Goal: Task Accomplishment & Management: Manage account settings

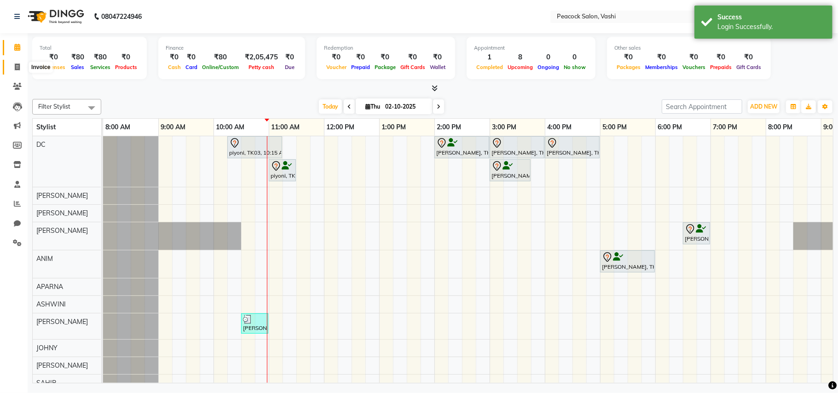
click at [10, 64] on span at bounding box center [17, 67] width 16 height 11
select select "619"
select select "service"
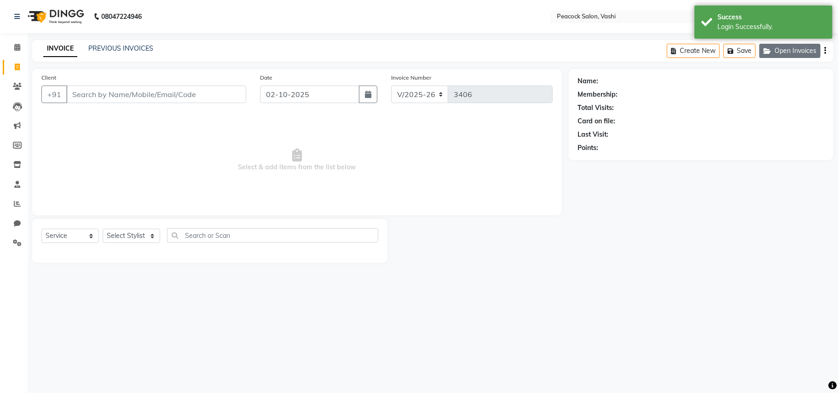
click at [808, 58] on button "Open Invoices" at bounding box center [790, 51] width 61 height 14
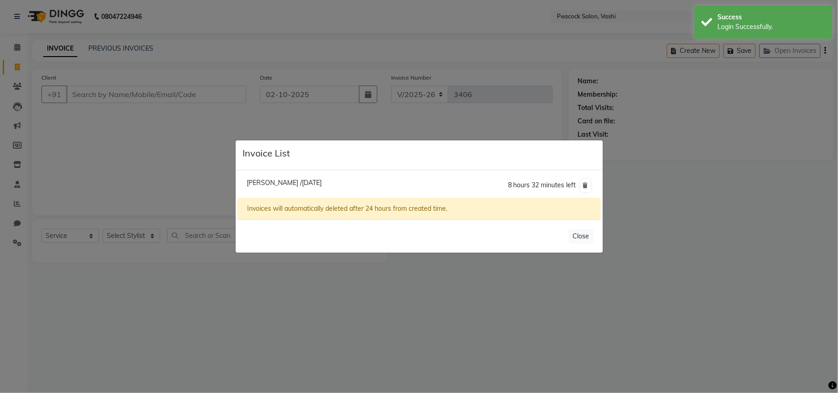
drag, startPoint x: 87, startPoint y: 133, endPoint x: 99, endPoint y: 69, distance: 65.6
click at [91, 128] on ngb-modal-window "Invoice List Nikki /01 October 2025 8 hours 32 minutes left Invoices will autom…" at bounding box center [419, 196] width 838 height 393
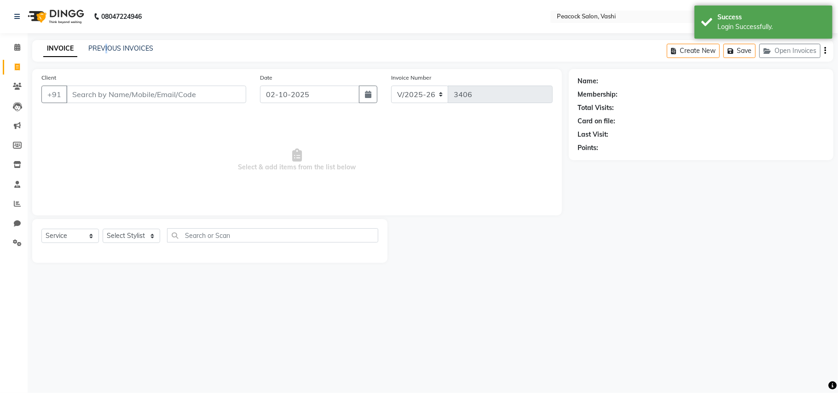
click at [106, 42] on div "INVOICE PREVIOUS INVOICES Create New Save Open Invoices" at bounding box center [433, 51] width 802 height 22
click at [112, 42] on div "INVOICE PREVIOUS INVOICES Create New Save Open Invoices" at bounding box center [433, 51] width 802 height 22
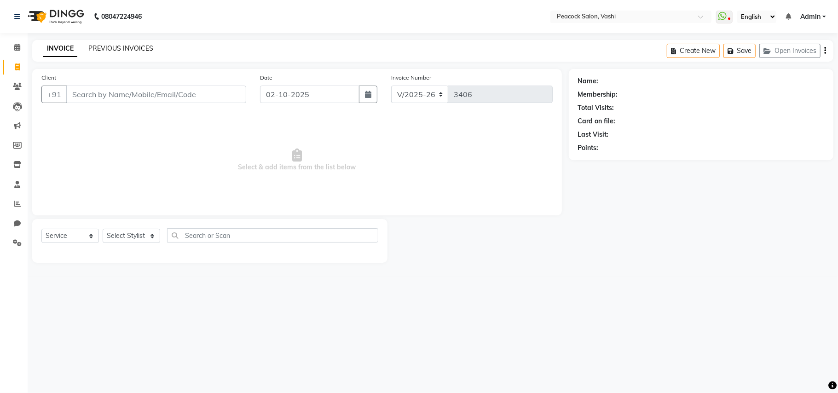
click at [118, 44] on link "PREVIOUS INVOICES" at bounding box center [120, 48] width 65 height 8
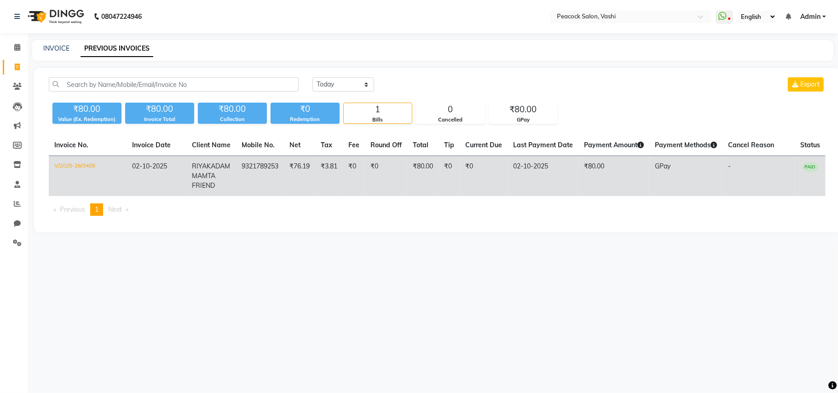
click at [132, 161] on td "02-10-2025" at bounding box center [157, 176] width 60 height 41
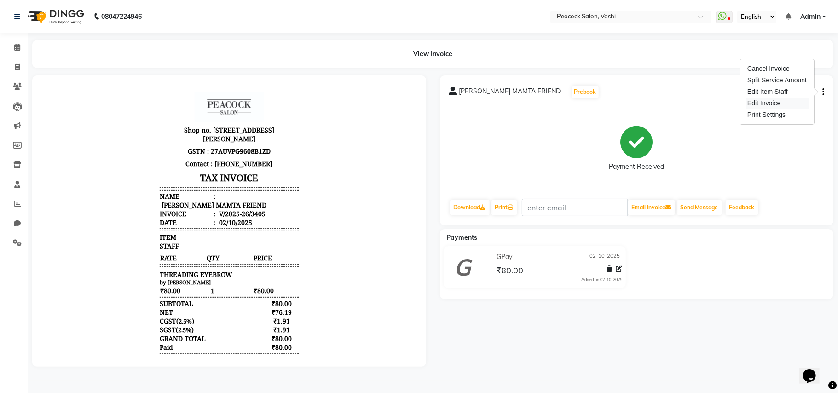
click at [785, 100] on div "Edit Invoice" at bounding box center [777, 104] width 63 height 12
select select "service"
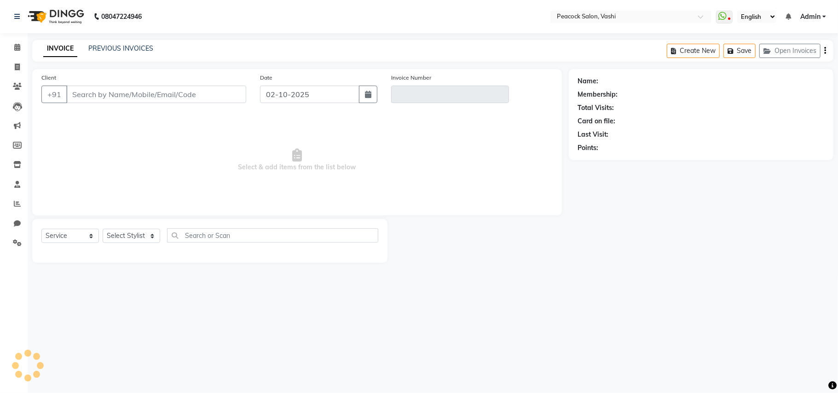
type input "9321789253"
type input "V/2025-26/3405"
select select "select"
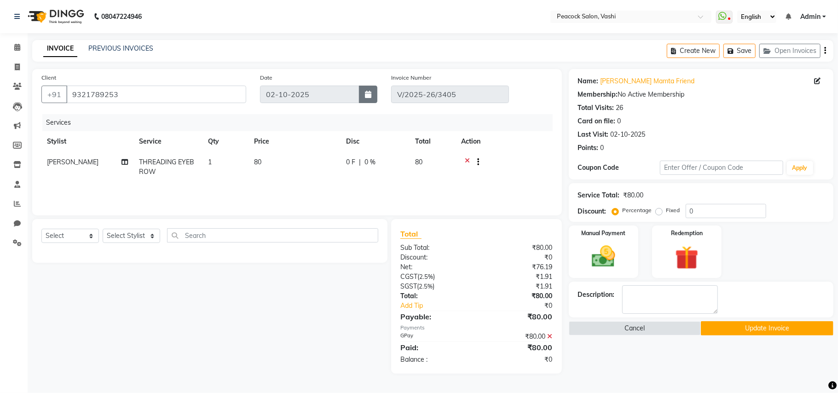
click at [371, 92] on icon "button" at bounding box center [368, 94] width 6 height 7
select select "10"
select select "2025"
click at [299, 143] on div "29 30 1 2 3 4 5" at bounding box center [314, 143] width 107 height 15
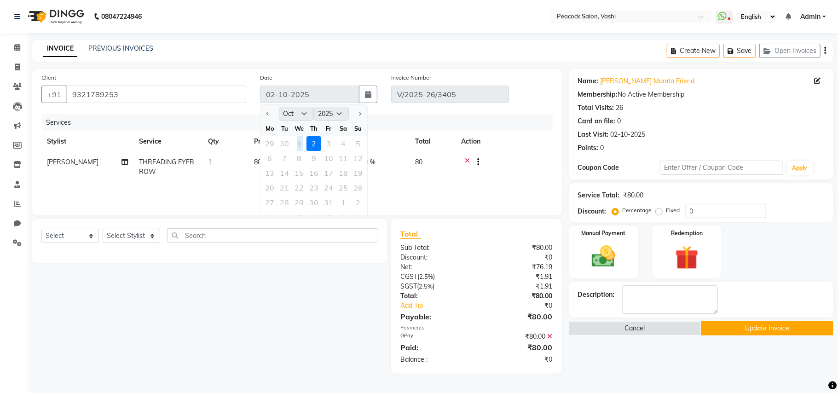
click at [299, 143] on div "29 30 1 2 3 4 5" at bounding box center [314, 143] width 107 height 15
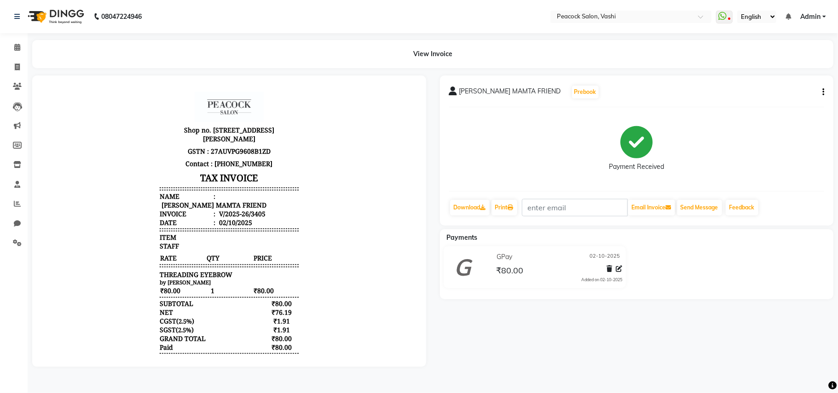
click at [822, 87] on button "button" at bounding box center [822, 92] width 6 height 10
drag, startPoint x: 765, startPoint y: 65, endPoint x: 743, endPoint y: 75, distance: 24.4
click at [765, 66] on div "Cancel Invoice" at bounding box center [777, 69] width 63 height 12
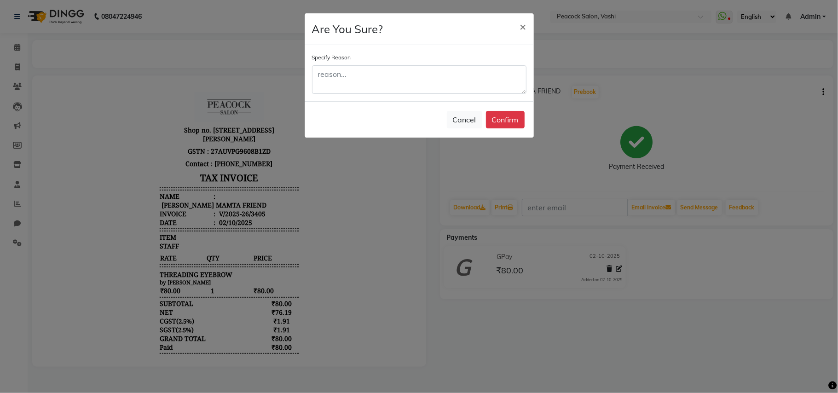
click at [400, 58] on div "Specify Reason" at bounding box center [419, 72] width 215 height 41
click at [389, 65] on textarea at bounding box center [419, 79] width 215 height 29
click at [389, 67] on textarea at bounding box center [419, 79] width 215 height 29
click at [388, 89] on textarea at bounding box center [419, 79] width 215 height 29
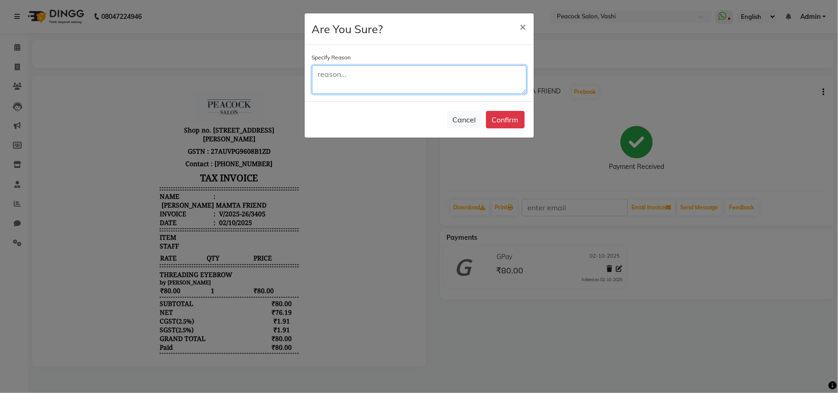
click at [388, 89] on textarea at bounding box center [419, 79] width 215 height 29
type textarea "cancel"
click at [501, 120] on button "Confirm" at bounding box center [505, 119] width 39 height 17
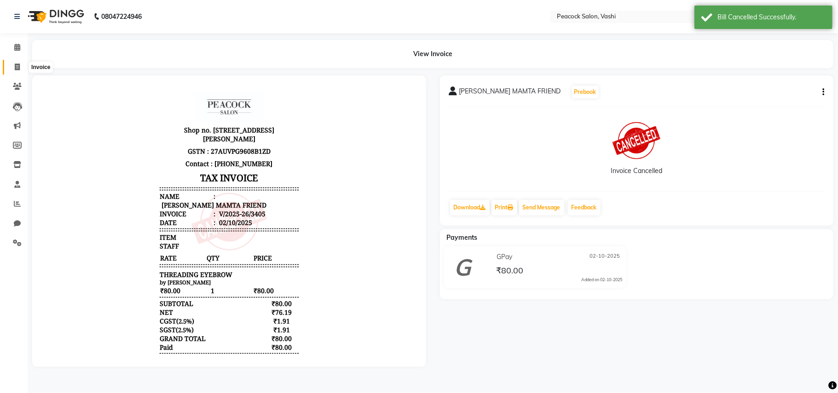
click at [17, 69] on icon at bounding box center [17, 67] width 5 height 7
select select "619"
select select "service"
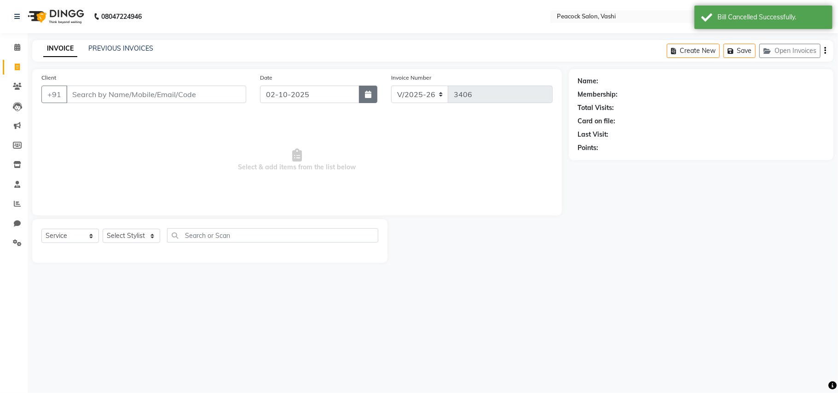
click at [377, 96] on button "button" at bounding box center [368, 94] width 18 height 17
select select "10"
select select "2025"
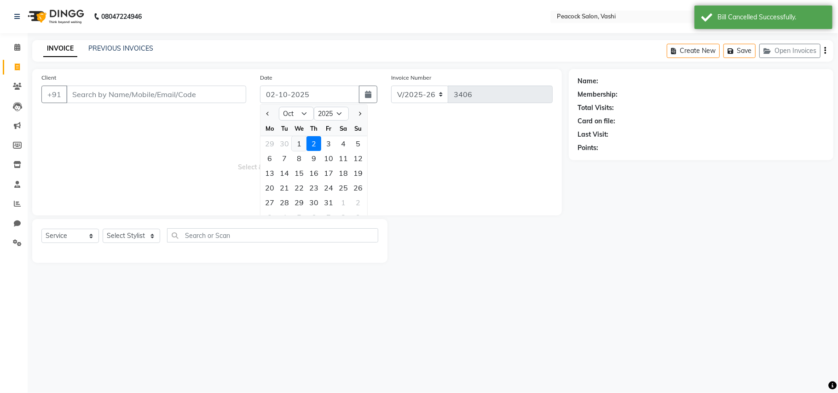
click at [293, 144] on div "1" at bounding box center [299, 143] width 15 height 15
type input "01-10-2025"
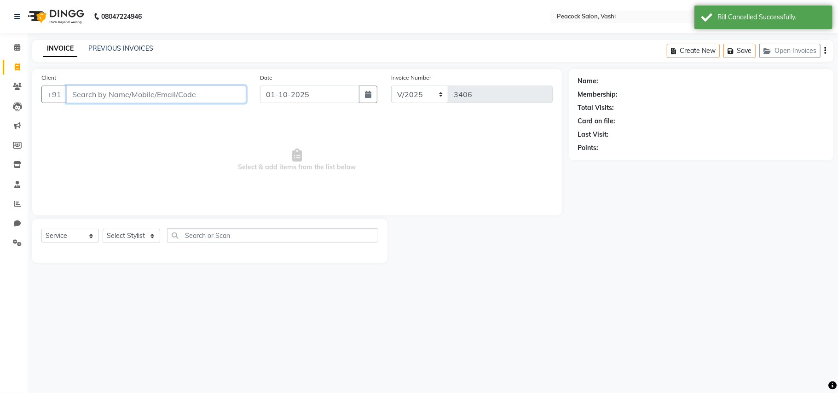
click at [150, 99] on input "Client" at bounding box center [156, 94] width 180 height 17
drag, startPoint x: 168, startPoint y: 111, endPoint x: 180, endPoint y: 125, distance: 18.0
click at [180, 125] on div "Client +91 Date 01-10-2025 Invoice Number V/2025 V/2025-26 3406 Select & add it…" at bounding box center [297, 142] width 530 height 146
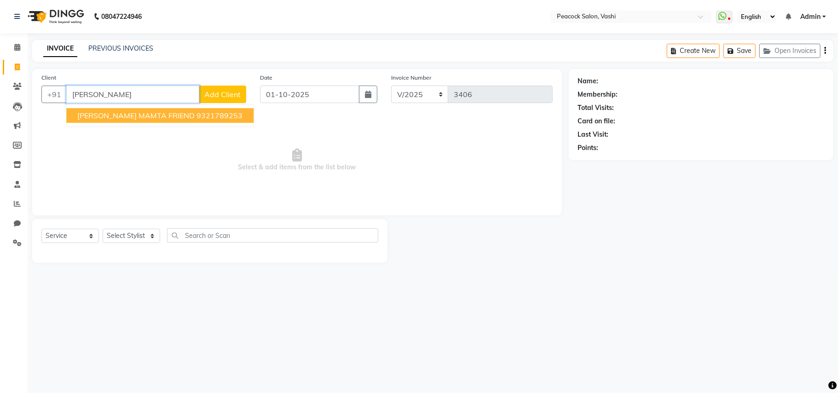
click at [200, 112] on ngb-highlight "9321789253" at bounding box center [220, 115] width 46 height 9
type input "9321789253"
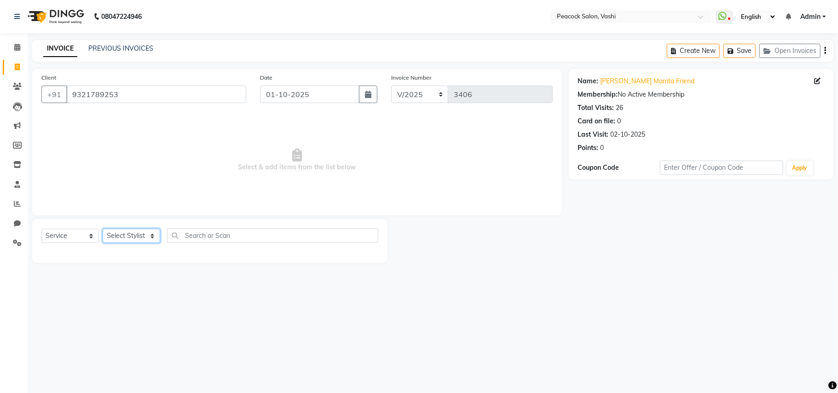
drag, startPoint x: 136, startPoint y: 234, endPoint x: 144, endPoint y: 229, distance: 9.3
click at [136, 235] on select "Select Stylist ANIM [PERSON_NAME] APARNA [PERSON_NAME] DC Dingg Support [PERSON…" at bounding box center [132, 236] width 58 height 14
select select "37757"
click at [103, 229] on select "Select Stylist ANIM [PERSON_NAME] APARNA [PERSON_NAME] DC Dingg Support [PERSON…" at bounding box center [132, 236] width 58 height 14
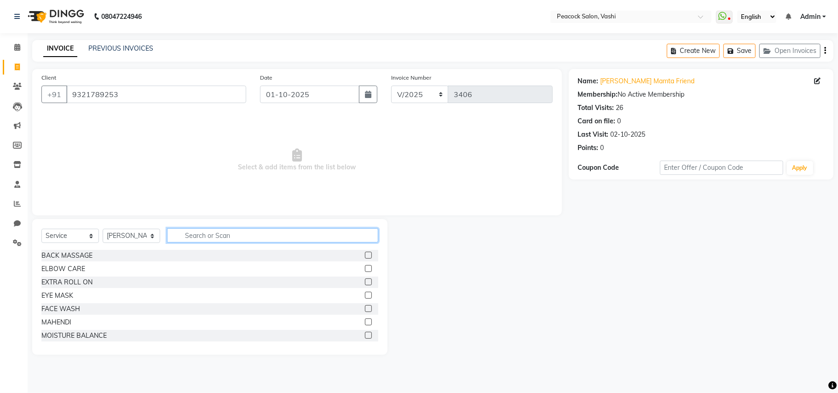
click at [198, 240] on input "text" at bounding box center [272, 235] width 211 height 14
type input "eyeb"
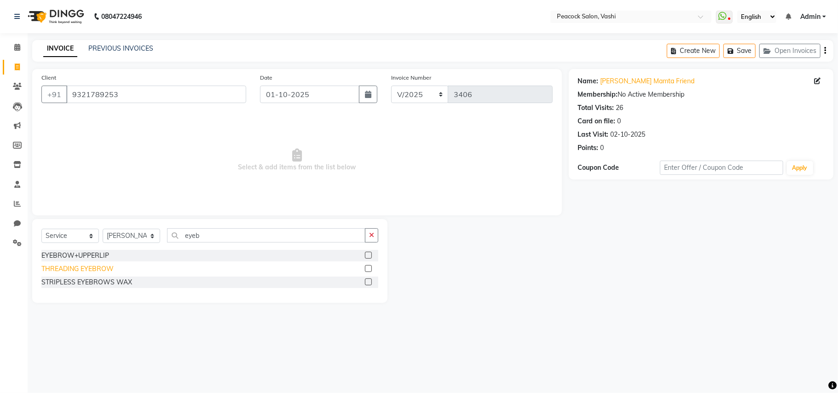
click at [92, 267] on div "THREADING EYEBROW" at bounding box center [77, 269] width 72 height 10
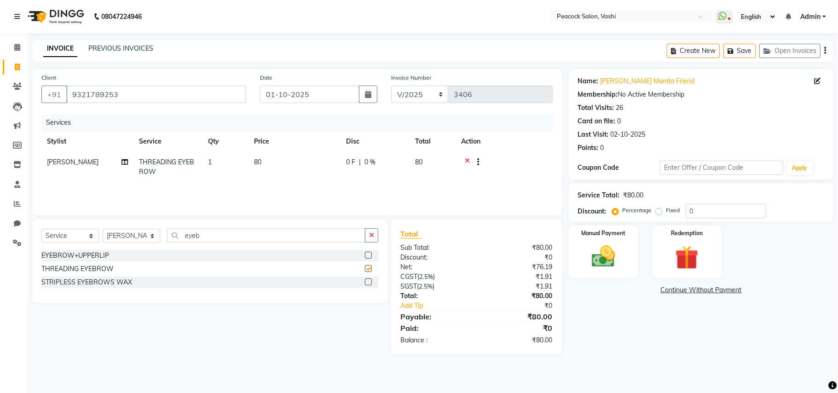
checkbox input "false"
drag, startPoint x: 587, startPoint y: 242, endPoint x: 636, endPoint y: 268, distance: 55.8
click at [587, 242] on div "Manual Payment" at bounding box center [604, 252] width 72 height 54
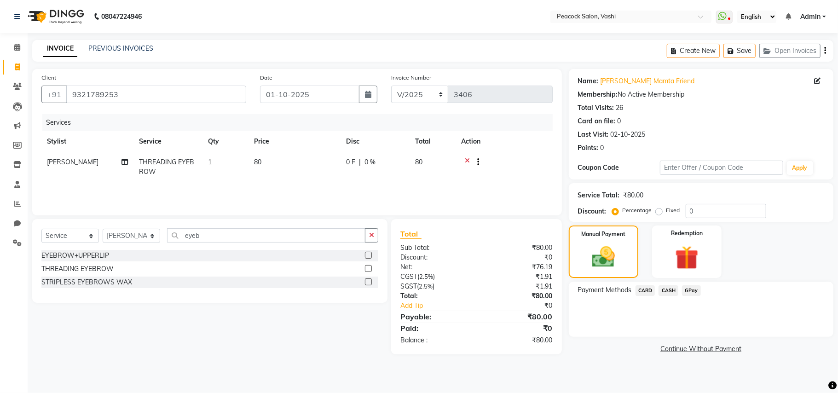
click at [693, 291] on span "GPay" at bounding box center [691, 290] width 19 height 11
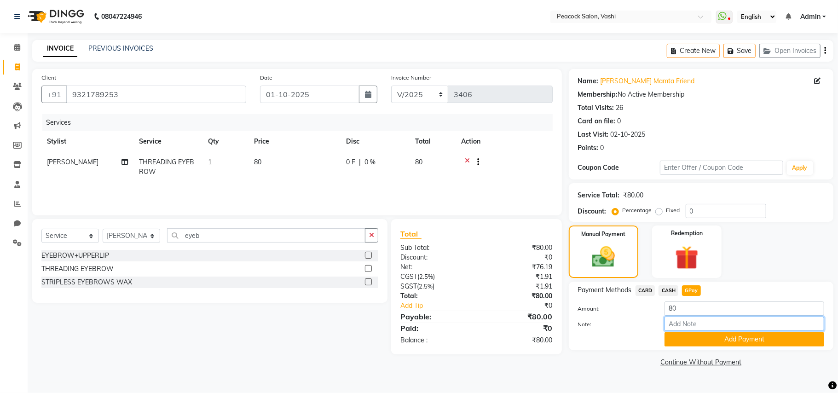
click at [713, 331] on input "Note:" at bounding box center [745, 324] width 160 height 14
click at [711, 341] on button "Add Payment" at bounding box center [745, 339] width 160 height 14
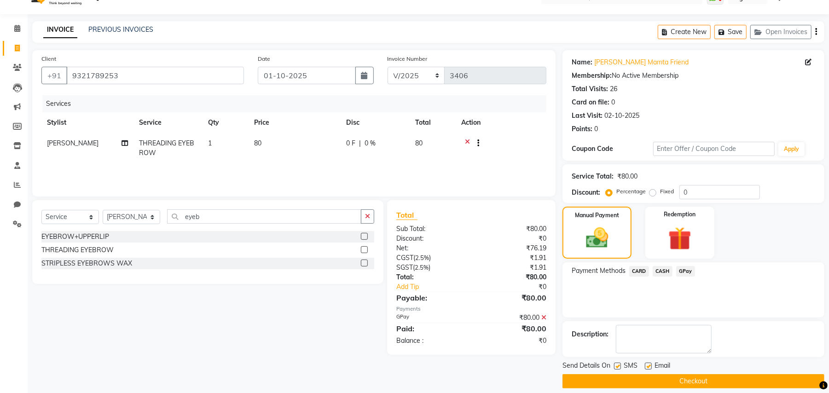
scroll to position [29, 0]
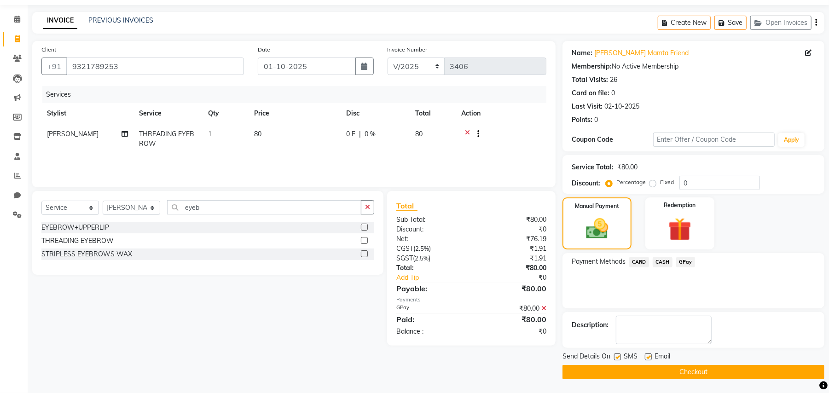
click at [702, 367] on button "Checkout" at bounding box center [694, 372] width 262 height 14
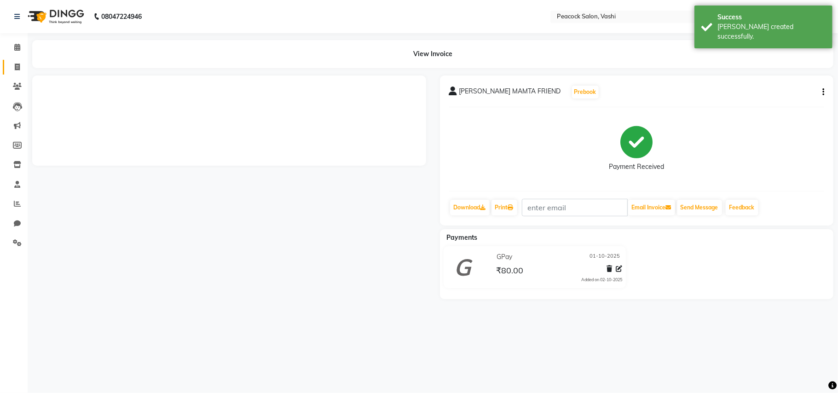
click at [10, 64] on span at bounding box center [17, 67] width 16 height 11
select select "service"
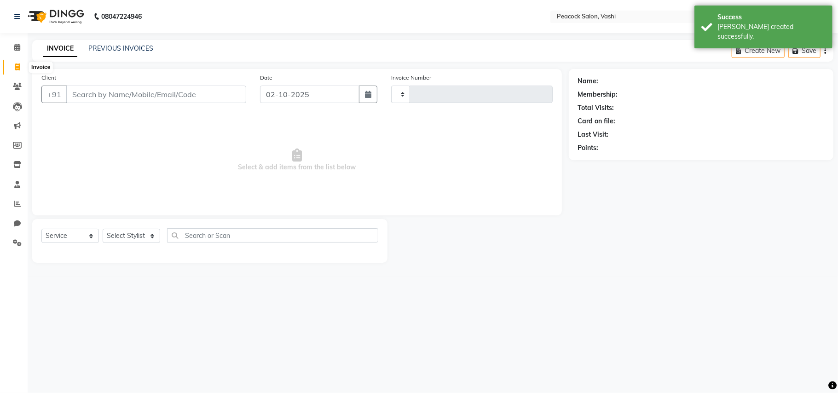
type input "3407"
select select "619"
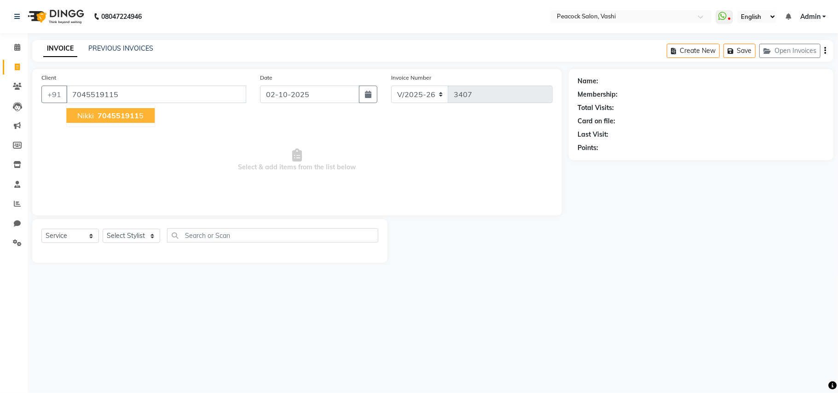
type input "7045519115"
select select "1: Object"
click at [88, 118] on span "nikki" at bounding box center [85, 115] width 17 height 9
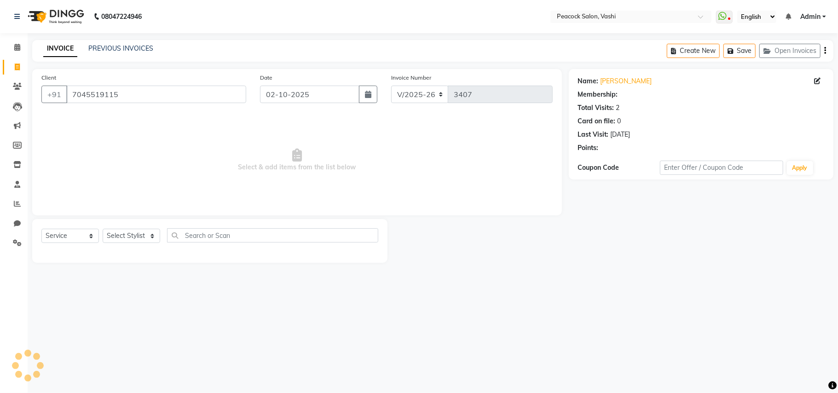
select select "1: Object"
click at [130, 240] on select "Select Stylist ANIM [PERSON_NAME] APARNA [PERSON_NAME] DC Dingg Support [PERSON…" at bounding box center [132, 236] width 58 height 14
select select "65265"
click at [103, 229] on select "Select Stylist ANIM [PERSON_NAME] APARNA [PERSON_NAME] DC Dingg Support [PERSON…" at bounding box center [132, 236] width 58 height 14
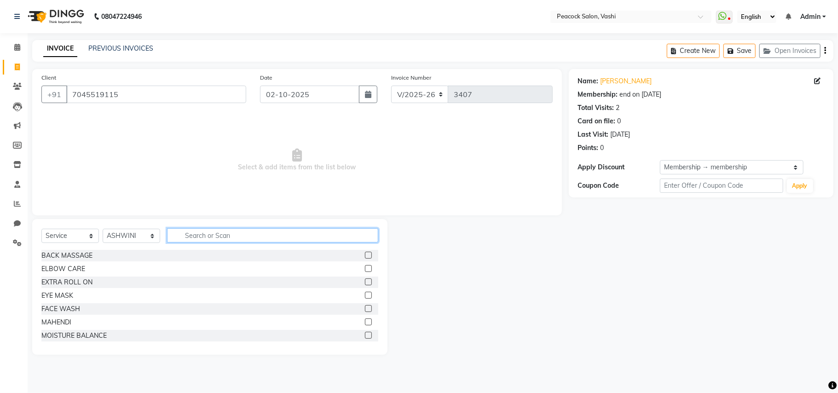
click at [193, 232] on input "text" at bounding box center [272, 235] width 211 height 14
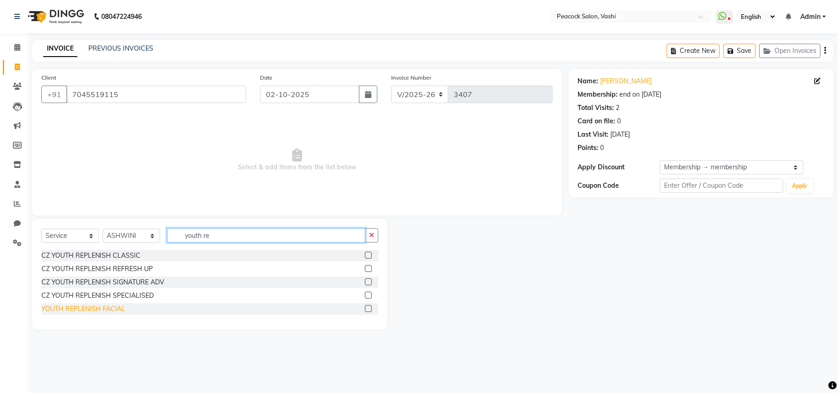
type input "youth re"
click at [56, 310] on div "YOUTH REPLENISH FACIAL" at bounding box center [83, 309] width 84 height 10
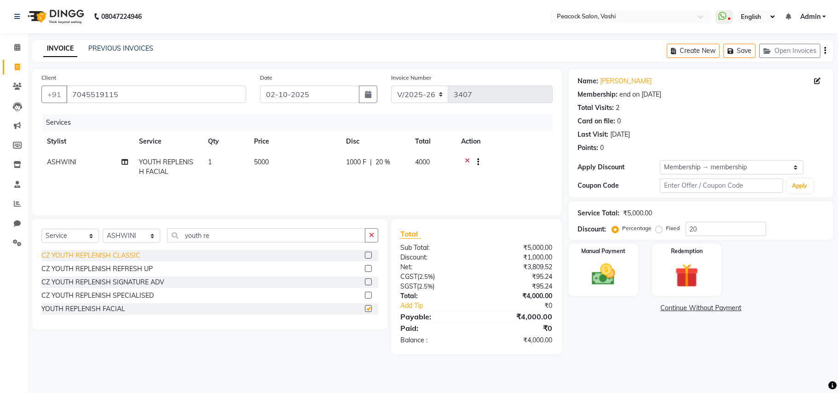
checkbox input "false"
click at [210, 236] on input "youth re" at bounding box center [266, 235] width 198 height 14
type input "y"
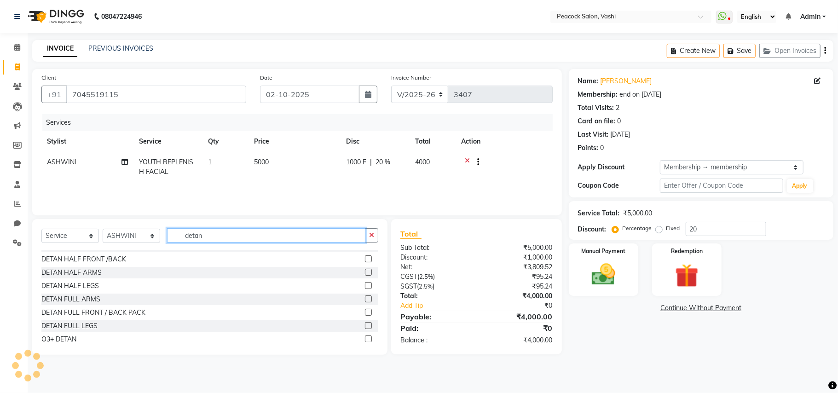
scroll to position [15, 0]
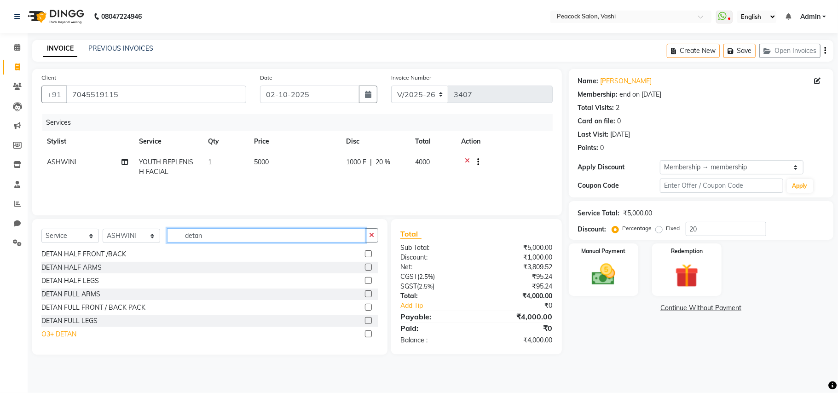
type input "detan"
click at [72, 334] on div "O3+ DETAN" at bounding box center [58, 335] width 35 height 10
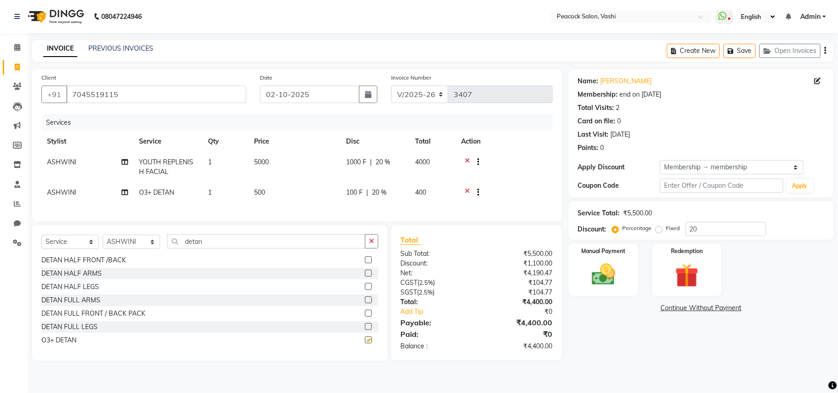
checkbox input "false"
click at [207, 199] on td "1" at bounding box center [226, 193] width 46 height 23
select select "65265"
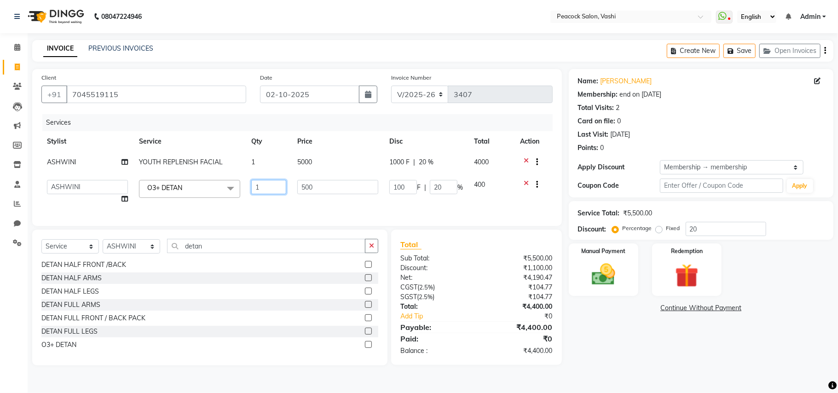
click at [262, 183] on input "1" at bounding box center [268, 187] width 35 height 14
type input "2"
click at [210, 253] on input "detan" at bounding box center [266, 246] width 198 height 14
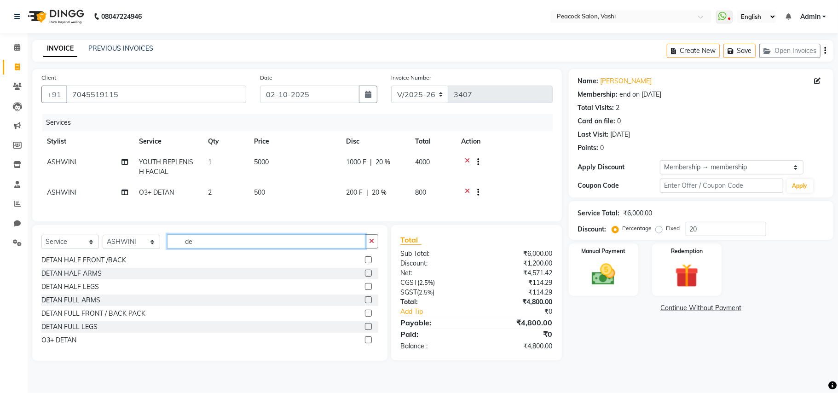
type input "d"
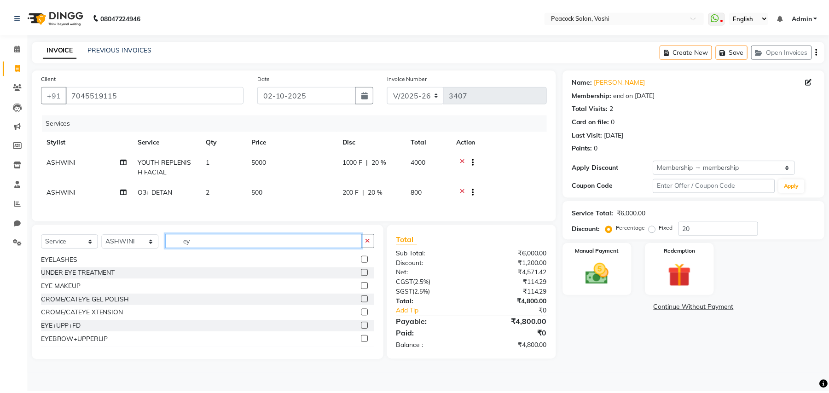
scroll to position [0, 0]
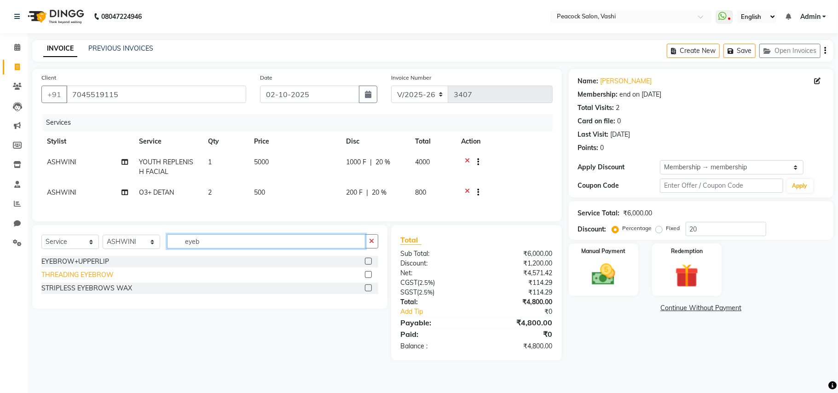
type input "eyeb"
click at [96, 280] on div "THREADING EYEBROW" at bounding box center [77, 275] width 72 height 10
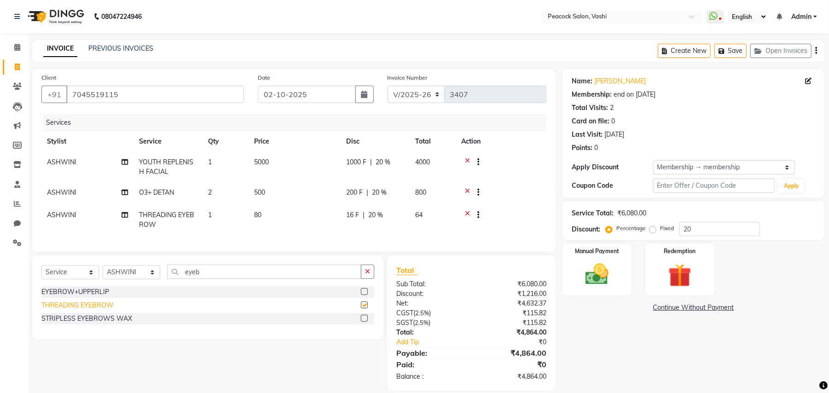
checkbox input "false"
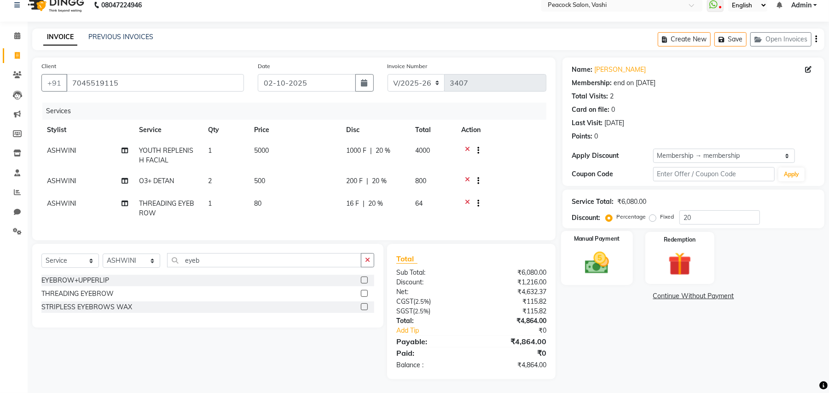
click at [616, 249] on img at bounding box center [597, 263] width 40 height 28
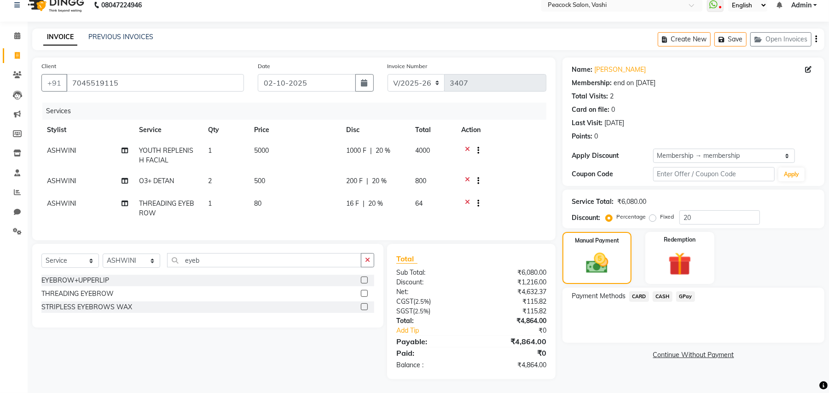
click at [687, 291] on span "GPay" at bounding box center [685, 296] width 19 height 11
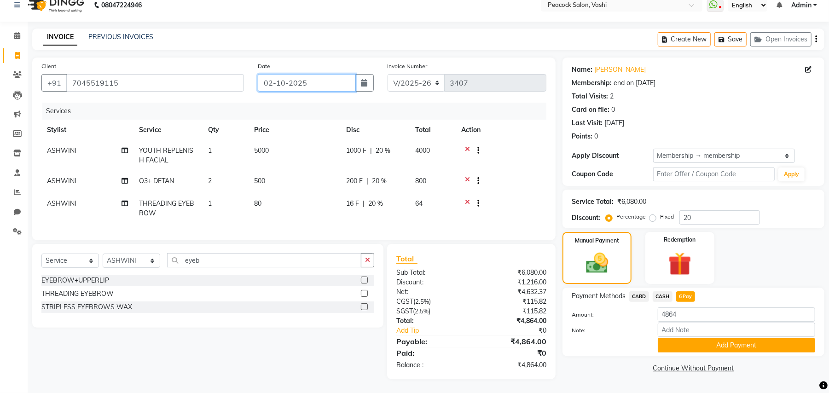
click at [310, 74] on input "02-10-2025" at bounding box center [307, 82] width 98 height 17
select select "10"
select select "2025"
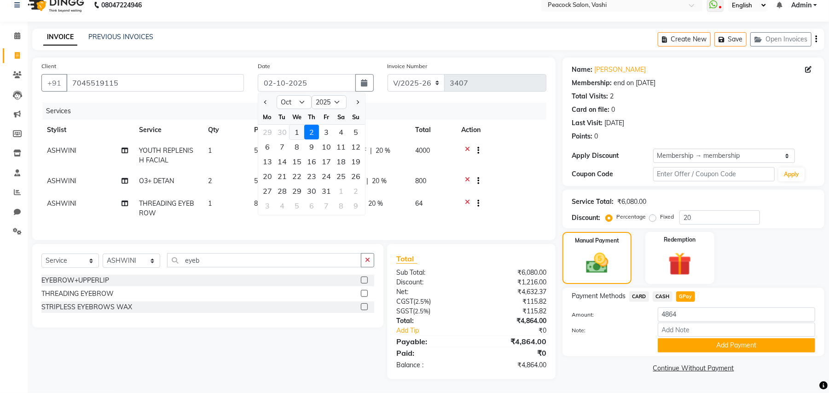
click at [298, 125] on div "1" at bounding box center [297, 132] width 15 height 15
type input "01-10-2025"
type input "0"
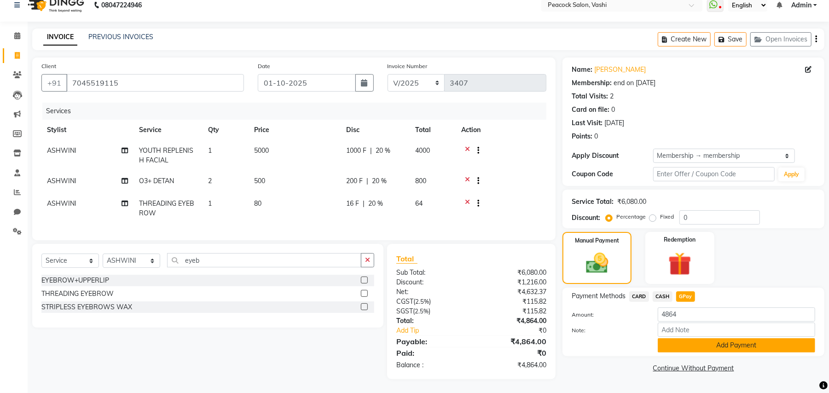
click at [685, 338] on button "Add Payment" at bounding box center [736, 345] width 157 height 14
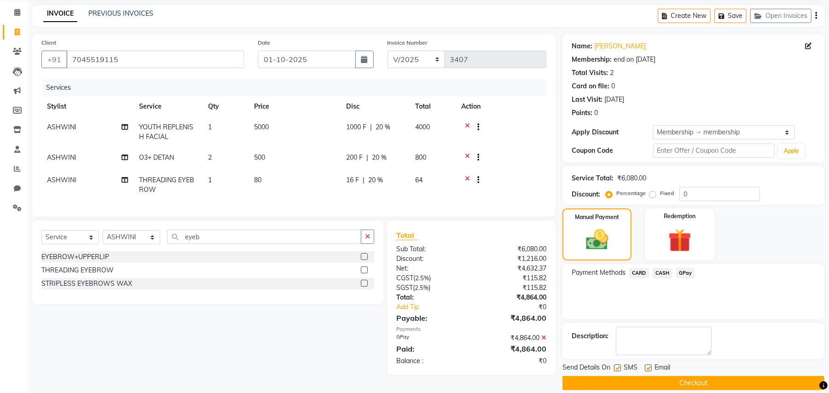
scroll to position [47, 0]
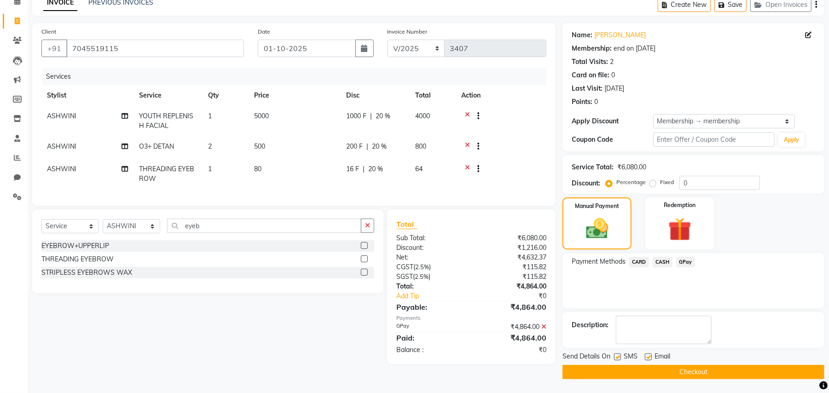
click at [675, 371] on button "Checkout" at bounding box center [694, 372] width 262 height 14
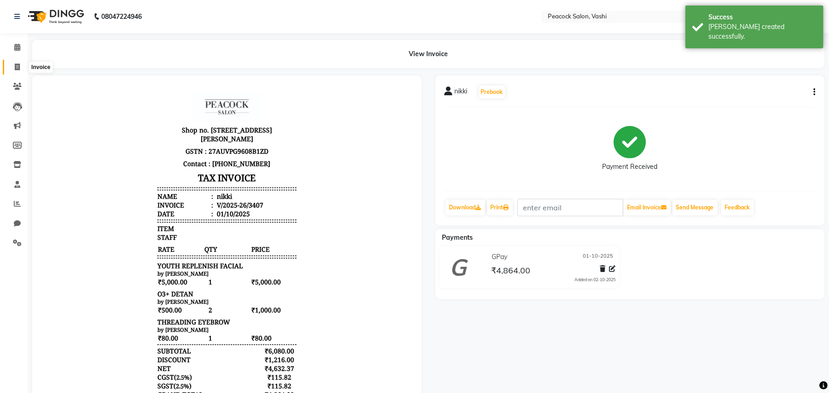
click at [13, 66] on span at bounding box center [17, 67] width 16 height 11
select select "619"
select select "service"
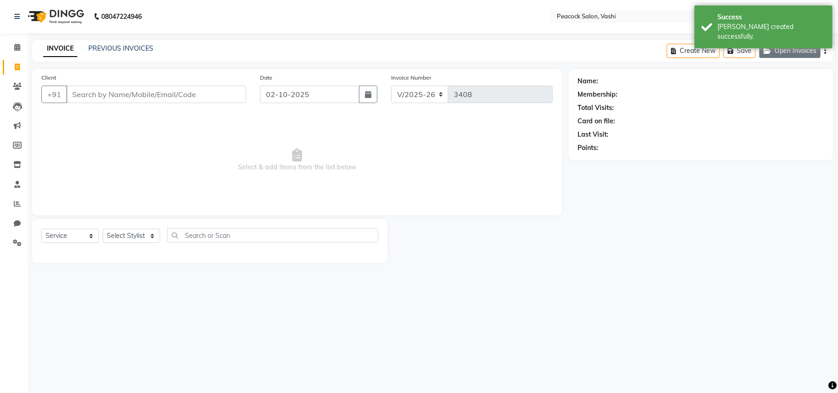
click at [795, 44] on button "Open Invoices" at bounding box center [790, 51] width 61 height 14
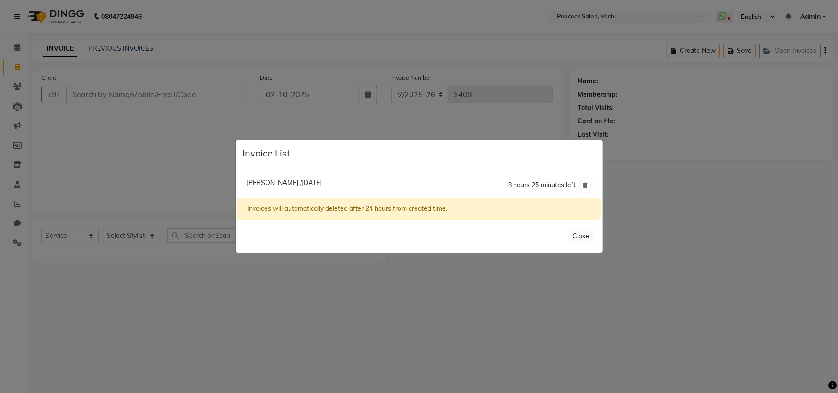
click at [295, 184] on span "[PERSON_NAME] /[DATE]" at bounding box center [284, 183] width 75 height 8
type input "7045519115"
type input "01-10-2025"
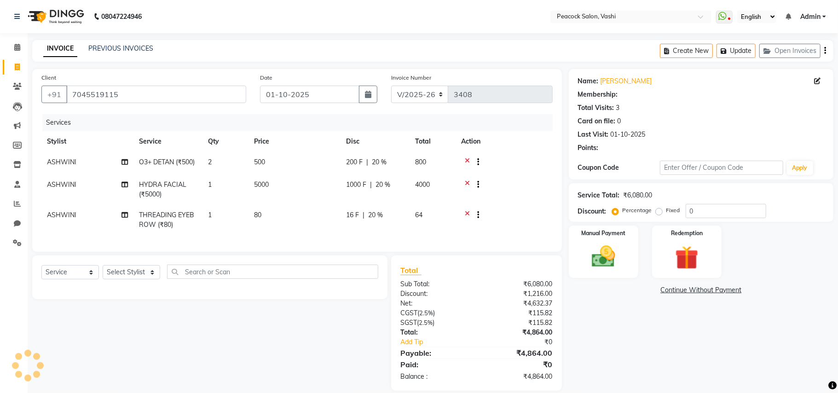
type input "20"
select select "1: Object"
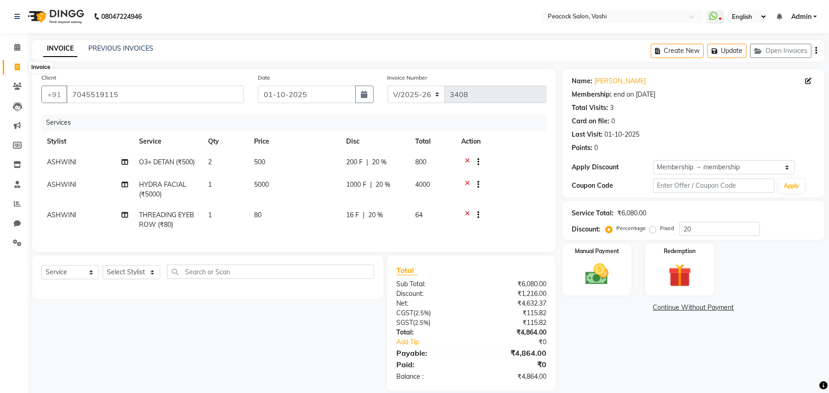
click at [15, 65] on icon at bounding box center [17, 67] width 5 height 7
select select "619"
select select "service"
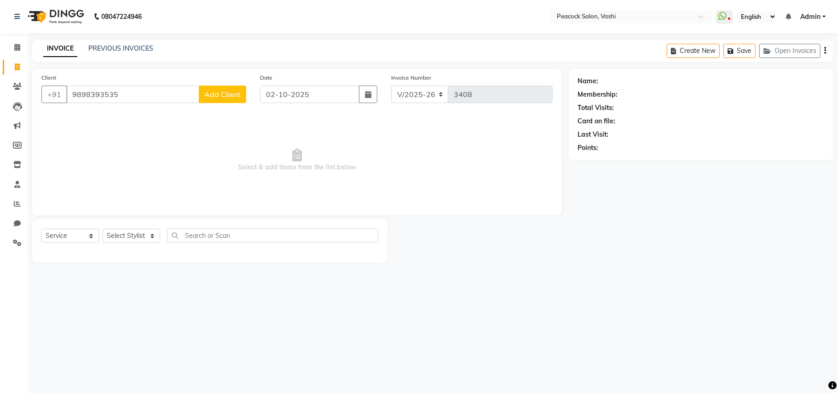
type input "9898393535"
click at [207, 93] on span "Add Client" at bounding box center [222, 94] width 36 height 9
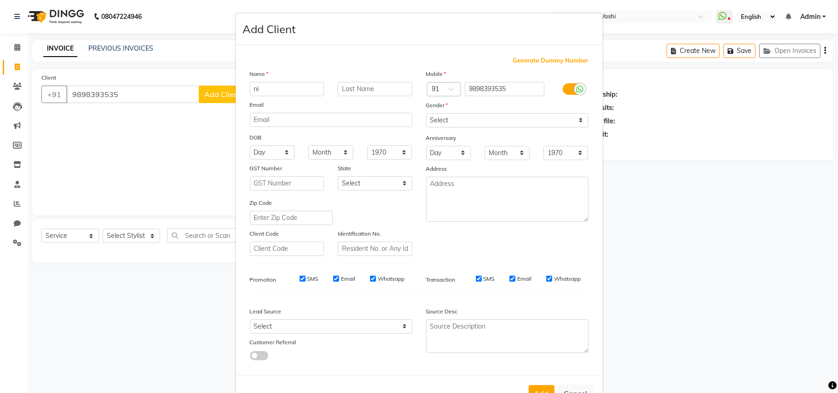
type input "n"
type input "NIRU"
drag, startPoint x: 495, startPoint y: 119, endPoint x: 491, endPoint y: 126, distance: 8.7
click at [495, 119] on select "Select [DEMOGRAPHIC_DATA] [DEMOGRAPHIC_DATA] Other Prefer Not To Say" at bounding box center [507, 120] width 163 height 14
select select "[DEMOGRAPHIC_DATA]"
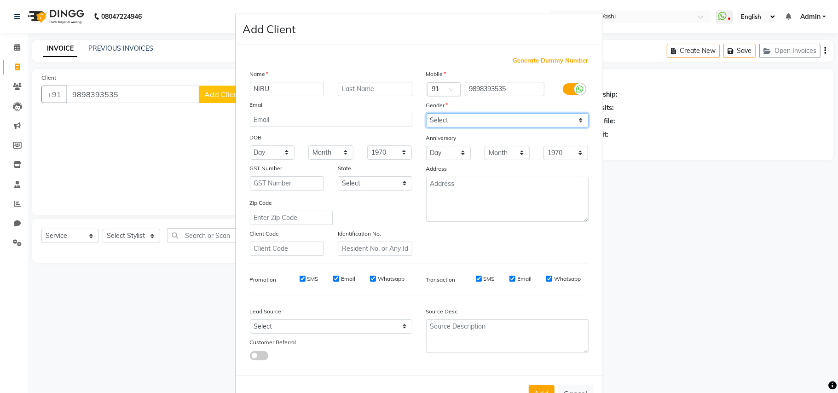
click at [426, 113] on select "Select [DEMOGRAPHIC_DATA] [DEMOGRAPHIC_DATA] Other Prefer Not To Say" at bounding box center [507, 120] width 163 height 14
click at [533, 385] on button "Add" at bounding box center [542, 393] width 26 height 17
select select
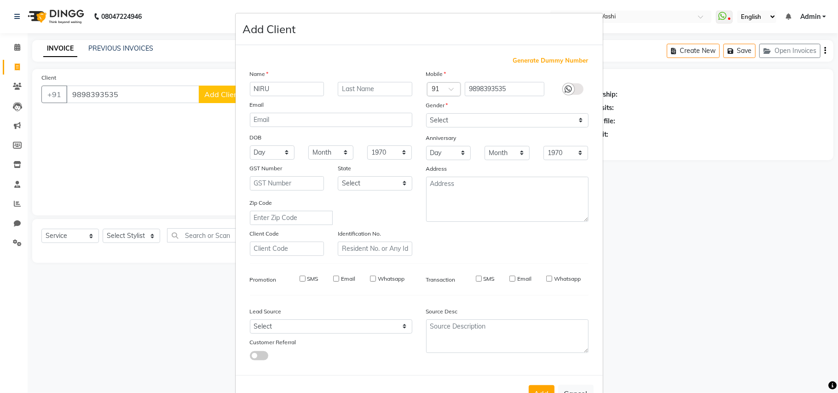
select select
checkbox input "false"
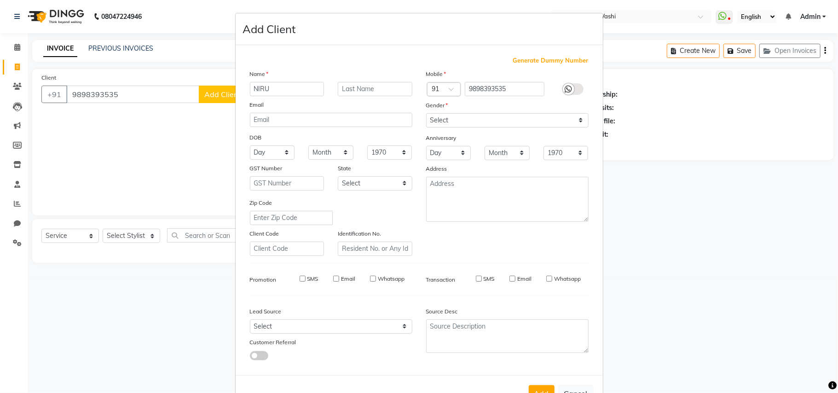
checkbox input "false"
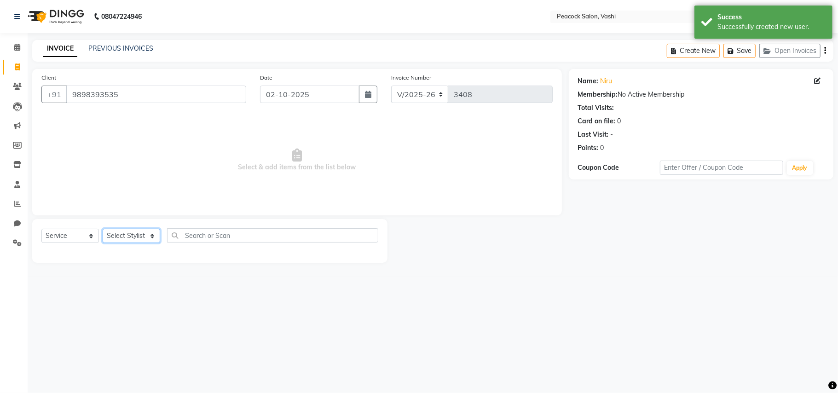
drag, startPoint x: 140, startPoint y: 238, endPoint x: 134, endPoint y: 237, distance: 7.0
click at [140, 238] on select "Select Stylist ANIM [PERSON_NAME] APARNA [PERSON_NAME] DC Dingg Support [PERSON…" at bounding box center [132, 236] width 58 height 14
select select "57174"
click at [103, 229] on select "Select Stylist ANIM [PERSON_NAME] APARNA [PERSON_NAME] DC Dingg Support [PERSON…" at bounding box center [132, 236] width 58 height 14
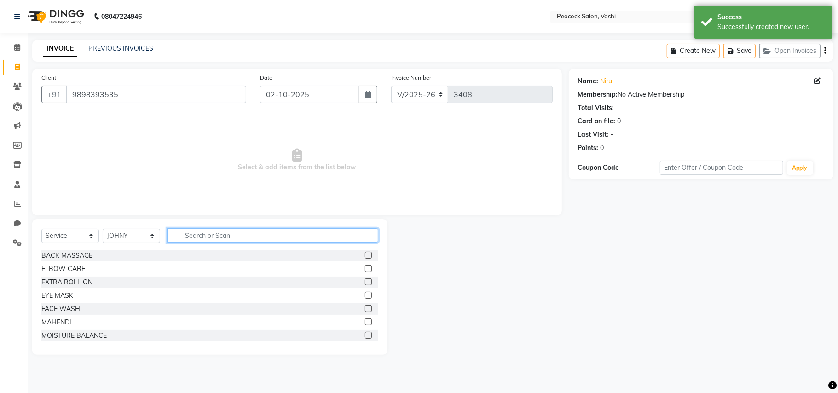
click at [193, 234] on input "text" at bounding box center [272, 235] width 211 height 14
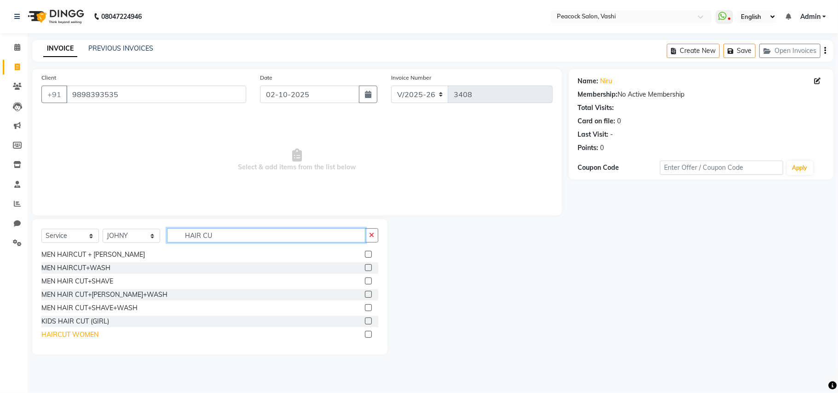
type input "HAIR CU"
click at [71, 334] on div "HAIRCUT WOMEN" at bounding box center [69, 335] width 57 height 10
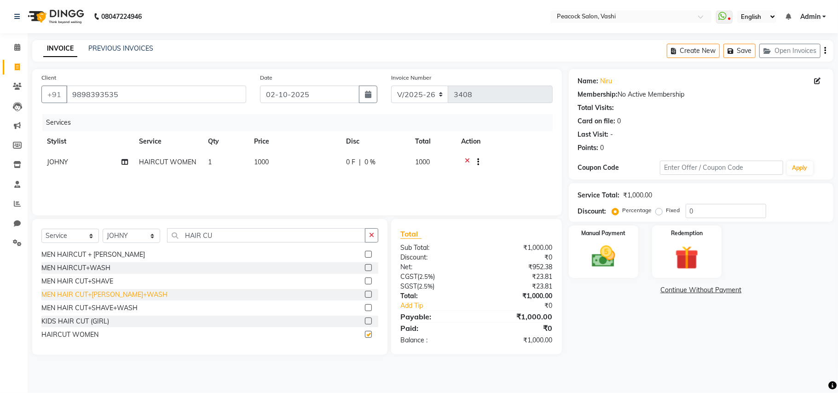
checkbox input "false"
click at [137, 237] on select "Select Stylist ANIM [PERSON_NAME] APARNA [PERSON_NAME] DC Dingg Support [PERSON…" at bounding box center [132, 236] width 58 height 14
select select "91696"
click at [103, 229] on select "Select Stylist ANIM [PERSON_NAME] APARNA [PERSON_NAME] DC Dingg Support [PERSON…" at bounding box center [132, 236] width 58 height 14
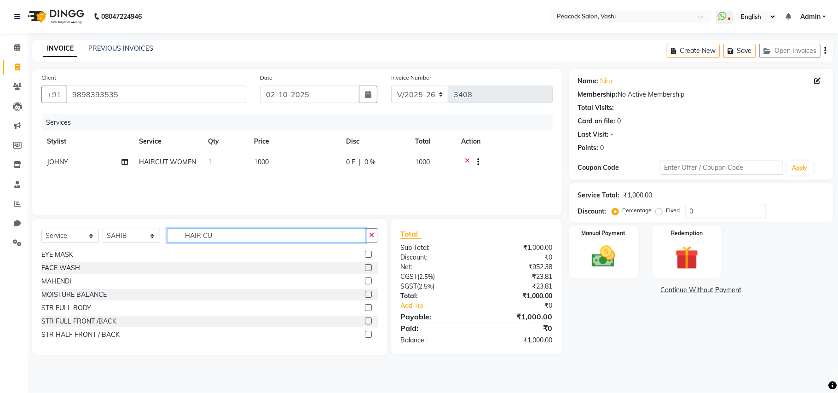
click at [215, 237] on input "HAIR CU" at bounding box center [266, 235] width 198 height 14
type input "HAIR CUT"
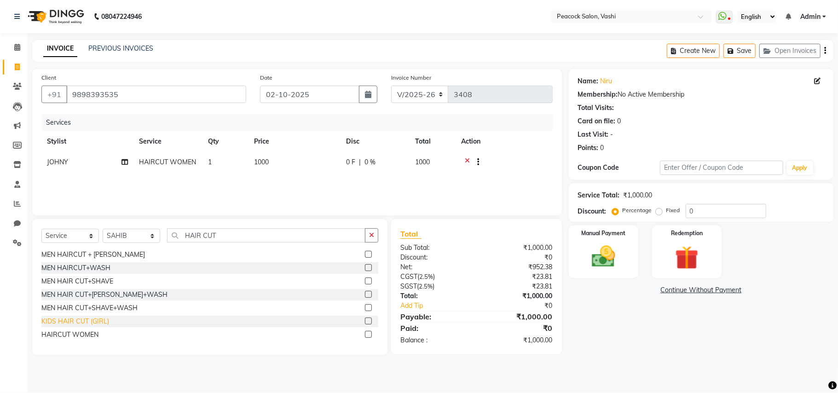
click at [87, 333] on div "HAIRCUT WOMEN" at bounding box center [69, 335] width 57 height 10
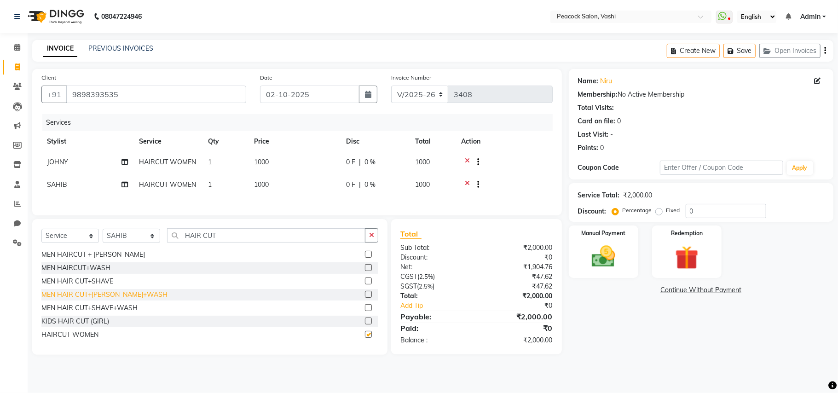
checkbox input "false"
click at [599, 254] on img at bounding box center [604, 257] width 40 height 29
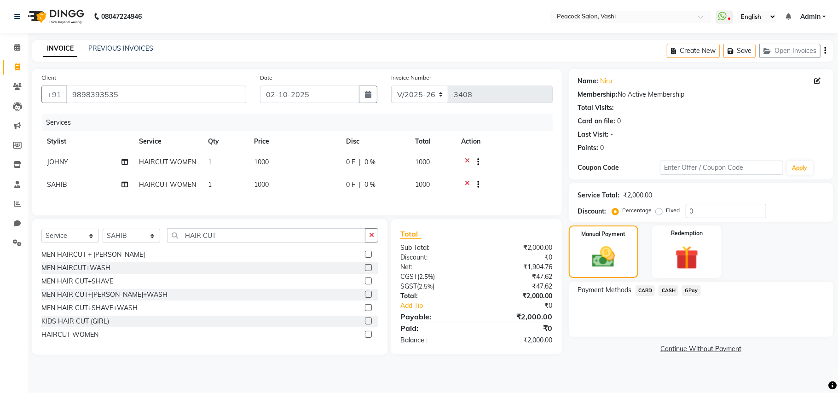
click at [662, 286] on span "CASH" at bounding box center [669, 290] width 20 height 11
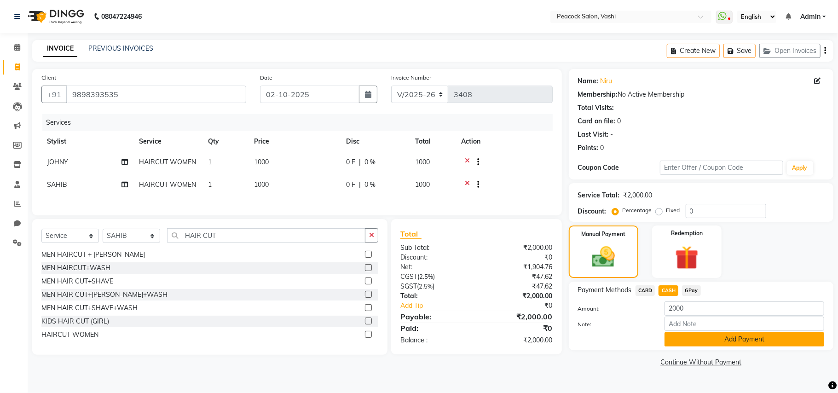
click at [679, 341] on button "Add Payment" at bounding box center [745, 339] width 160 height 14
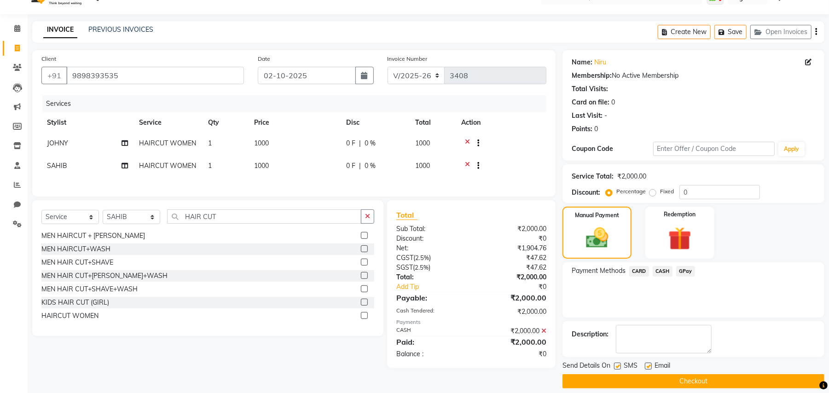
scroll to position [29, 0]
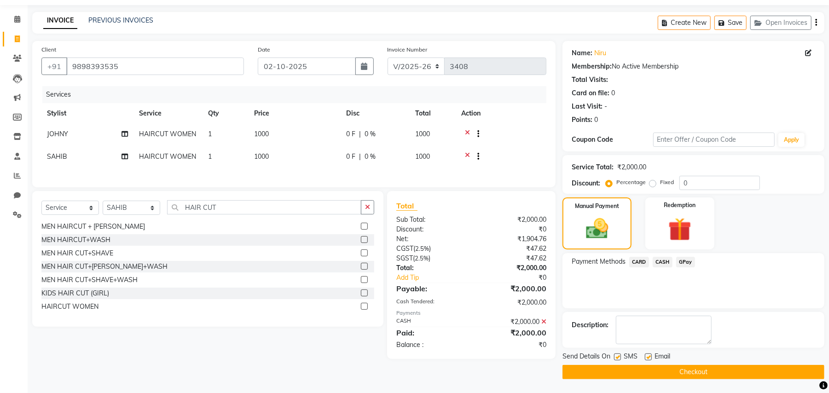
click at [677, 369] on button "Checkout" at bounding box center [694, 372] width 262 height 14
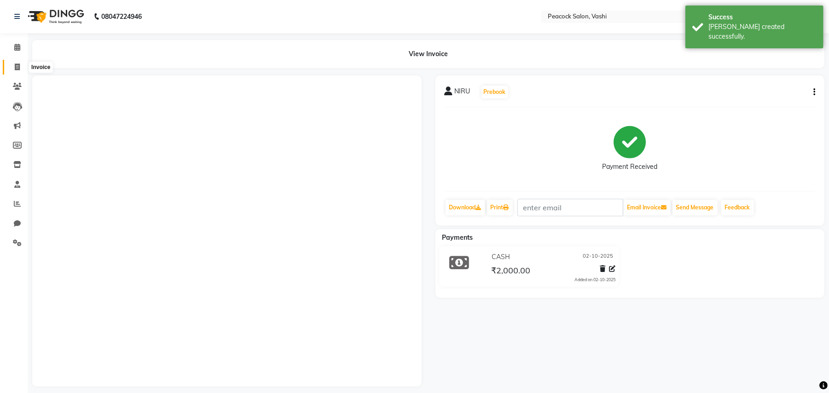
click at [18, 64] on icon at bounding box center [17, 67] width 5 height 7
select select "619"
select select "service"
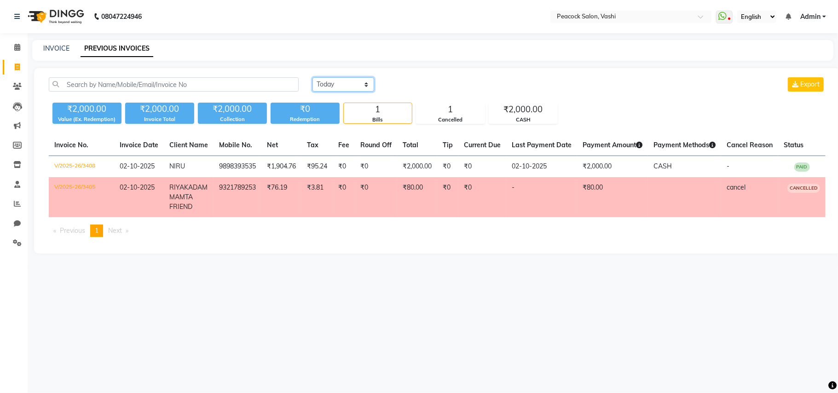
click at [334, 82] on select "[DATE] [DATE] Custom Range" at bounding box center [344, 84] width 62 height 14
select select "[DATE]"
click at [313, 77] on select "[DATE] [DATE] Custom Range" at bounding box center [344, 84] width 62 height 14
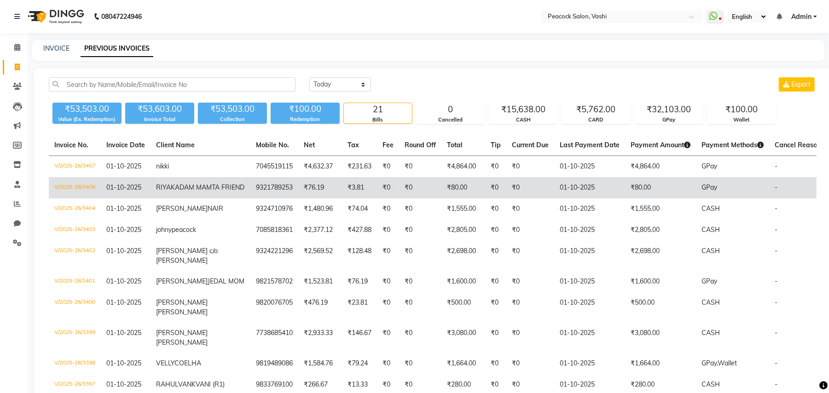
click at [90, 198] on td "V/2025-26/3406" at bounding box center [75, 187] width 52 height 21
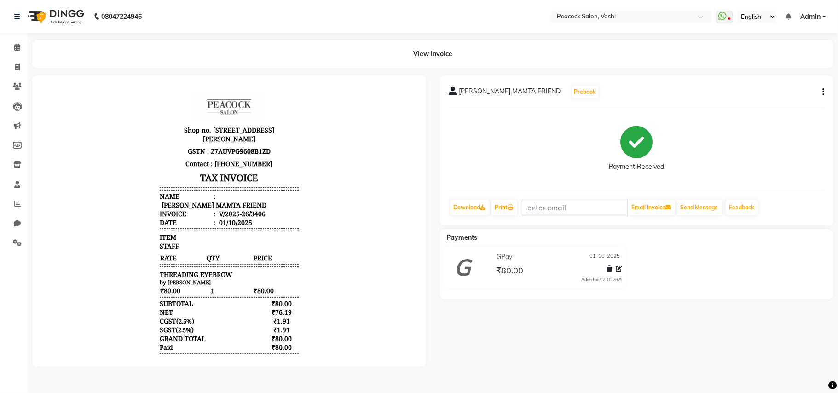
click at [821, 94] on button "button" at bounding box center [822, 92] width 6 height 10
click at [763, 99] on div "Edit Invoice" at bounding box center [777, 104] width 63 height 12
select select "service"
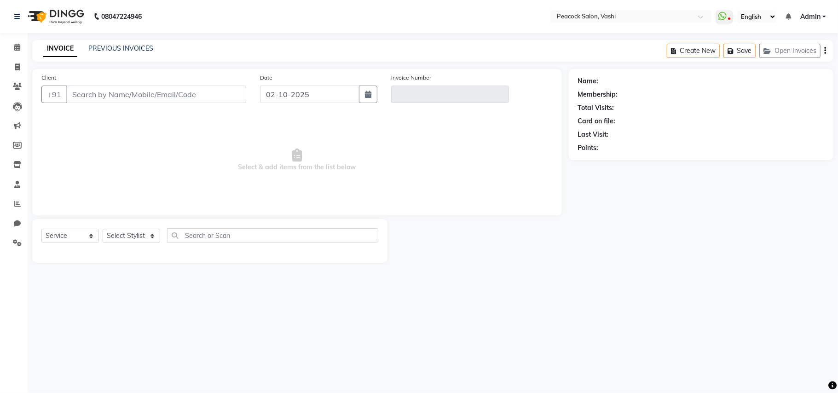
type input "9321789253"
type input "V/2025-26/3406"
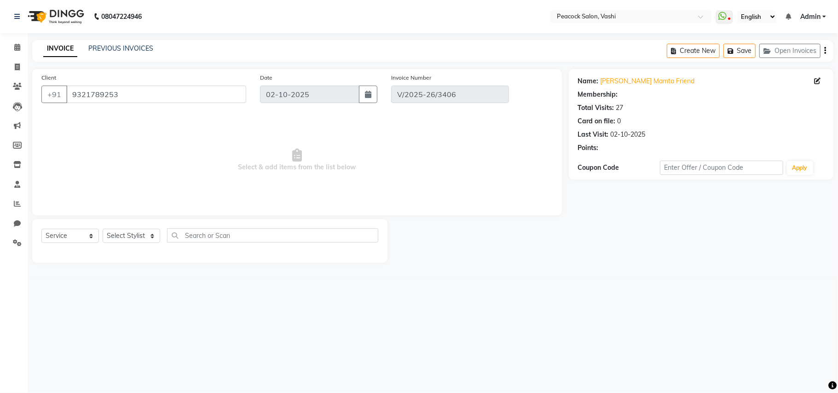
type input "01-10-2025"
select select "select"
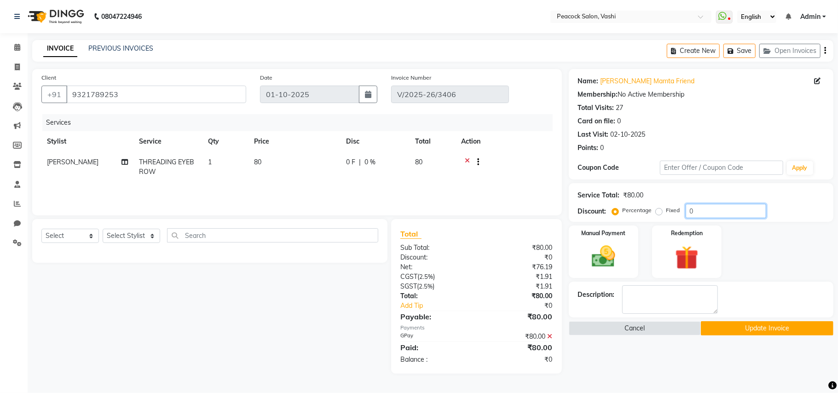
click at [702, 214] on input "0" at bounding box center [726, 211] width 81 height 14
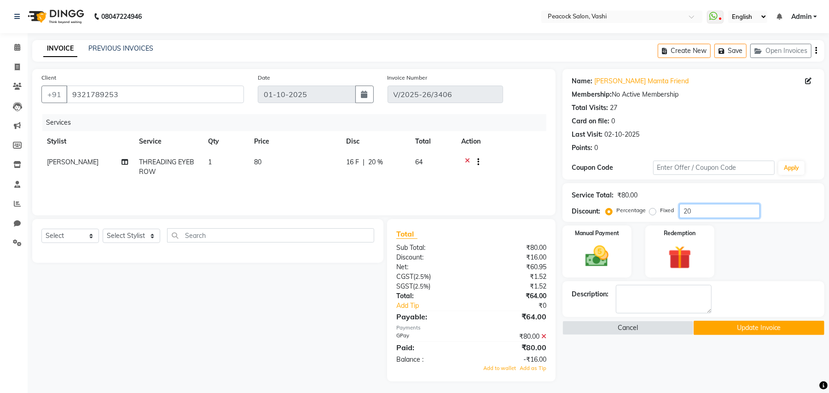
type input "20"
click at [544, 335] on icon at bounding box center [543, 336] width 5 height 6
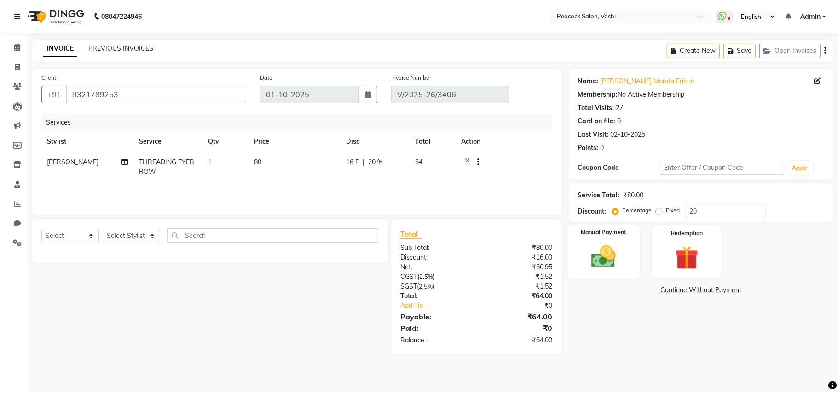
click at [603, 266] on img at bounding box center [604, 257] width 40 height 29
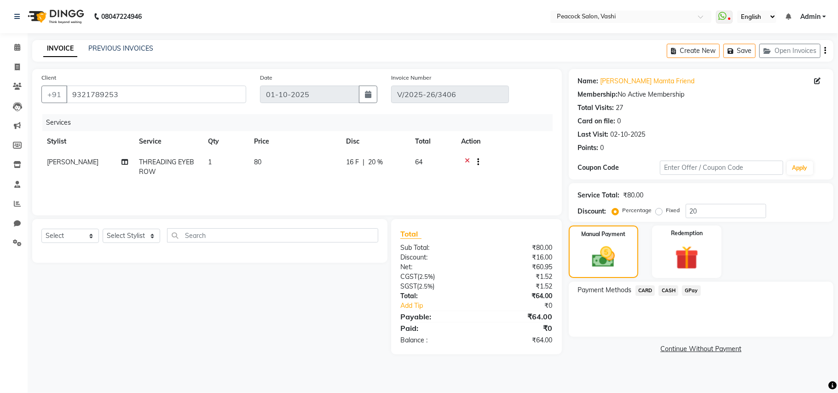
click at [691, 290] on span "GPay" at bounding box center [691, 290] width 19 height 11
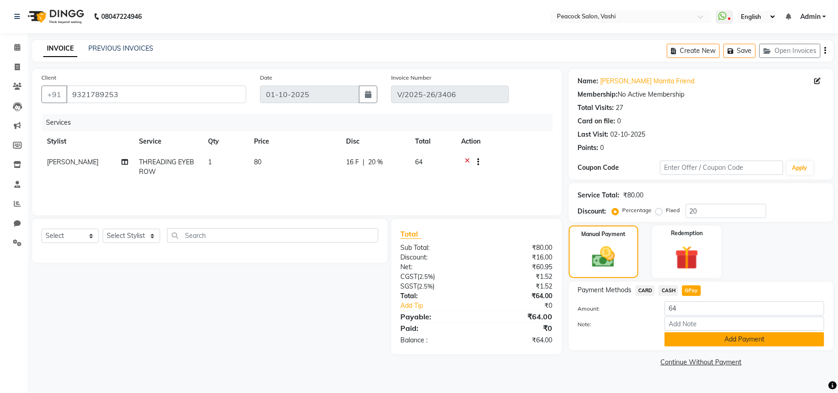
click at [693, 339] on button "Add Payment" at bounding box center [745, 339] width 160 height 14
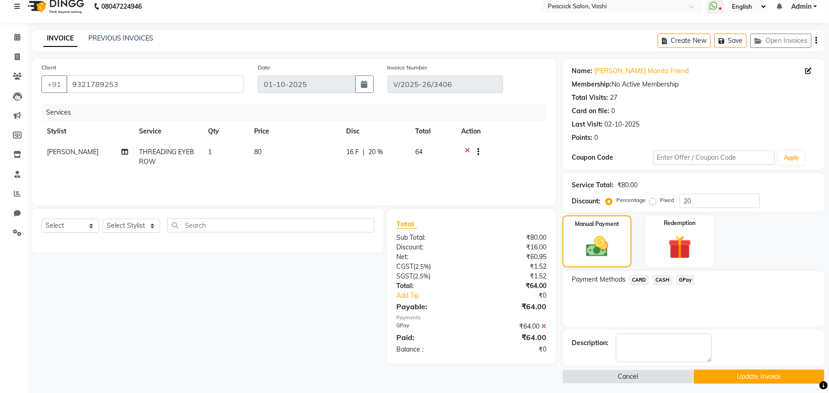
scroll to position [15, 0]
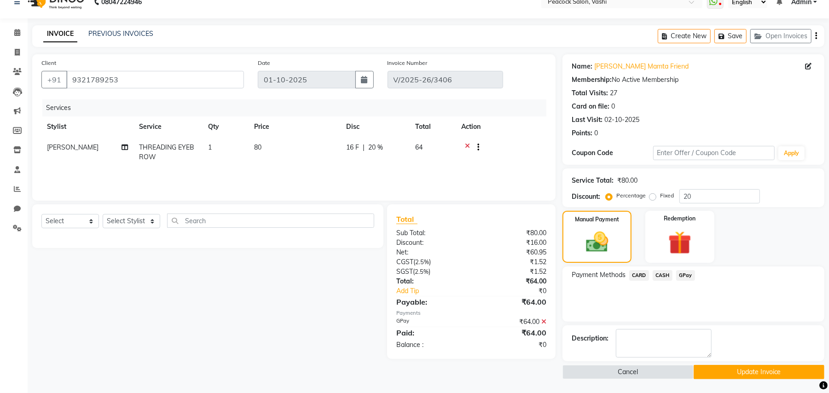
click at [722, 370] on button "Update Invoice" at bounding box center [759, 372] width 131 height 14
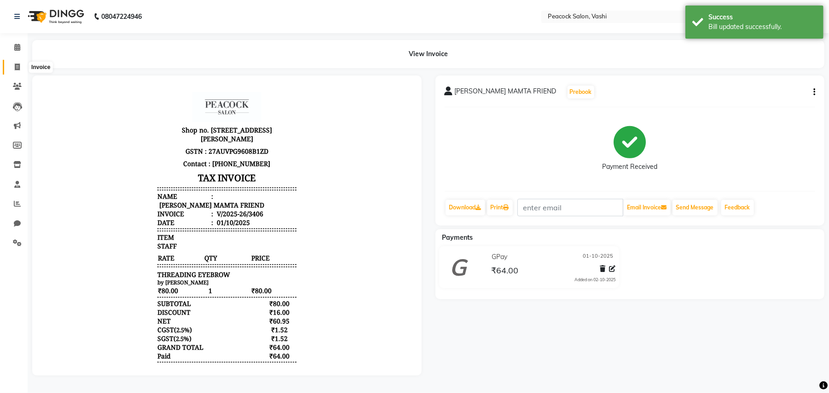
click at [16, 70] on icon at bounding box center [17, 67] width 5 height 7
select select "service"
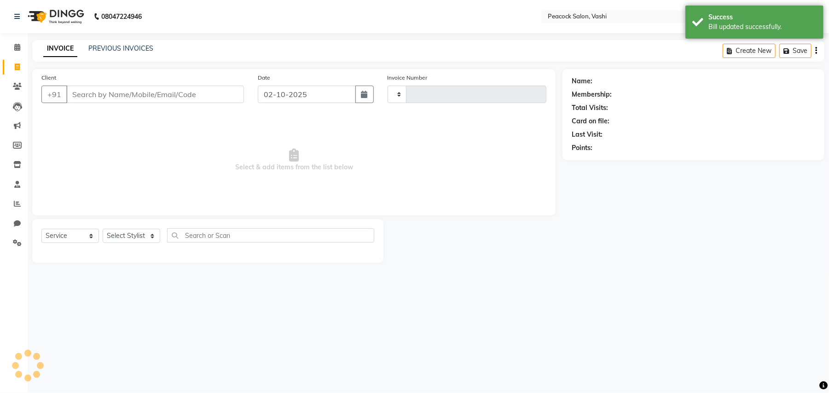
type input "3409"
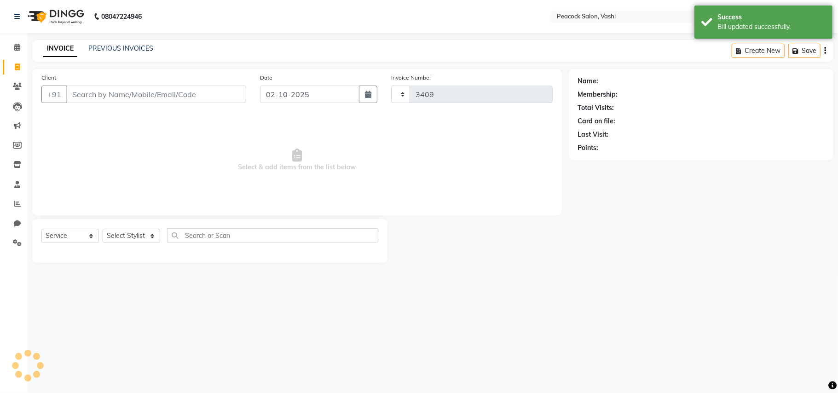
select select "619"
click at [140, 50] on link "PREVIOUS INVOICES" at bounding box center [120, 48] width 65 height 8
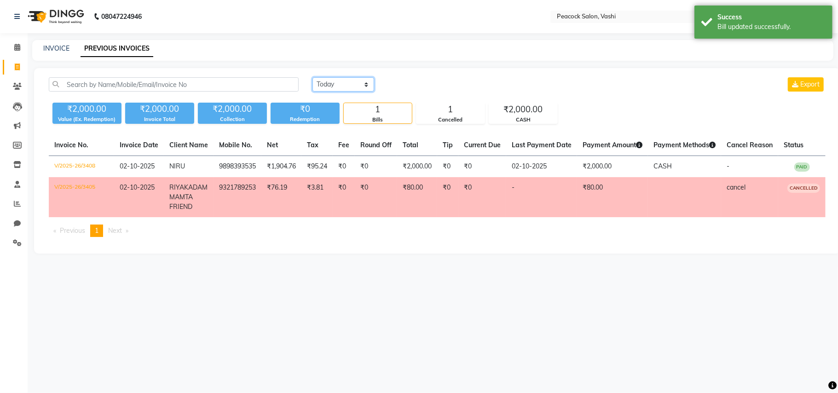
click at [338, 82] on select "Today Yesterday Custom Range" at bounding box center [344, 84] width 62 height 14
select select "yesterday"
click at [313, 77] on select "Today Yesterday Custom Range" at bounding box center [344, 84] width 62 height 14
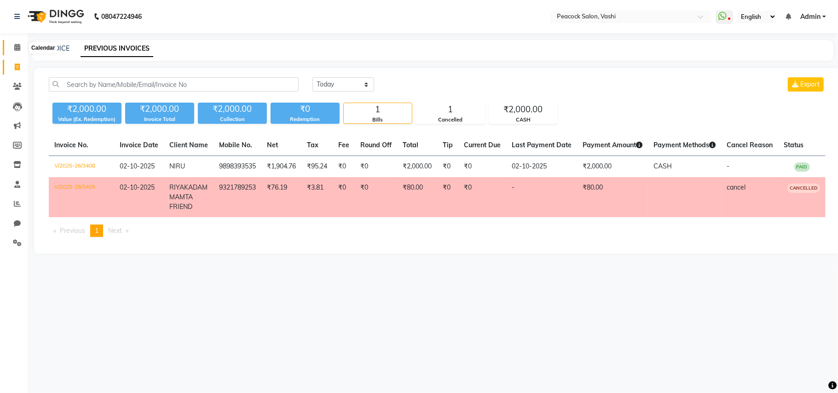
click at [17, 46] on icon at bounding box center [17, 47] width 6 height 7
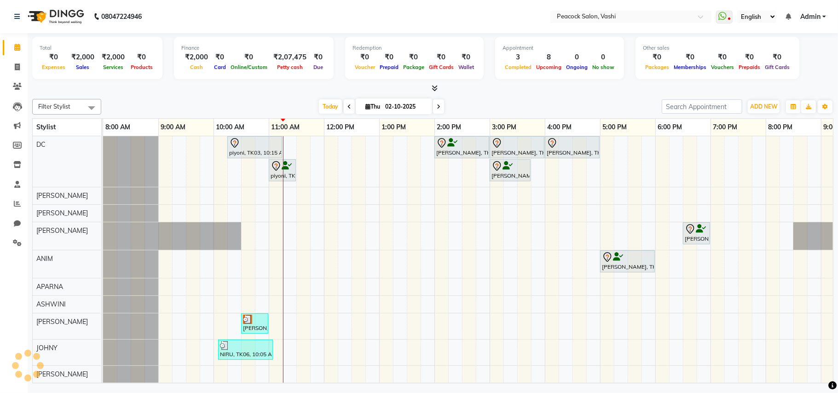
click at [763, 99] on div "Filter Stylist Select All DC BHAGWATI PRITI ANKUSH ANIM APARNA ASHWINI HARSHADA…" at bounding box center [433, 107] width 802 height 16
click at [770, 110] on span "ADD NEW" at bounding box center [763, 106] width 27 height 7
click at [738, 149] on link "Add Expense" at bounding box center [743, 149] width 73 height 12
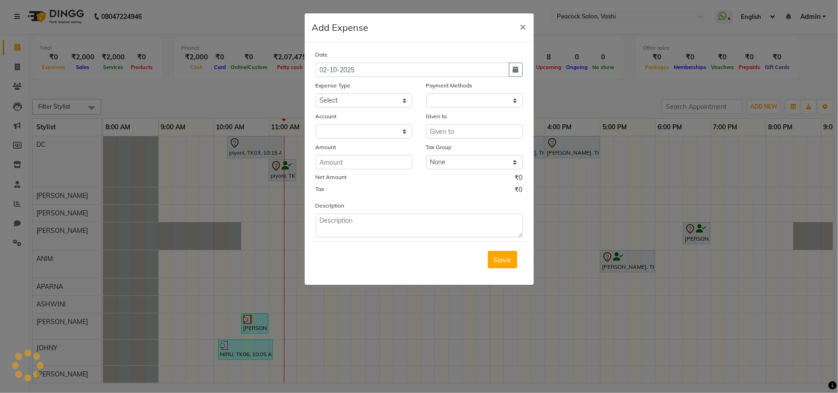
select select "1"
select select "2142"
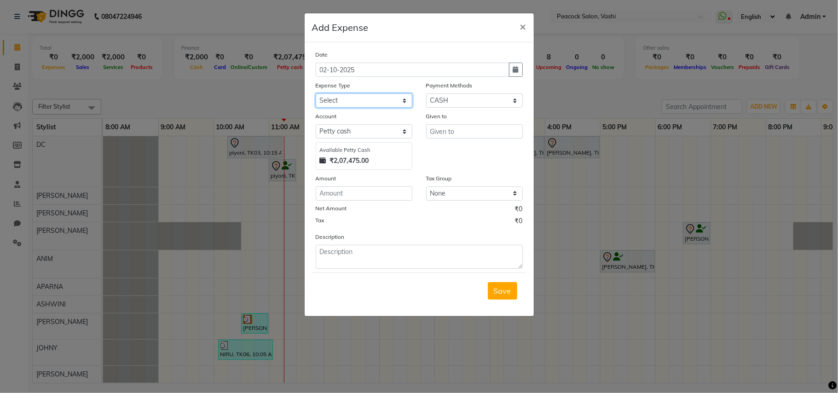
click at [362, 99] on select "Select Advance Salary apmc BANK beauty studio bevarages bonus cable cake Car ma…" at bounding box center [364, 100] width 97 height 14
click at [350, 100] on select "Select Advance Salary apmc BANK beauty studio bevarages bonus cable cake Car ma…" at bounding box center [364, 100] width 97 height 14
select select "6154"
click at [350, 101] on select "Select Advance Salary apmc BANK beauty studio bevarages bonus cable cake Car ma…" at bounding box center [364, 100] width 97 height 14
click at [437, 128] on input "text" at bounding box center [474, 131] width 97 height 14
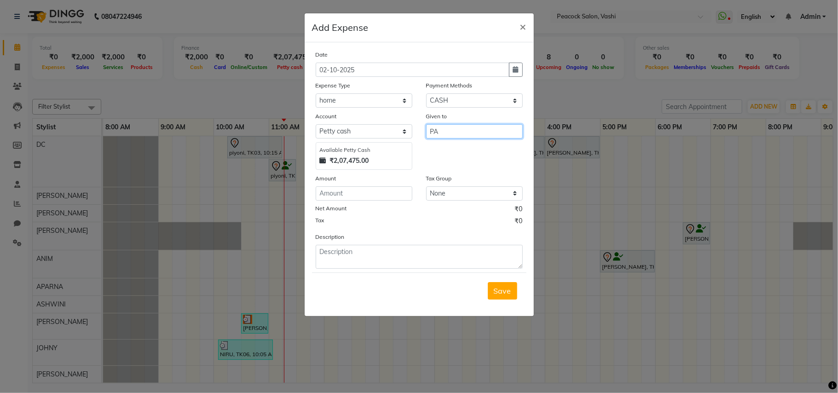
type input "P"
type input "VC"
click at [356, 186] on input "number" at bounding box center [364, 193] width 97 height 14
type input "38000"
drag, startPoint x: 316, startPoint y: 257, endPoint x: 325, endPoint y: 257, distance: 8.7
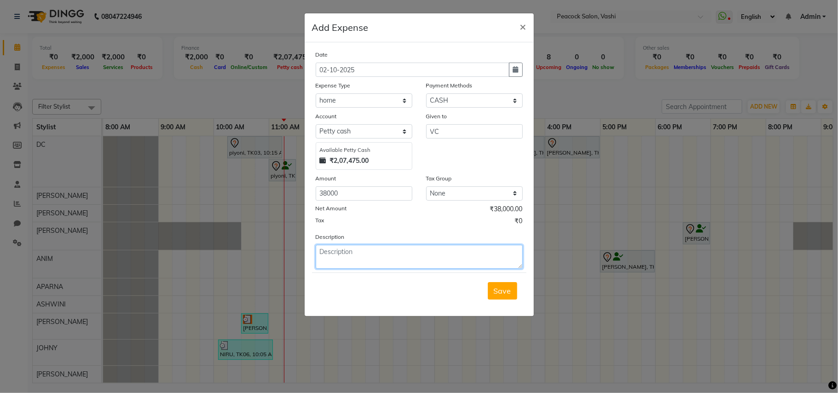
click at [320, 257] on textarea at bounding box center [419, 257] width 207 height 24
type textarea "PAPA FOR VC"
click at [507, 291] on span "Save" at bounding box center [502, 290] width 17 height 9
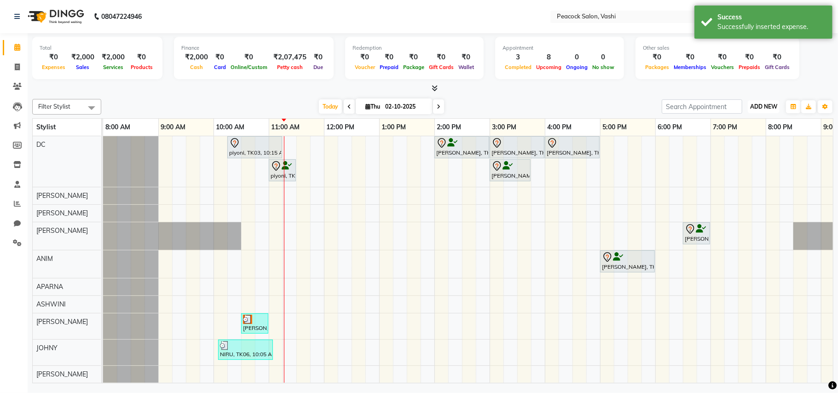
click at [763, 111] on button "ADD NEW Toggle Dropdown" at bounding box center [764, 106] width 32 height 13
click at [733, 148] on link "Add Expense" at bounding box center [743, 149] width 73 height 12
select select "1"
select select "2142"
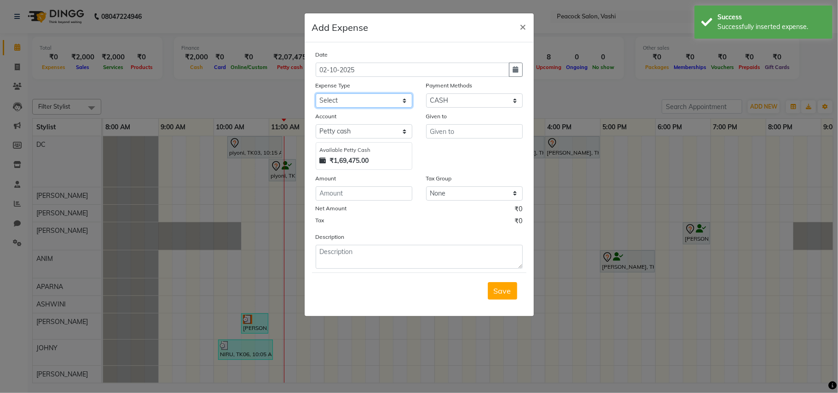
click at [328, 106] on select "Select Advance Salary apmc BANK beauty studio bevarages bonus cable cake Car ma…" at bounding box center [364, 100] width 97 height 14
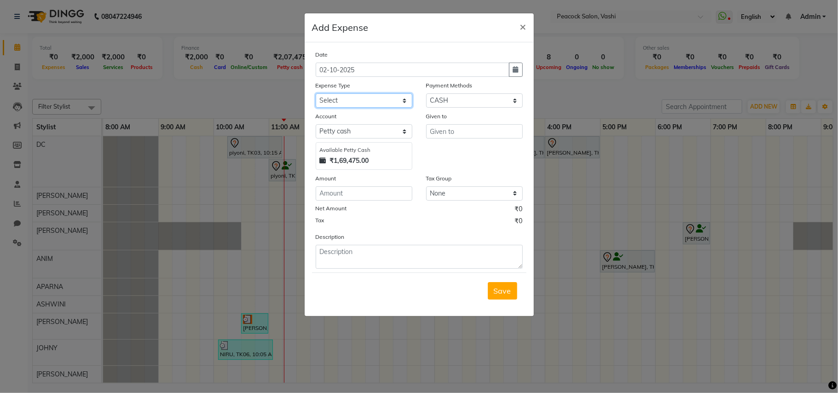
select select "6154"
drag, startPoint x: 438, startPoint y: 122, endPoint x: 439, endPoint y: 128, distance: 5.1
click at [439, 127] on div "Given to" at bounding box center [474, 140] width 110 height 58
click at [439, 129] on input "text" at bounding box center [474, 131] width 97 height 14
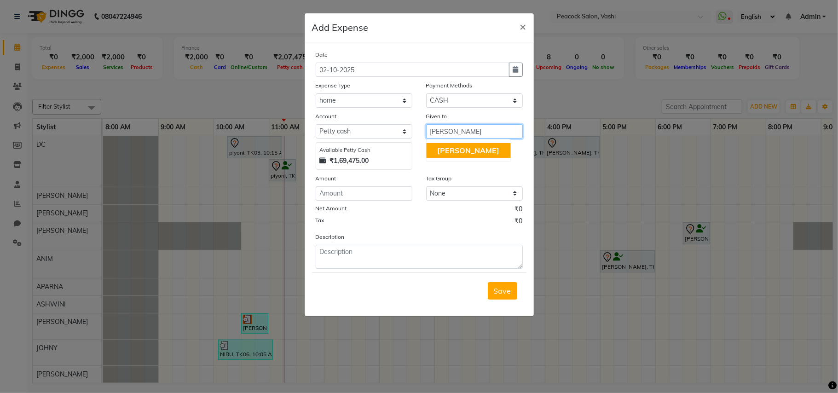
drag, startPoint x: 435, startPoint y: 147, endPoint x: 388, endPoint y: 154, distance: 47.9
click at [433, 149] on button "[PERSON_NAME]" at bounding box center [468, 150] width 84 height 15
type input "[PERSON_NAME]"
drag, startPoint x: 355, startPoint y: 192, endPoint x: 351, endPoint y: 189, distance: 5.9
click at [355, 192] on input "number" at bounding box center [364, 193] width 97 height 14
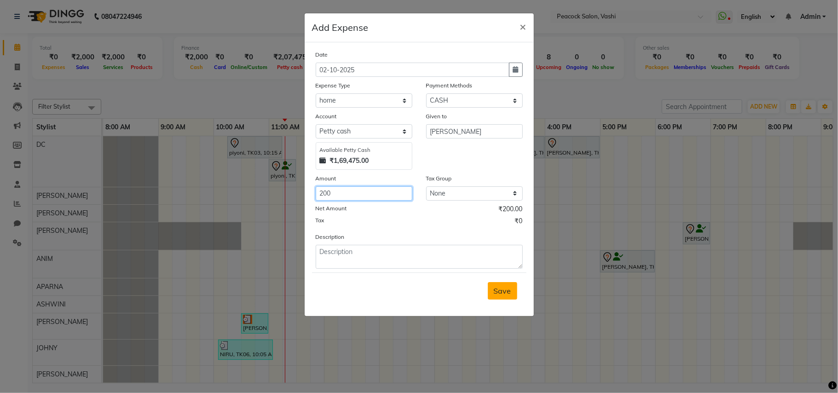
type input "200"
click at [500, 293] on span "Save" at bounding box center [502, 290] width 17 height 9
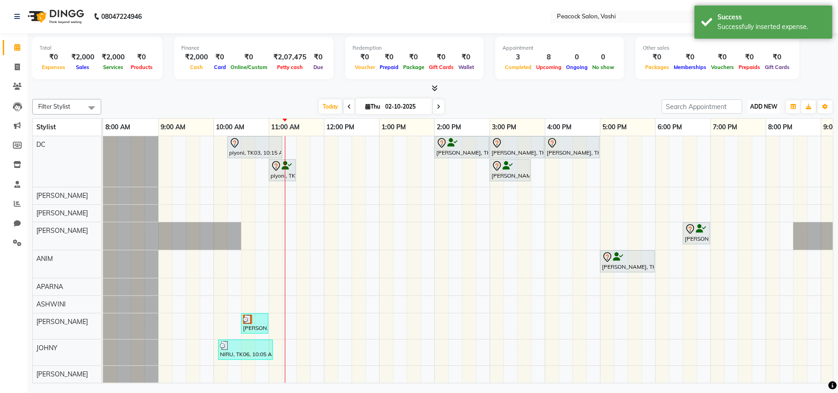
click at [768, 107] on span "ADD NEW" at bounding box center [763, 106] width 27 height 7
click at [747, 147] on link "Add Expense" at bounding box center [743, 149] width 73 height 12
select select "1"
select select "2142"
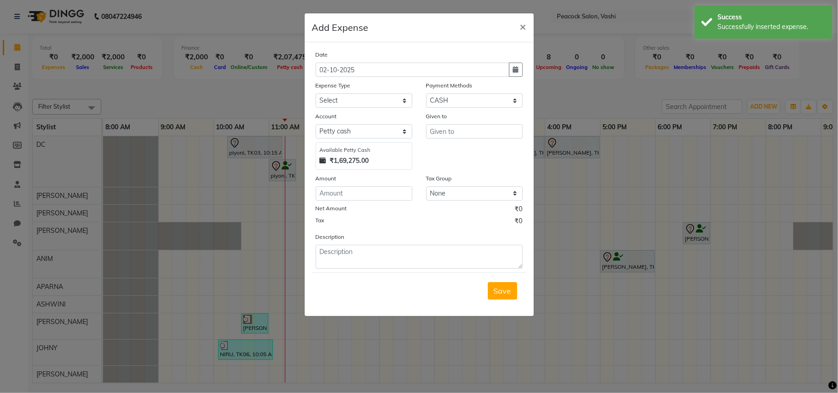
click at [204, 91] on ngb-modal-window "Add Expense × Date 02-10-2025 Expense Type Select Advance Salary apmc BANK beau…" at bounding box center [419, 196] width 838 height 393
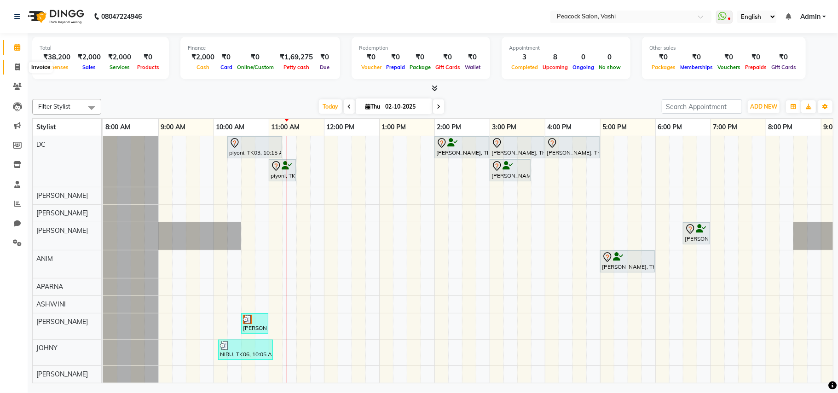
click at [15, 65] on icon at bounding box center [17, 67] width 5 height 7
select select "619"
select select "service"
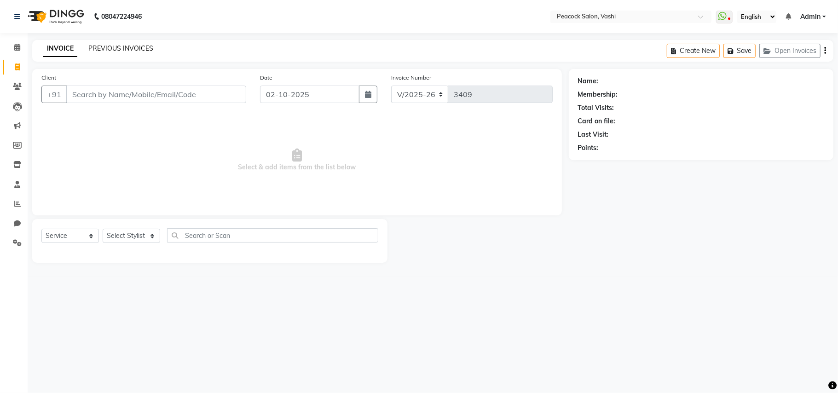
click at [120, 49] on link "PREVIOUS INVOICES" at bounding box center [120, 48] width 65 height 8
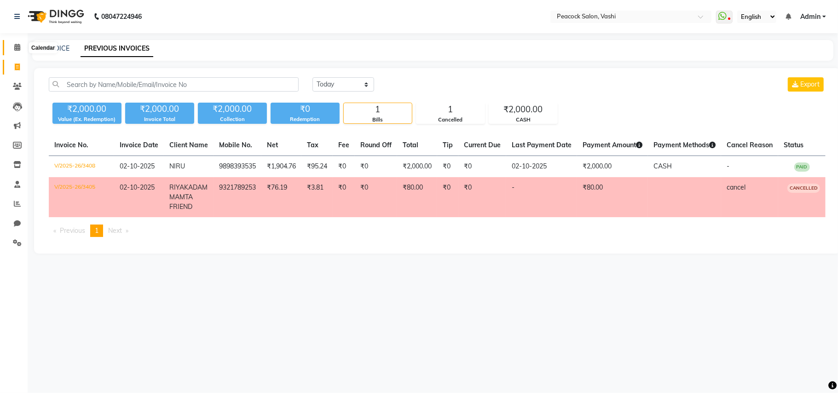
click at [15, 47] on icon at bounding box center [17, 47] width 6 height 7
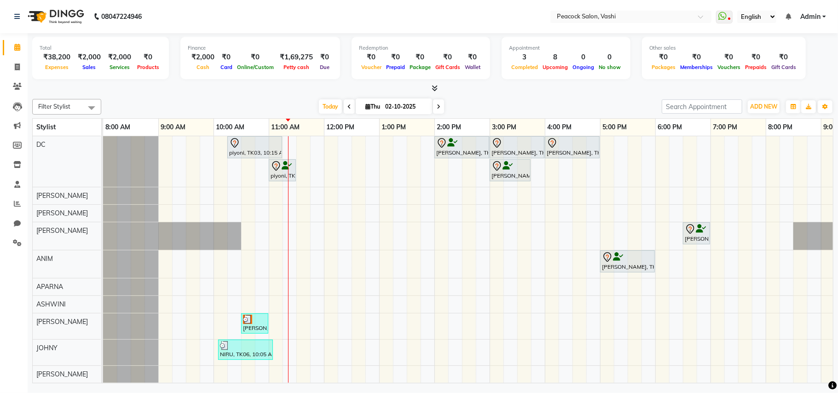
click at [438, 87] on div at bounding box center [433, 89] width 802 height 10
click at [435, 87] on icon at bounding box center [435, 88] width 6 height 7
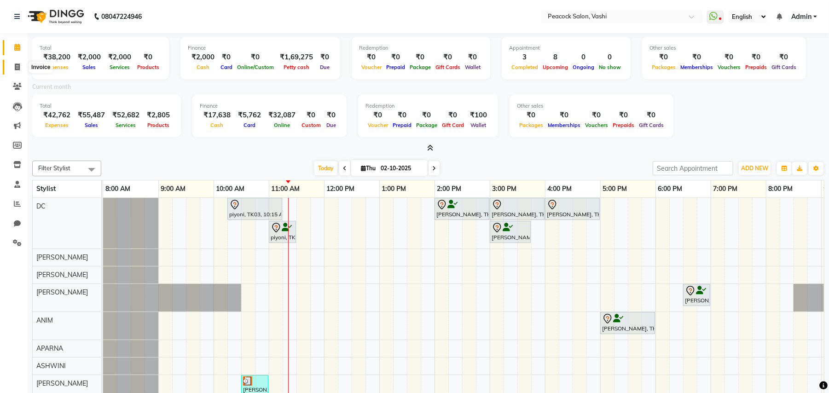
click at [17, 68] on icon at bounding box center [17, 67] width 5 height 7
select select "619"
select select "service"
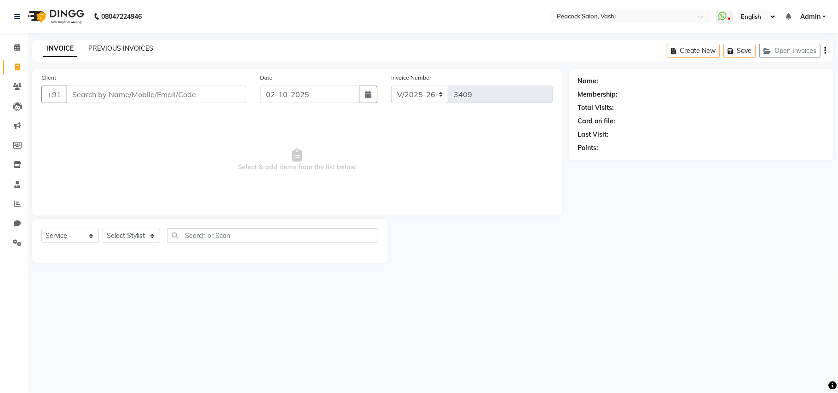
click at [111, 46] on link "PREVIOUS INVOICES" at bounding box center [120, 48] width 65 height 8
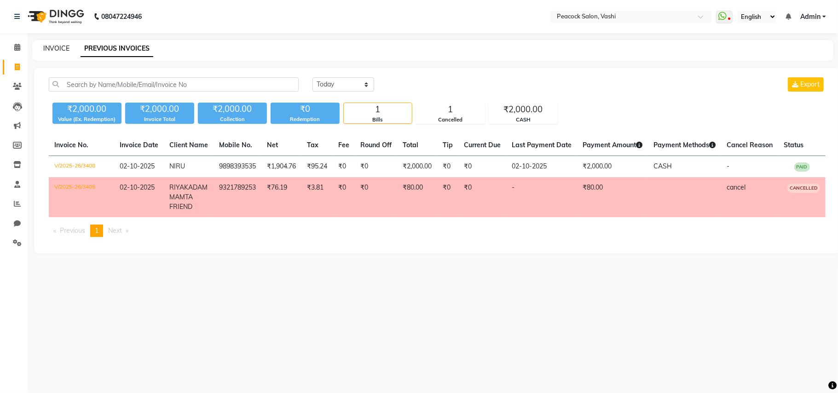
click at [57, 47] on link "INVOICE" at bounding box center [56, 48] width 26 height 8
select select "service"
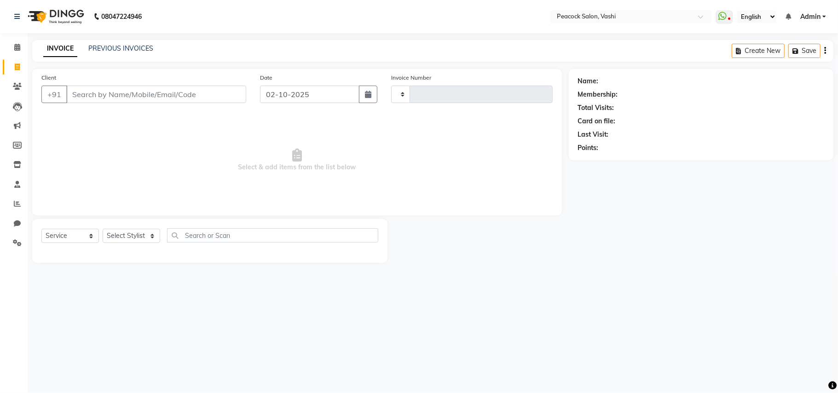
type input "3409"
select select "619"
click at [794, 54] on button "Open Invoices" at bounding box center [790, 51] width 61 height 14
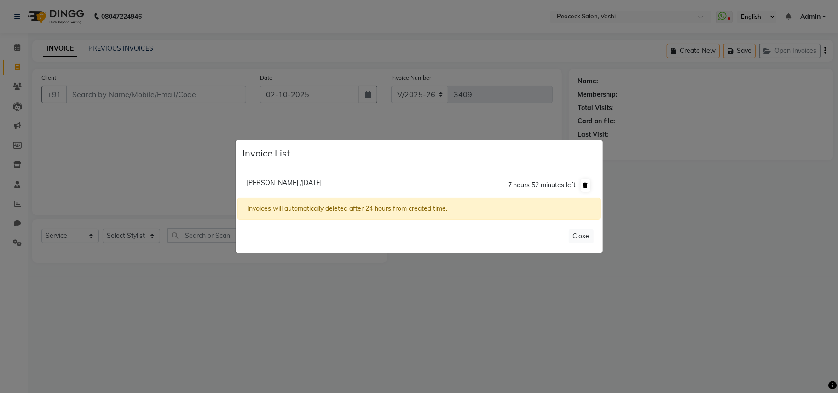
click at [584, 186] on icon at bounding box center [585, 186] width 5 height 6
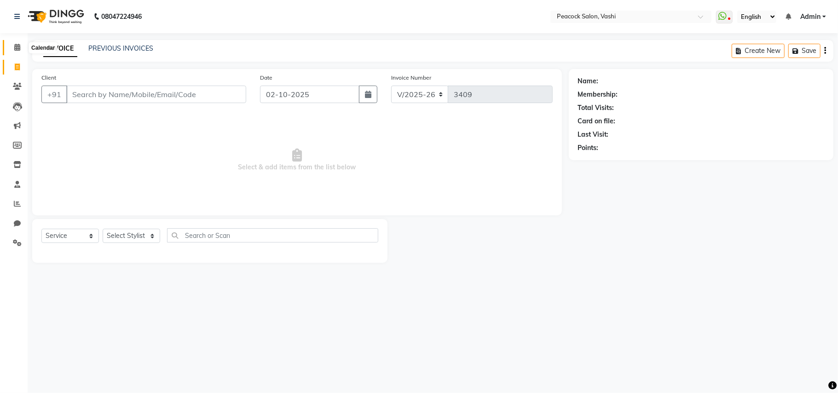
click at [18, 49] on icon at bounding box center [17, 47] width 6 height 7
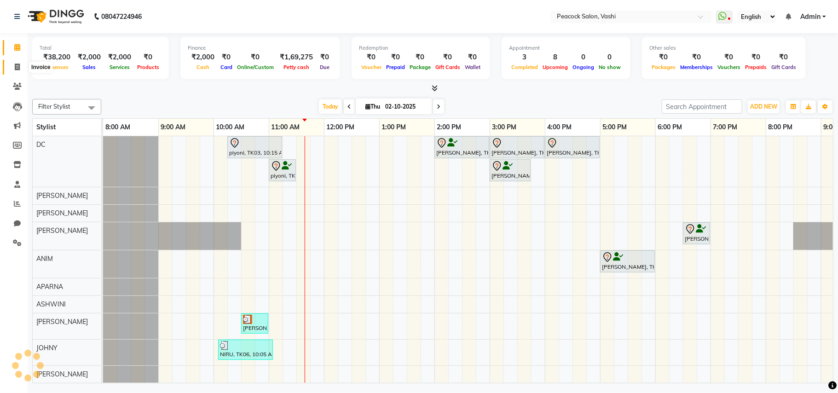
click at [13, 67] on span at bounding box center [17, 67] width 16 height 11
select select "619"
select select "service"
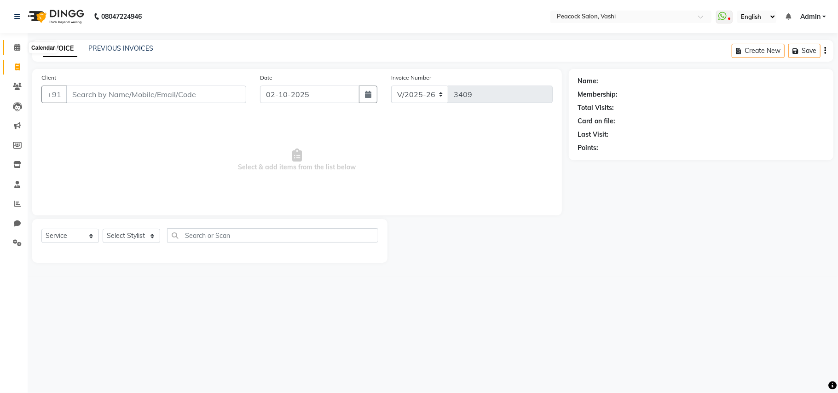
click at [10, 49] on span at bounding box center [17, 47] width 16 height 11
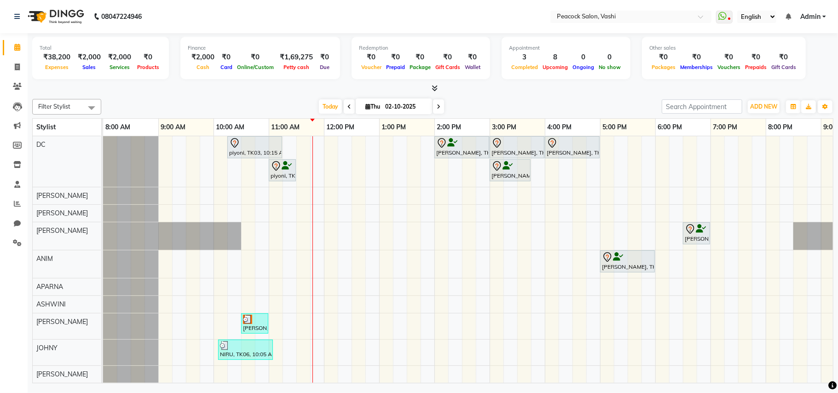
click at [366, 106] on icon at bounding box center [368, 107] width 5 height 6
select select "10"
select select "2025"
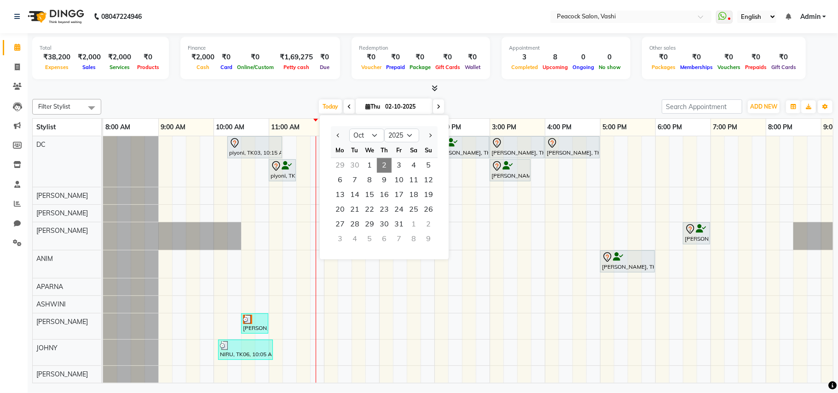
click at [180, 94] on div "Total ₹38,200 Expenses ₹2,000 Sales ₹2,000 Services ₹0 Products Finance ₹2,000 …" at bounding box center [433, 209] width 811 height 353
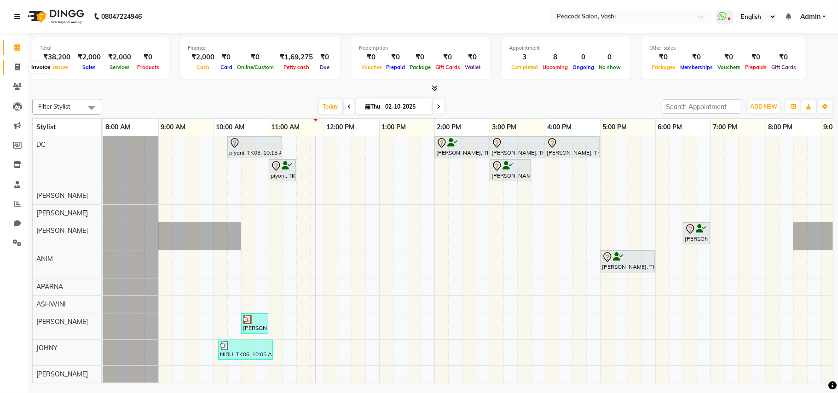
click at [17, 65] on icon at bounding box center [17, 67] width 5 height 7
select select "619"
select select "service"
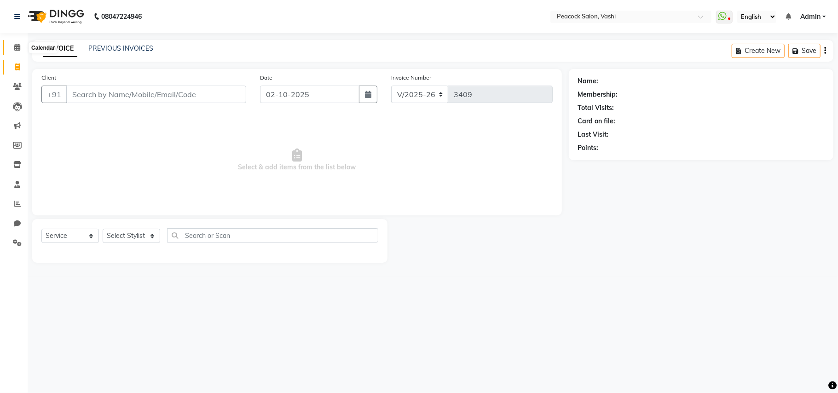
click at [16, 48] on icon at bounding box center [17, 47] width 6 height 7
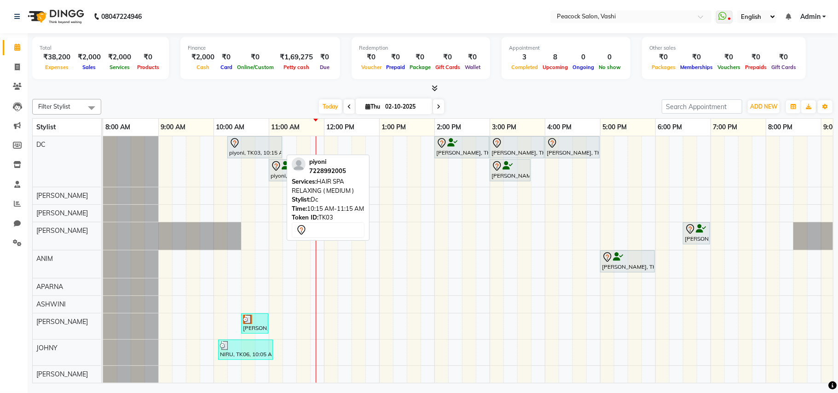
click at [246, 153] on div "piyoni, TK03, 10:15 AM-11:15 AM, HAIR SPA RELAXING ( MEDIUM )" at bounding box center [254, 147] width 53 height 19
select select "7"
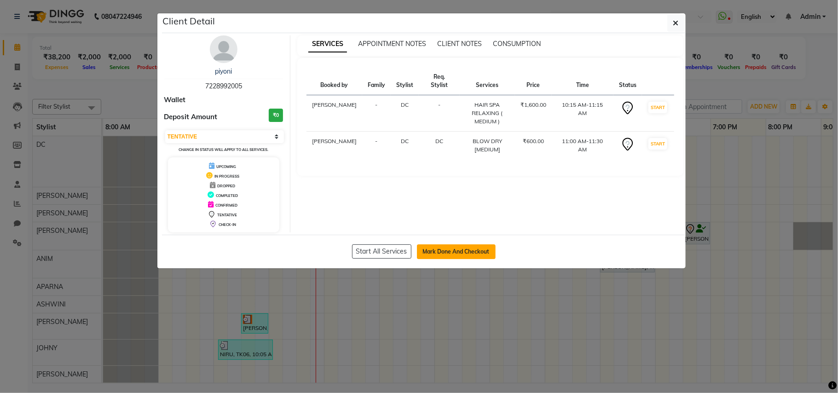
click at [450, 256] on button "Mark Done And Checkout" at bounding box center [456, 251] width 79 height 15
select select "619"
select select "service"
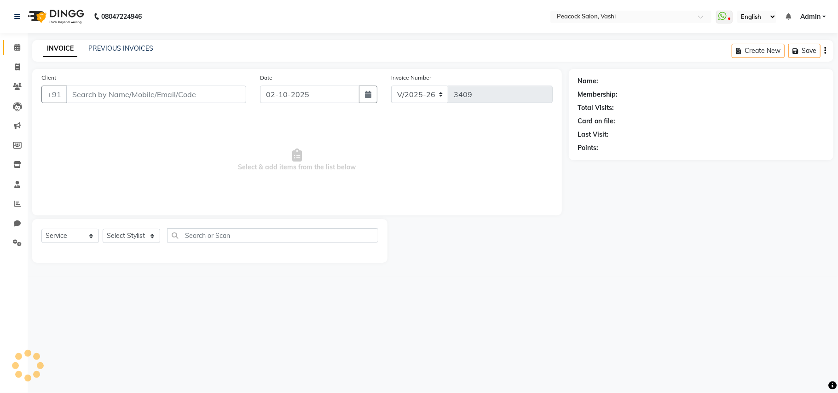
select select "3"
type input "7228992005"
select select "22388"
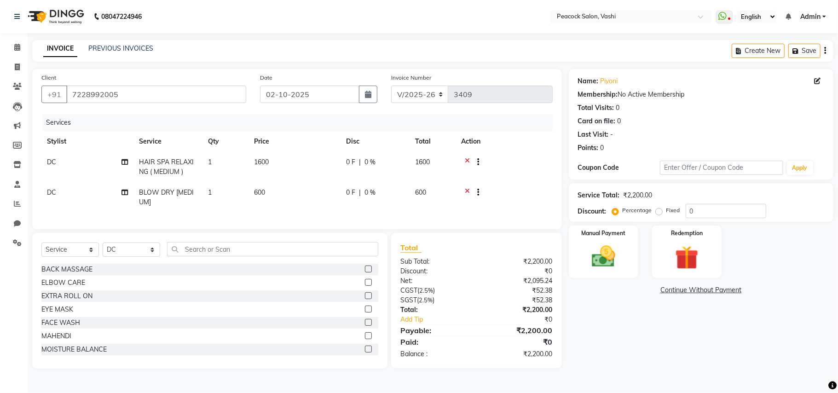
click at [54, 163] on span "DC" at bounding box center [51, 162] width 9 height 8
select select "22388"
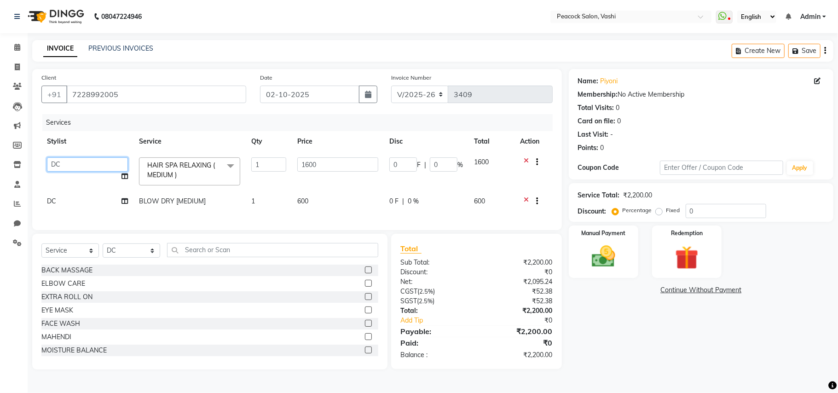
click at [54, 163] on select "ANIM [PERSON_NAME] APARNA [PERSON_NAME] DC Dingg Support [PERSON_NAME] [PERSON_…" at bounding box center [87, 164] width 81 height 14
select select "37757"
click at [68, 202] on td "DC" at bounding box center [87, 202] width 92 height 23
select select "22388"
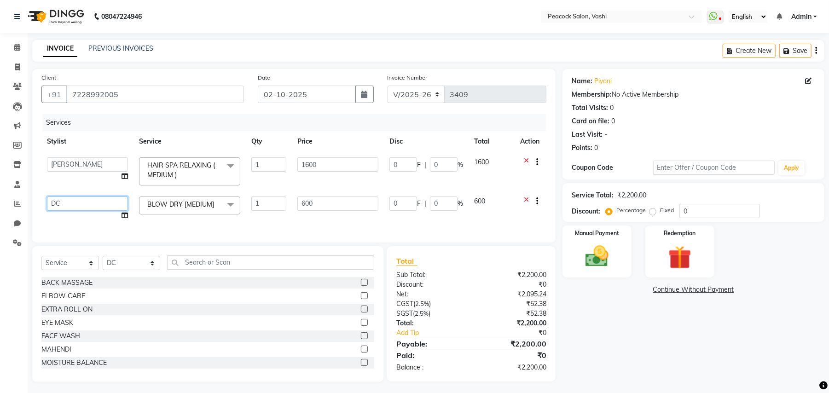
click at [68, 202] on select "ANIM [PERSON_NAME] APARNA [PERSON_NAME] DC Dingg Support [PERSON_NAME] [PERSON_…" at bounding box center [87, 204] width 81 height 14
select select "22386"
click at [706, 210] on input "0" at bounding box center [720, 211] width 81 height 14
type input "02"
type input "32"
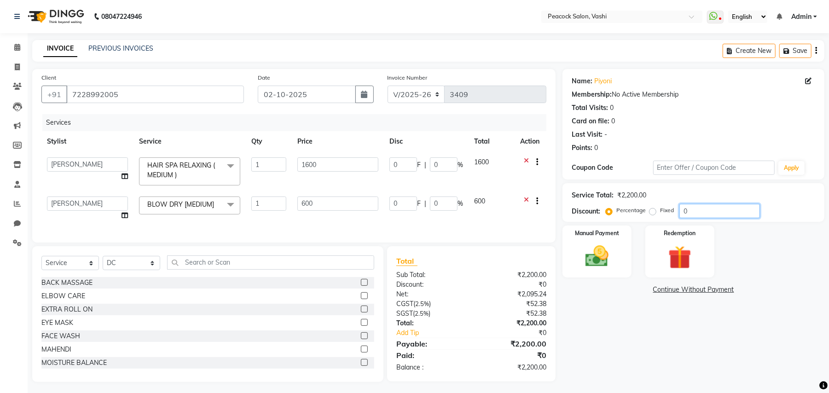
type input "2"
type input "12"
type input "2"
type input "020"
type input "320"
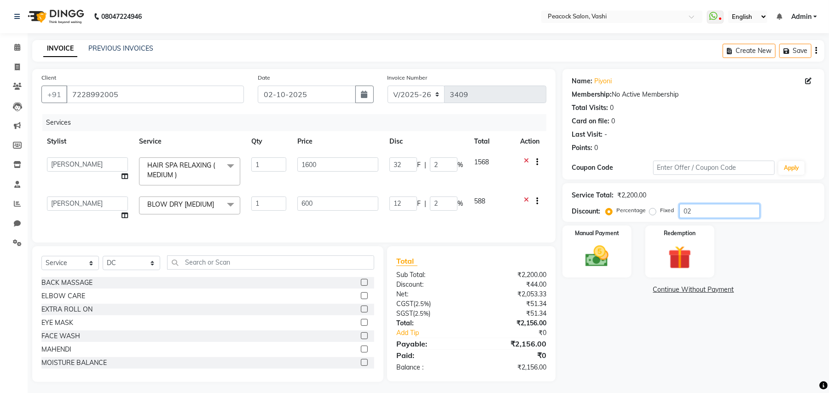
type input "20"
type input "120"
type input "20"
type input "02"
type input "32"
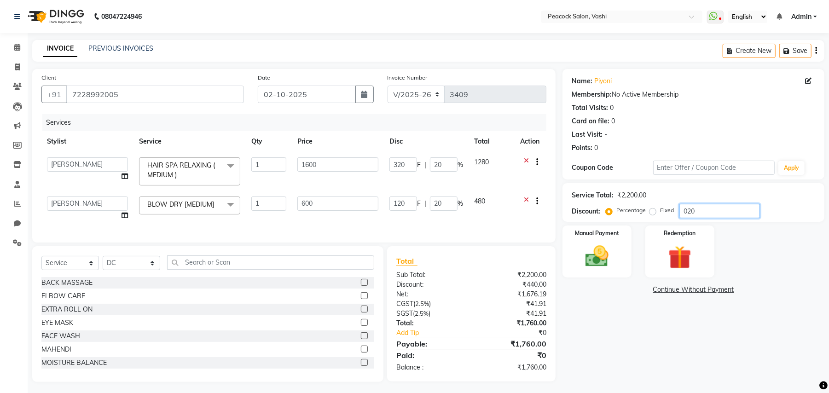
type input "2"
type input "12"
type input "2"
type input "0"
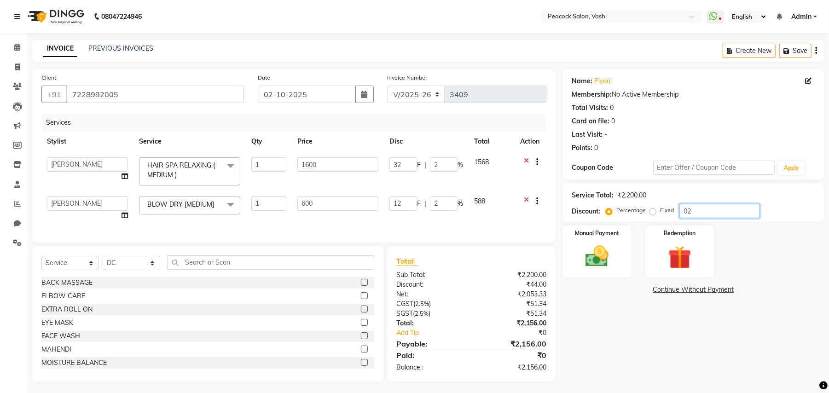
type input "0"
type input "2"
type input "32"
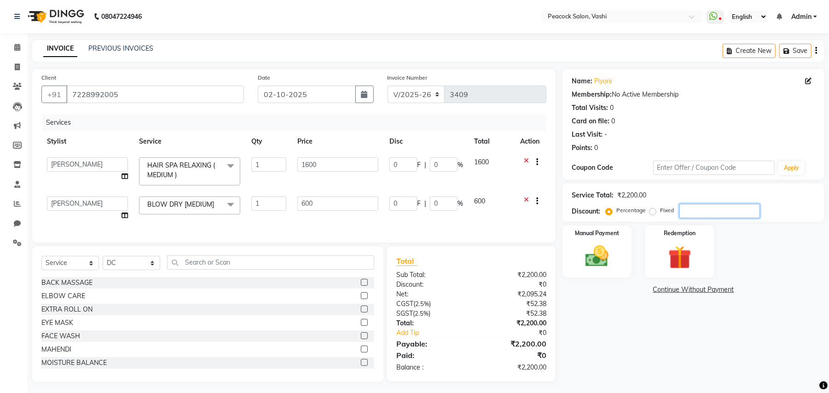
type input "2"
type input "12"
type input "2"
type input "20"
type input "320"
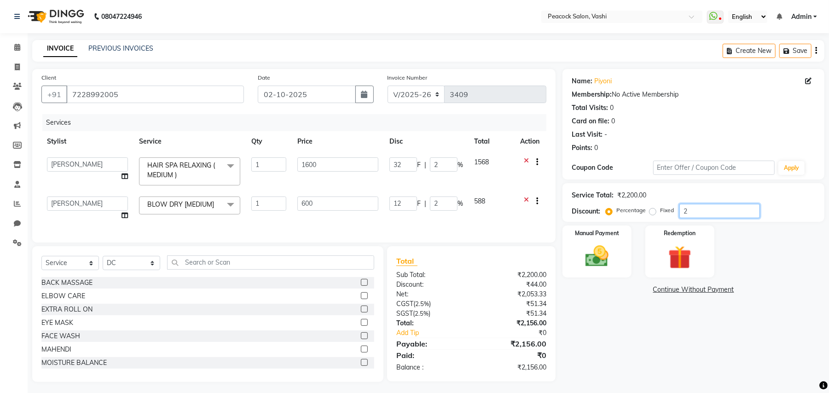
type input "20"
type input "120"
type input "20"
click at [786, 50] on icon "button" at bounding box center [788, 51] width 9 height 6
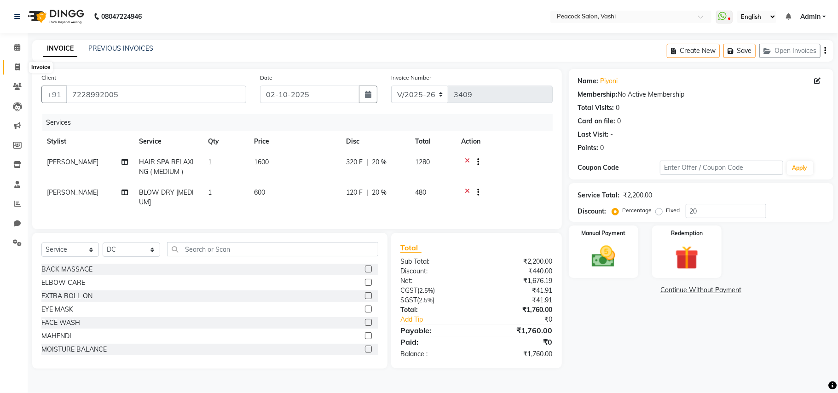
click at [17, 64] on icon at bounding box center [17, 67] width 5 height 7
select select "service"
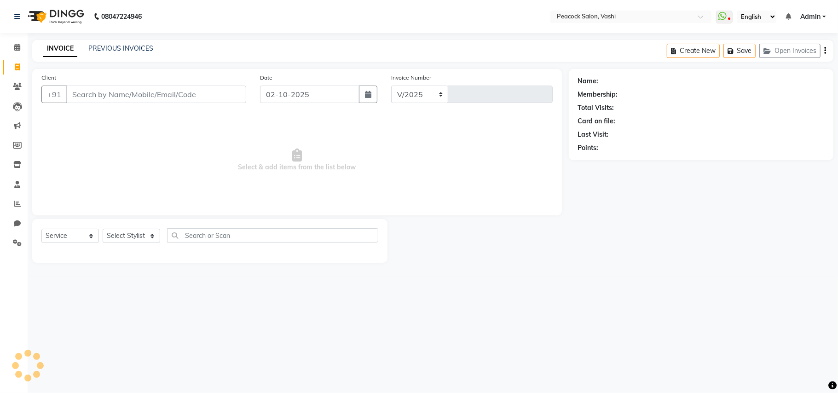
select select "619"
type input "3409"
click at [117, 233] on select "Select Stylist ANIM [PERSON_NAME] APARNA [PERSON_NAME] DC Dingg Support [PERSON…" at bounding box center [132, 236] width 58 height 14
select select "86665"
click at [103, 229] on select "Select Stylist ANIM [PERSON_NAME] APARNA [PERSON_NAME] DC Dingg Support [PERSON…" at bounding box center [132, 236] width 58 height 14
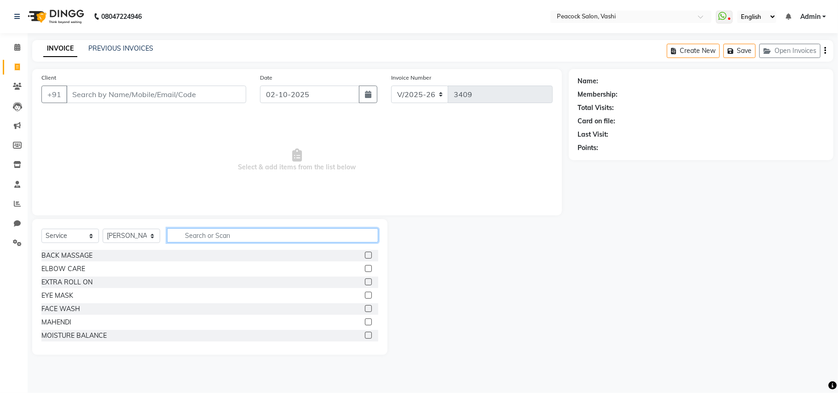
click at [204, 231] on input "text" at bounding box center [272, 235] width 211 height 14
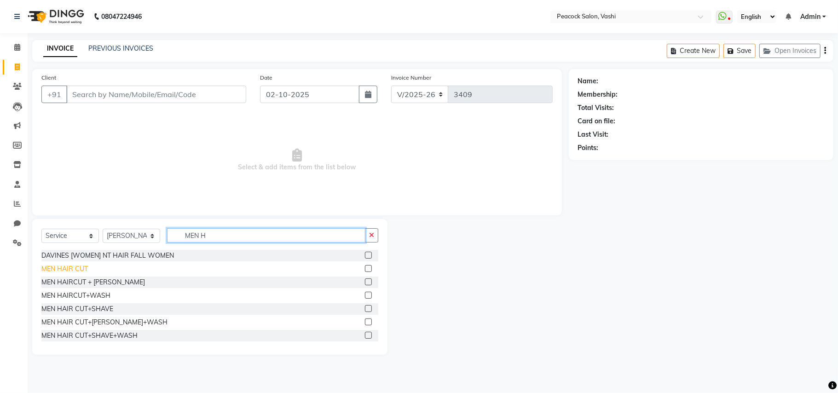
type input "MEN H"
click at [58, 272] on div "MEN HAIR CUT" at bounding box center [64, 269] width 47 height 10
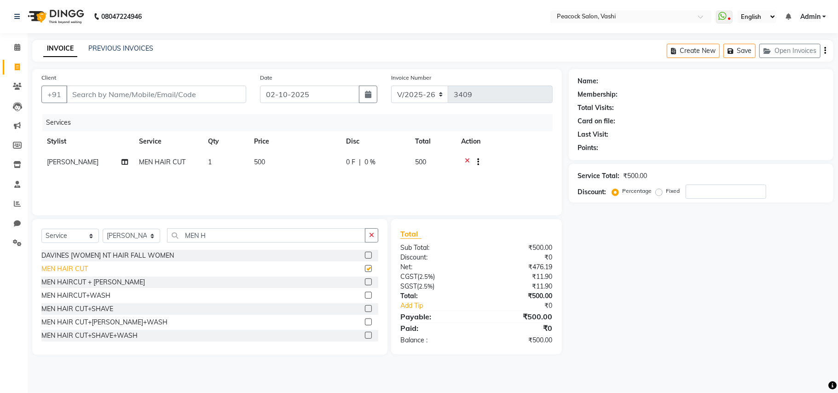
checkbox input "false"
click at [133, 98] on input "Client" at bounding box center [156, 94] width 180 height 17
click at [122, 93] on input "Client" at bounding box center [156, 94] width 180 height 17
click at [769, 50] on icon "button" at bounding box center [769, 51] width 11 height 6
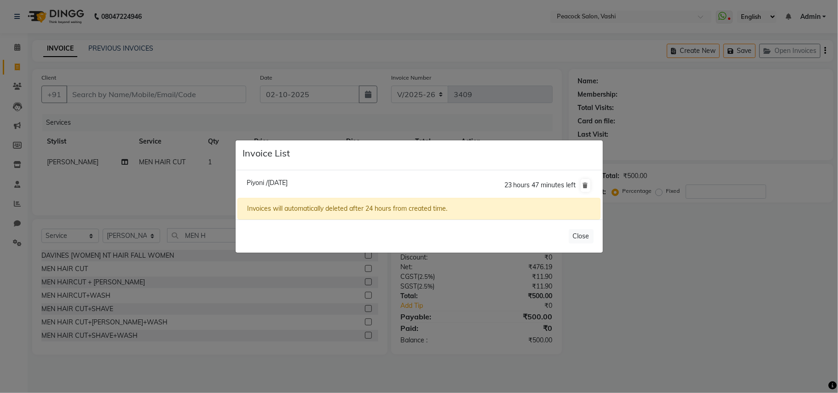
click at [280, 183] on span "Piyoni /[DATE]" at bounding box center [267, 183] width 41 height 8
type input "7228992005"
type input "20"
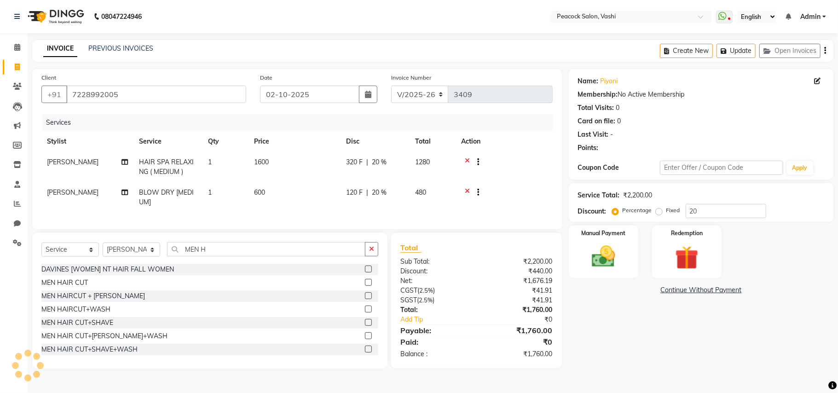
select select
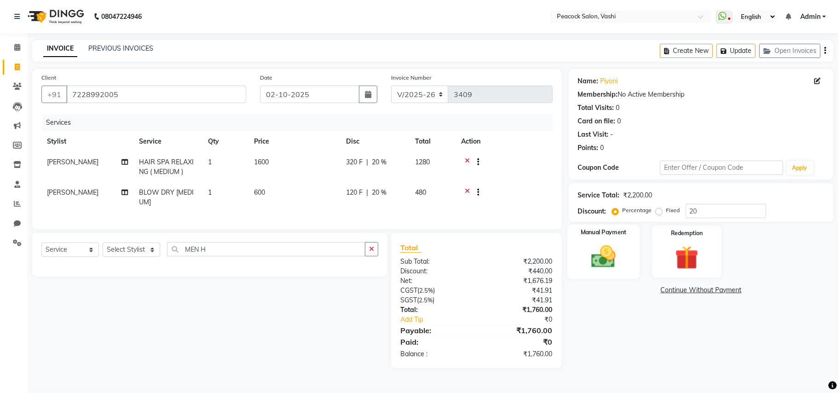
click at [605, 255] on img at bounding box center [604, 257] width 40 height 29
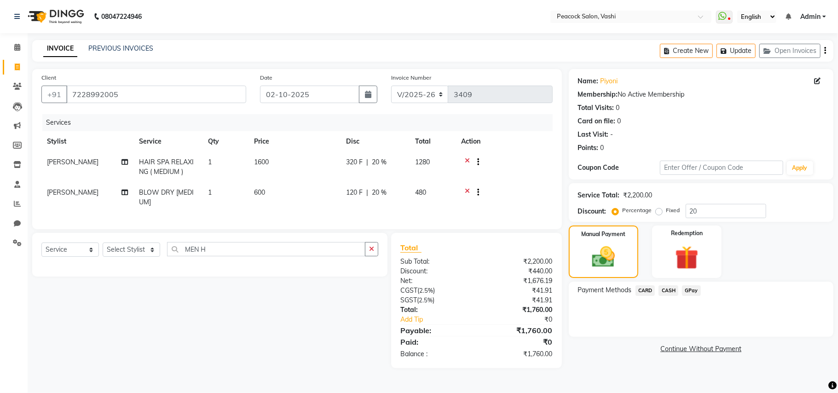
click at [663, 288] on span "CASH" at bounding box center [669, 290] width 20 height 11
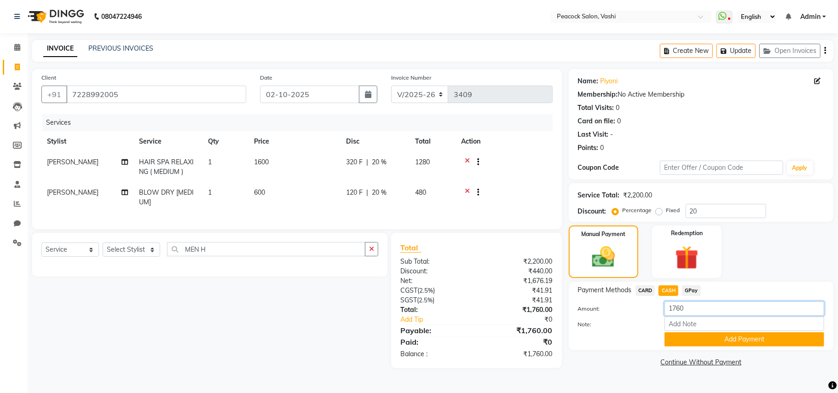
click at [694, 310] on input "1760" at bounding box center [745, 309] width 160 height 14
type input "1500"
click at [692, 340] on button "Add Payment" at bounding box center [745, 339] width 160 height 14
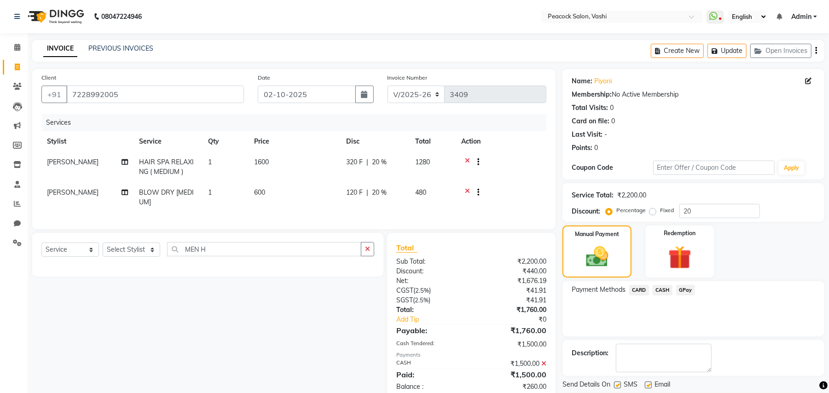
click at [687, 291] on span "GPay" at bounding box center [685, 290] width 19 height 11
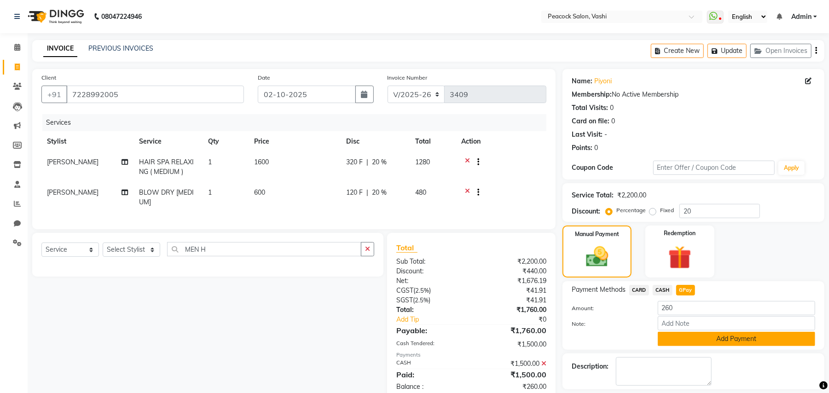
click at [727, 341] on button "Add Payment" at bounding box center [736, 339] width 157 height 14
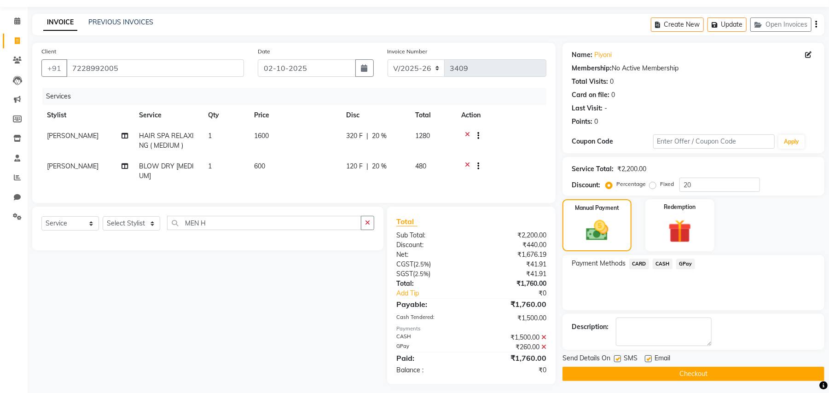
scroll to position [41, 0]
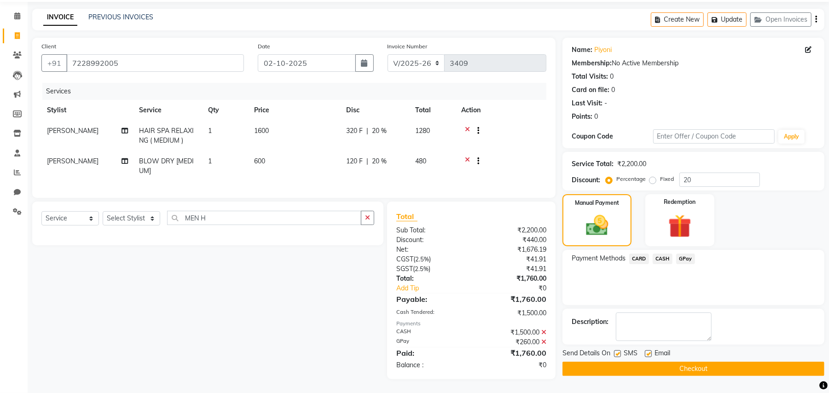
drag, startPoint x: 657, startPoint y: 366, endPoint x: 657, endPoint y: 361, distance: 5.1
click at [657, 366] on button "Checkout" at bounding box center [694, 369] width 262 height 14
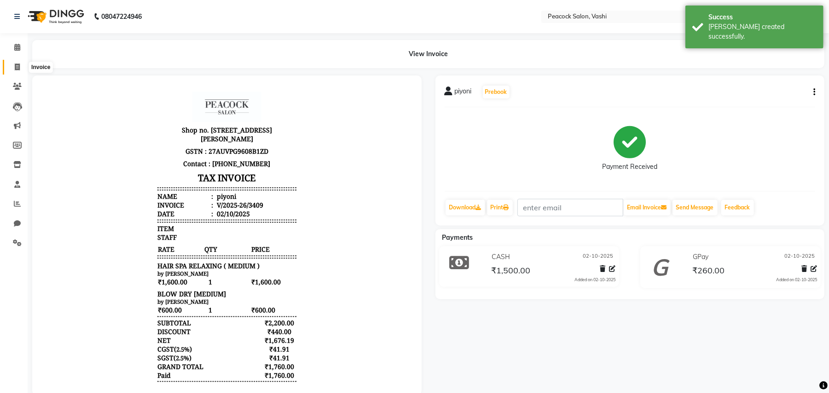
click at [17, 70] on icon at bounding box center [17, 67] width 5 height 7
select select "619"
select select "service"
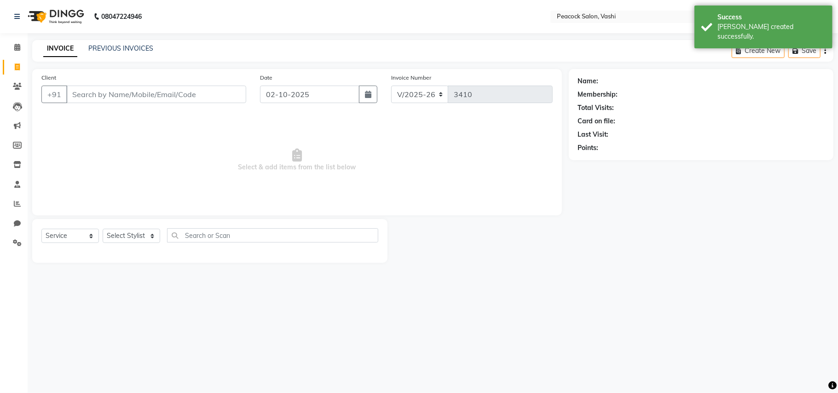
click at [78, 92] on input "Client" at bounding box center [156, 94] width 180 height 17
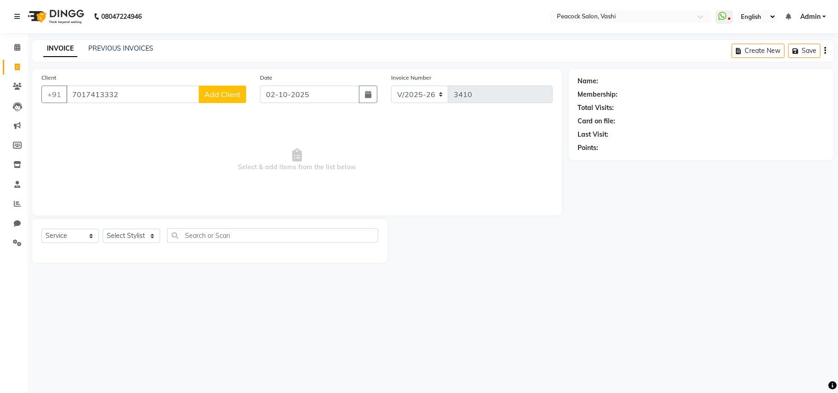
type input "7017413332"
click at [236, 87] on button "Add Client" at bounding box center [222, 94] width 47 height 17
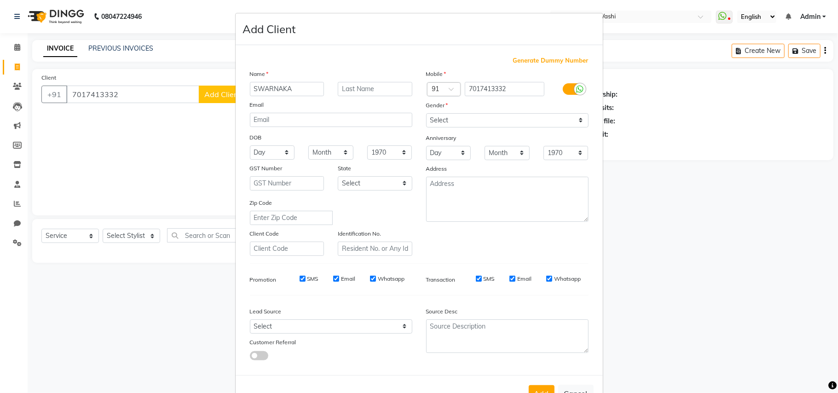
type input "SWARNAKA"
click at [343, 82] on input "text" at bounding box center [375, 89] width 75 height 14
type input "GOEL"
click at [500, 118] on select "Select [DEMOGRAPHIC_DATA] [DEMOGRAPHIC_DATA] Other Prefer Not To Say" at bounding box center [507, 120] width 163 height 14
select select "[DEMOGRAPHIC_DATA]"
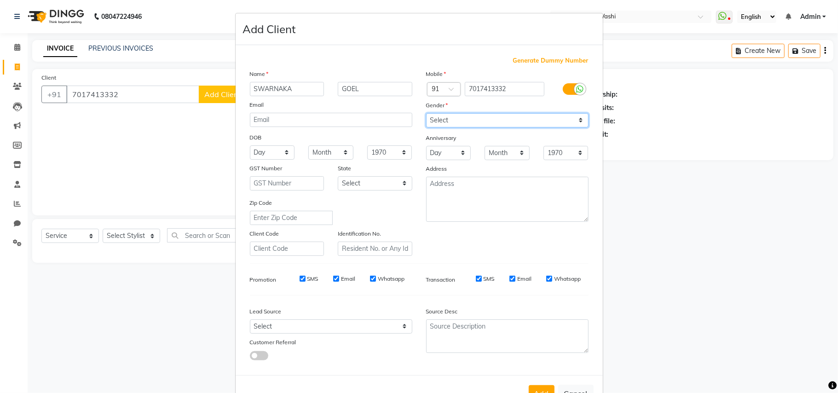
click at [426, 113] on select "Select [DEMOGRAPHIC_DATA] [DEMOGRAPHIC_DATA] Other Prefer Not To Say" at bounding box center [507, 120] width 163 height 14
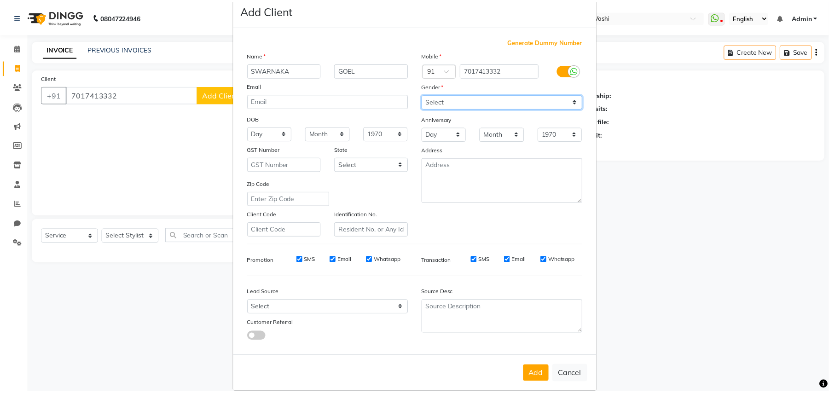
scroll to position [29, 0]
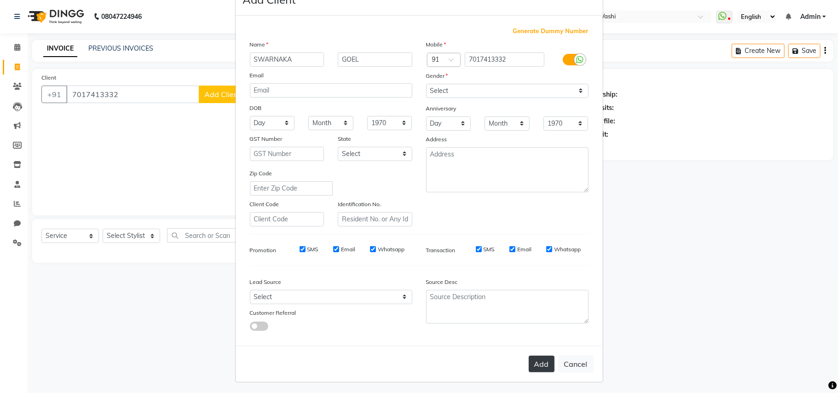
click at [539, 356] on button "Add" at bounding box center [542, 364] width 26 height 17
select select
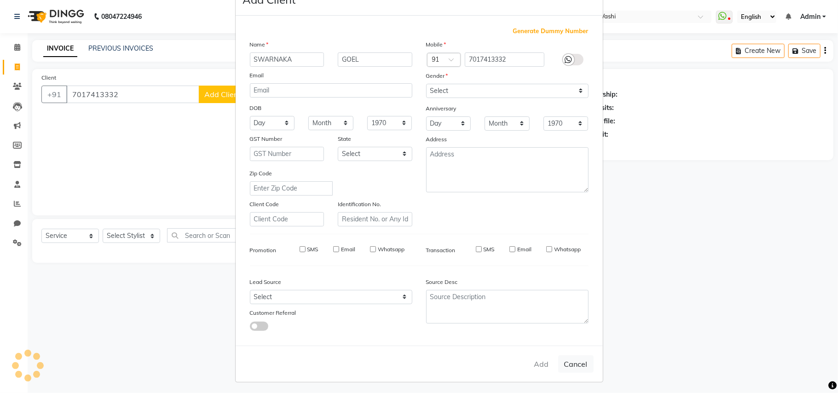
select select
checkbox input "false"
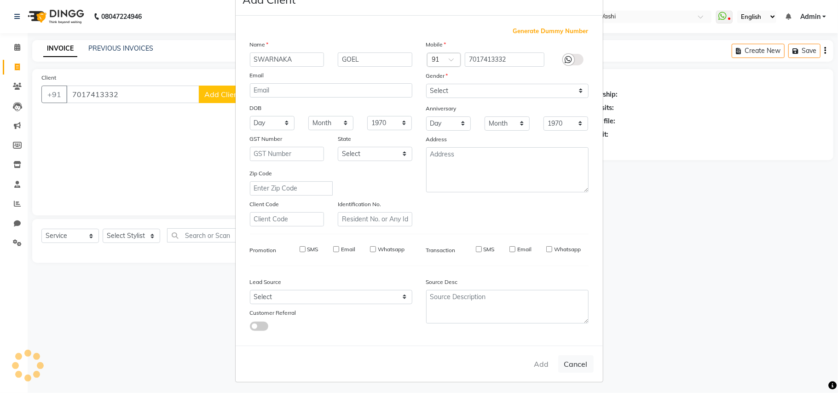
checkbox input "false"
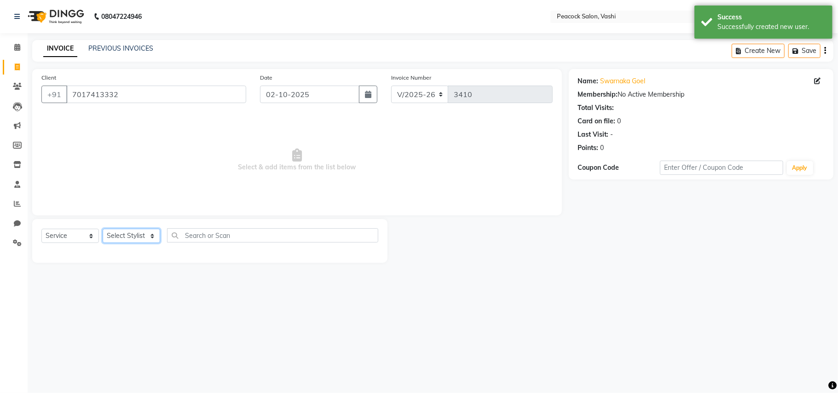
click at [130, 238] on select "Select Stylist ANIM [PERSON_NAME] APARNA [PERSON_NAME] DC Dingg Support [PERSON…" at bounding box center [132, 236] width 58 height 14
select select "37757"
click at [103, 229] on select "Select Stylist ANIM [PERSON_NAME] APARNA [PERSON_NAME] DC Dingg Support [PERSON…" at bounding box center [132, 236] width 58 height 14
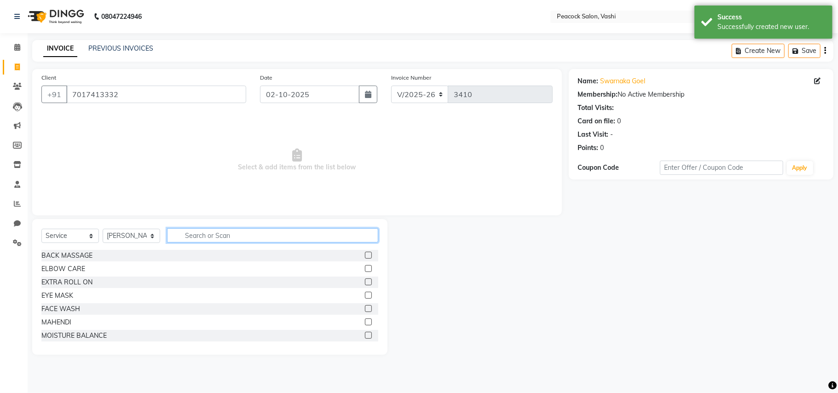
click at [202, 234] on input "text" at bounding box center [272, 235] width 211 height 14
type input "EYEBR"
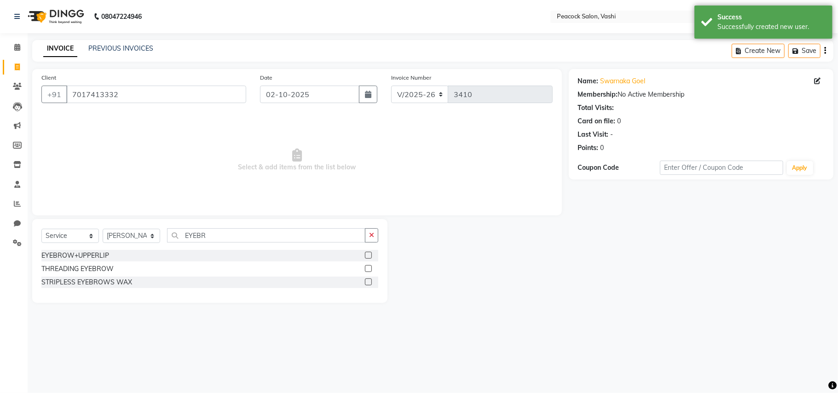
click at [113, 268] on div "THREADING EYEBROW" at bounding box center [209, 269] width 337 height 12
click at [106, 269] on div "THREADING EYEBROW" at bounding box center [77, 269] width 72 height 10
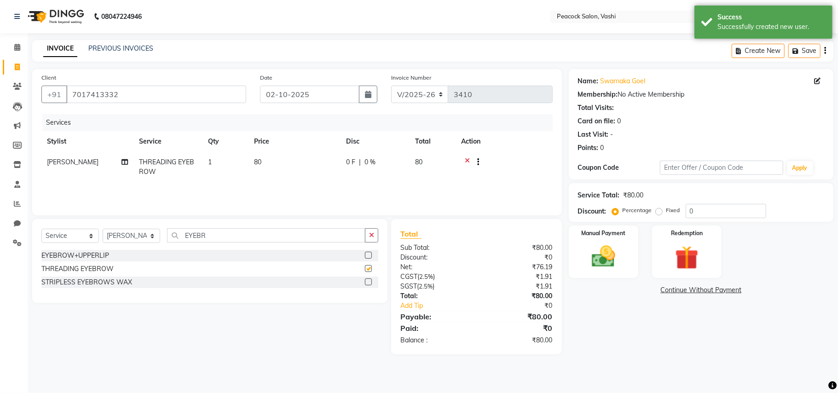
checkbox input "false"
click at [605, 262] on img at bounding box center [604, 257] width 40 height 29
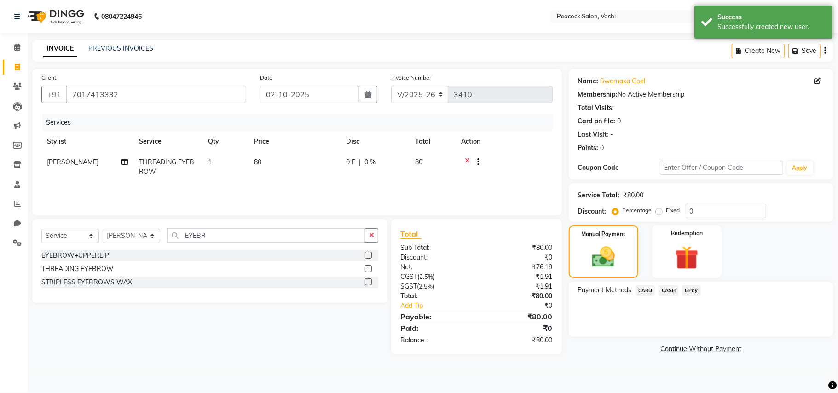
drag, startPoint x: 693, startPoint y: 288, endPoint x: 693, endPoint y: 295, distance: 6.9
click at [693, 295] on span "GPay" at bounding box center [691, 290] width 19 height 11
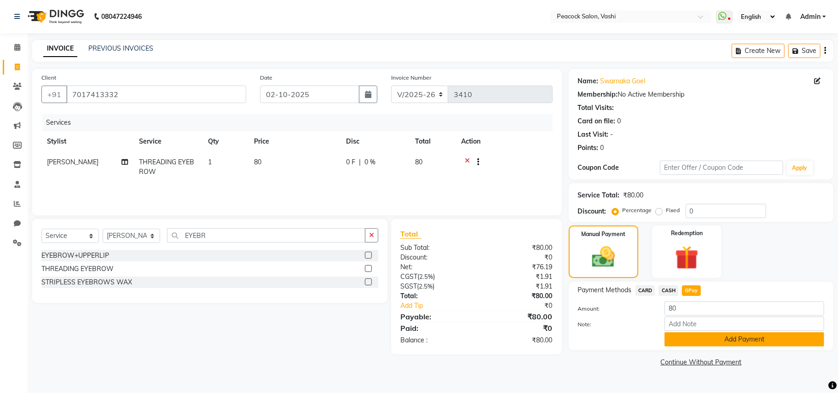
click at [698, 335] on button "Add Payment" at bounding box center [745, 339] width 160 height 14
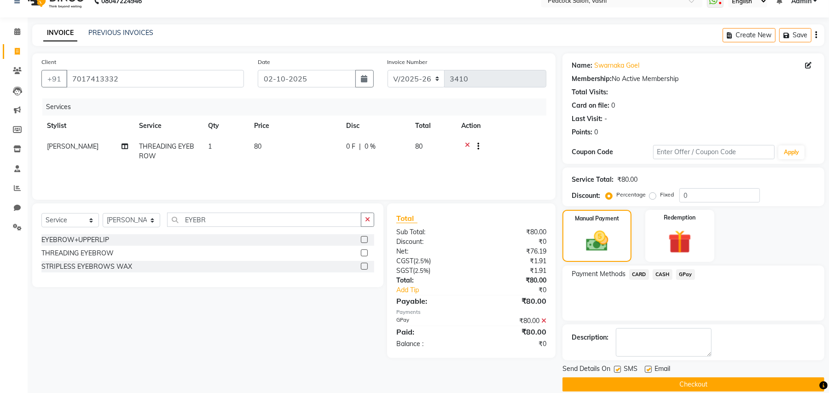
scroll to position [29, 0]
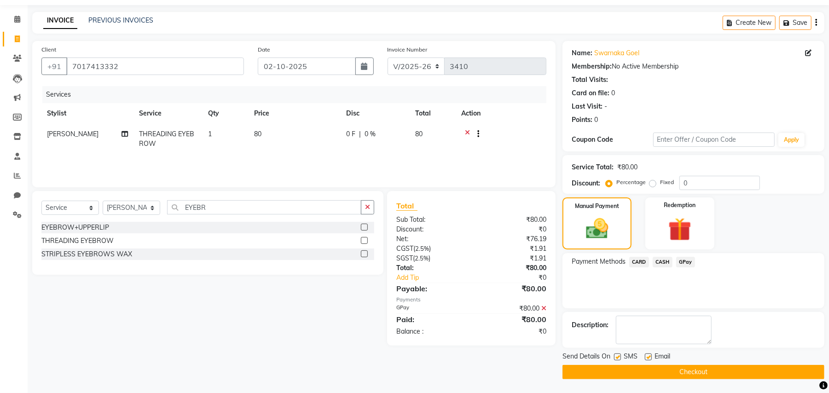
click at [704, 372] on button "Checkout" at bounding box center [694, 372] width 262 height 14
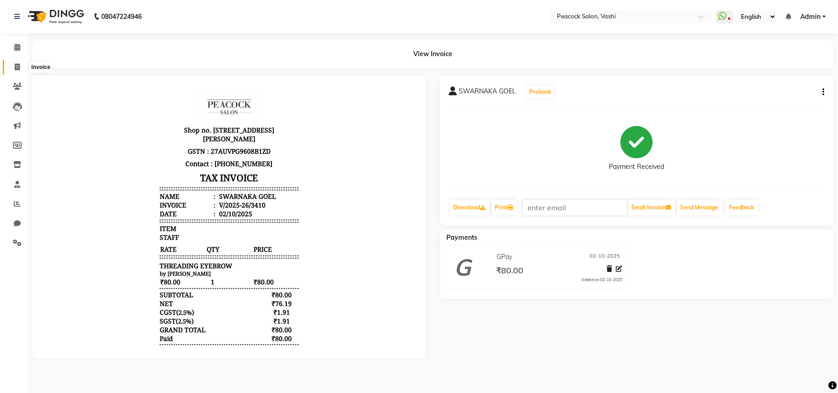
click at [18, 66] on icon at bounding box center [17, 67] width 5 height 7
select select "619"
select select "service"
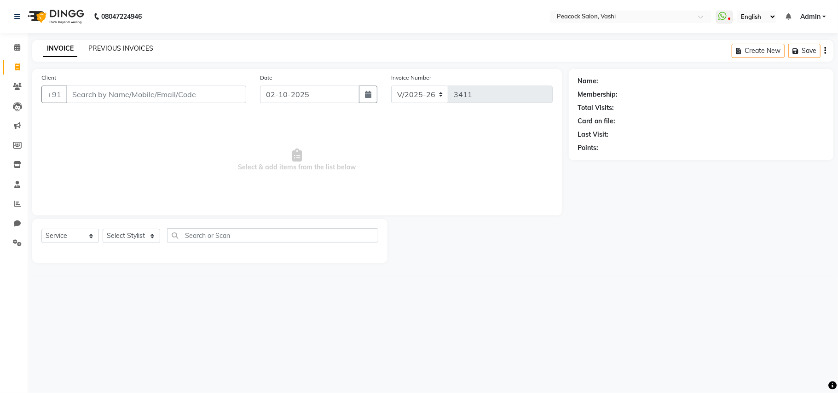
click at [104, 45] on link "PREVIOUS INVOICES" at bounding box center [120, 48] width 65 height 8
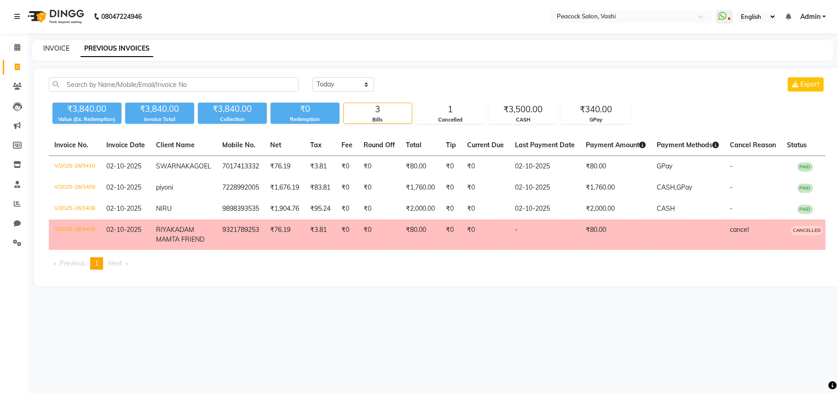
click at [60, 46] on link "INVOICE" at bounding box center [56, 48] width 26 height 8
select select "619"
select select "service"
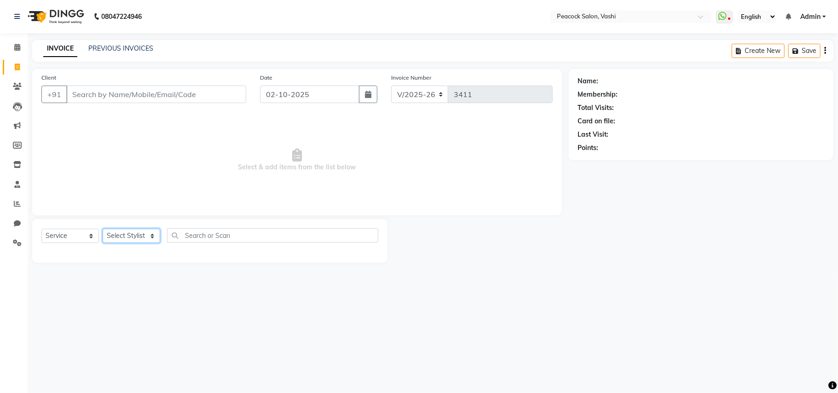
click at [122, 235] on select "Select Stylist ANIM [PERSON_NAME] APARNA [PERSON_NAME] DC Dingg Support [PERSON…" at bounding box center [132, 236] width 58 height 14
select select "86665"
click at [103, 229] on select "Select Stylist ANIM [PERSON_NAME] APARNA [PERSON_NAME] DC Dingg Support [PERSON…" at bounding box center [132, 236] width 58 height 14
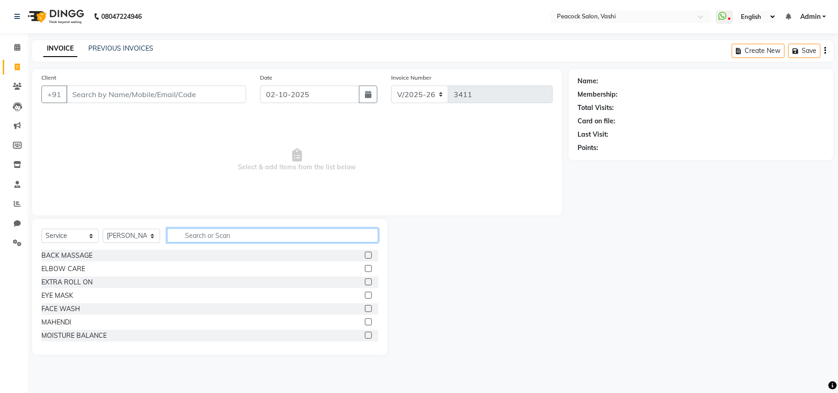
click at [198, 238] on input "text" at bounding box center [272, 235] width 211 height 14
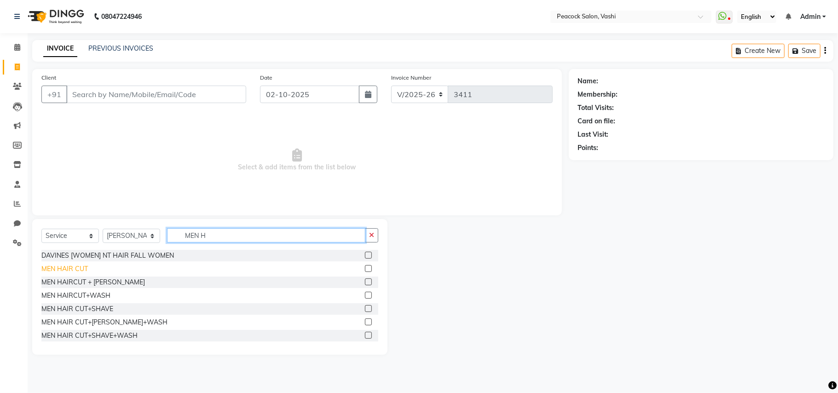
type input "MEN H"
click at [70, 266] on div "MEN HAIR CUT" at bounding box center [64, 269] width 47 height 10
checkbox input "false"
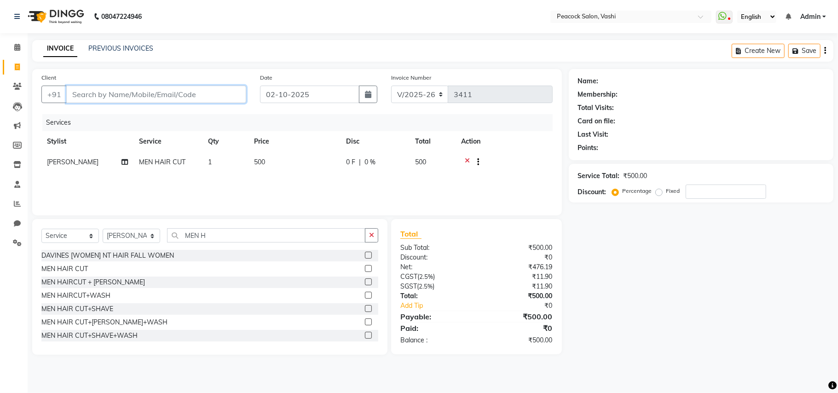
click at [102, 94] on input "Client" at bounding box center [156, 94] width 180 height 17
type input "7"
type input "0"
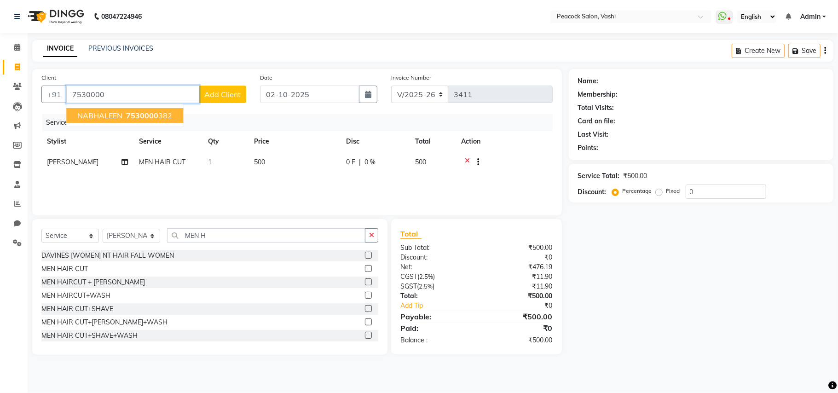
click at [133, 116] on span "7530000" at bounding box center [142, 115] width 32 height 9
type input "7530000382"
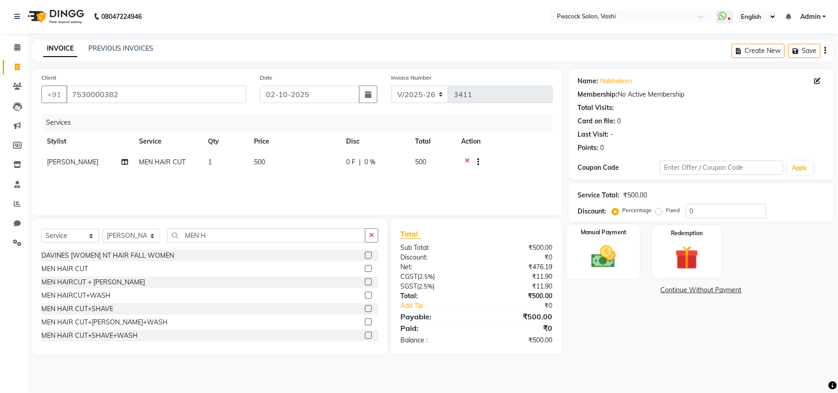
click at [602, 251] on img at bounding box center [604, 257] width 40 height 29
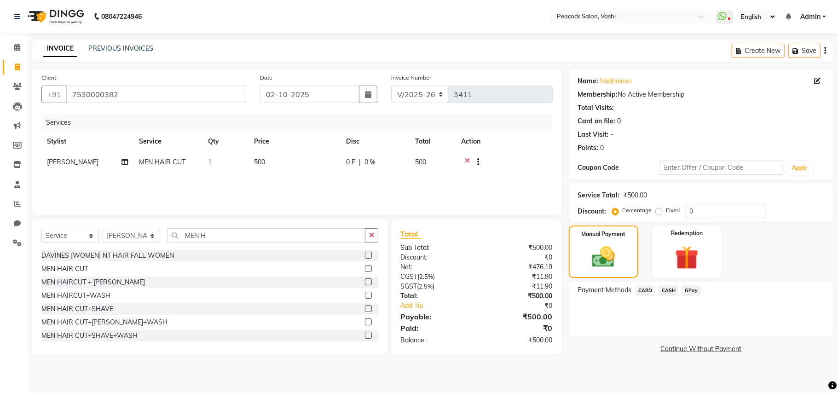
click at [687, 289] on span "GPay" at bounding box center [691, 290] width 19 height 11
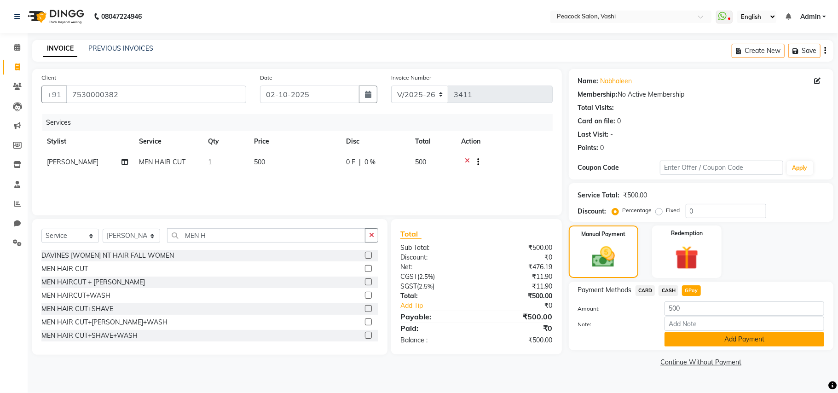
click at [693, 338] on button "Add Payment" at bounding box center [745, 339] width 160 height 14
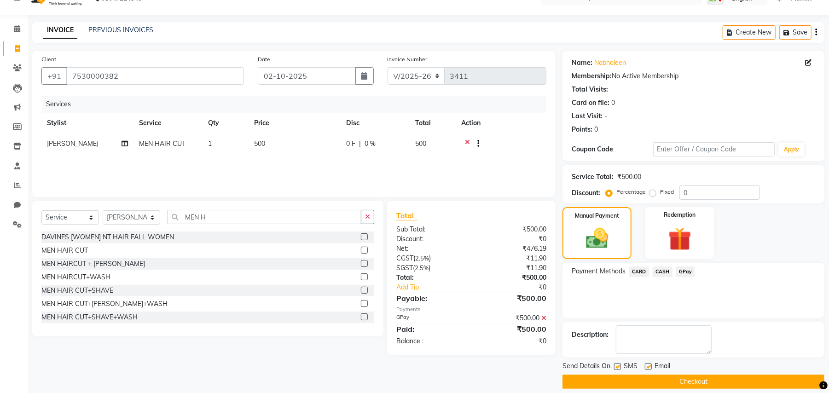
scroll to position [29, 0]
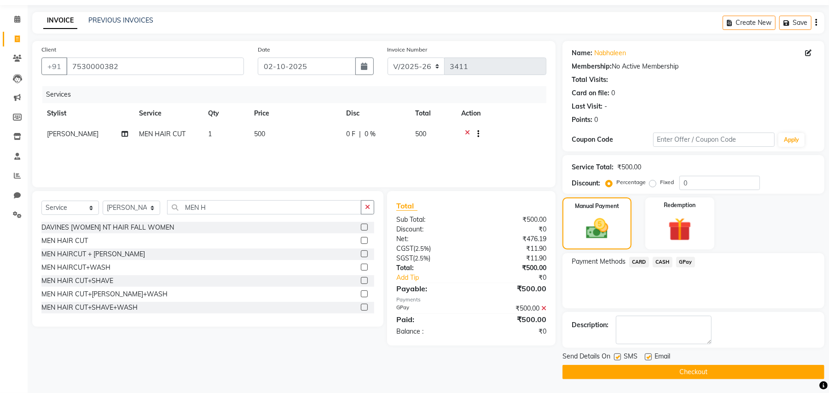
click at [698, 367] on button "Checkout" at bounding box center [694, 372] width 262 height 14
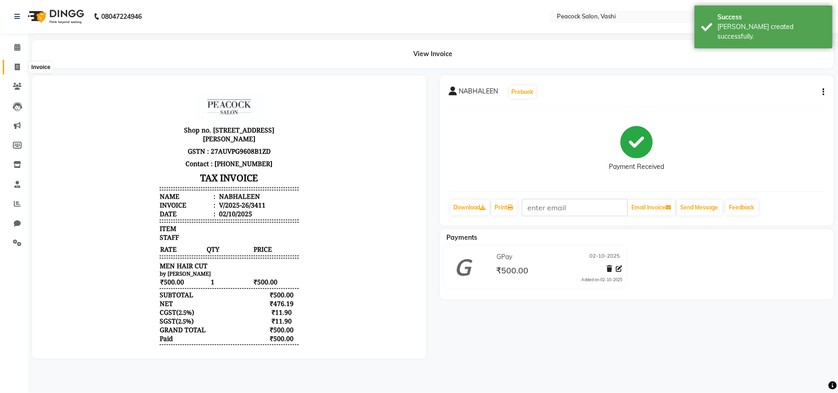
click at [15, 67] on icon at bounding box center [17, 67] width 5 height 7
select select "619"
select select "service"
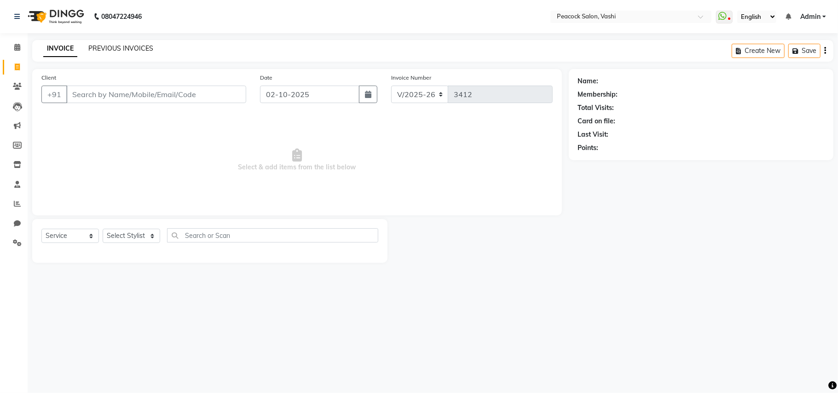
click at [134, 45] on link "PREVIOUS INVOICES" at bounding box center [120, 48] width 65 height 8
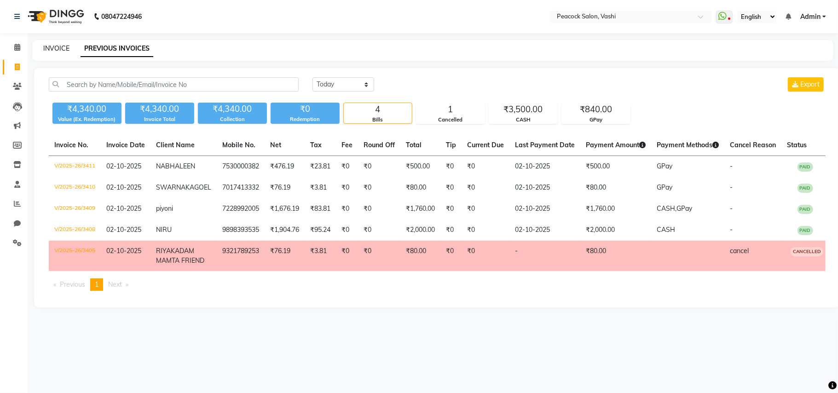
click at [55, 45] on link "INVOICE" at bounding box center [56, 48] width 26 height 8
select select "619"
select select "service"
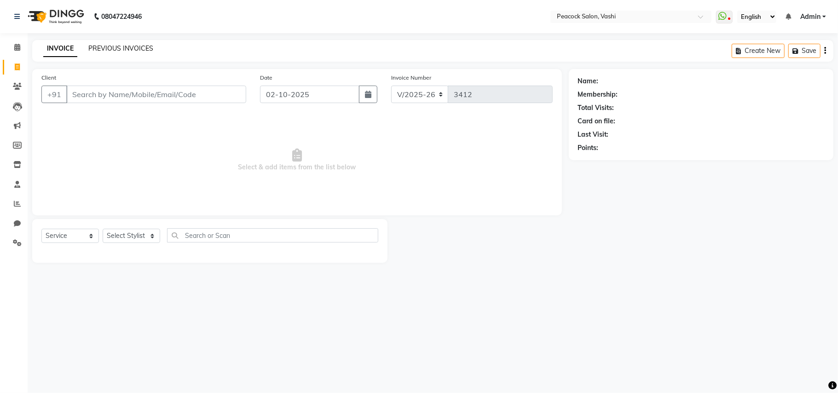
click at [117, 47] on link "PREVIOUS INVOICES" at bounding box center [120, 48] width 65 height 8
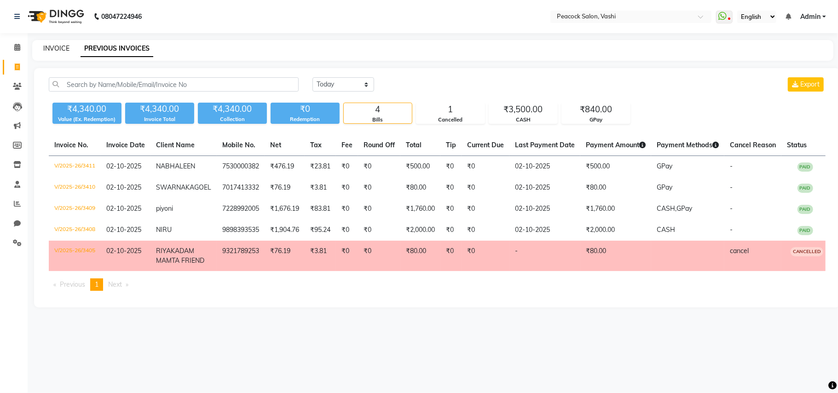
click at [61, 51] on link "INVOICE" at bounding box center [56, 48] width 26 height 8
select select "619"
select select "service"
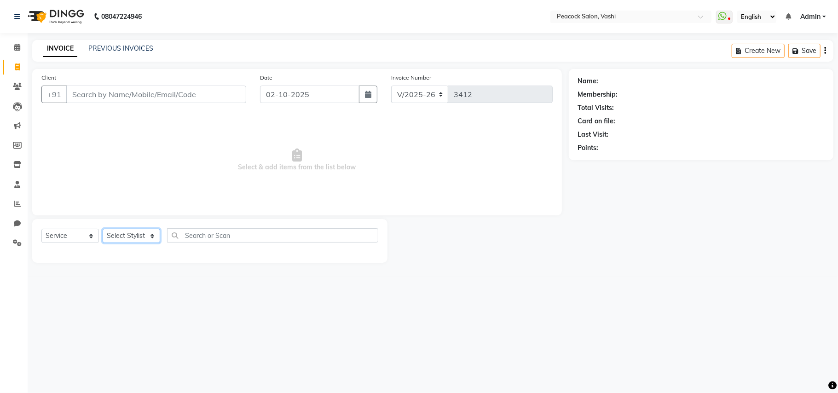
click at [122, 236] on select "Select Stylist ANIM [PERSON_NAME] APARNA [PERSON_NAME] DC Dingg Support [PERSON…" at bounding box center [132, 236] width 58 height 14
select select "37757"
click at [103, 229] on select "Select Stylist ANIM [PERSON_NAME] APARNA [PERSON_NAME] DC Dingg Support [PERSON…" at bounding box center [132, 236] width 58 height 14
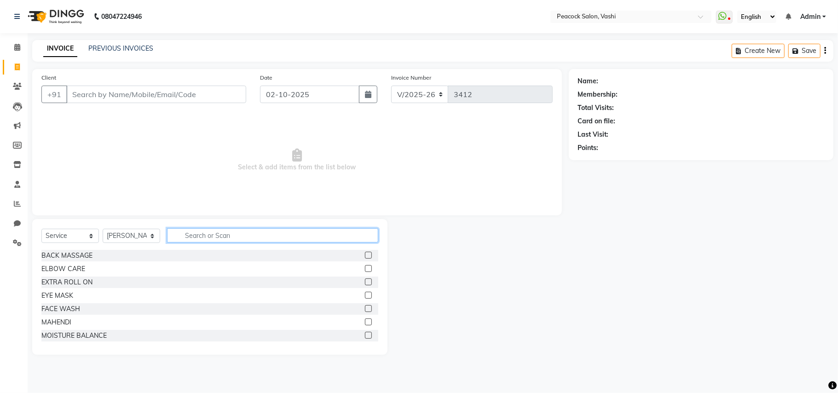
click at [245, 238] on input "text" at bounding box center [272, 235] width 211 height 14
type input "FULL ARM"
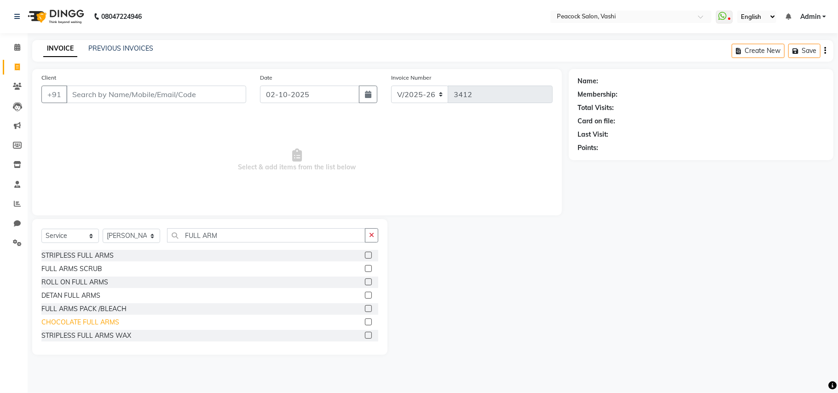
click at [47, 320] on div "CHOCOLATE FULL ARMS" at bounding box center [80, 323] width 78 height 10
checkbox input "false"
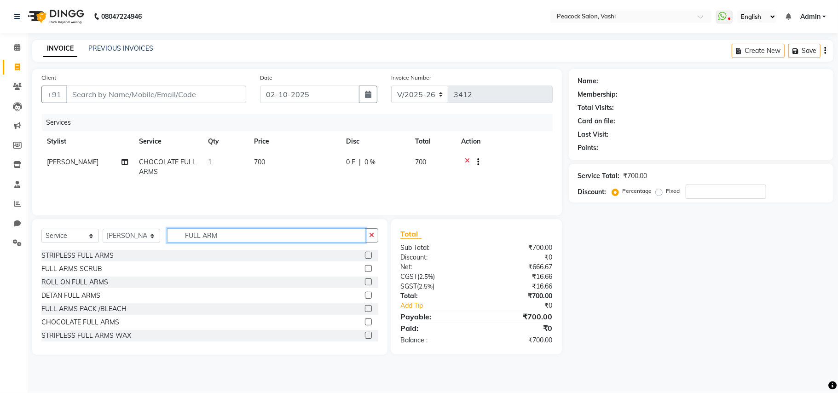
click at [229, 232] on input "FULL ARM" at bounding box center [266, 235] width 198 height 14
click at [466, 157] on icon at bounding box center [467, 163] width 5 height 12
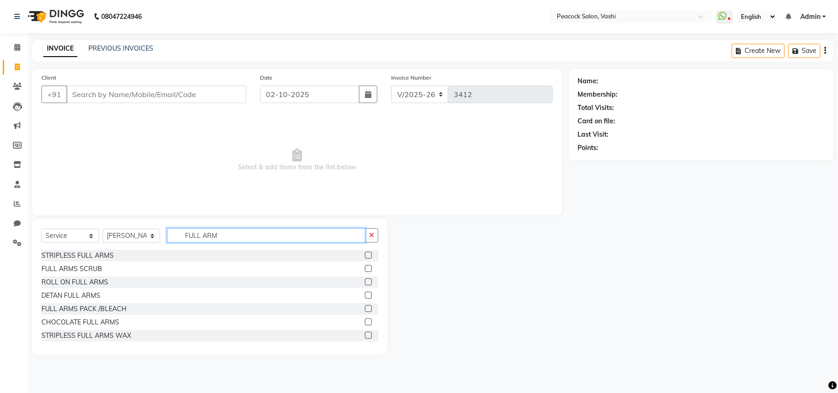
click at [229, 233] on input "FULL ARM" at bounding box center [266, 235] width 198 height 14
type input "F"
type input "CHOCOLATE"
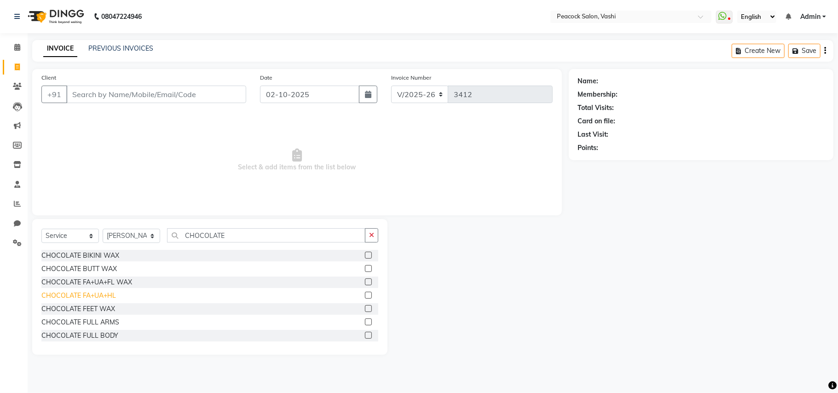
click at [83, 291] on div "CHOCOLATE FA+UA+HL" at bounding box center [78, 296] width 75 height 10
checkbox input "false"
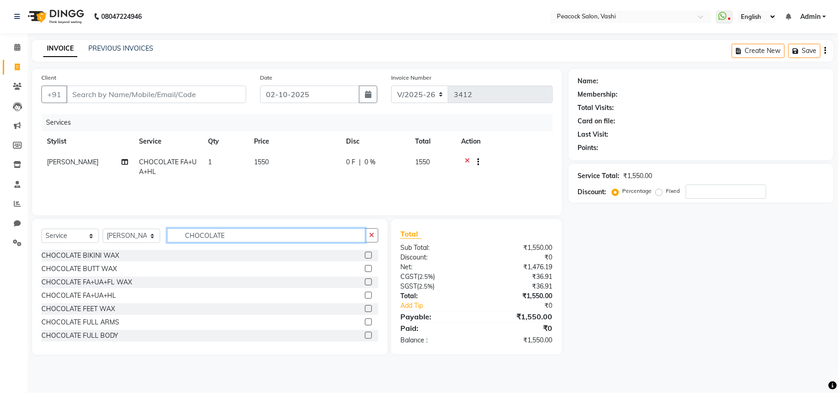
click at [242, 241] on input "CHOCOLATE" at bounding box center [266, 235] width 198 height 14
type input "C"
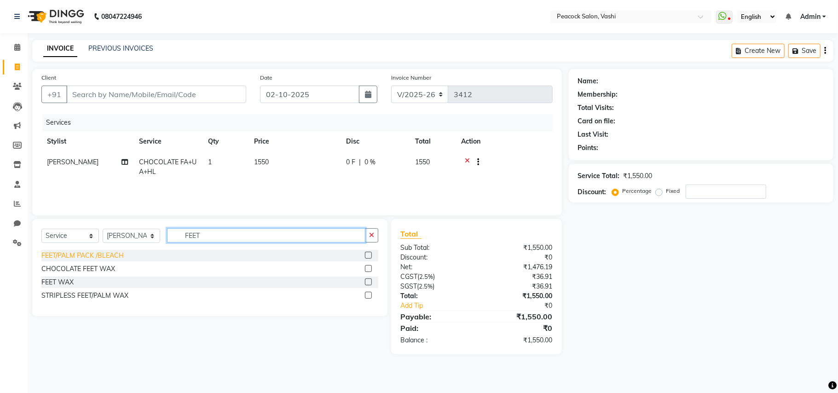
type input "FEET"
click at [86, 254] on div "FEET/PALM PACK /BLEACH" at bounding box center [82, 256] width 82 height 10
checkbox input "false"
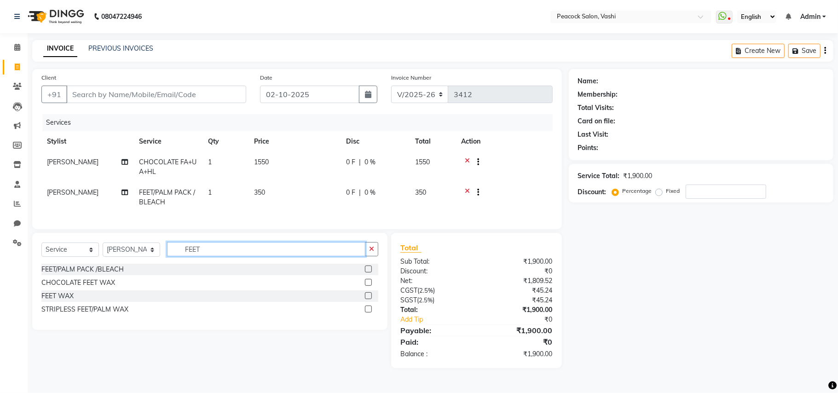
click at [221, 256] on input "FEET" at bounding box center [266, 249] width 198 height 14
type input "F"
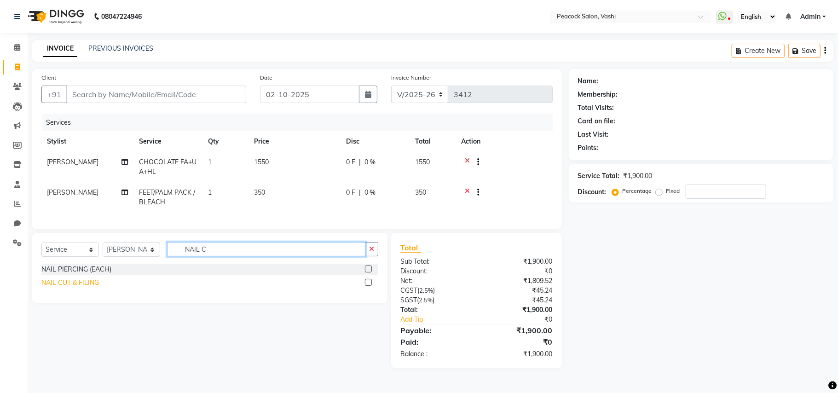
type input "NAIL C"
click at [78, 288] on div "NAIL CUT & FILING" at bounding box center [70, 283] width 58 height 10
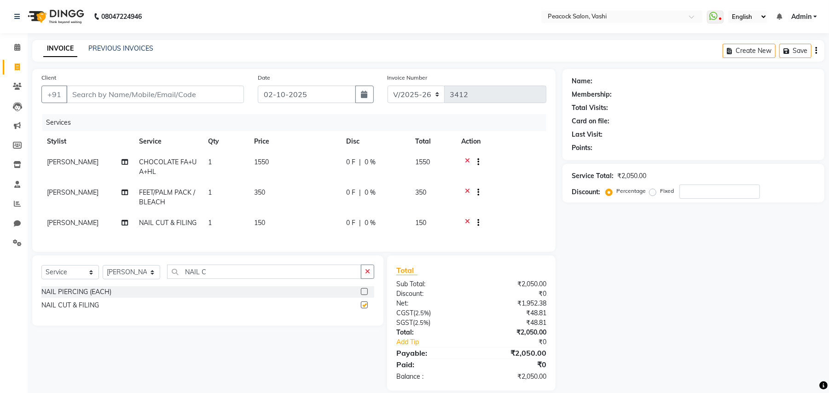
checkbox input "false"
click at [212, 223] on span "1" at bounding box center [210, 223] width 4 height 8
select select "37757"
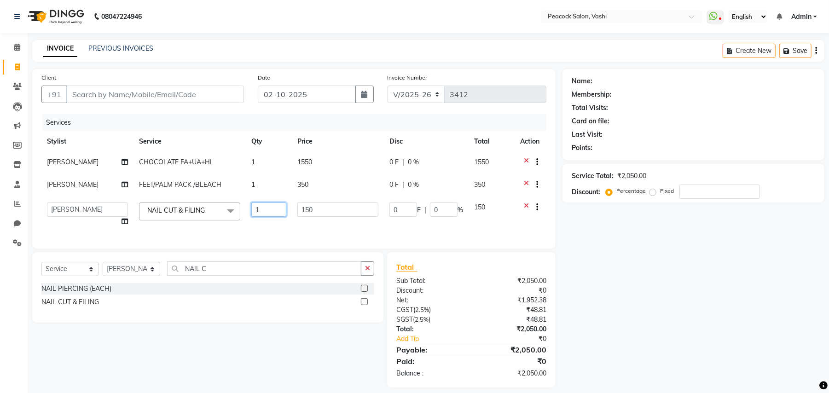
click at [265, 207] on input "1" at bounding box center [268, 210] width 35 height 14
type input "2"
click at [266, 234] on div "Services Stylist Service Qty Price Disc Total Action [PERSON_NAME] CHOCOLATE FA…" at bounding box center [293, 176] width 505 height 125
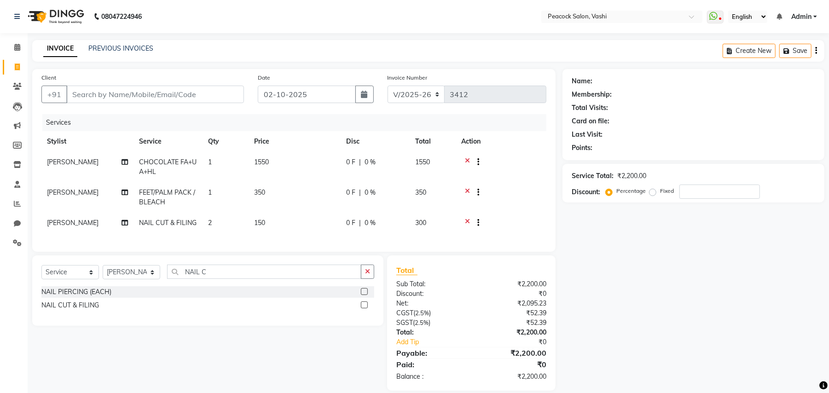
click at [263, 197] on td "350" at bounding box center [295, 197] width 92 height 30
select select "37757"
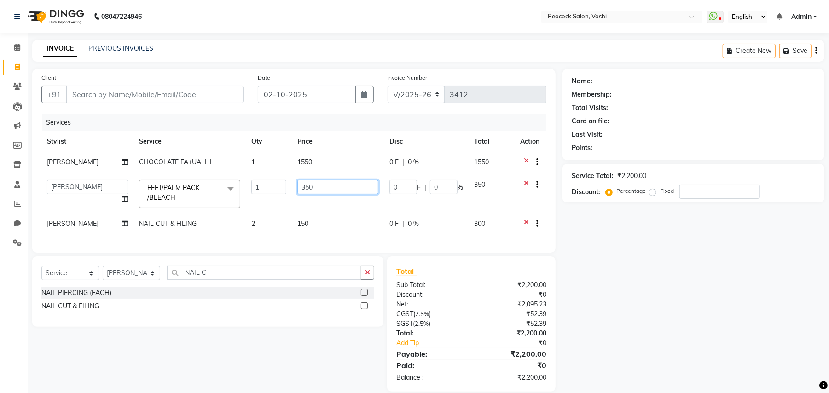
click at [319, 185] on input "350" at bounding box center [337, 187] width 81 height 14
type input "3"
type input "500"
click at [278, 211] on tr "ANIM [PERSON_NAME] APARNA [PERSON_NAME] DC Dingg Support HARSHADA JOHNY [PERSON…" at bounding box center [293, 193] width 505 height 39
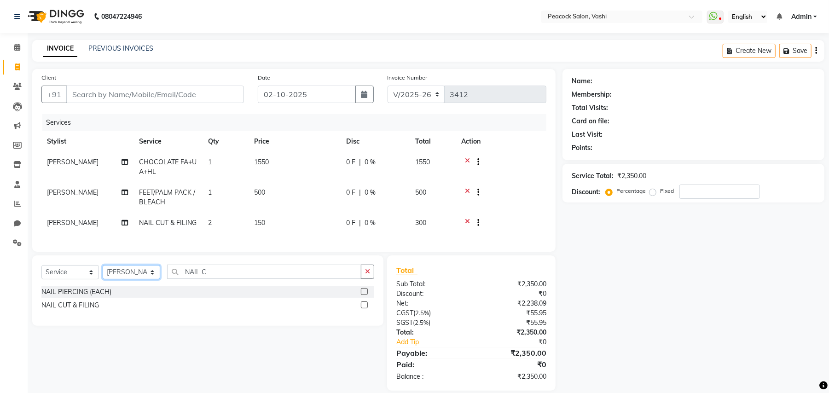
drag, startPoint x: 131, startPoint y: 287, endPoint x: 131, endPoint y: 278, distance: 9.2
click at [131, 279] on select "Select Stylist ANIM [PERSON_NAME] APARNA [PERSON_NAME] DC Dingg Support [PERSON…" at bounding box center [132, 272] width 58 height 14
select select "91696"
click at [103, 274] on select "Select Stylist ANIM [PERSON_NAME] APARNA [PERSON_NAME] DC Dingg Support [PERSON…" at bounding box center [132, 272] width 58 height 14
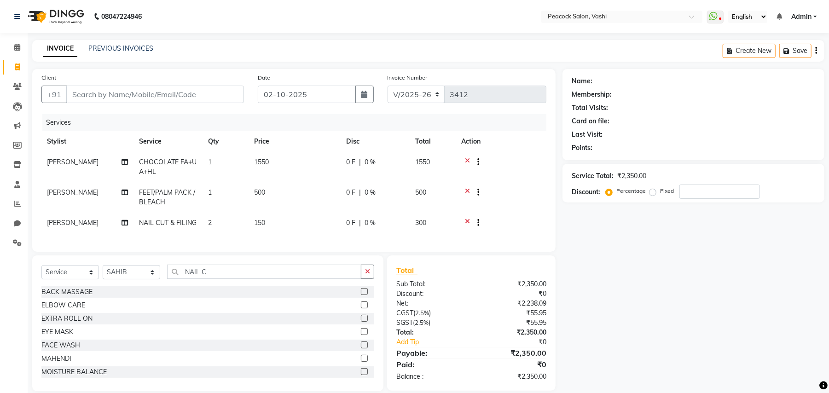
click at [191, 286] on div "Select Service Product Membership Package Voucher Prepaid Gift Card Select Styl…" at bounding box center [207, 276] width 333 height 22
click at [214, 279] on input "NAIL C" at bounding box center [264, 272] width 194 height 14
type input "N"
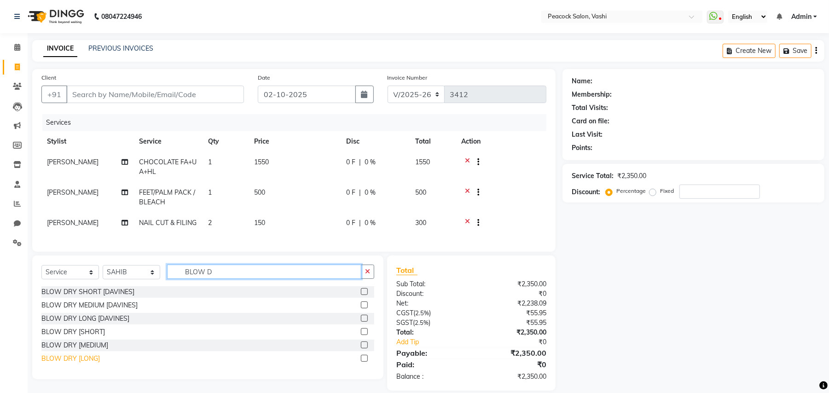
type input "BLOW D"
click at [75, 364] on div "BLOW DRY [LONG]" at bounding box center [70, 359] width 58 height 10
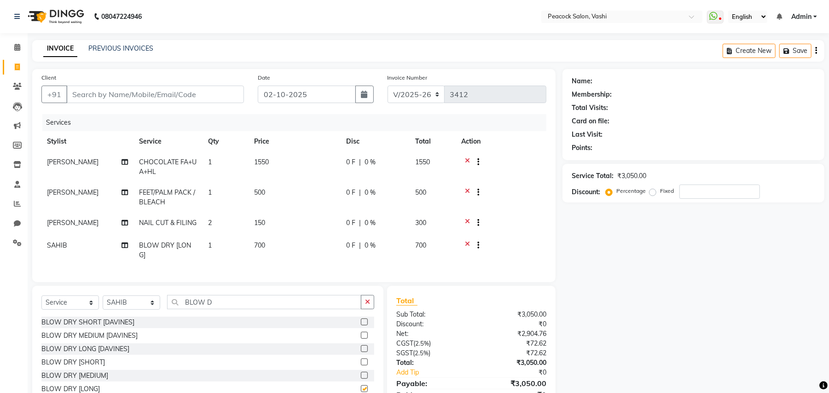
checkbox input "false"
click at [105, 95] on input "Client" at bounding box center [155, 94] width 178 height 17
type input "W"
type input "0"
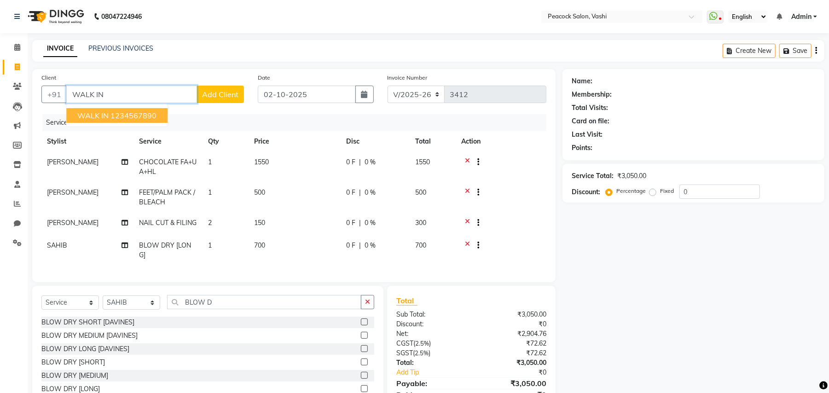
click at [100, 112] on span "WALK IN" at bounding box center [92, 115] width 31 height 9
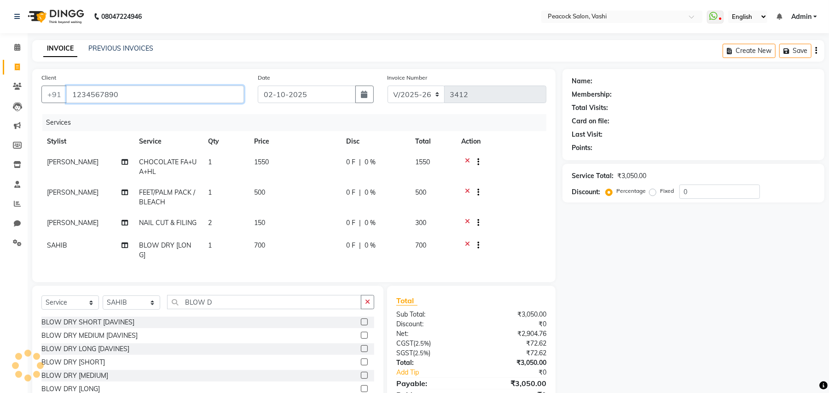
type input "1234567890"
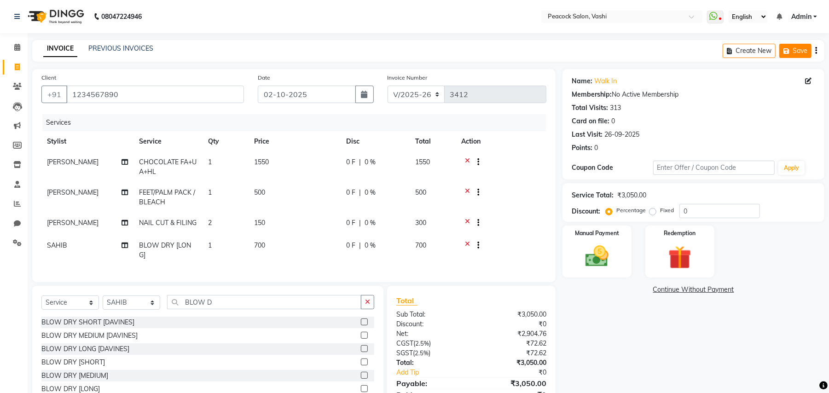
click at [794, 48] on button "Save" at bounding box center [795, 51] width 32 height 14
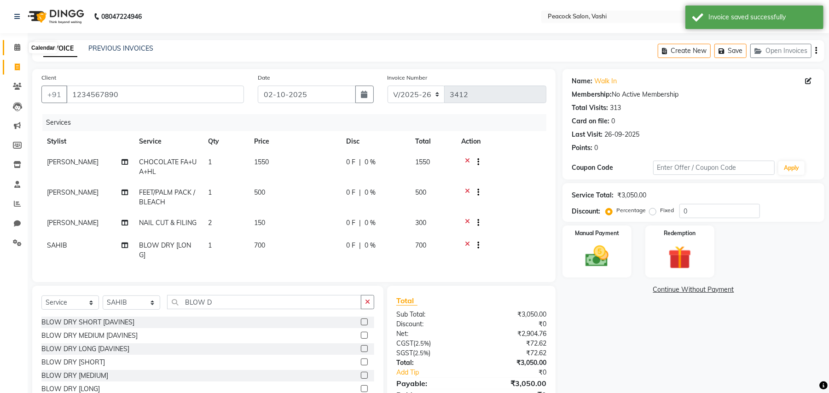
click at [17, 48] on icon at bounding box center [17, 47] width 6 height 7
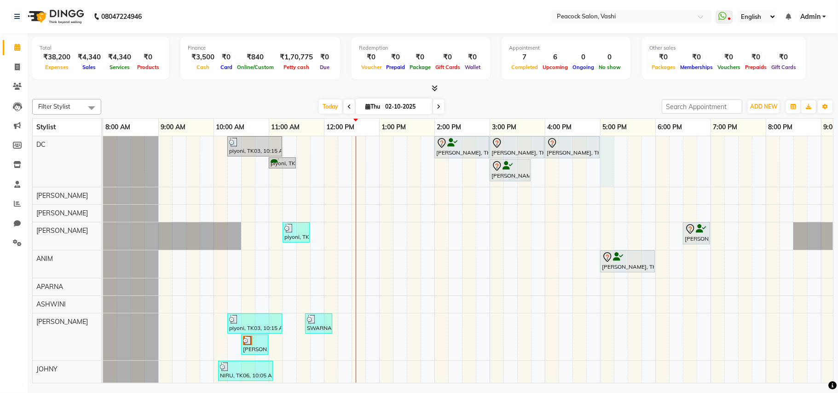
click at [607, 179] on div "piyoni, TK03, 10:15 AM-11:15 AM, HAIR SPA RELAXING ( MEDIUM ) [PERSON_NAME], TK…" at bounding box center [517, 287] width 829 height 303
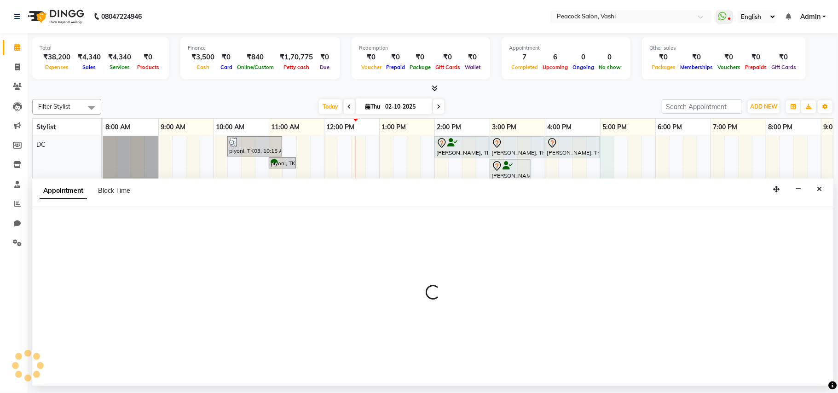
select select "22388"
select select "tentative"
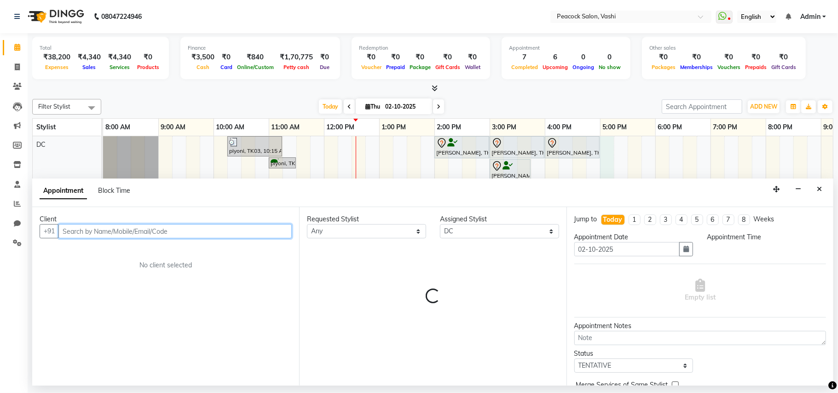
select select "1020"
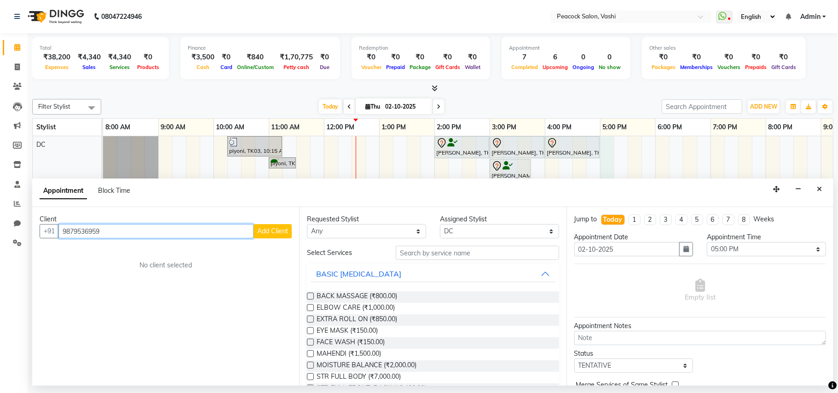
type input "9879536959"
click at [294, 233] on div "Client [PHONE_NUMBER] Add Client No client selected" at bounding box center [165, 296] width 267 height 179
click at [283, 234] on span "Add Client" at bounding box center [272, 231] width 31 height 8
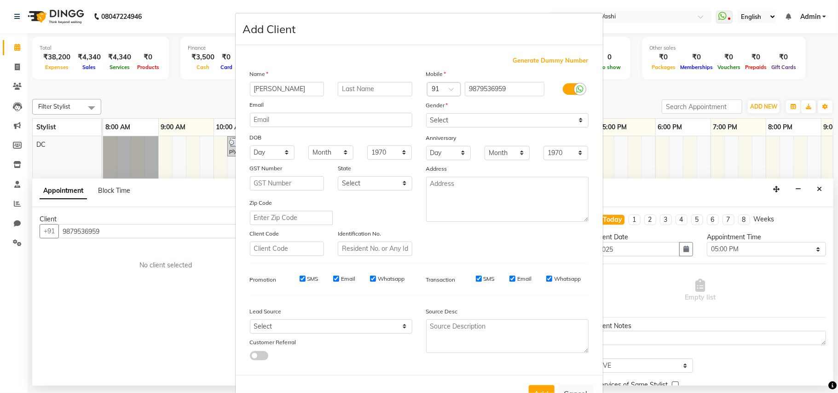
type input "[PERSON_NAME]"
click at [450, 126] on select "Select [DEMOGRAPHIC_DATA] [DEMOGRAPHIC_DATA] Other Prefer Not To Say" at bounding box center [507, 120] width 163 height 14
select select "[DEMOGRAPHIC_DATA]"
click at [426, 113] on select "Select [DEMOGRAPHIC_DATA] [DEMOGRAPHIC_DATA] Other Prefer Not To Say" at bounding box center [507, 120] width 163 height 14
click at [276, 321] on select "Select Walk-in Referral Internet Friend Word of Mouth Advertisement Facebook Ju…" at bounding box center [331, 327] width 163 height 14
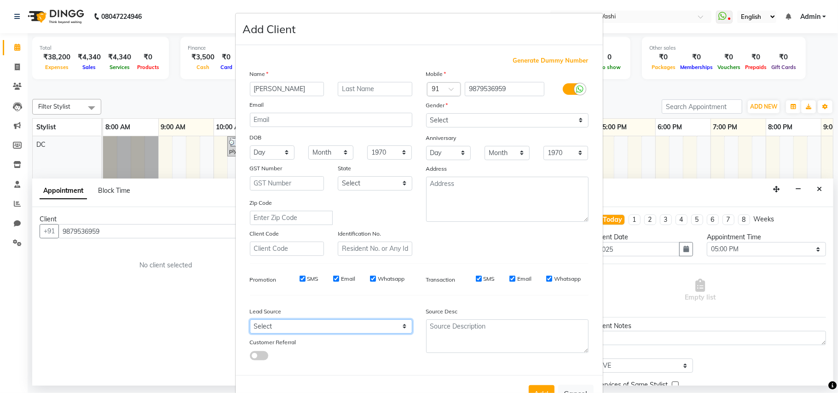
select select "10229"
click at [250, 320] on select "Select Walk-in Referral Internet Friend Word of Mouth Advertisement Facebook Ju…" at bounding box center [331, 327] width 163 height 14
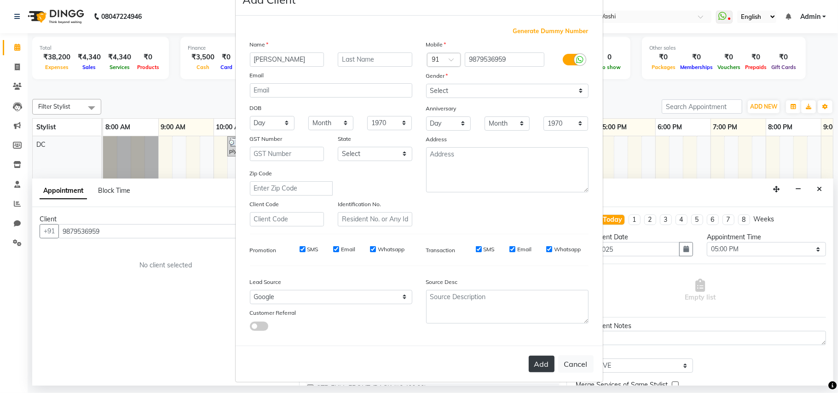
click at [536, 359] on button "Add" at bounding box center [542, 364] width 26 height 17
select select
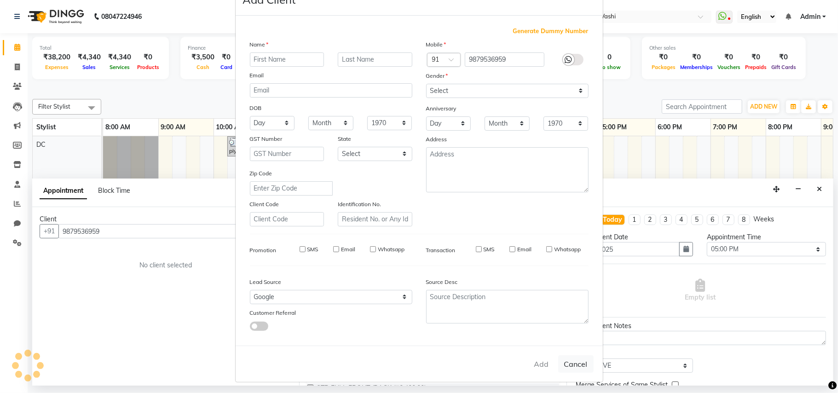
select select
checkbox input "false"
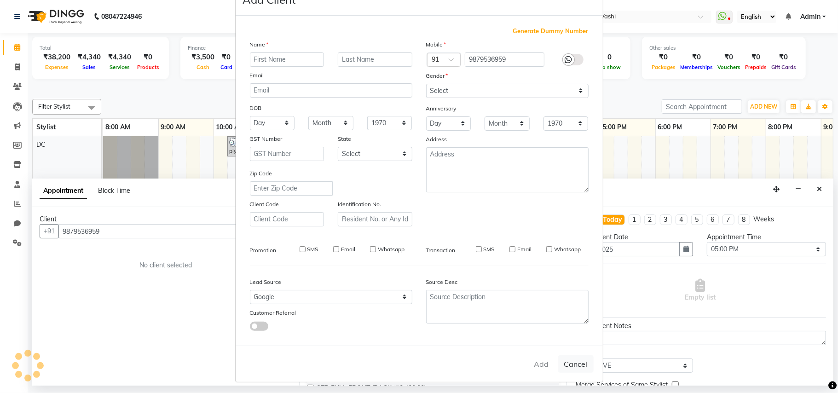
checkbox input "false"
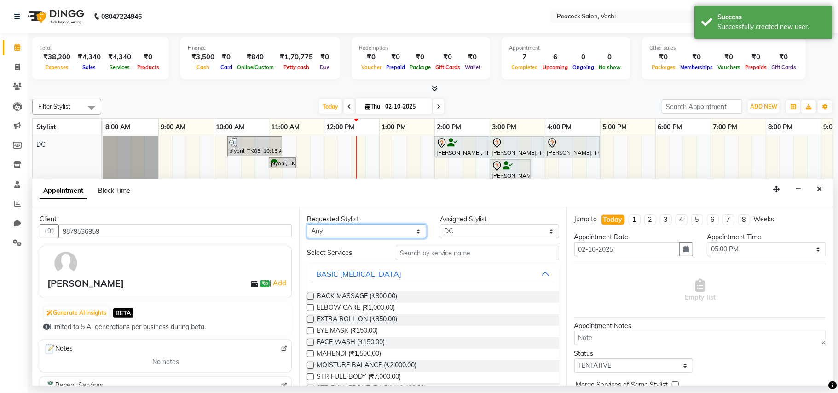
click at [355, 235] on select "Any ANIM [PERSON_NAME] APARNA [PERSON_NAME] DC [PERSON_NAME] [PERSON_NAME] SAHIB" at bounding box center [366, 231] width 119 height 14
select select "22388"
click at [307, 225] on select "Any ANIM [PERSON_NAME] APARNA [PERSON_NAME] DC [PERSON_NAME] [PERSON_NAME] SAHIB" at bounding box center [366, 231] width 119 height 14
click at [413, 247] on div "Requested Stylist Any ANIM [PERSON_NAME] APARNA [PERSON_NAME] DC [PERSON_NAME] …" at bounding box center [432, 296] width 267 height 179
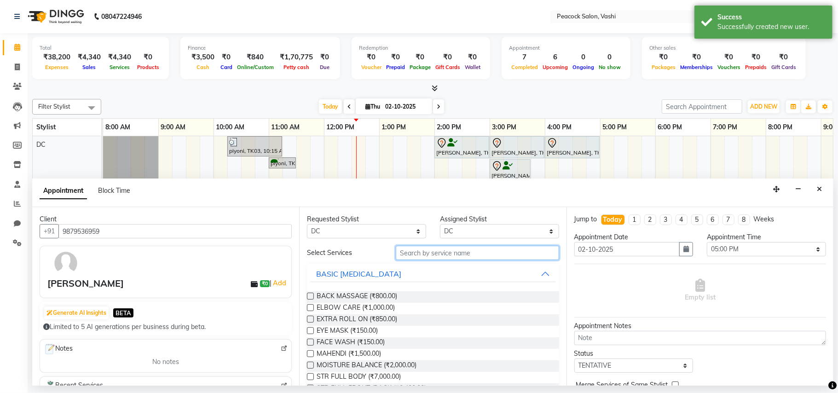
click at [413, 257] on input "text" at bounding box center [477, 253] width 163 height 14
click at [399, 255] on input "text" at bounding box center [477, 253] width 163 height 14
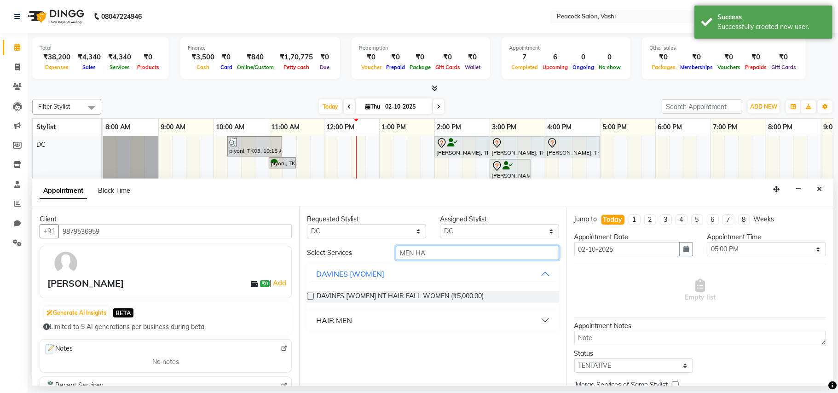
type input "MEN HA"
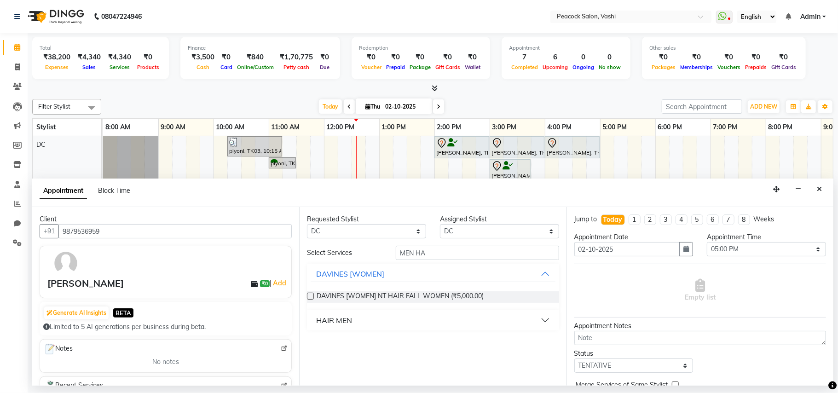
click at [341, 321] on div "HAIR MEN" at bounding box center [334, 320] width 36 height 11
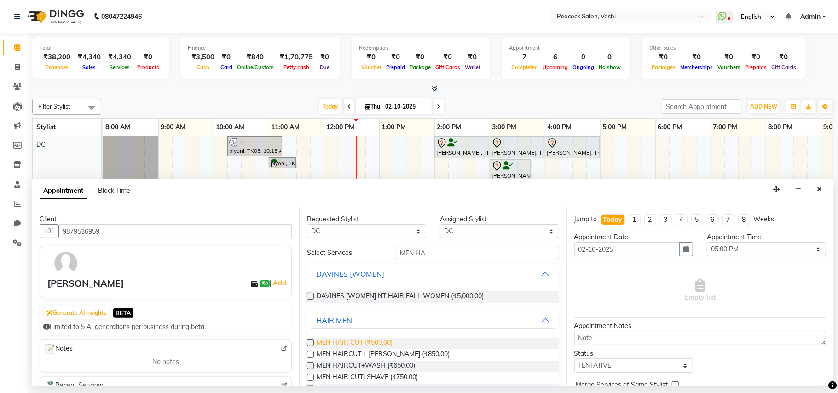
click at [345, 345] on span "MEN HAIR CUT (₹500.00)" at bounding box center [355, 344] width 76 height 12
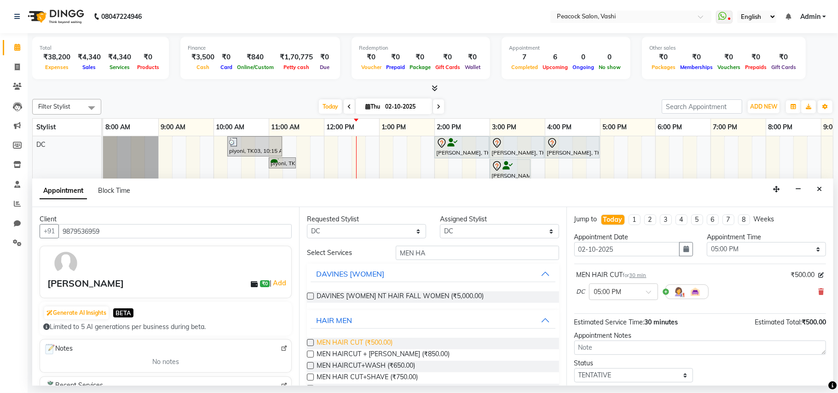
click at [383, 343] on span "MEN HAIR CUT (₹500.00)" at bounding box center [355, 344] width 76 height 12
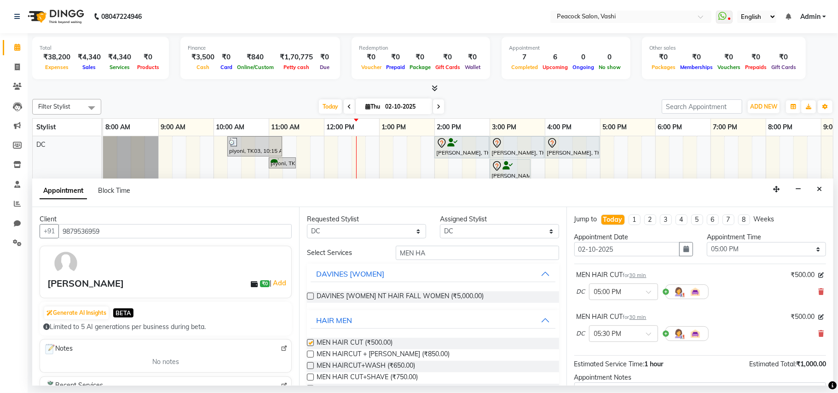
checkbox input "false"
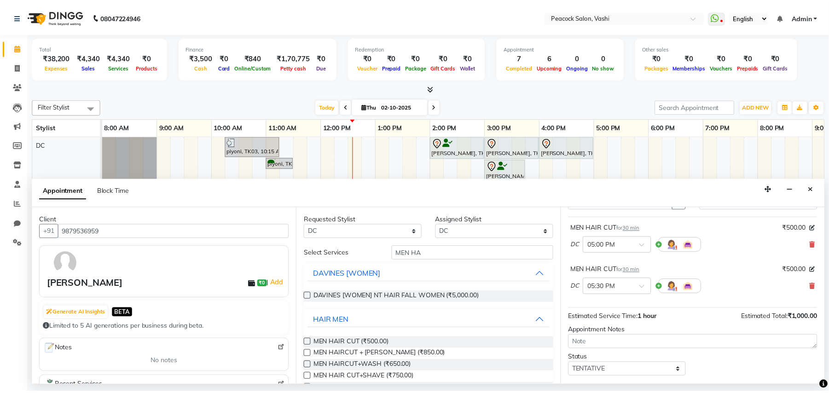
scroll to position [98, 0]
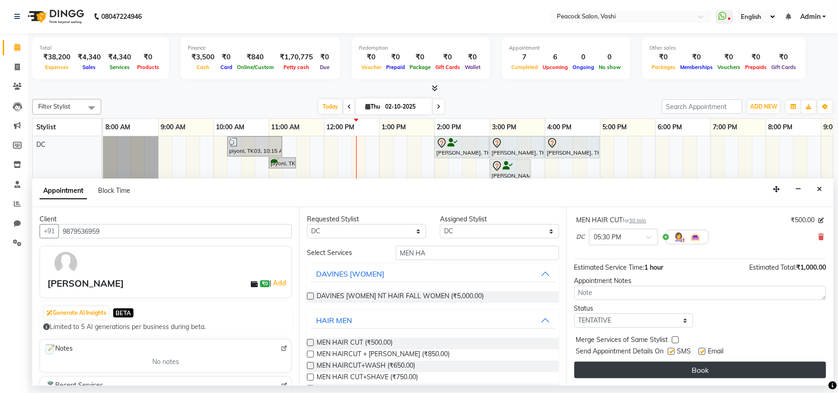
click at [617, 366] on button "Book" at bounding box center [701, 370] width 252 height 17
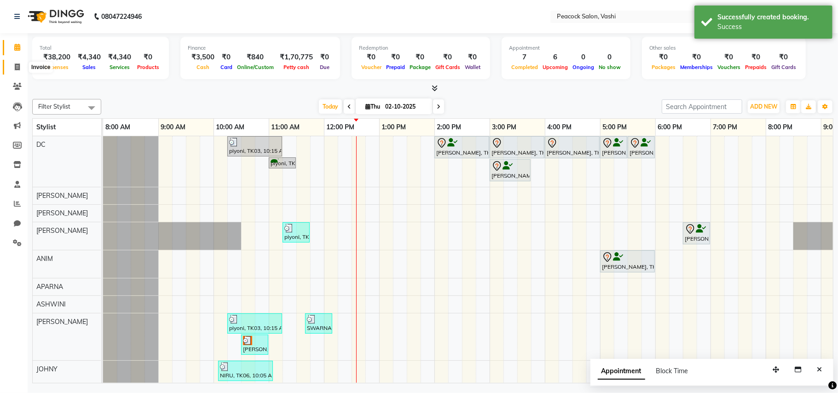
click at [13, 66] on span at bounding box center [17, 67] width 16 height 11
select select "service"
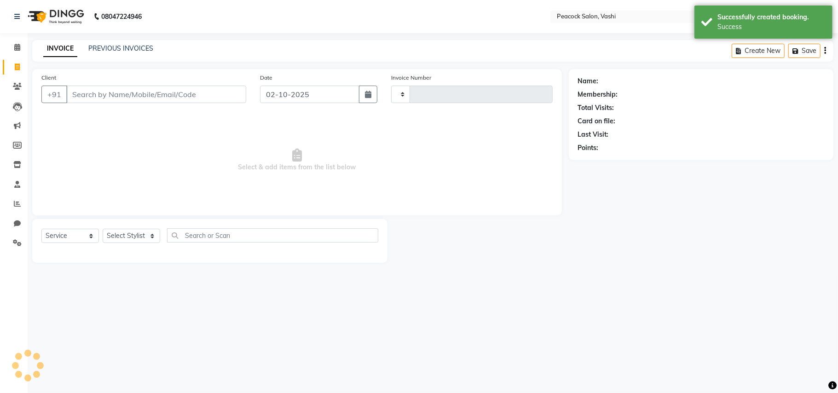
type input "3412"
select select "619"
click at [785, 51] on button "Open Invoices" at bounding box center [790, 51] width 61 height 14
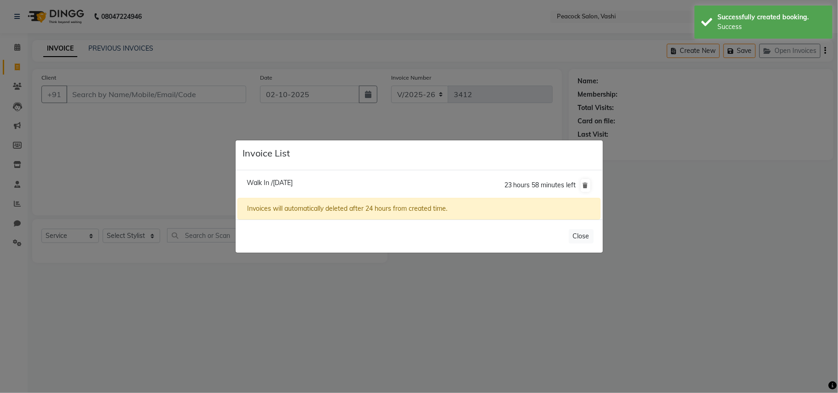
drag, startPoint x: 287, startPoint y: 179, endPoint x: 218, endPoint y: 150, distance: 75.5
click at [286, 179] on span "Walk In /[DATE]" at bounding box center [270, 183] width 46 height 8
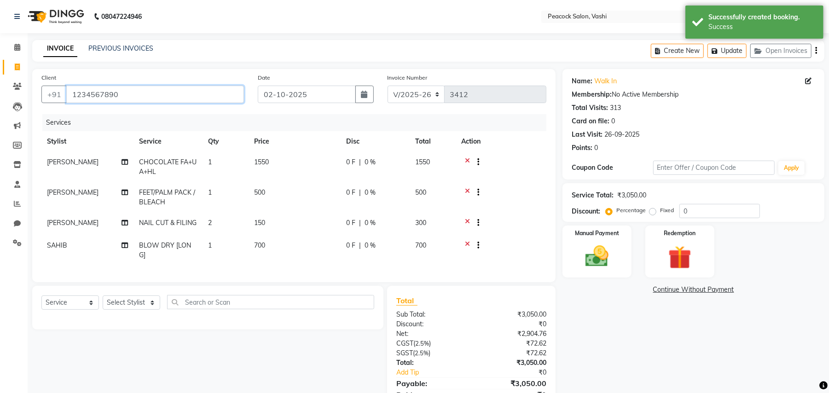
click at [134, 93] on input "1234567890" at bounding box center [155, 94] width 178 height 17
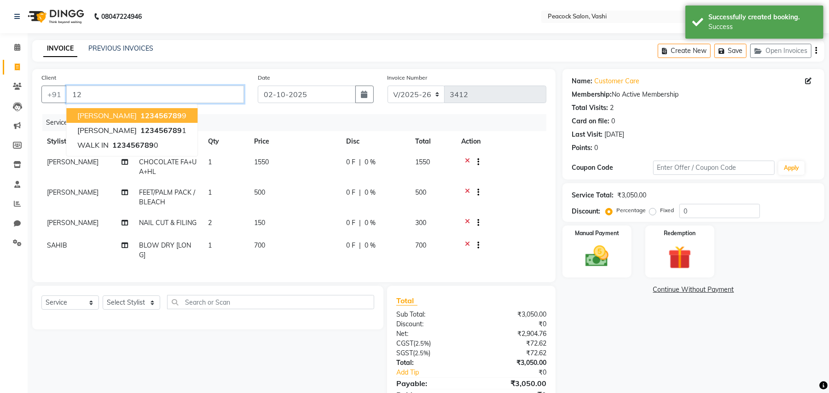
click at [134, 93] on input "12" at bounding box center [155, 94] width 178 height 17
type input "1"
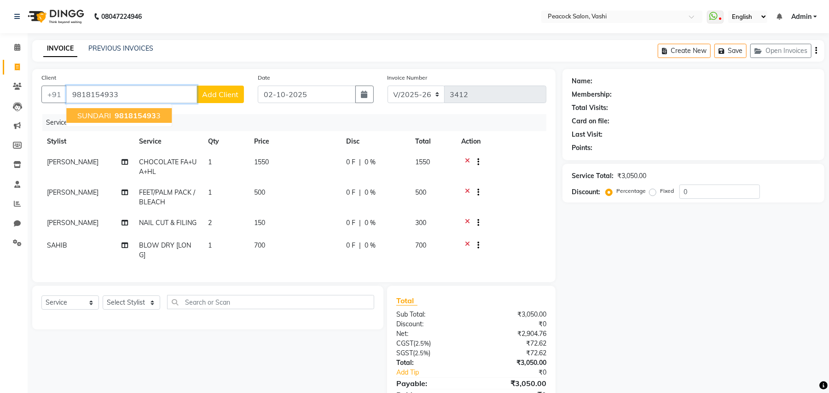
type input "9818154933"
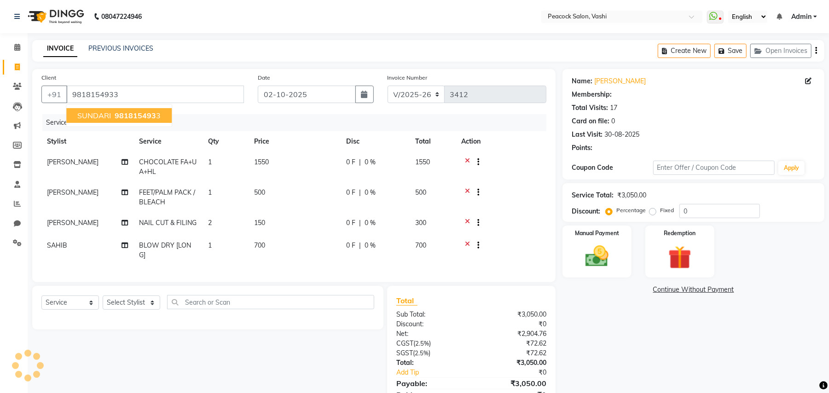
select select "1: Object"
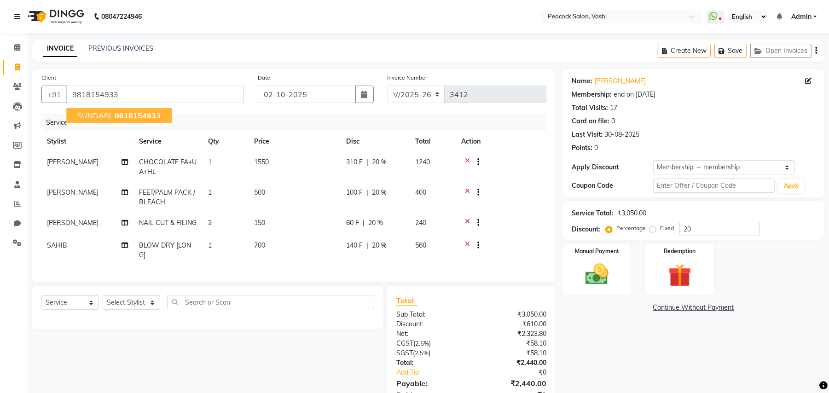
click at [126, 115] on span "981815493" at bounding box center [135, 115] width 41 height 9
type input "0"
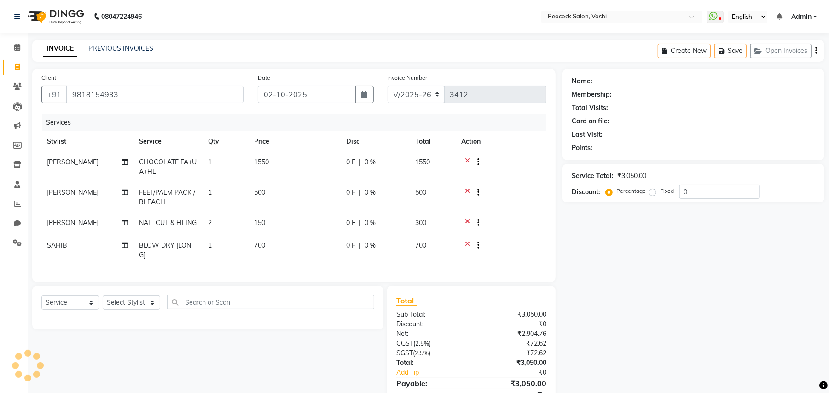
select select "1: Object"
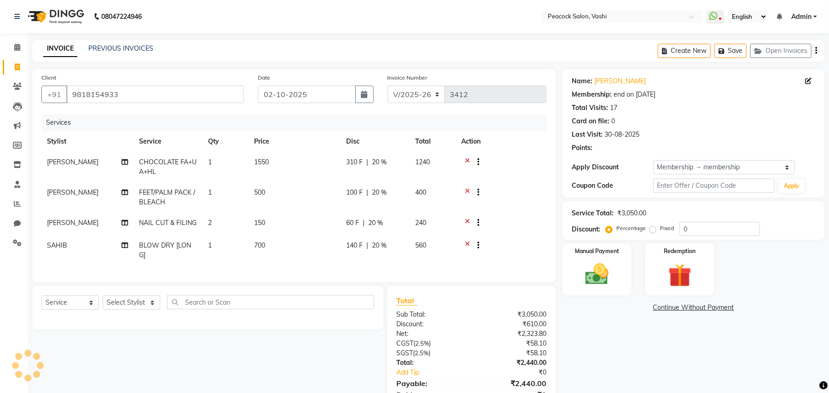
type input "20"
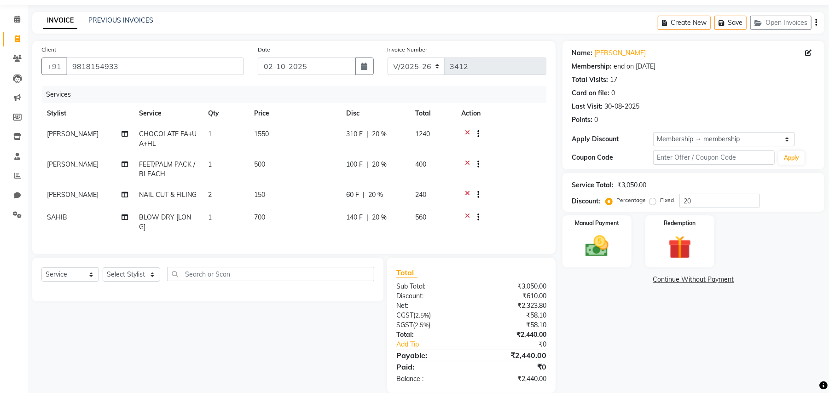
scroll to position [51, 0]
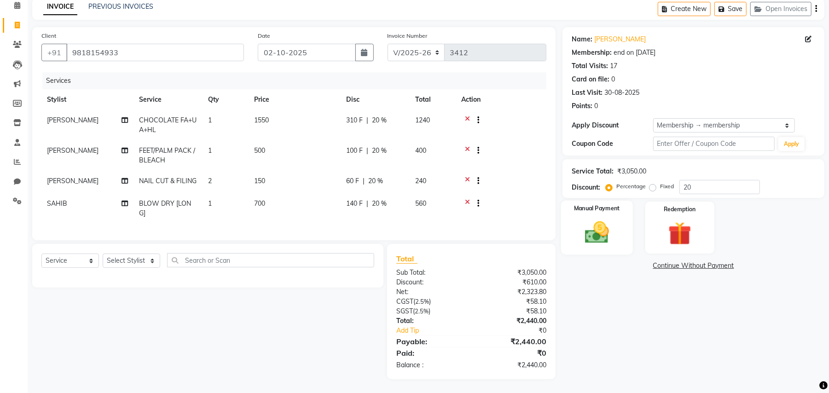
click at [617, 219] on img at bounding box center [597, 233] width 40 height 28
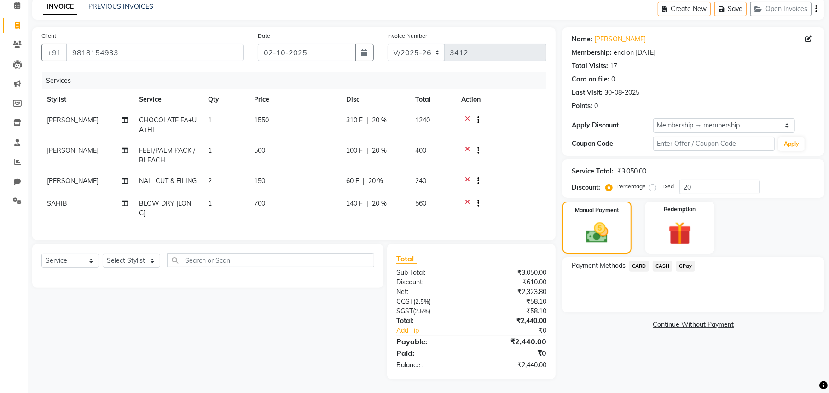
click at [687, 261] on span "GPay" at bounding box center [685, 266] width 19 height 11
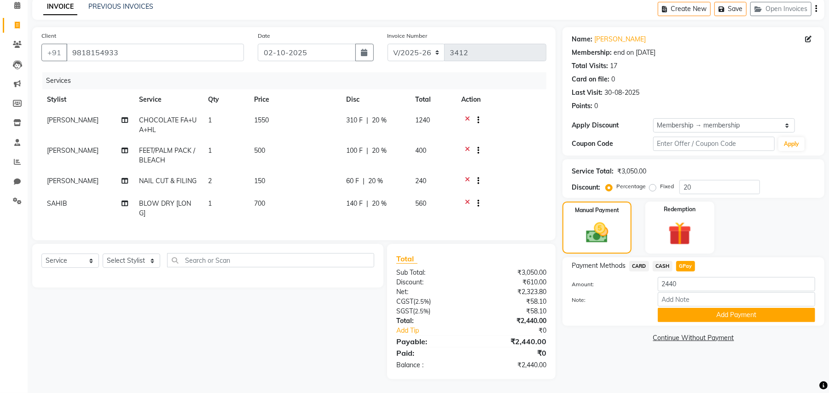
click at [694, 308] on button "Add Payment" at bounding box center [736, 315] width 157 height 14
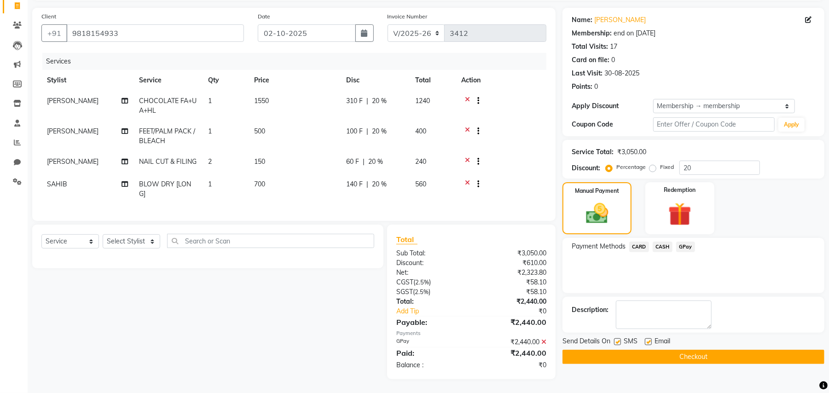
scroll to position [70, 0]
click at [693, 350] on button "Checkout" at bounding box center [694, 357] width 262 height 14
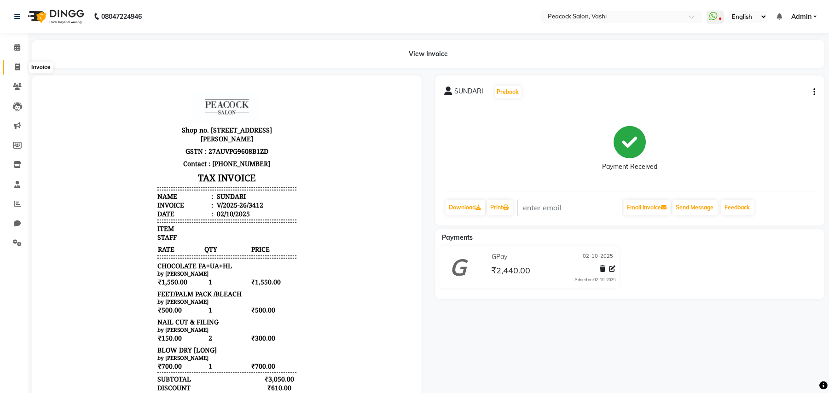
click at [17, 65] on icon at bounding box center [17, 67] width 5 height 7
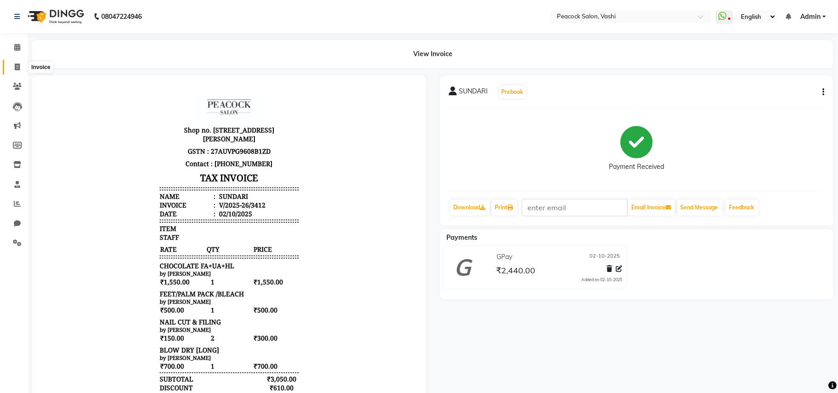
select select "619"
select select "service"
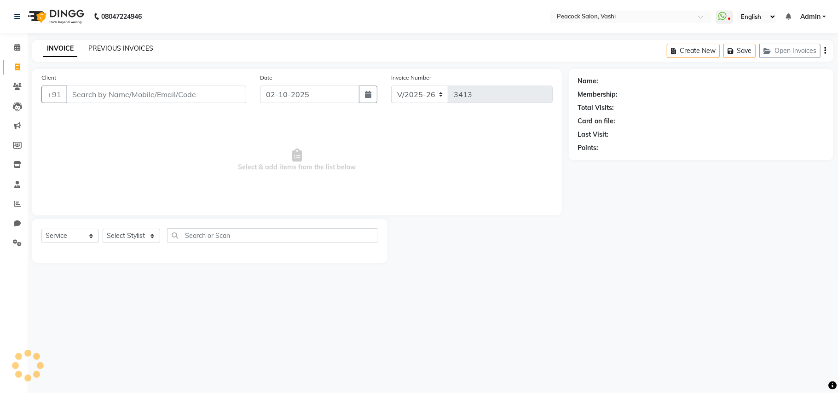
click at [111, 45] on link "PREVIOUS INVOICES" at bounding box center [120, 48] width 65 height 8
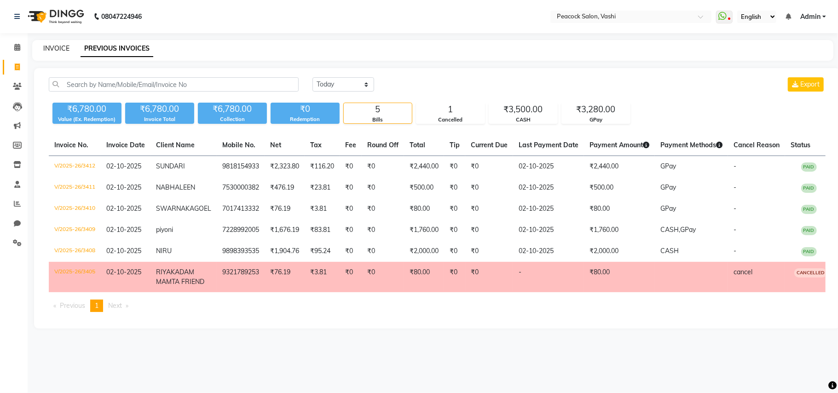
click at [48, 44] on link "INVOICE" at bounding box center [56, 48] width 26 height 8
select select "619"
select select "service"
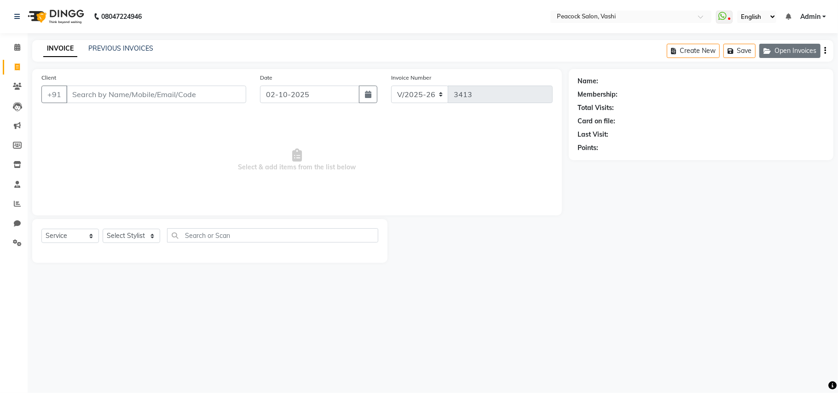
click at [811, 50] on button "Open Invoices" at bounding box center [790, 51] width 61 height 14
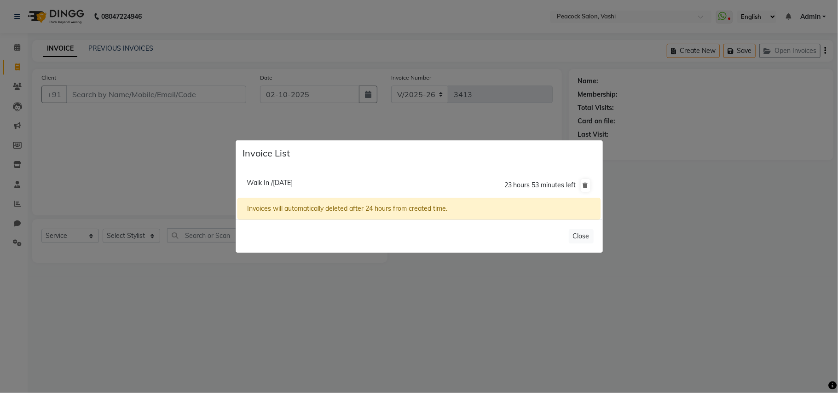
click at [286, 185] on span "Walk In /[DATE]" at bounding box center [270, 183] width 46 height 8
type input "1234567890"
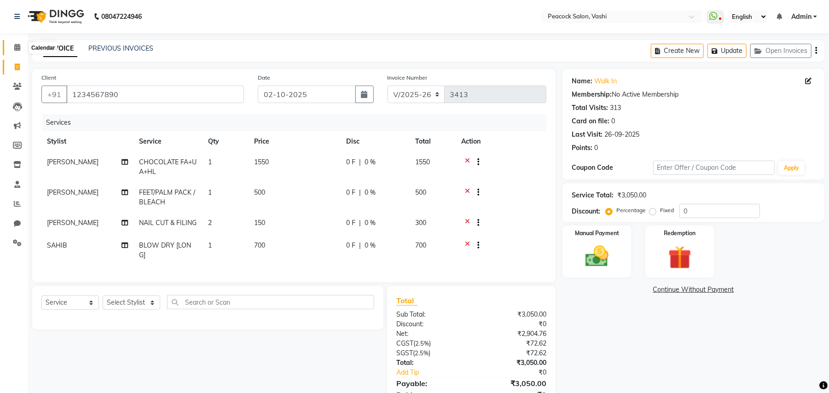
click at [12, 47] on span at bounding box center [17, 47] width 16 height 11
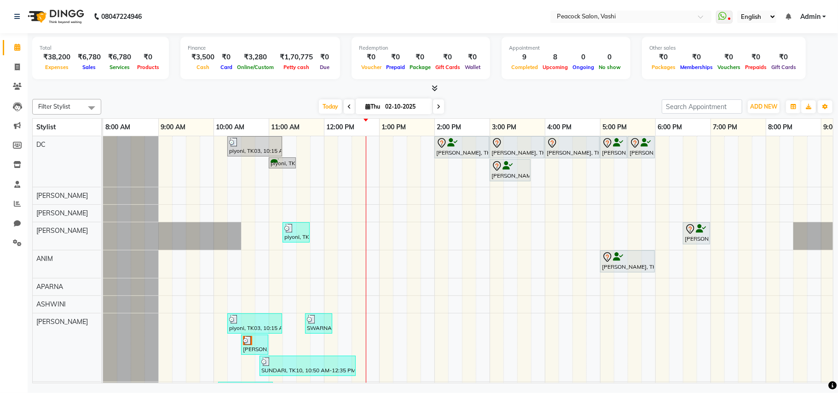
scroll to position [88, 0]
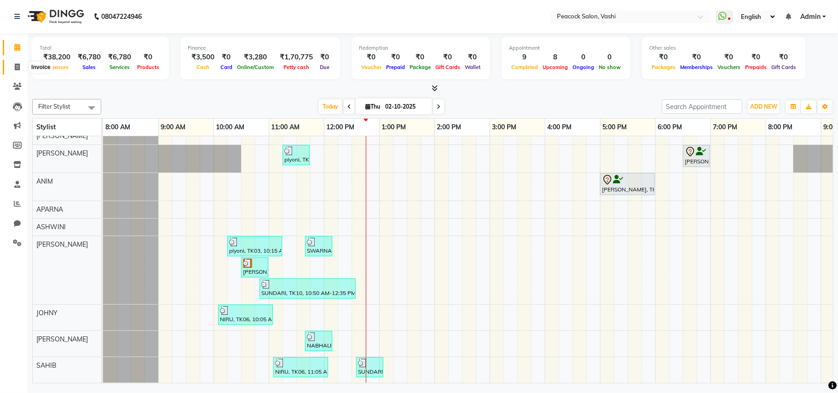
click at [17, 68] on icon at bounding box center [17, 67] width 5 height 7
select select "service"
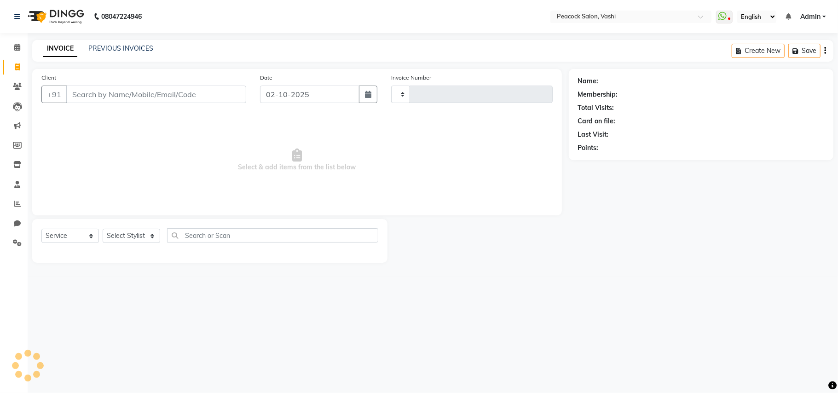
type input "3413"
select select "619"
click at [18, 48] on icon at bounding box center [17, 47] width 6 height 7
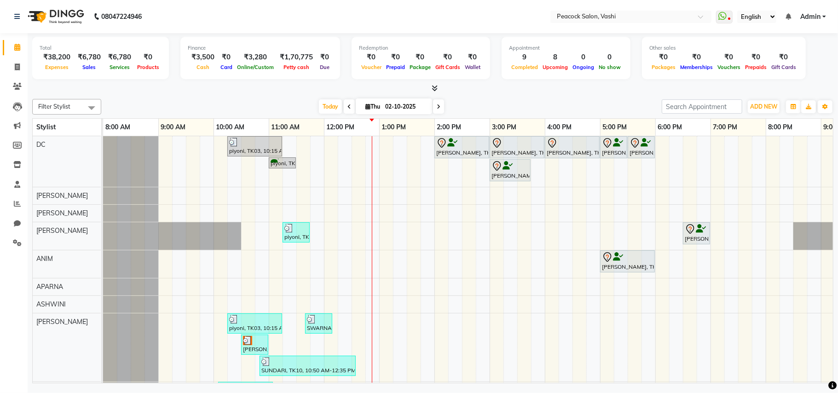
click at [556, 177] on div "piyoni, TK03, 10:15 AM-11:15 AM, HAIR SPA RELAXING ( MEDIUM ) [PERSON_NAME], TK…" at bounding box center [517, 298] width 829 height 324
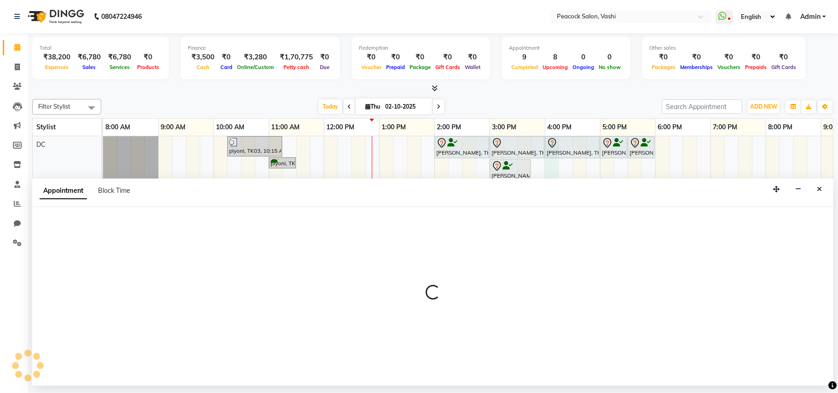
select select "22388"
select select "tentative"
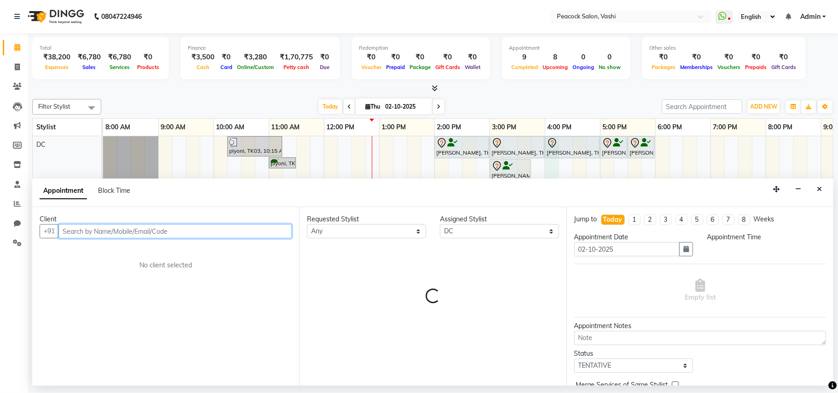
select select "960"
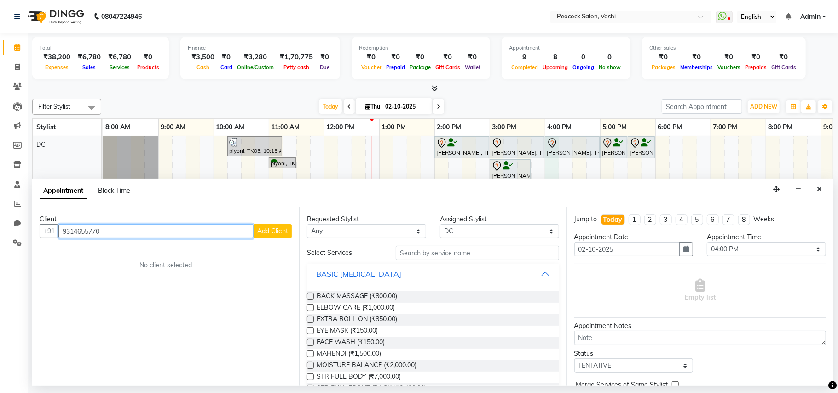
type input "9314655770"
click at [278, 233] on span "Add Client" at bounding box center [272, 231] width 31 height 8
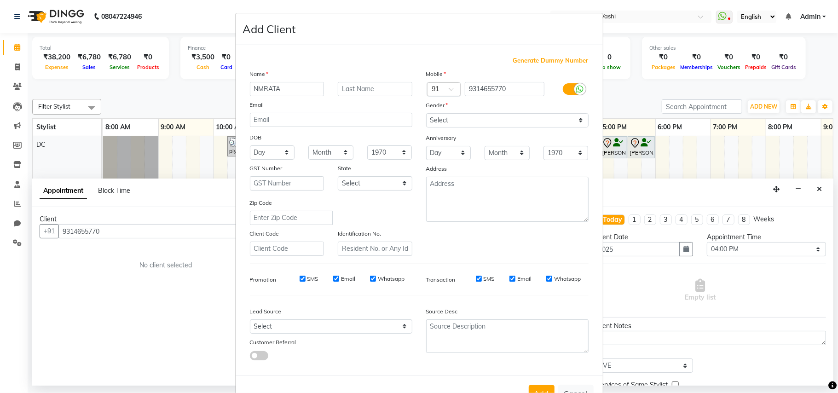
click at [253, 89] on input "NMRATA" at bounding box center [287, 89] width 75 height 14
type input "[PERSON_NAME]"
drag, startPoint x: 450, startPoint y: 118, endPoint x: 450, endPoint y: 126, distance: 7.8
click at [450, 118] on select "Select [DEMOGRAPHIC_DATA] [DEMOGRAPHIC_DATA] Other Prefer Not To Say" at bounding box center [507, 120] width 163 height 14
select select "[DEMOGRAPHIC_DATA]"
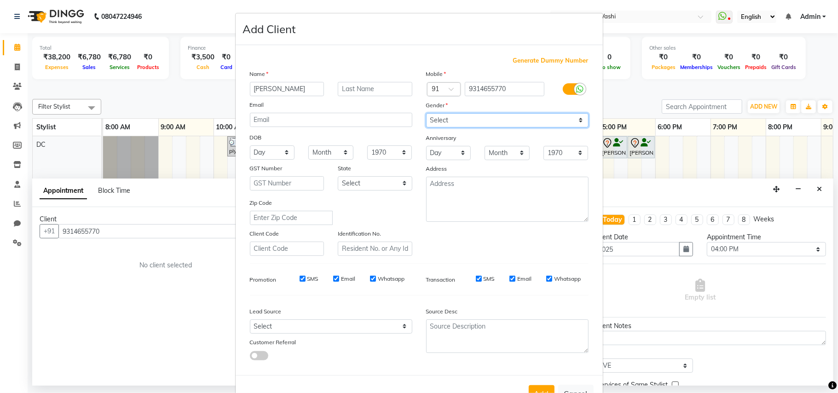
click at [426, 113] on select "Select [DEMOGRAPHIC_DATA] [DEMOGRAPHIC_DATA] Other Prefer Not To Say" at bounding box center [507, 120] width 163 height 14
click at [269, 323] on select "Select Walk-in Referral Internet Friend Word of Mouth Advertisement Facebook Ju…" at bounding box center [331, 327] width 163 height 14
select select "10221"
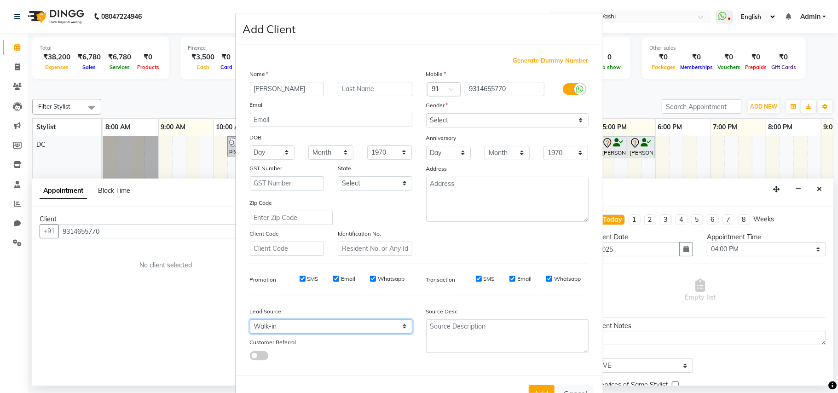
click at [250, 320] on select "Select Walk-in Referral Internet Friend Word of Mouth Advertisement Facebook Ju…" at bounding box center [331, 327] width 163 height 14
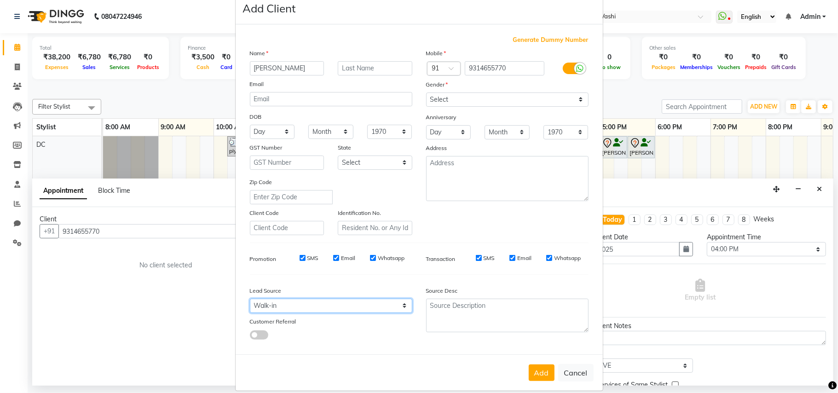
scroll to position [29, 0]
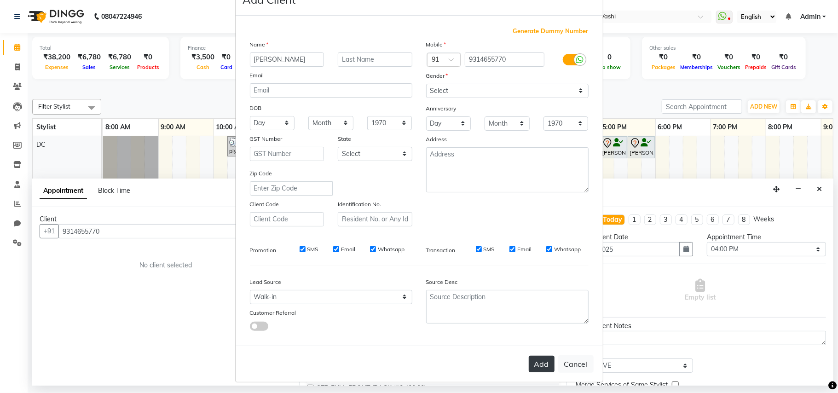
click at [533, 361] on button "Add" at bounding box center [542, 364] width 26 height 17
select select
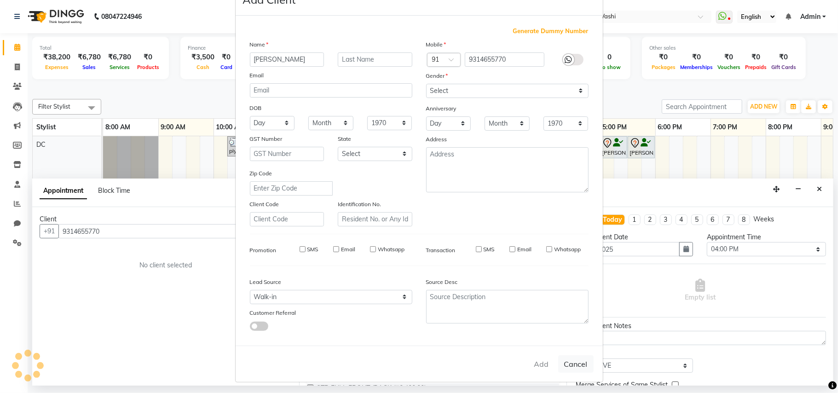
select select
checkbox input "false"
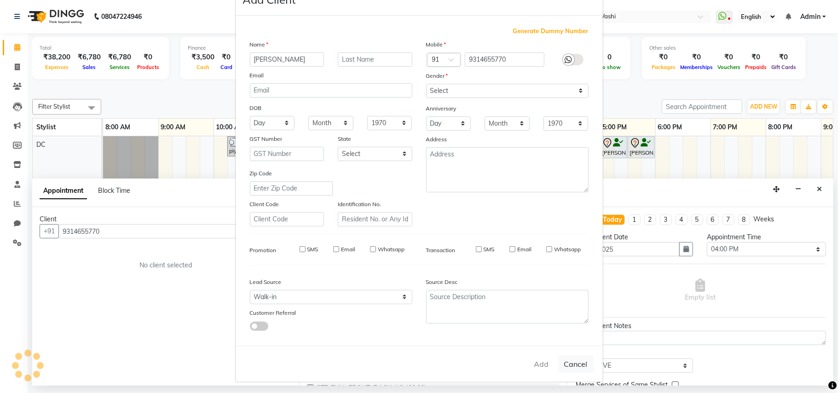
checkbox input "false"
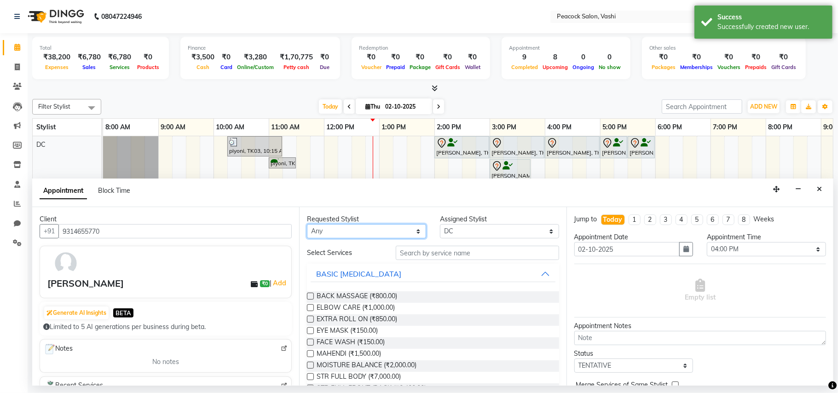
click at [336, 236] on select "Any ANIM [PERSON_NAME] APARNA [PERSON_NAME] DC [PERSON_NAME] [PERSON_NAME] SAHIB" at bounding box center [366, 231] width 119 height 14
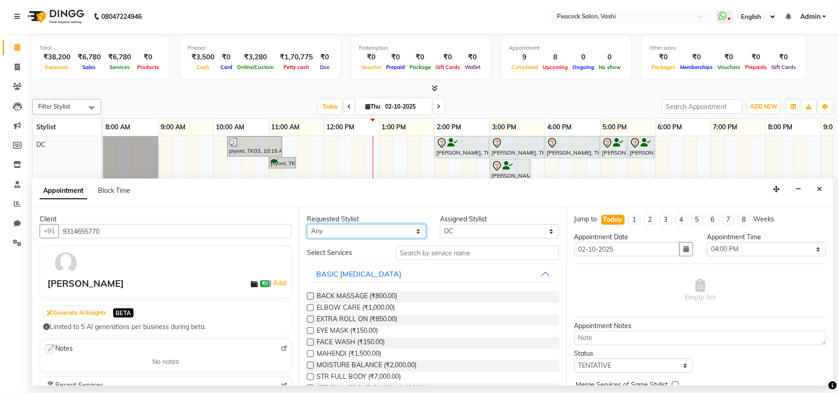
select select "22388"
click at [307, 225] on select "Any ANIM [PERSON_NAME] APARNA [PERSON_NAME] DC [PERSON_NAME] [PERSON_NAME] SAHIB" at bounding box center [366, 231] width 119 height 14
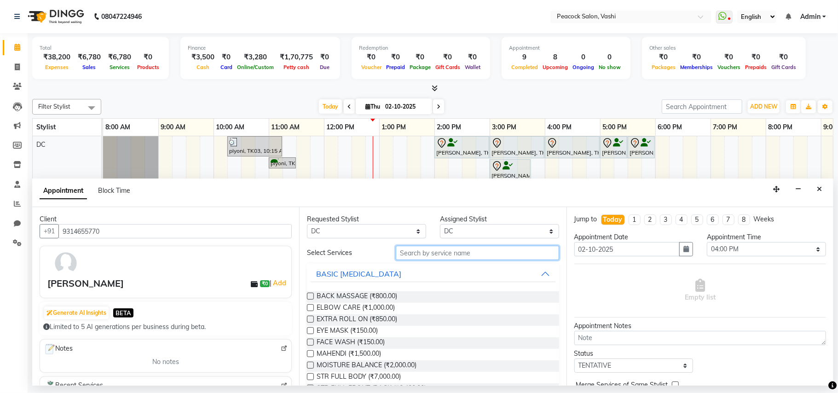
click at [426, 250] on input "text" at bounding box center [477, 253] width 163 height 14
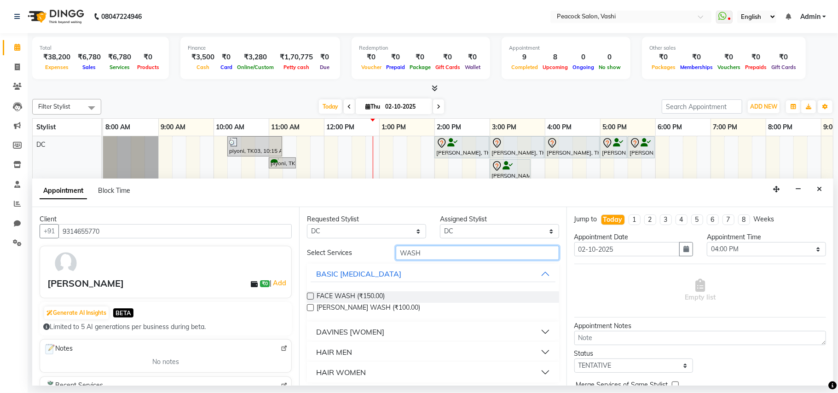
scroll to position [4, 0]
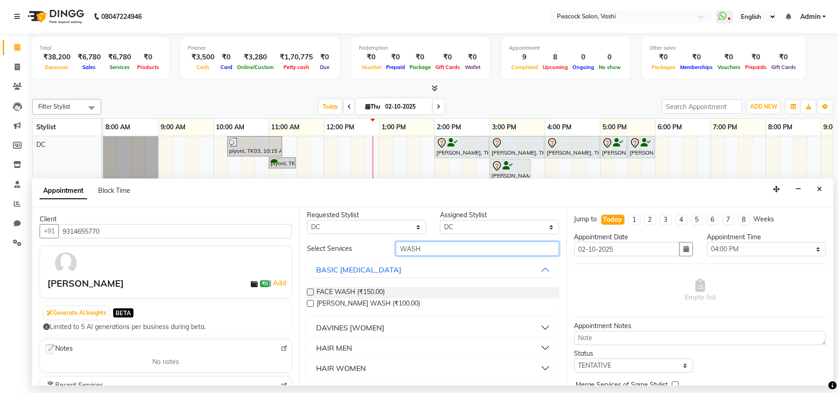
type input "WASH"
click at [342, 364] on div "HAIR WOMEN" at bounding box center [341, 368] width 50 height 11
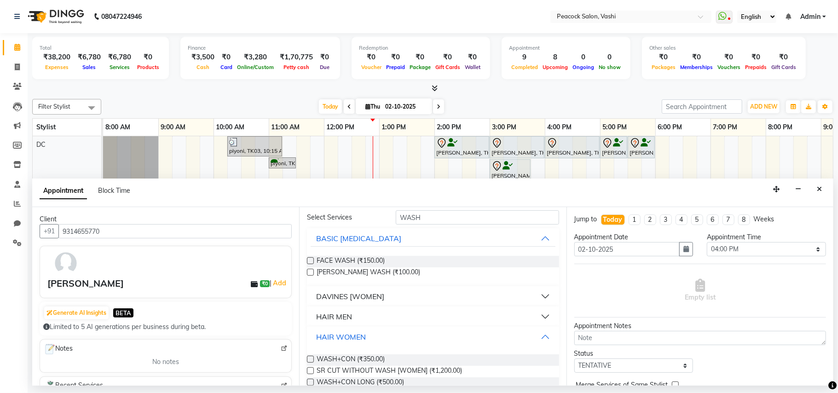
scroll to position [53, 0]
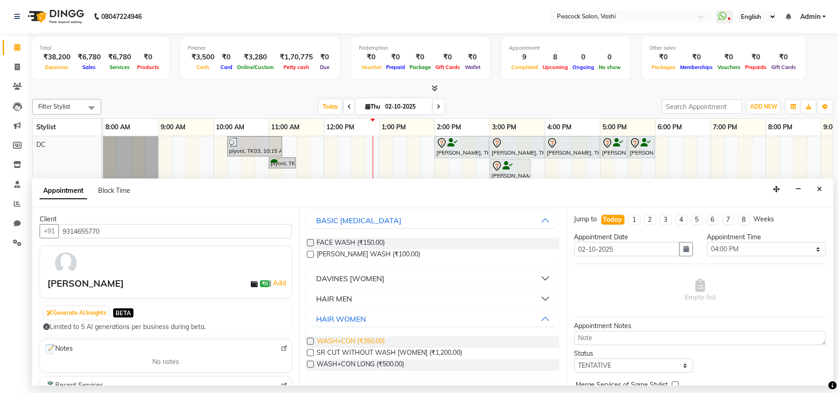
click at [356, 341] on span "WASH+CON (₹350.00)" at bounding box center [351, 343] width 68 height 12
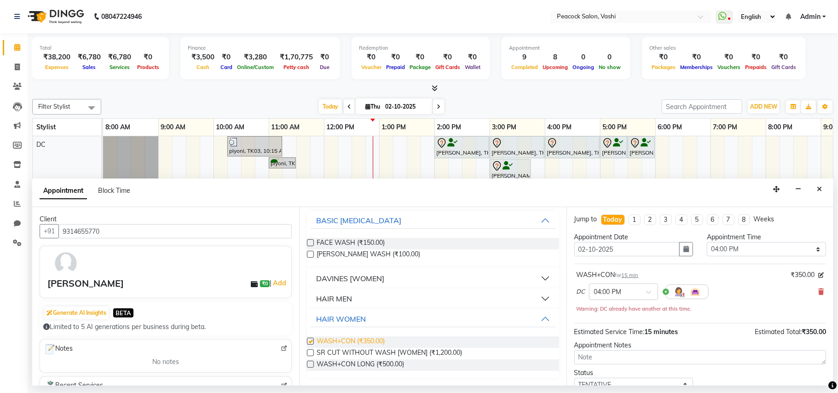
checkbox input "false"
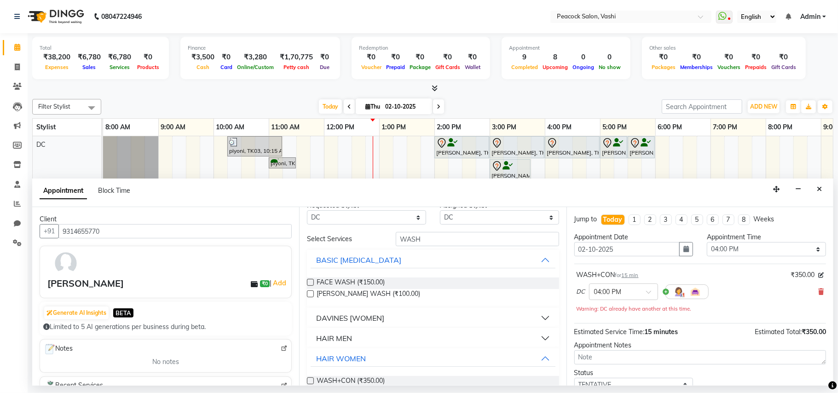
scroll to position [0, 0]
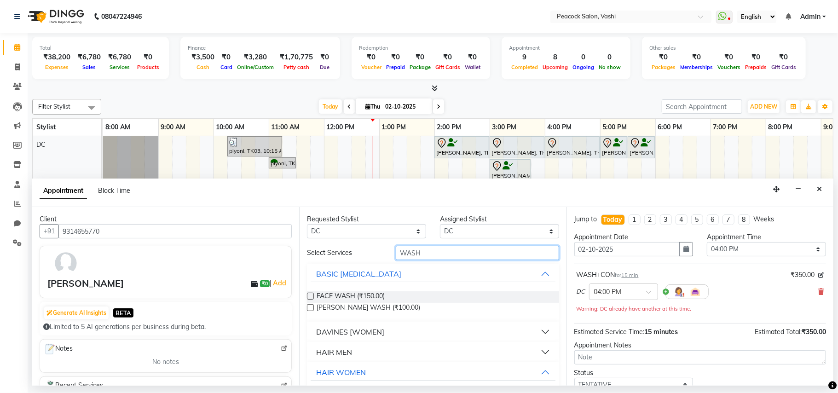
click at [429, 249] on input "WASH" at bounding box center [477, 253] width 163 height 14
type input "W"
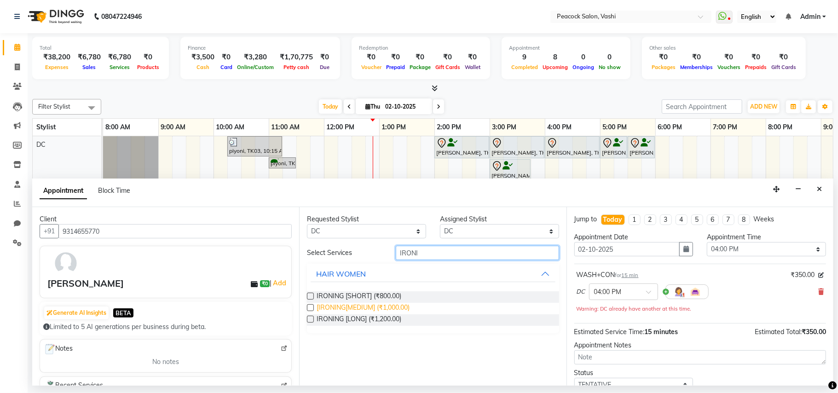
type input "IRONI"
click at [402, 312] on span "[IRONING[MEDIUM] (₹1,000.00)" at bounding box center [363, 309] width 93 height 12
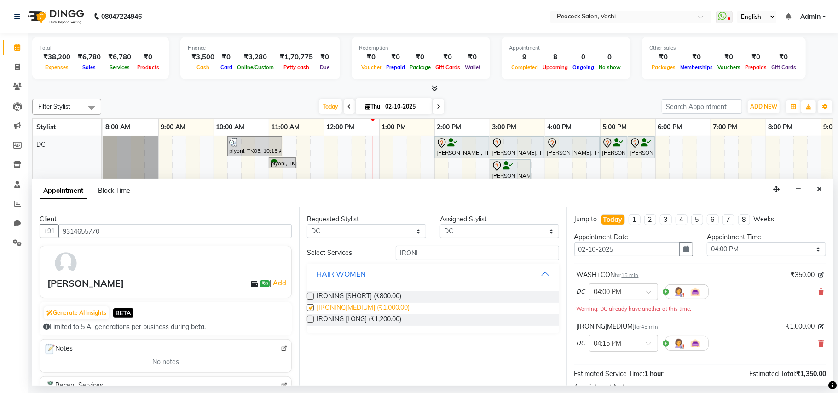
checkbox input "false"
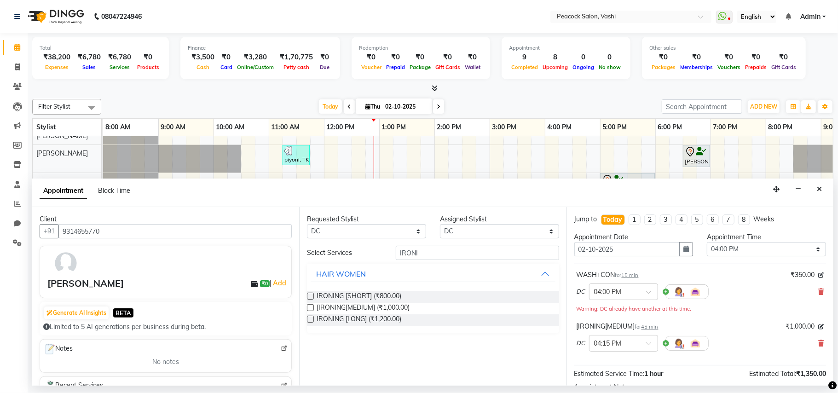
scroll to position [107, 0]
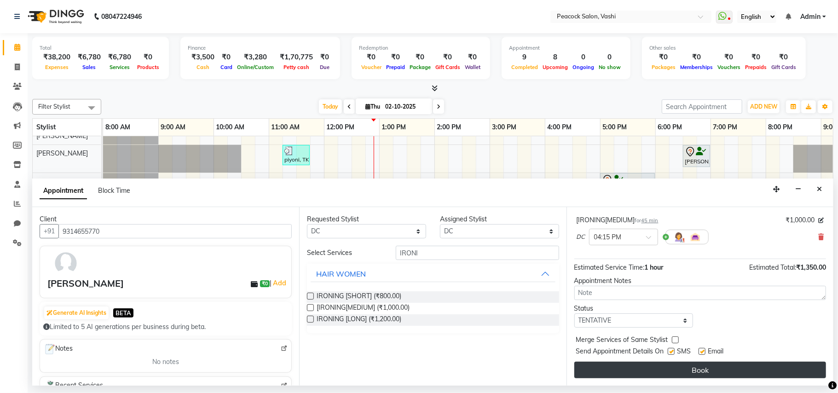
click at [673, 366] on button "Book" at bounding box center [701, 370] width 252 height 17
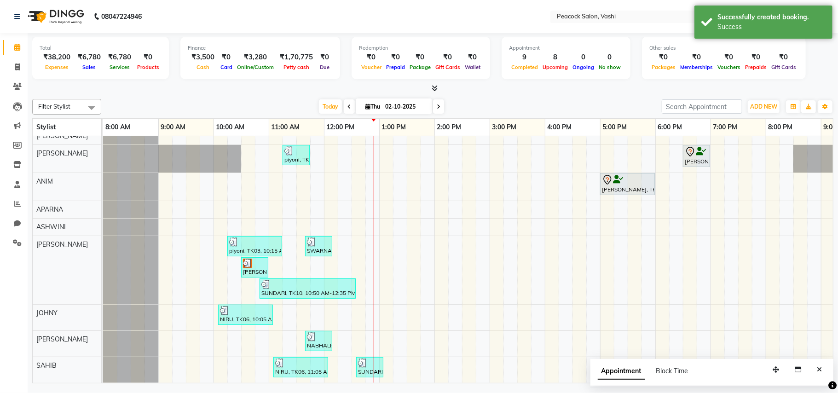
scroll to position [0, 0]
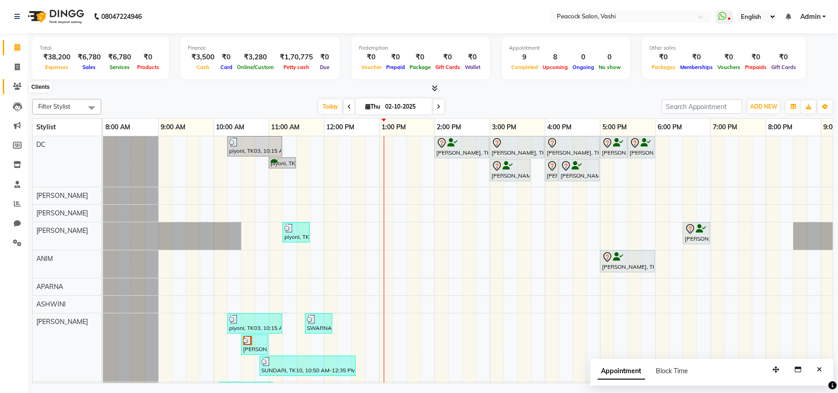
click at [18, 87] on icon at bounding box center [17, 86] width 9 height 7
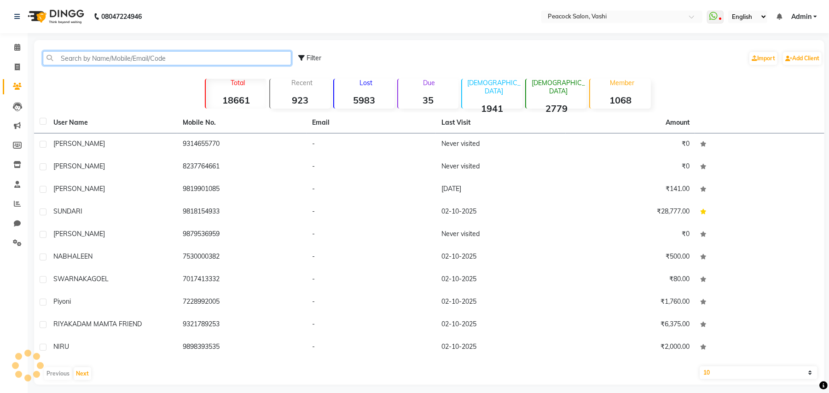
click at [71, 58] on input "text" at bounding box center [167, 58] width 249 height 14
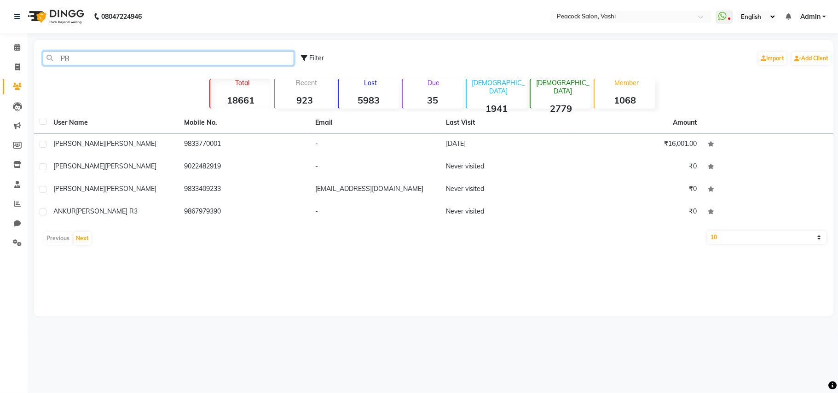
type input "P"
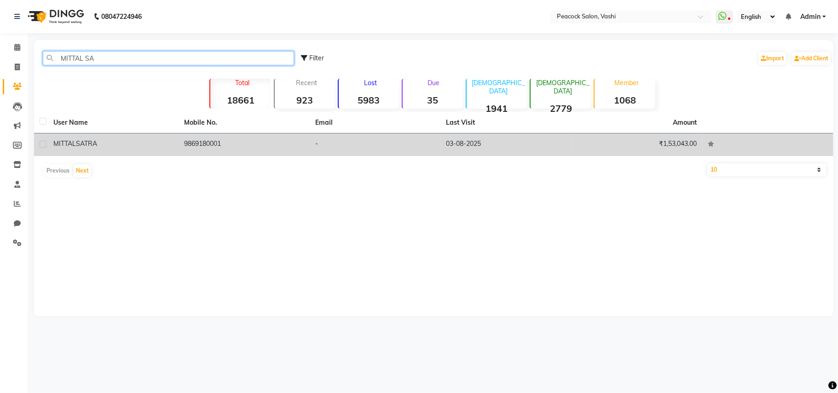
type input "MITTAL SA"
click at [55, 142] on span "MITTAL" at bounding box center [64, 144] width 23 height 8
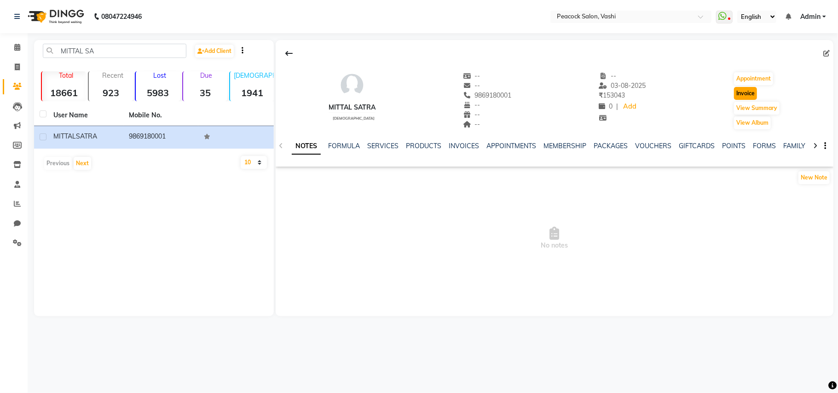
click at [743, 91] on button "Invoice" at bounding box center [745, 93] width 23 height 13
select select "service"
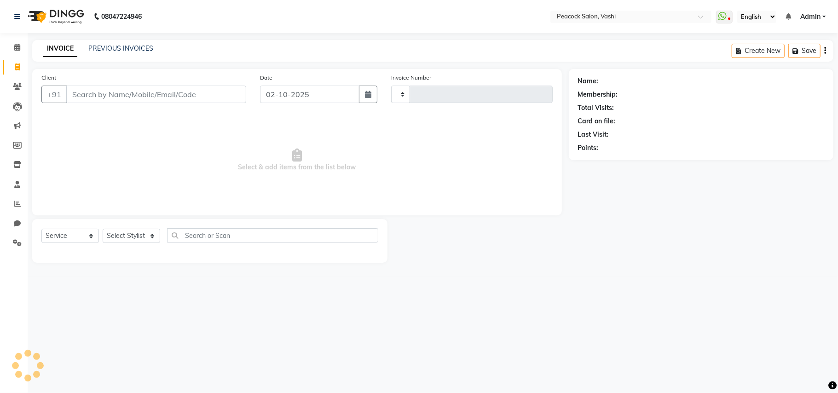
type input "3413"
select select "619"
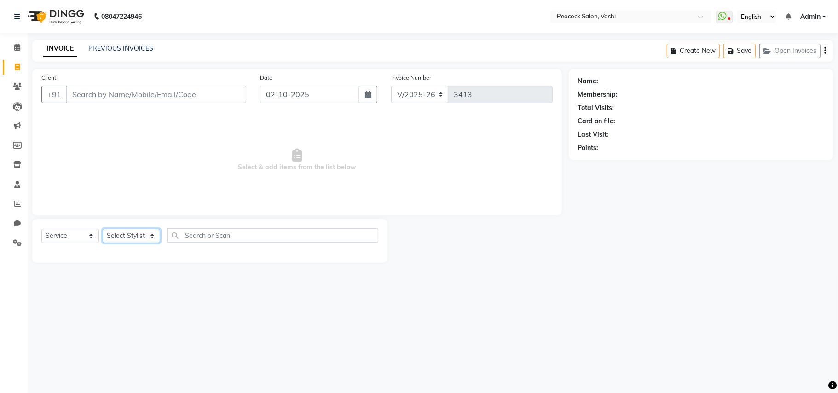
drag, startPoint x: 139, startPoint y: 233, endPoint x: 132, endPoint y: 221, distance: 14.1
click at [137, 233] on select "Select Stylist" at bounding box center [132, 236] width 58 height 14
type input "9869180001"
select select "22386"
click at [103, 229] on select "Select Stylist ANIM [PERSON_NAME] APARNA [PERSON_NAME] DC Dingg Support [PERSON…" at bounding box center [132, 236] width 58 height 14
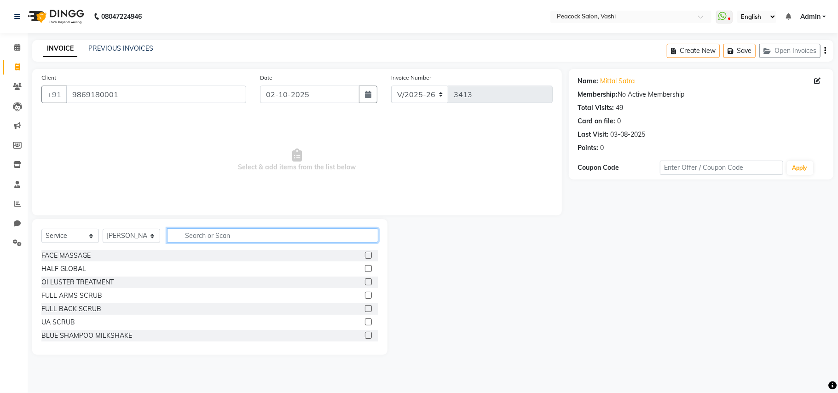
click at [185, 231] on input "text" at bounding box center [272, 235] width 211 height 14
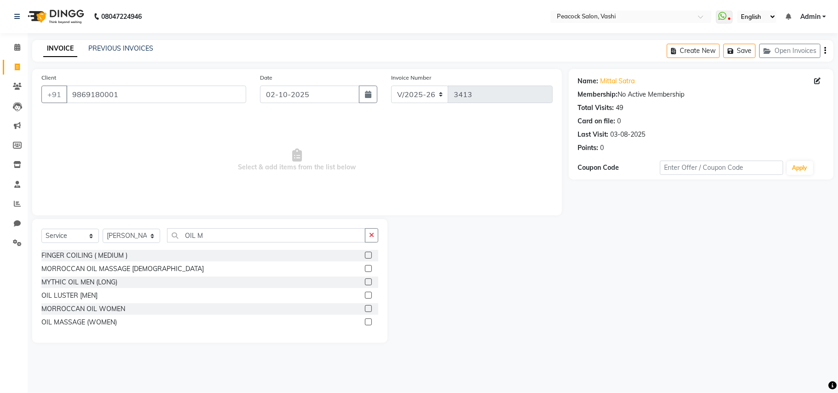
click at [83, 317] on div "OIL MASSAGE (WOMEN)" at bounding box center [209, 323] width 337 height 12
click at [97, 325] on div "OIL MASSAGE (WOMEN)" at bounding box center [79, 323] width 76 height 10
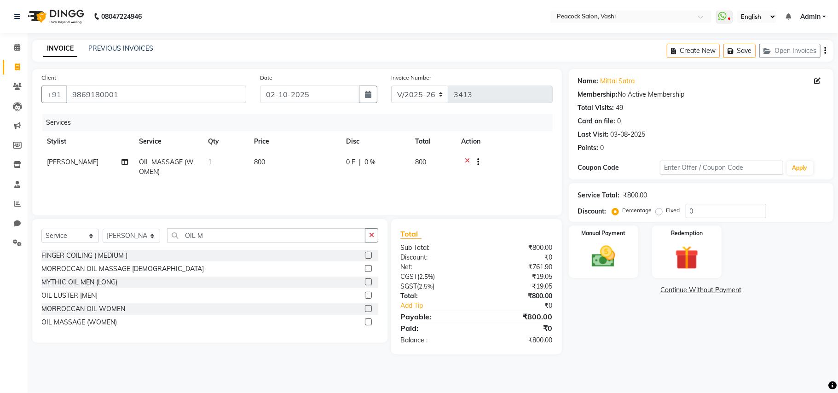
click at [273, 161] on td "800" at bounding box center [295, 167] width 92 height 30
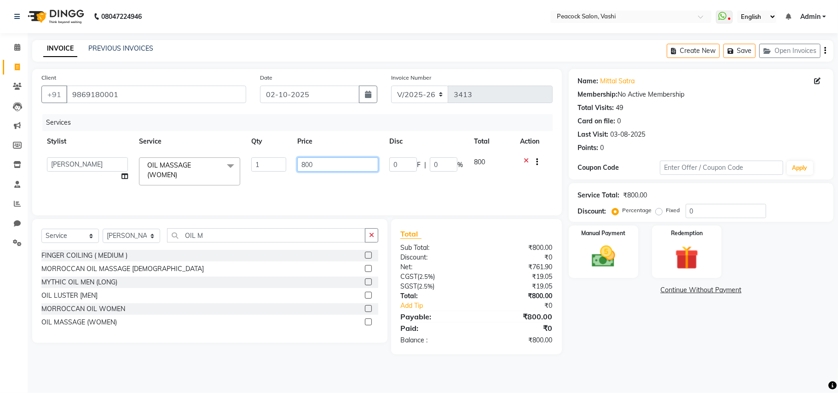
click at [306, 161] on input "800" at bounding box center [337, 164] width 81 height 14
click at [225, 242] on input "OIL M" at bounding box center [266, 235] width 198 height 14
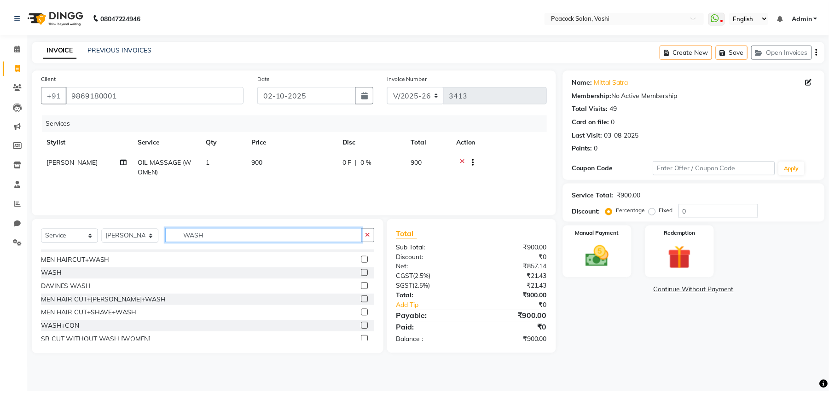
scroll to position [54, 0]
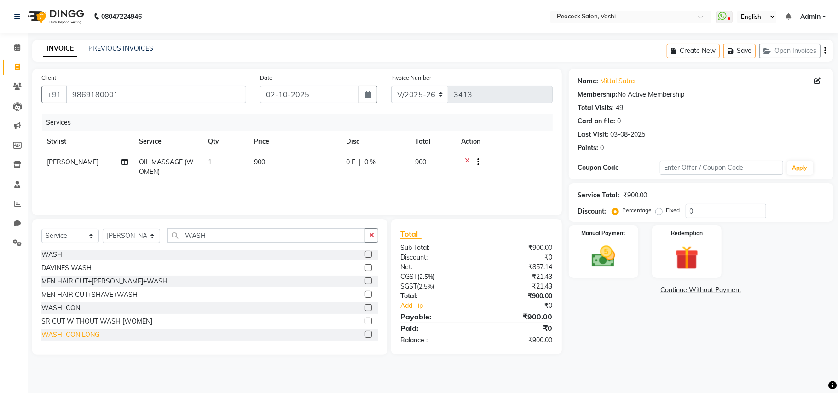
click at [69, 334] on div "WASH+CON LONG" at bounding box center [70, 335] width 58 height 10
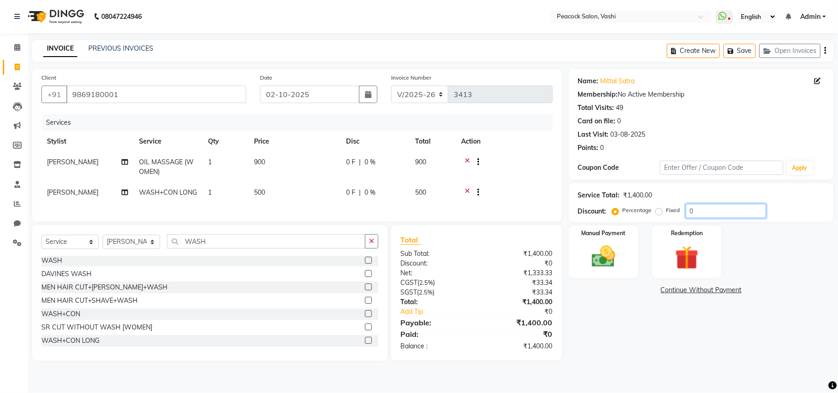
click at [701, 212] on input "0" at bounding box center [726, 211] width 81 height 14
click at [735, 52] on icon "button" at bounding box center [732, 51] width 9 height 6
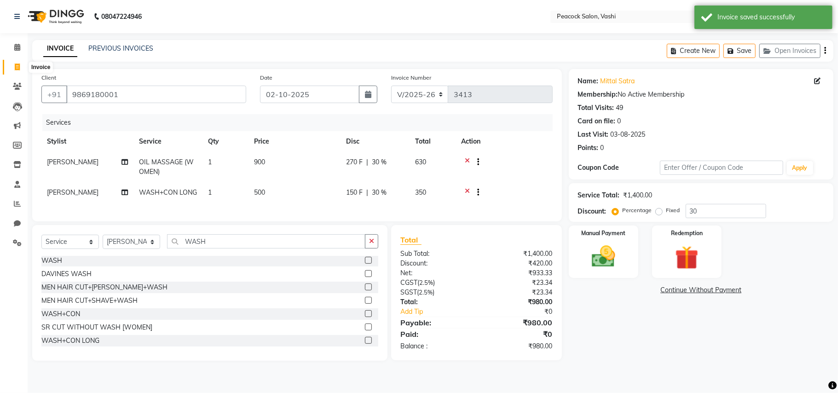
click at [13, 68] on span at bounding box center [17, 67] width 16 height 11
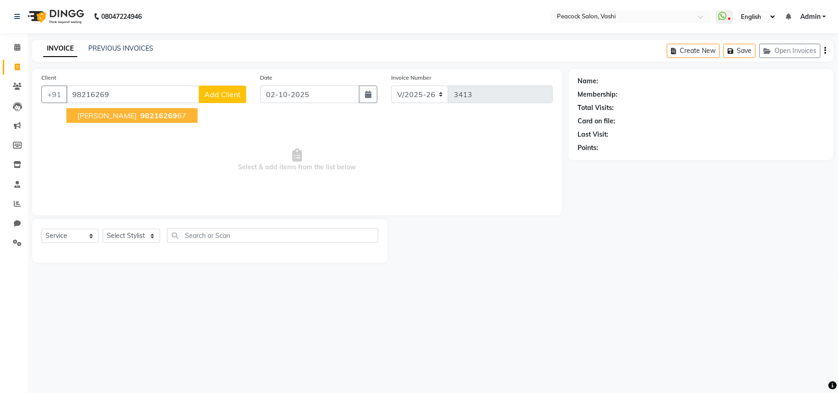
click at [115, 119] on span "[PERSON_NAME]" at bounding box center [106, 115] width 59 height 9
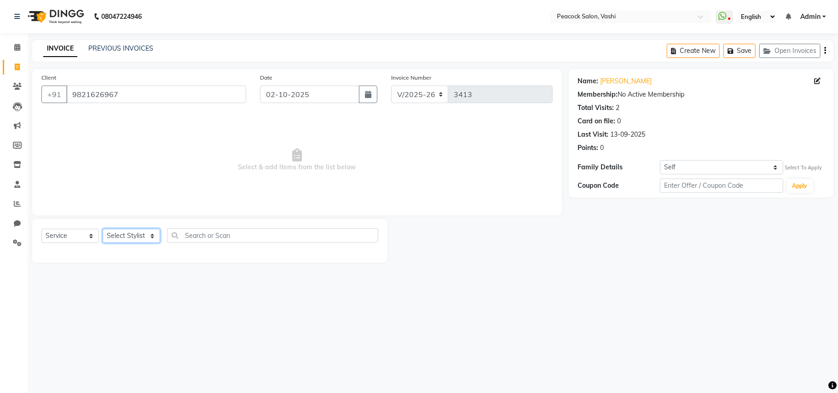
click at [137, 231] on select "Select Stylist ANIM [PERSON_NAME] APARNA [PERSON_NAME] DC Dingg Support [PERSON…" at bounding box center [132, 236] width 58 height 14
click at [103, 229] on select "Select Stylist ANIM [PERSON_NAME] APARNA [PERSON_NAME] DC Dingg Support [PERSON…" at bounding box center [132, 236] width 58 height 14
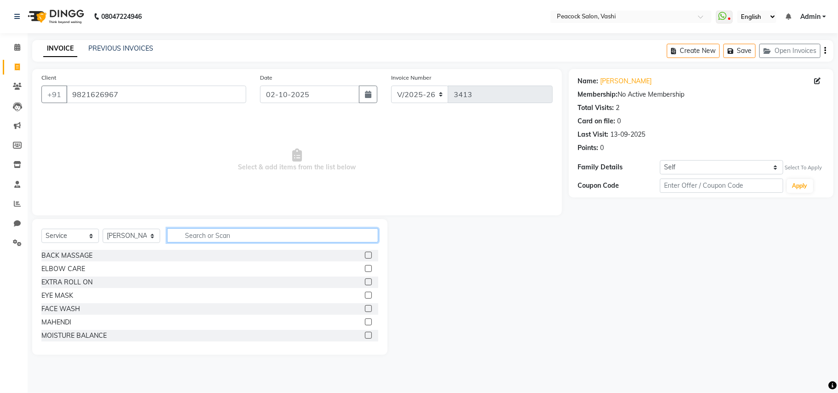
click at [198, 236] on input "text" at bounding box center [272, 235] width 211 height 14
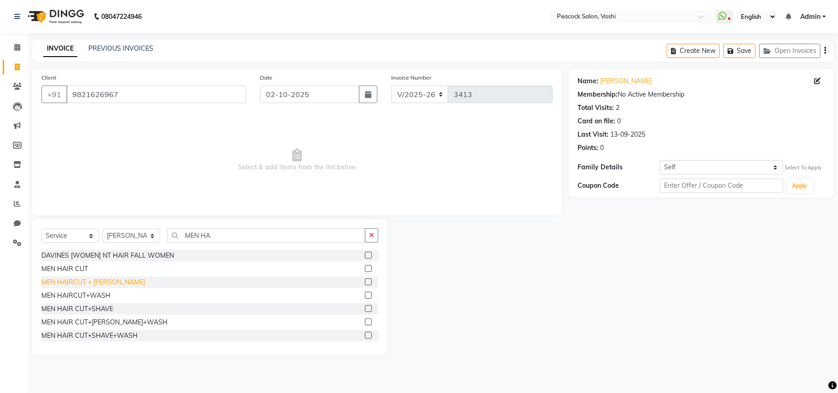
click at [111, 282] on div "MEN HAIRCUT + [PERSON_NAME]" at bounding box center [93, 283] width 104 height 10
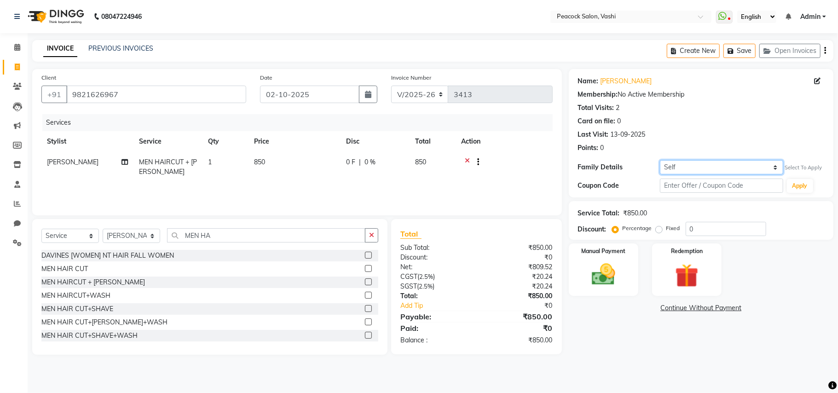
click at [686, 172] on select "Self SALONSURF VENTURES PVT LTD LUZO APP" at bounding box center [721, 167] width 123 height 14
click at [660, 160] on select "Self SALONSURF VENTURES PVT LTD LUZO APP" at bounding box center [721, 167] width 123 height 14
click at [683, 169] on select "Self SALONSURF VENTURES PVT LTD LUZO APP" at bounding box center [721, 167] width 123 height 14
click at [660, 160] on select "Self SALONSURF VENTURES PVT LTD LUZO APP" at bounding box center [721, 167] width 123 height 14
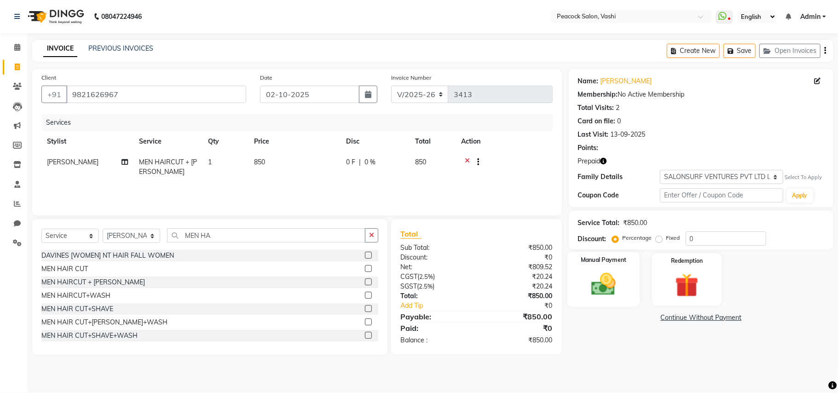
click at [608, 284] on img at bounding box center [604, 284] width 40 height 29
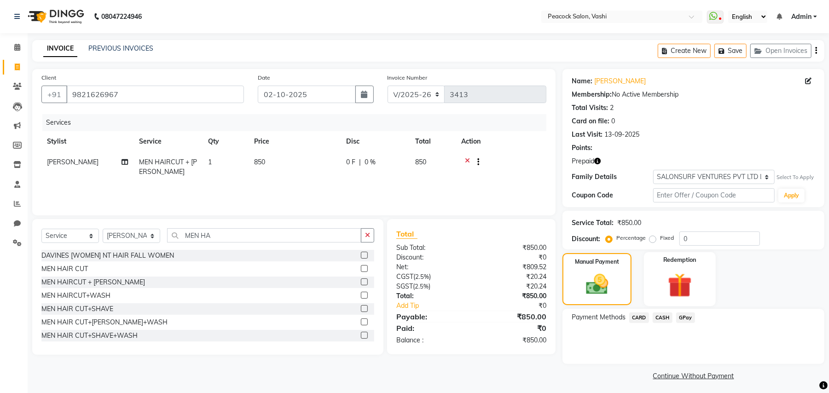
click at [680, 283] on img at bounding box center [680, 285] width 40 height 30
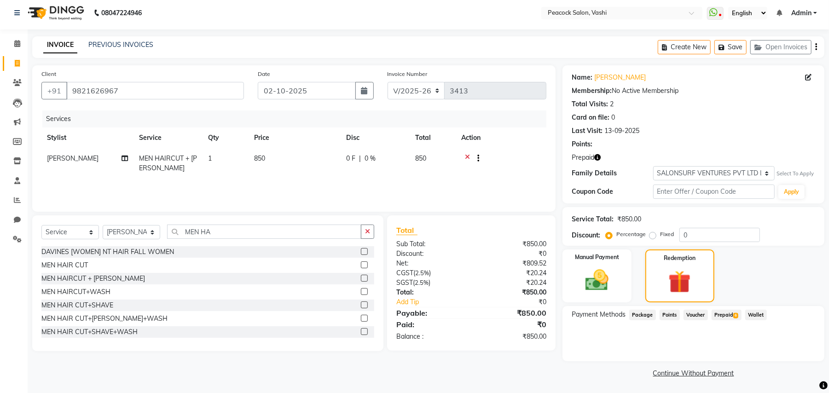
scroll to position [4, 0]
click at [728, 313] on span "Prepaid 6" at bounding box center [727, 314] width 30 height 11
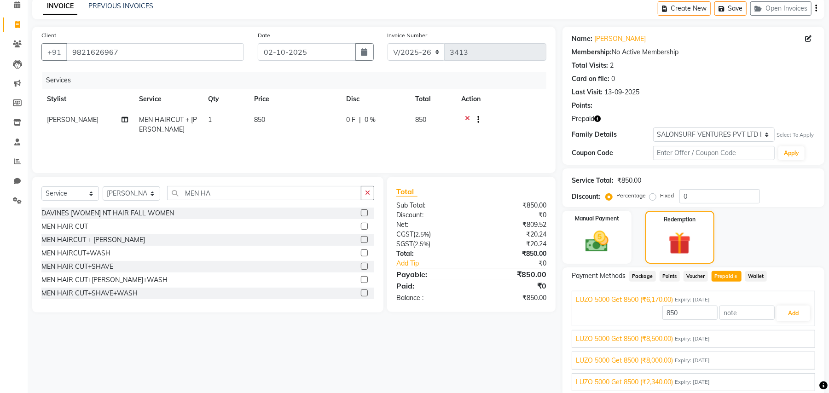
scroll to position [78, 0]
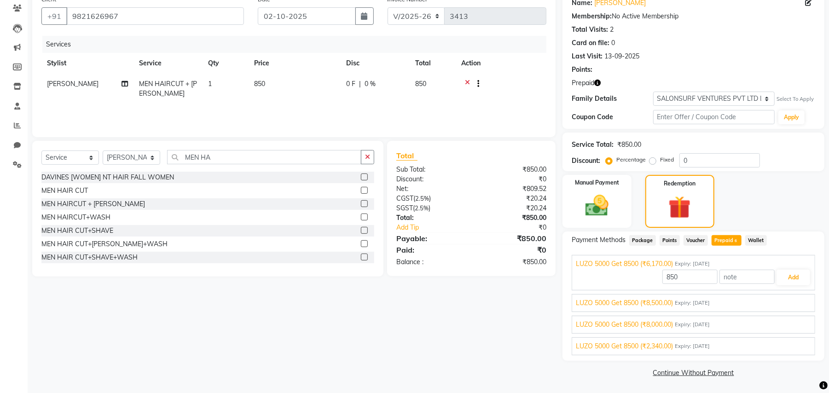
click at [350, 329] on div "Client [PHONE_NUMBER] Date [DATE] Invoice Number V/2025 V/[PHONE_NUMBER] Servic…" at bounding box center [293, 185] width 537 height 389
click at [767, 212] on div "Manual Payment Redemption" at bounding box center [694, 201] width 276 height 53
click at [783, 276] on button "Add" at bounding box center [794, 278] width 34 height 16
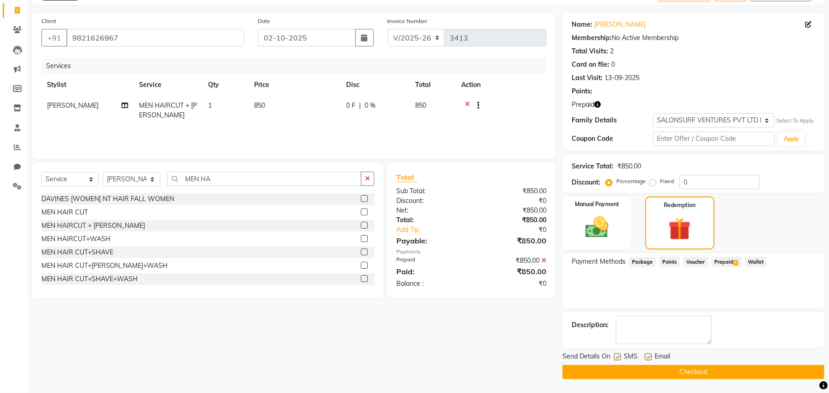
scroll to position [57, 0]
click at [715, 367] on button "Checkout" at bounding box center [694, 372] width 262 height 14
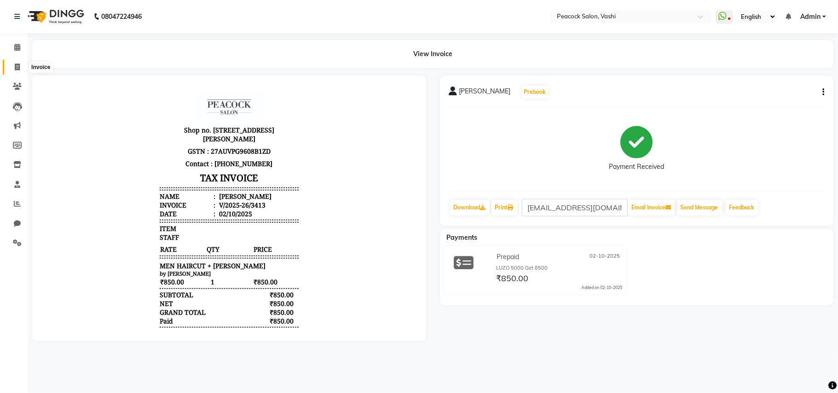
click at [17, 67] on icon at bounding box center [17, 67] width 5 height 7
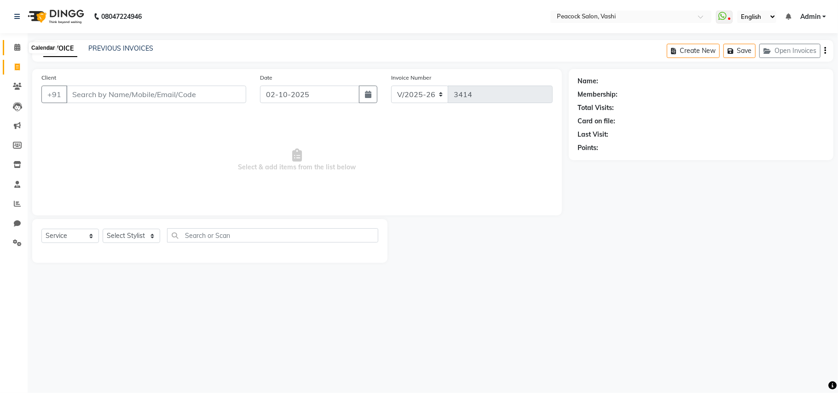
click at [17, 51] on icon at bounding box center [17, 47] width 6 height 7
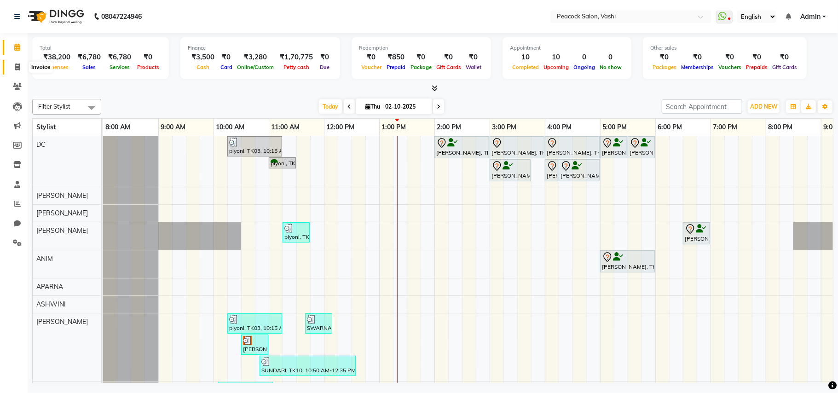
click at [18, 68] on icon at bounding box center [17, 67] width 5 height 7
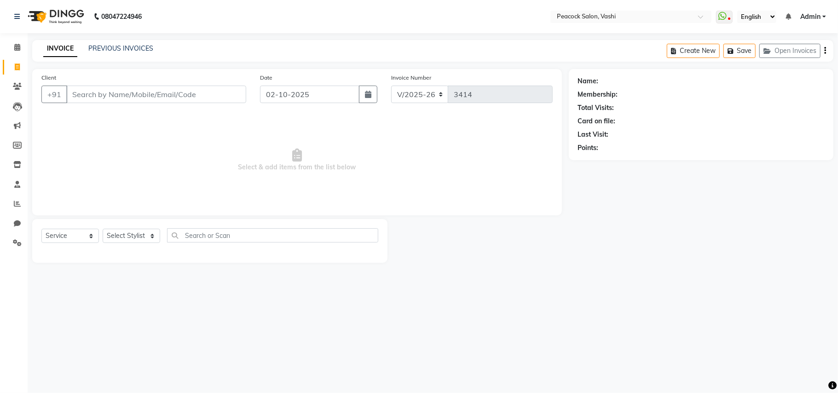
click at [48, 47] on link "INVOICE" at bounding box center [60, 49] width 34 height 17
click at [107, 50] on link "PREVIOUS INVOICES" at bounding box center [120, 48] width 65 height 8
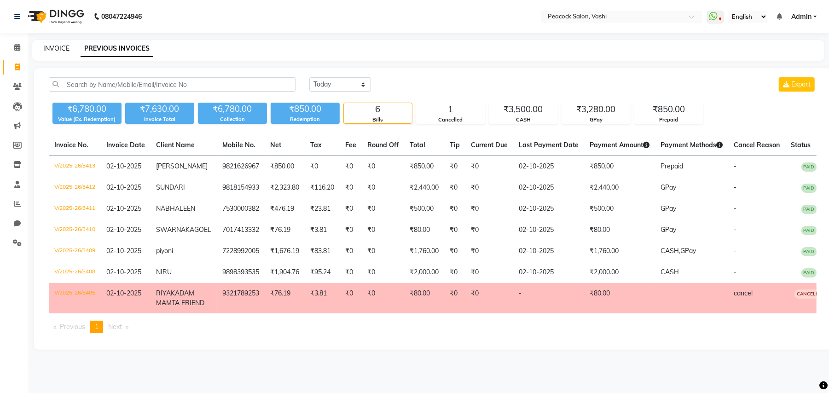
click at [56, 46] on link "INVOICE" at bounding box center [56, 48] width 26 height 8
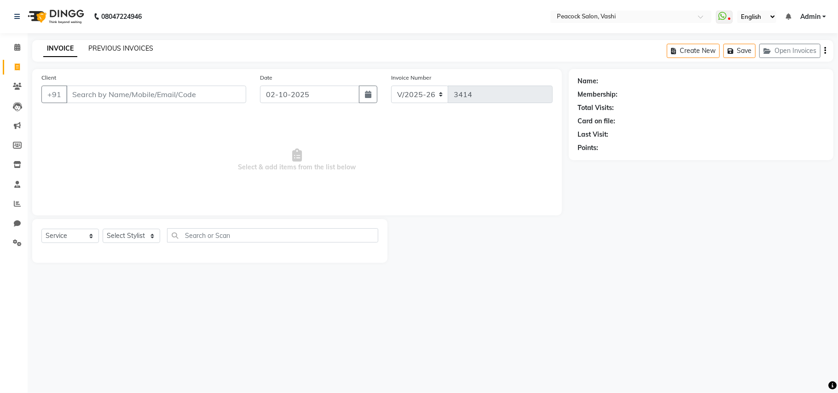
click at [146, 47] on link "PREVIOUS INVOICES" at bounding box center [120, 48] width 65 height 8
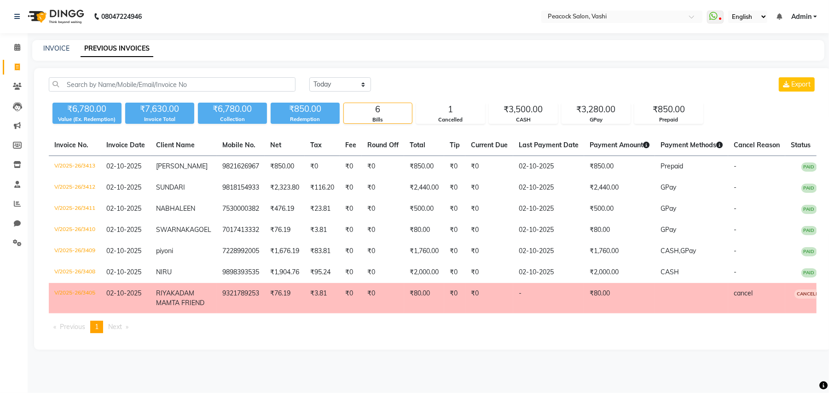
click at [71, 51] on div "INVOICE PREVIOUS INVOICES" at bounding box center [422, 49] width 781 height 10
click at [51, 48] on link "INVOICE" at bounding box center [56, 48] width 26 height 8
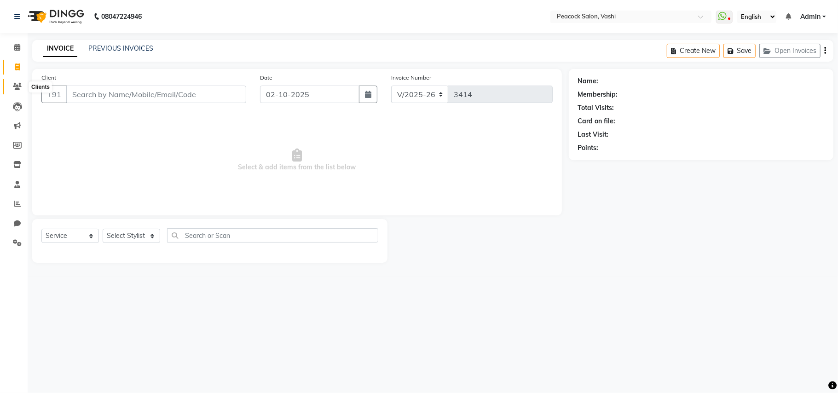
click at [20, 87] on icon at bounding box center [17, 86] width 9 height 7
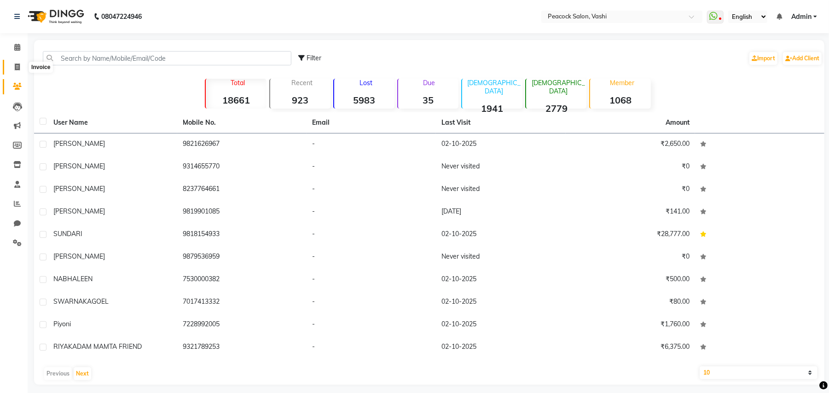
click at [18, 69] on icon at bounding box center [17, 67] width 5 height 7
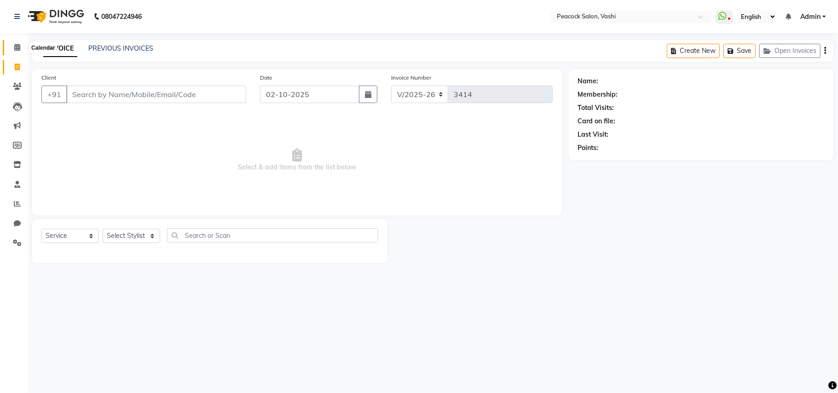
click at [16, 51] on icon at bounding box center [17, 47] width 6 height 7
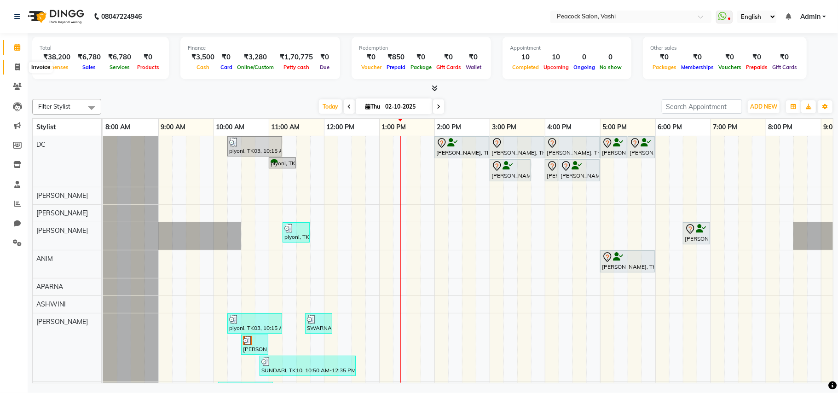
click at [15, 65] on icon at bounding box center [17, 67] width 5 height 7
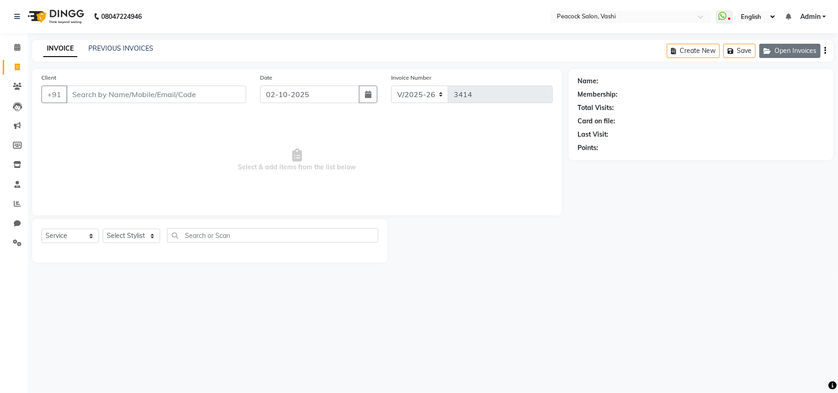
click at [800, 54] on button "Open Invoices" at bounding box center [790, 51] width 61 height 14
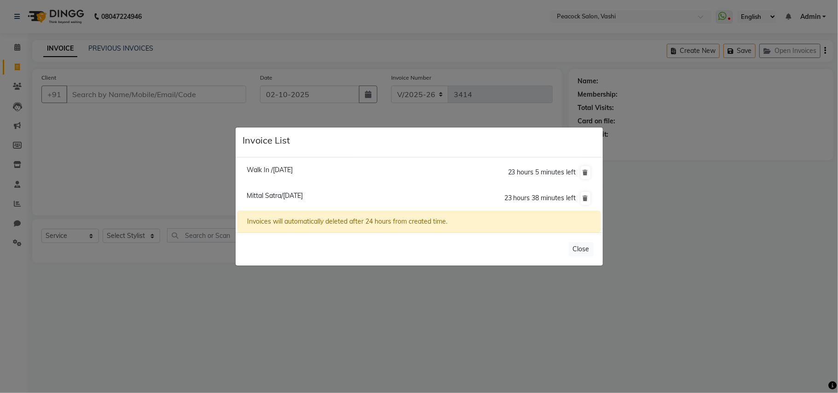
click at [296, 196] on span "Mittal Satra/[DATE]" at bounding box center [275, 196] width 56 height 8
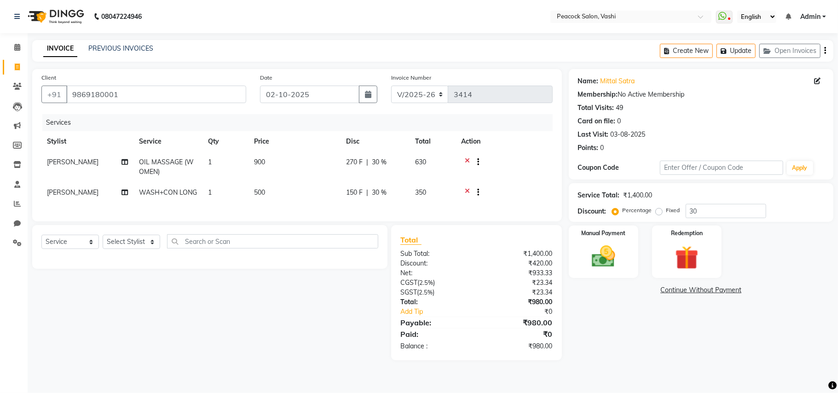
click at [268, 196] on td "500" at bounding box center [295, 193] width 92 height 23
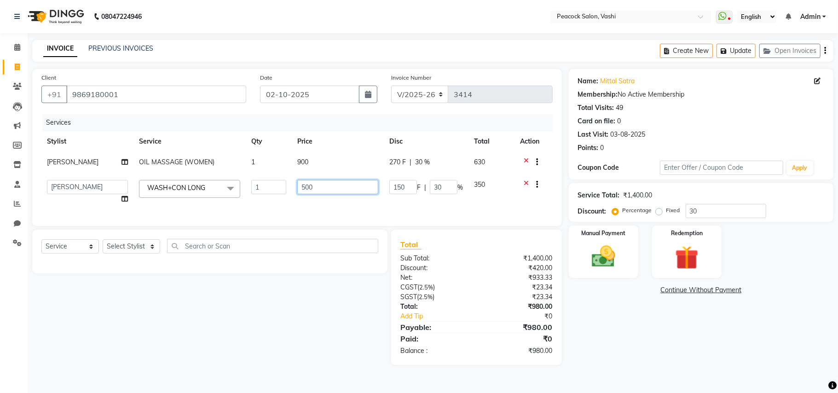
click at [323, 190] on input "500" at bounding box center [337, 187] width 81 height 14
click at [328, 214] on div "Services Stylist Service Qty Price Disc Total Action [PERSON_NAME] OIL MASSAGE …" at bounding box center [297, 165] width 512 height 103
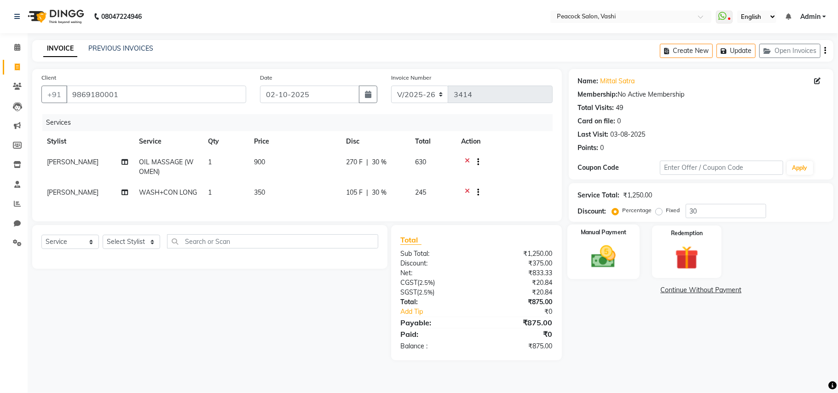
click at [626, 245] on div "Manual Payment" at bounding box center [604, 252] width 72 height 54
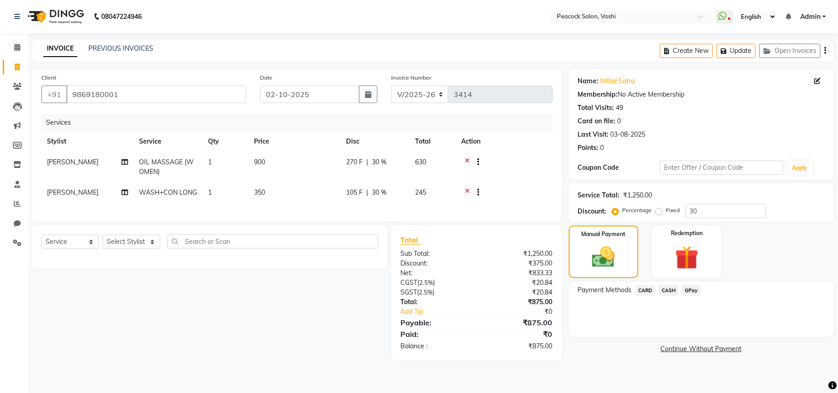
click at [669, 288] on span "CASH" at bounding box center [669, 290] width 20 height 11
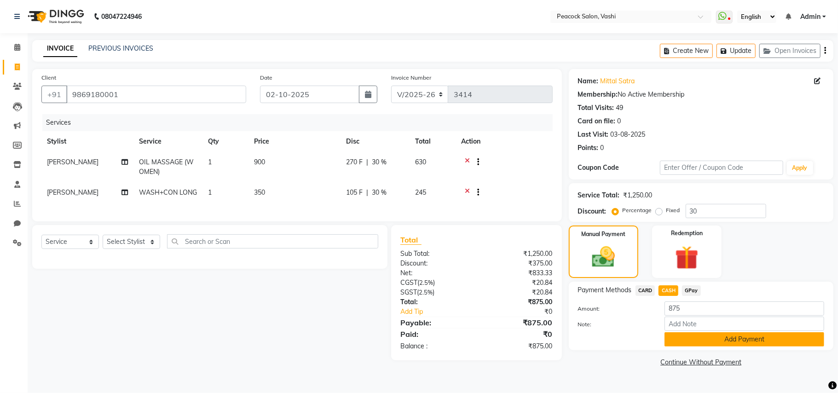
click at [680, 338] on button "Add Payment" at bounding box center [745, 339] width 160 height 14
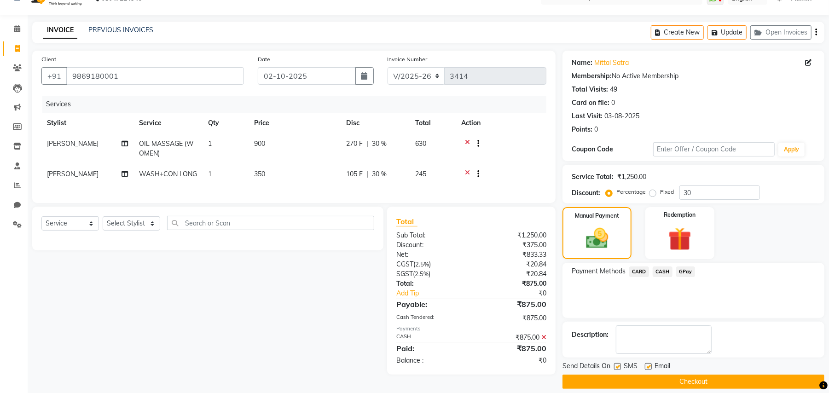
scroll to position [29, 0]
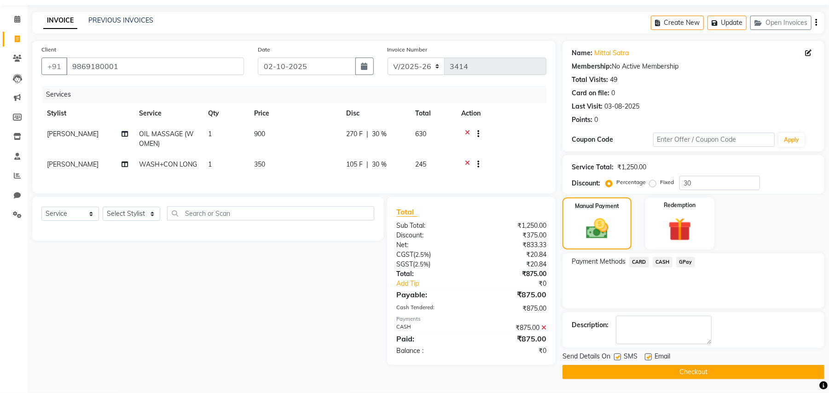
click at [679, 369] on button "Checkout" at bounding box center [694, 372] width 262 height 14
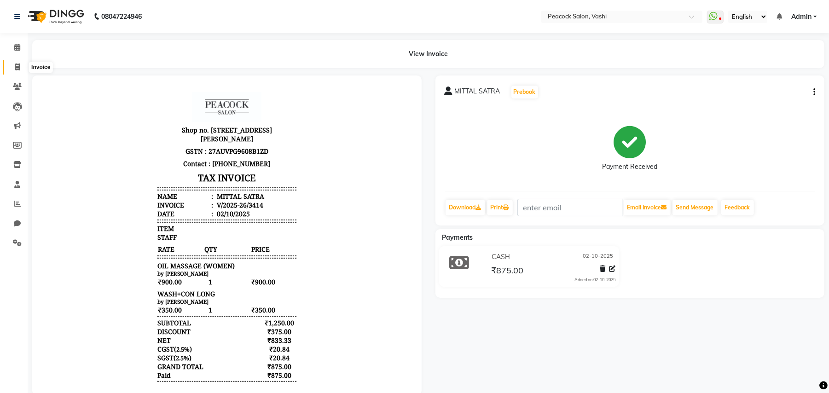
click at [16, 70] on icon at bounding box center [17, 67] width 5 height 7
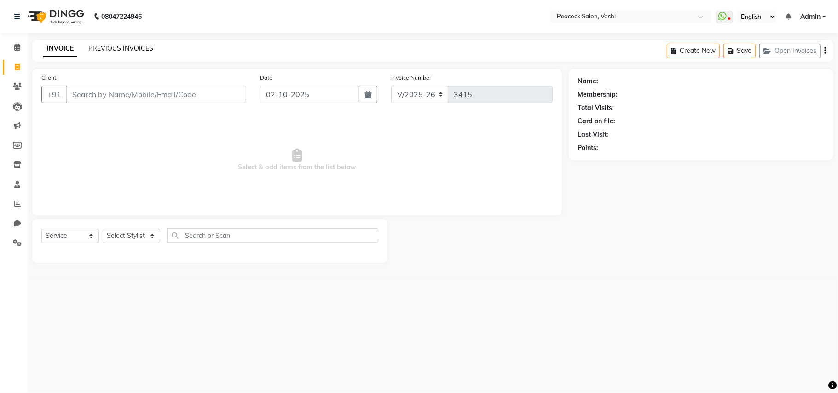
click at [148, 45] on link "PREVIOUS INVOICES" at bounding box center [120, 48] width 65 height 8
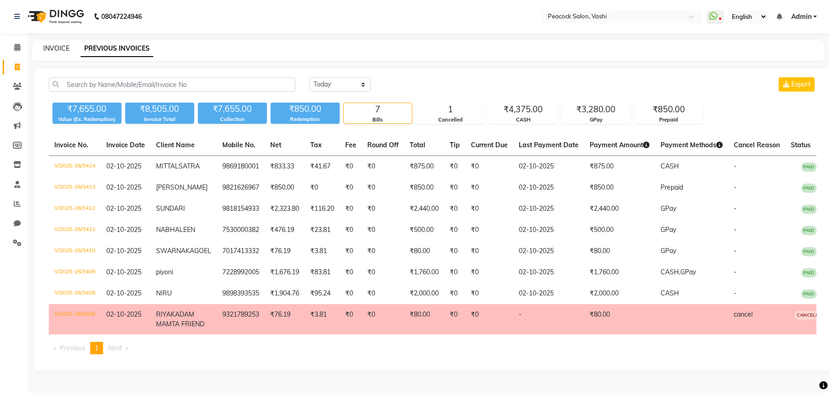
click at [60, 47] on link "INVOICE" at bounding box center [56, 48] width 26 height 8
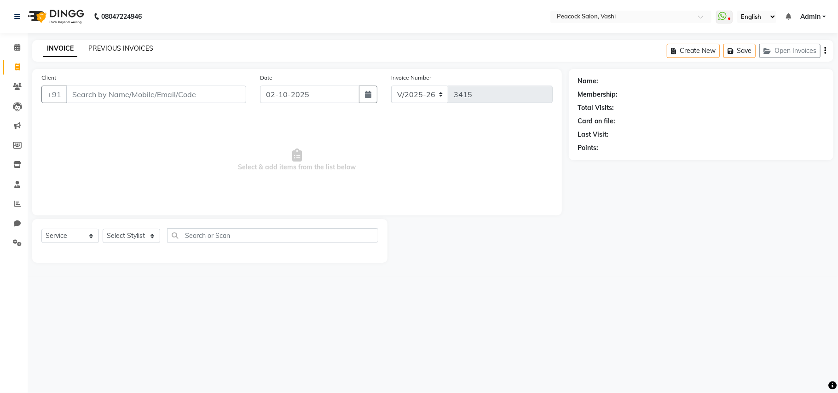
click at [94, 52] on link "PREVIOUS INVOICES" at bounding box center [120, 48] width 65 height 8
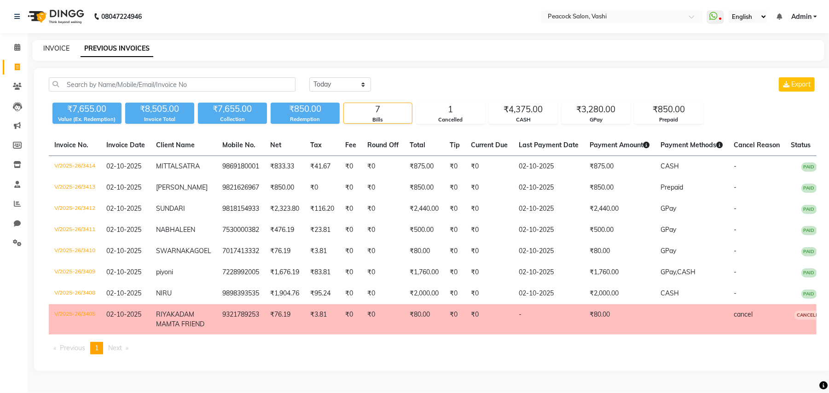
click at [59, 48] on link "INVOICE" at bounding box center [56, 48] width 26 height 8
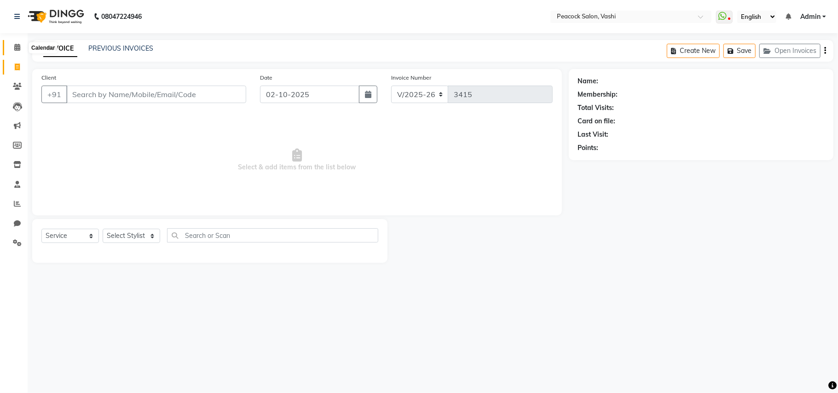
click at [17, 46] on icon at bounding box center [17, 47] width 6 height 7
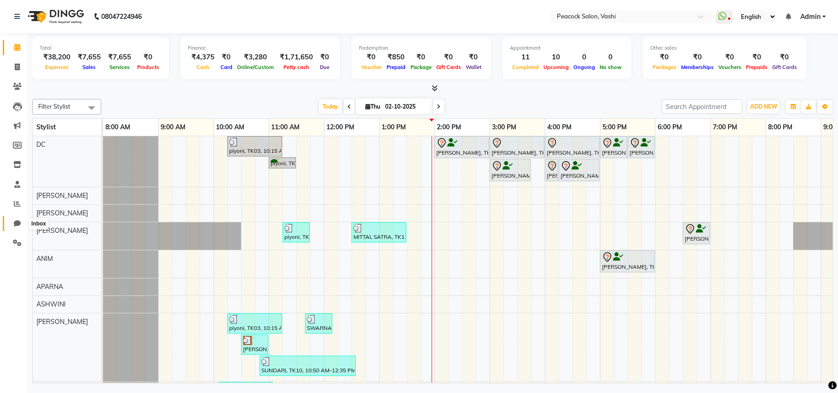
click at [20, 221] on icon at bounding box center [17, 223] width 7 height 7
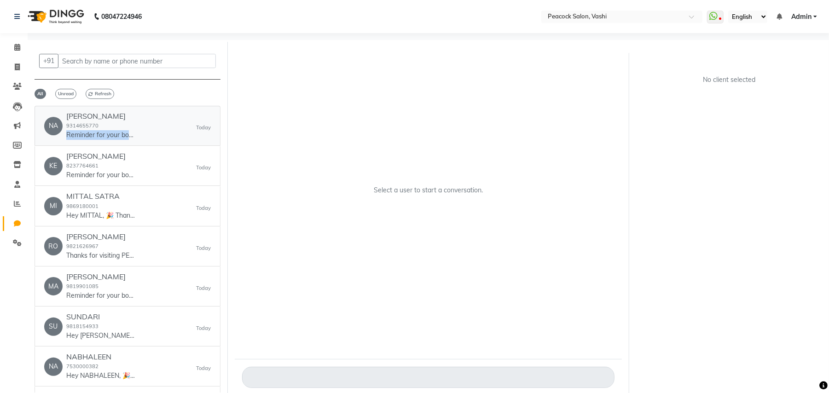
click at [138, 138] on div "NA [PERSON_NAME] 9314655770 Reminder for your booking for [IRONING[MEDIUM],WASH…" at bounding box center [127, 126] width 167 height 28
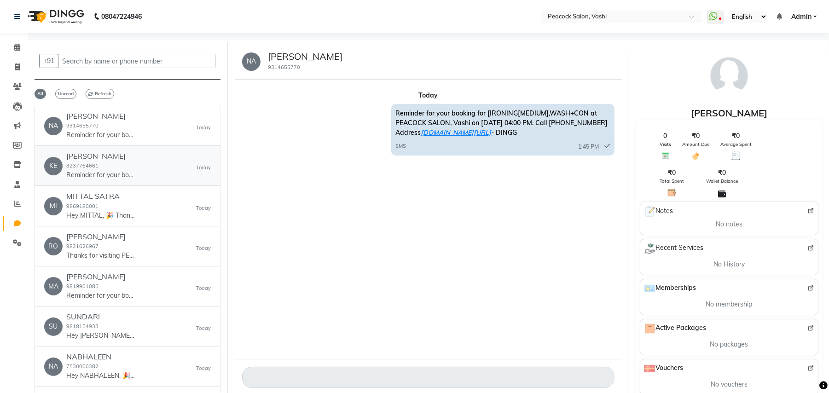
click at [89, 164] on small "8237764661" at bounding box center [82, 166] width 32 height 6
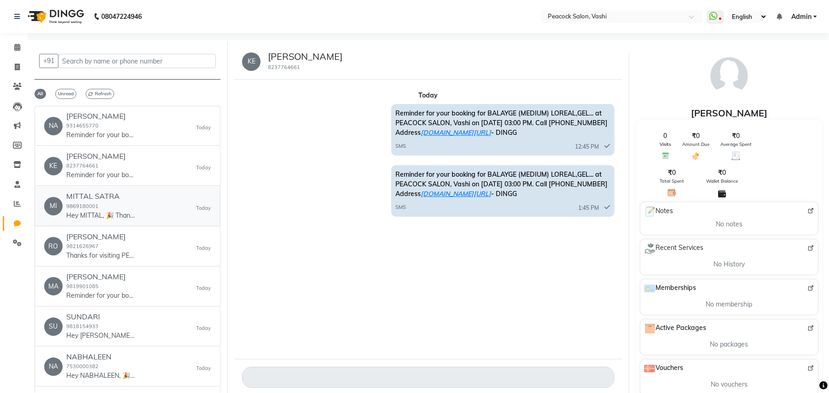
click at [100, 199] on h6 "MITTAL SATRA" at bounding box center [100, 196] width 69 height 9
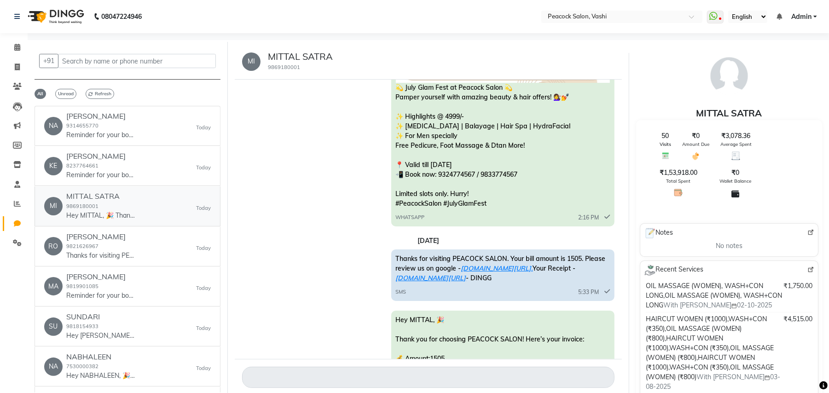
scroll to position [2350, 0]
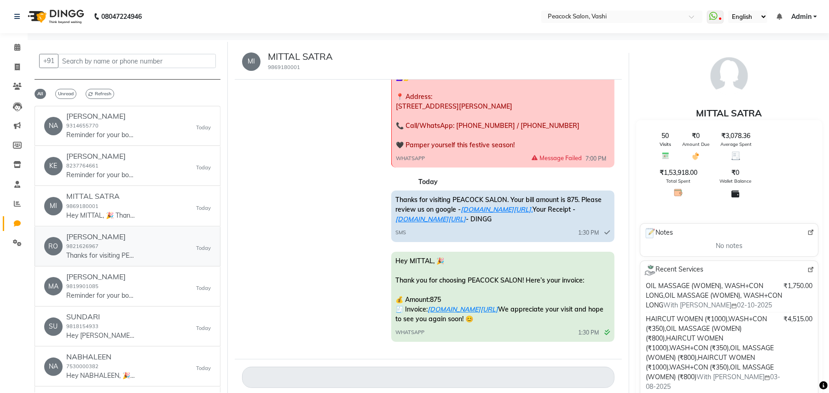
click at [111, 256] on p "Thanks for visiting PEACOCK SALON. Your bill amount is 850. Please review us on…" at bounding box center [100, 256] width 69 height 10
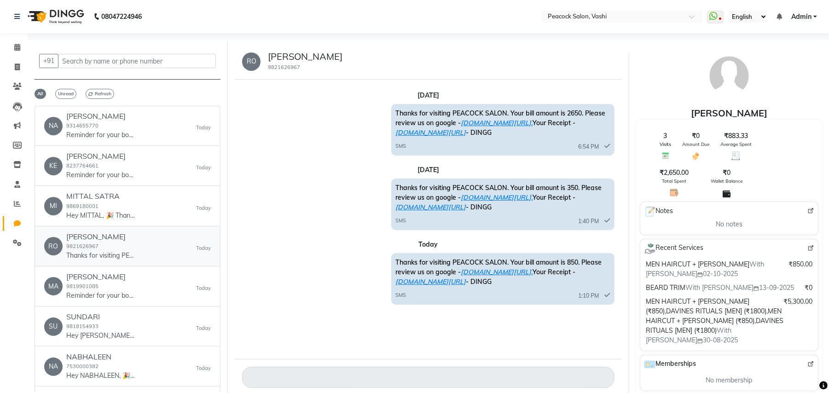
scroll to position [0, 0]
click at [111, 288] on div "[PERSON_NAME] 9819901085 Reminder for your booking for CHOCOLATE FA+UA+FL WAX,S…" at bounding box center [100, 287] width 69 height 28
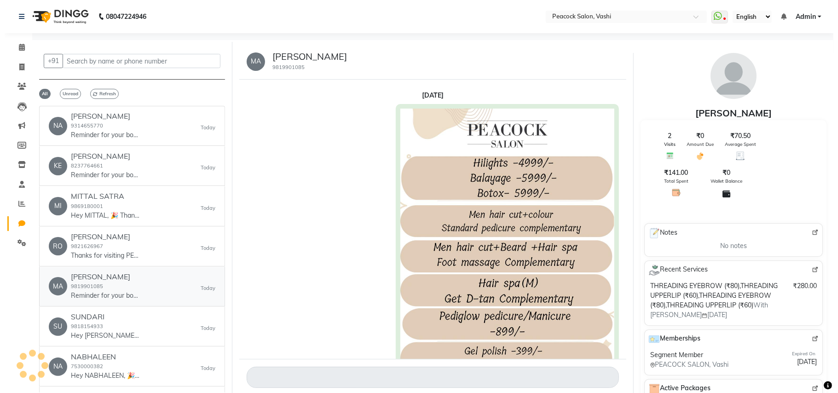
scroll to position [1501, 0]
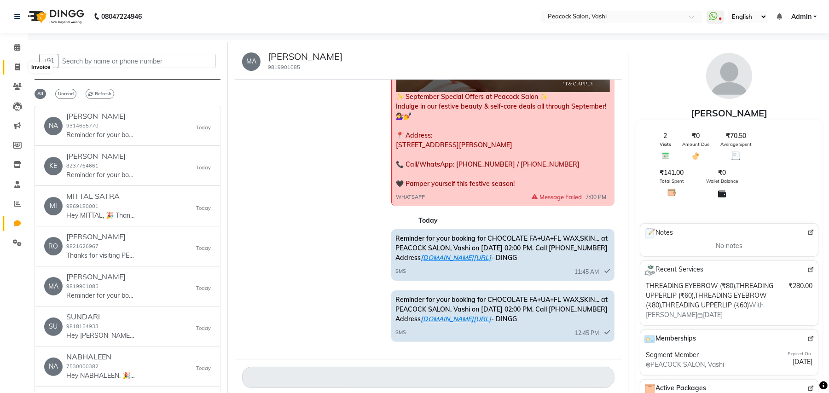
click at [13, 67] on span at bounding box center [17, 67] width 16 height 11
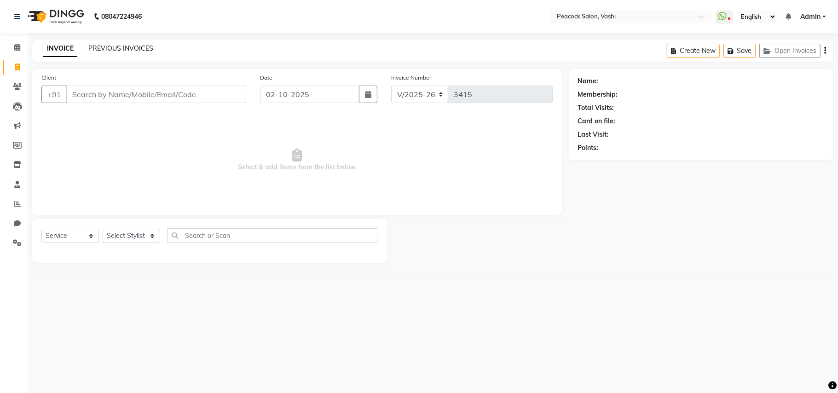
click at [116, 51] on link "PREVIOUS INVOICES" at bounding box center [120, 48] width 65 height 8
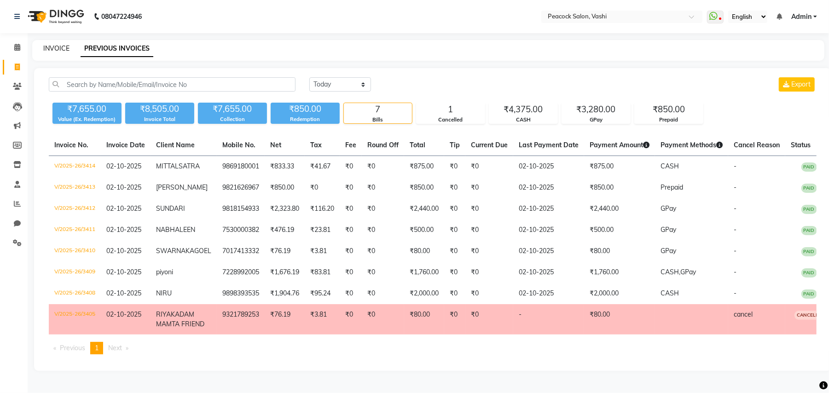
click at [54, 50] on link "INVOICE" at bounding box center [56, 48] width 26 height 8
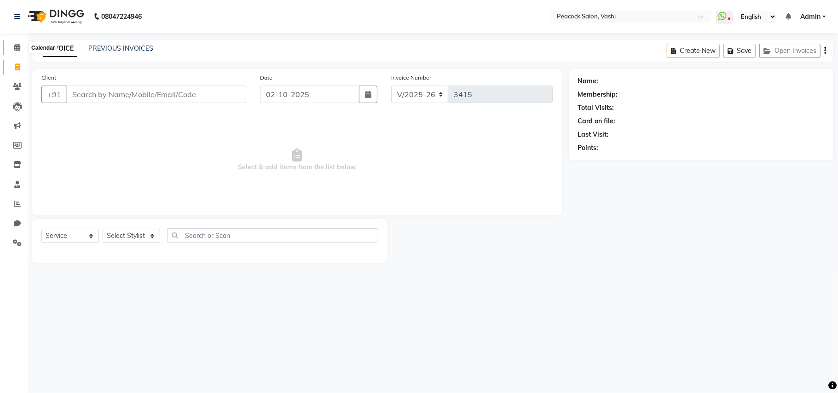
drag, startPoint x: 15, startPoint y: 46, endPoint x: 24, endPoint y: 43, distance: 9.3
click at [15, 47] on icon at bounding box center [17, 47] width 6 height 7
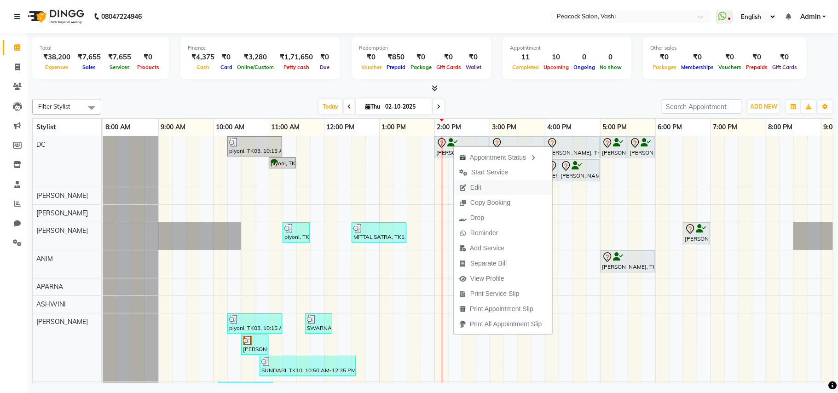
click at [487, 184] on button "Edit" at bounding box center [503, 187] width 99 height 15
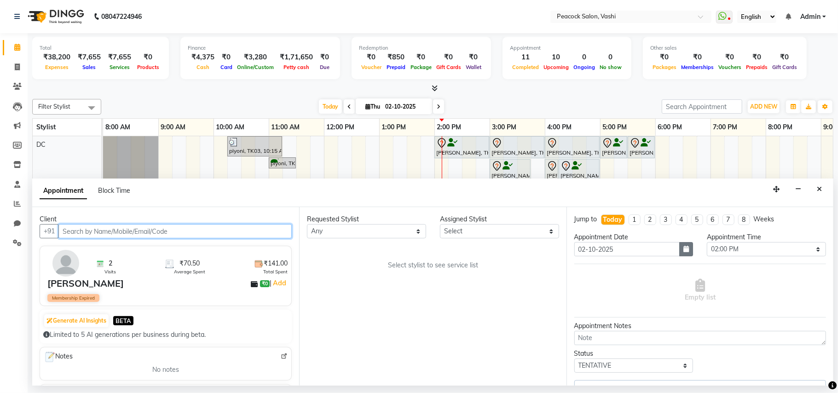
scroll to position [0, 99]
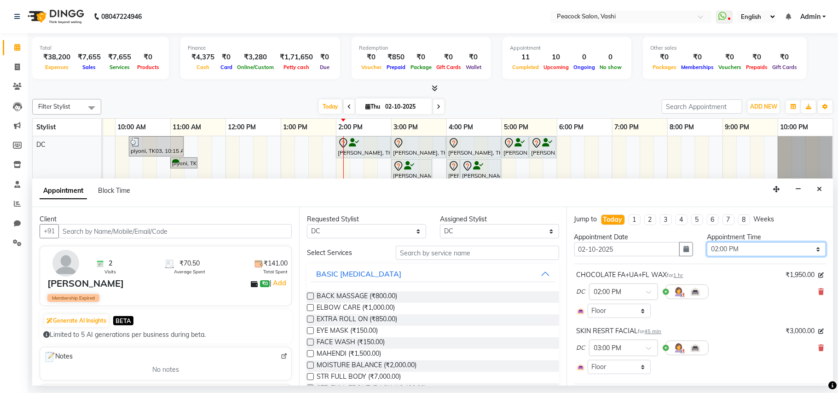
click at [720, 247] on select "Select 09:00 AM 09:15 AM 09:30 AM 09:45 AM 10:00 AM 10:15 AM 10:30 AM 10:45 AM …" at bounding box center [766, 249] width 119 height 14
click at [707, 243] on select "Select 09:00 AM 09:15 AM 09:30 AM 09:45 AM 10:00 AM 10:15 AM 10:30 AM 10:45 AM …" at bounding box center [766, 249] width 119 height 14
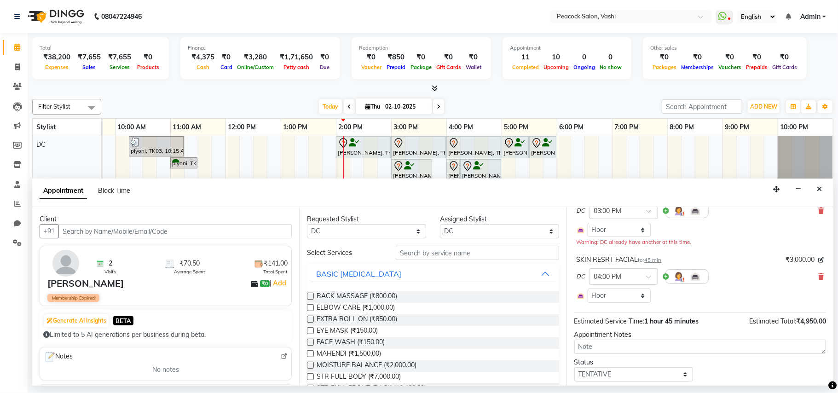
scroll to position [109, 0]
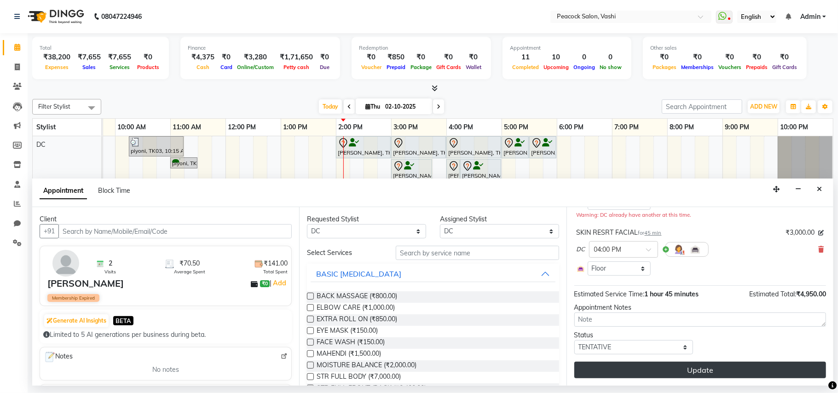
click at [725, 366] on button "Update" at bounding box center [701, 370] width 252 height 17
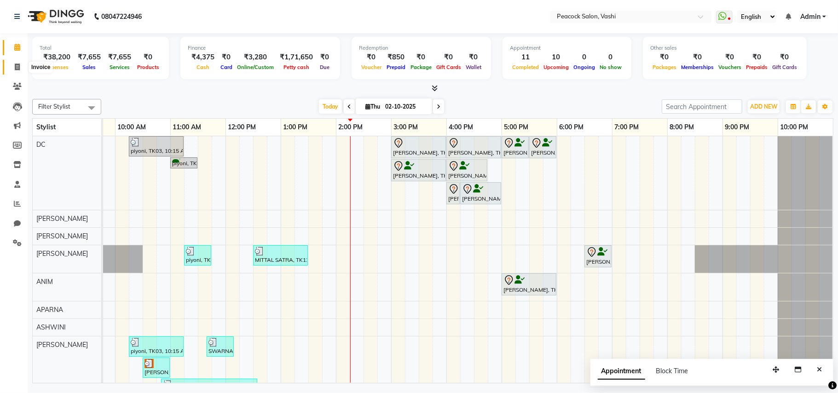
click at [15, 69] on icon at bounding box center [17, 67] width 5 height 7
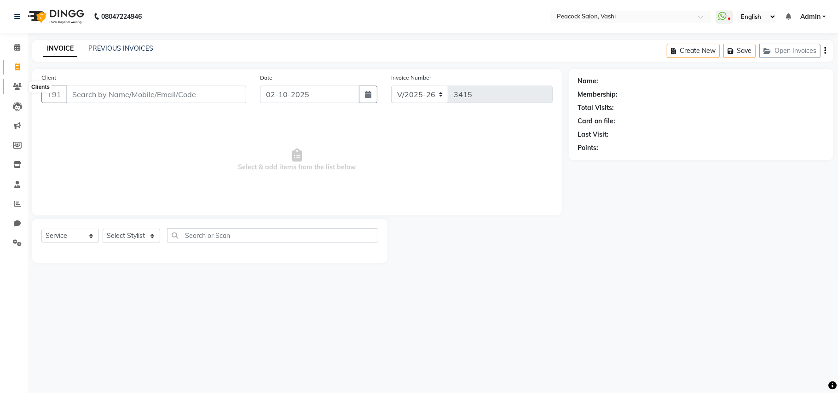
click at [13, 89] on icon at bounding box center [17, 86] width 9 height 7
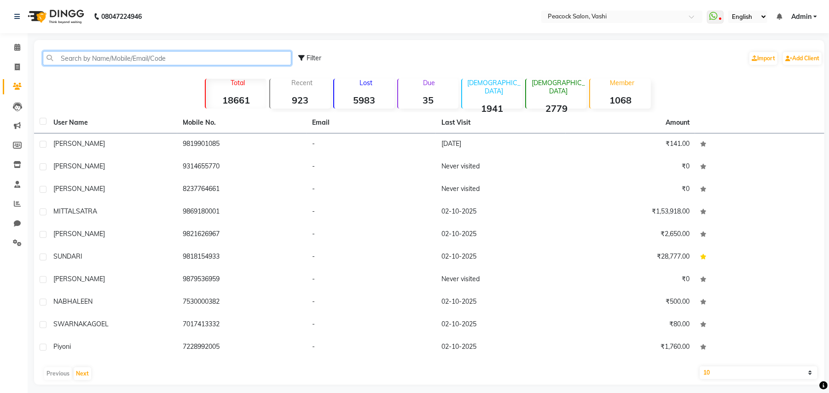
click at [70, 55] on input "text" at bounding box center [167, 58] width 249 height 14
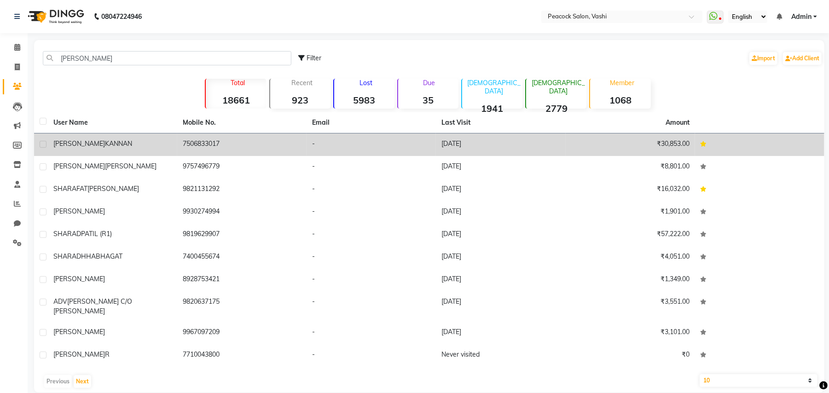
click at [81, 150] on td "[PERSON_NAME]" at bounding box center [112, 145] width 129 height 23
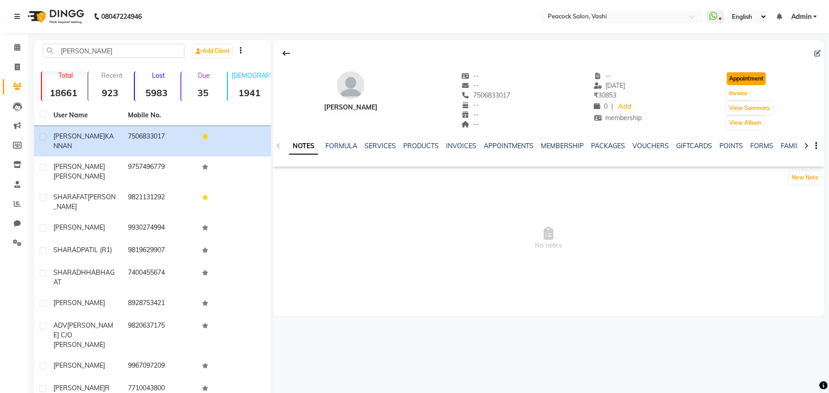
click at [759, 80] on button "Appointment" at bounding box center [746, 78] width 39 height 13
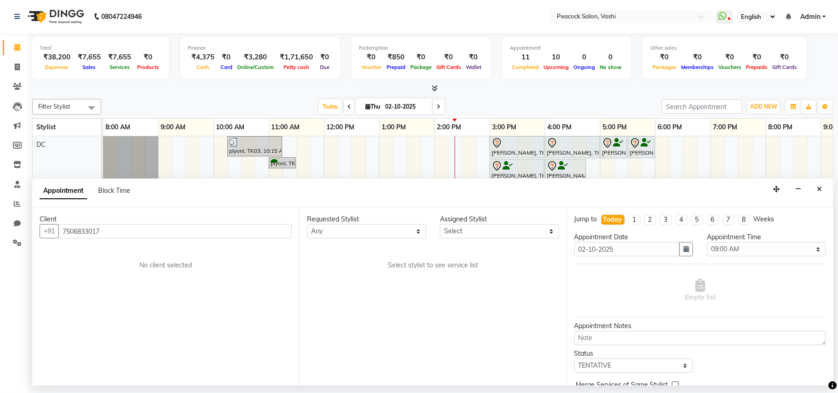
scroll to position [0, 99]
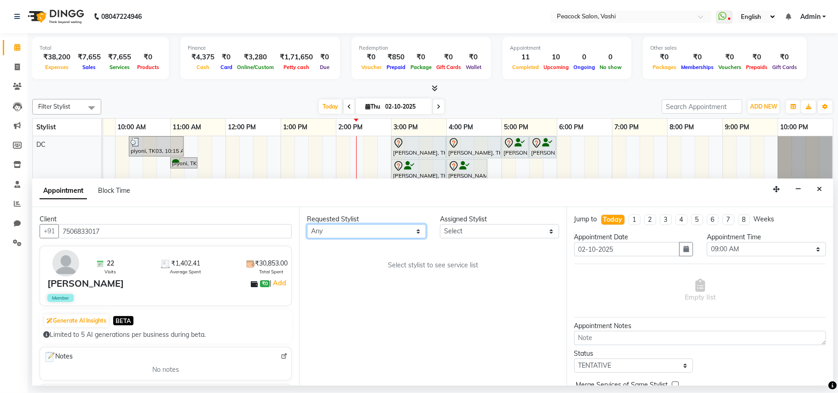
click at [337, 233] on select "Any ANIM [PERSON_NAME] APARNA [PERSON_NAME] DC [PERSON_NAME] [PERSON_NAME] SAHIB" at bounding box center [366, 231] width 119 height 14
click at [307, 225] on select "Any ANIM [PERSON_NAME] APARNA [PERSON_NAME] DC [PERSON_NAME] [PERSON_NAME] SAHIB" at bounding box center [366, 231] width 119 height 14
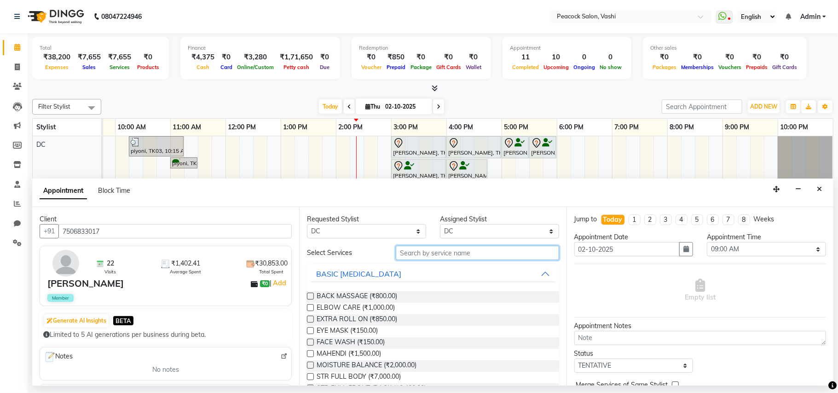
click at [424, 248] on input "text" at bounding box center [477, 253] width 163 height 14
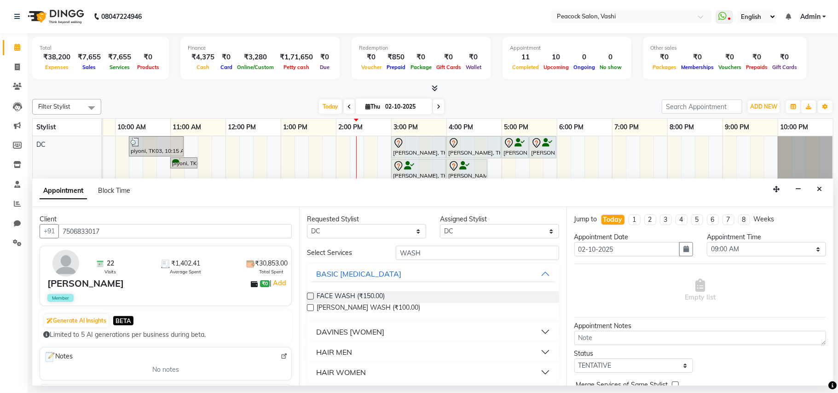
click at [364, 335] on div "DAVINES [WOMEN]" at bounding box center [350, 331] width 68 height 11
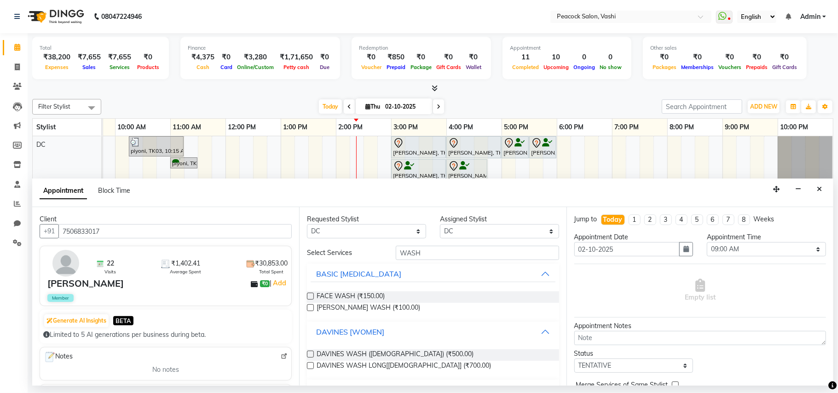
scroll to position [41, 0]
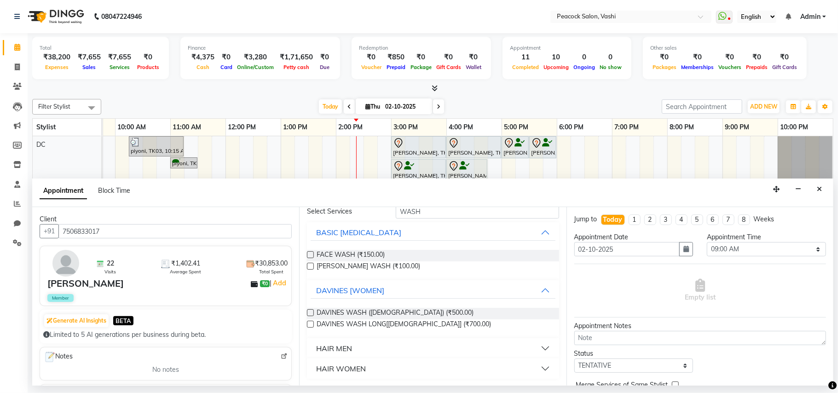
click at [353, 366] on div "HAIR WOMEN" at bounding box center [341, 368] width 50 height 11
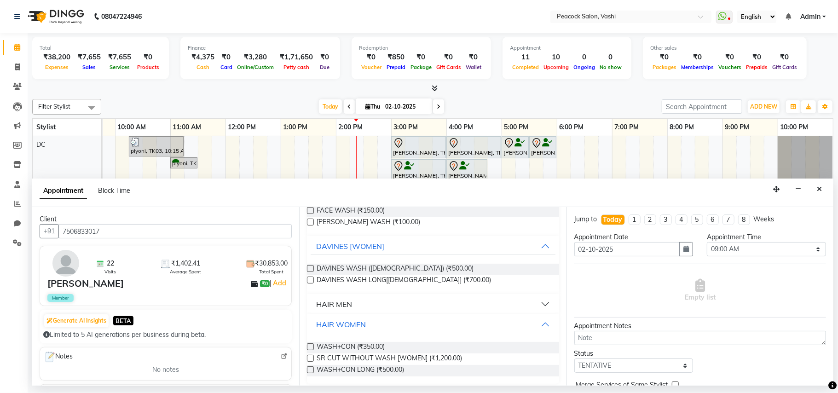
scroll to position [87, 0]
click at [363, 348] on span "WASH+CON (₹350.00)" at bounding box center [351, 347] width 68 height 12
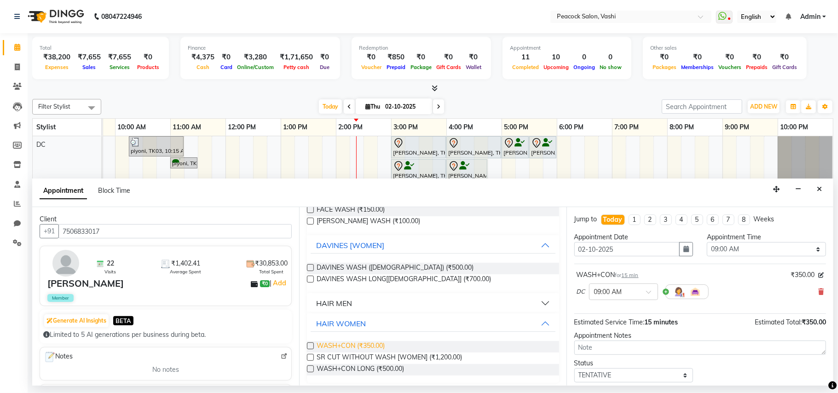
scroll to position [0, 0]
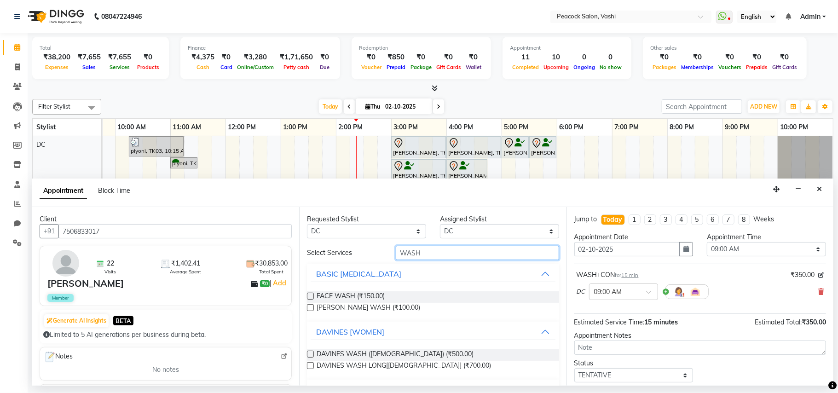
click at [438, 258] on input "WASH" at bounding box center [477, 253] width 163 height 14
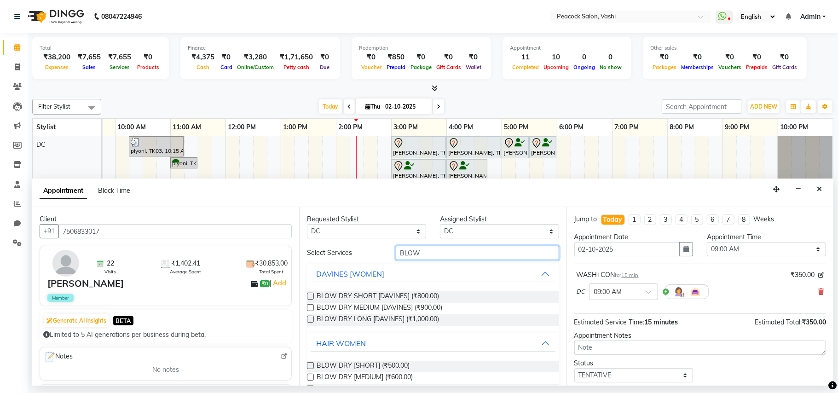
scroll to position [24, 0]
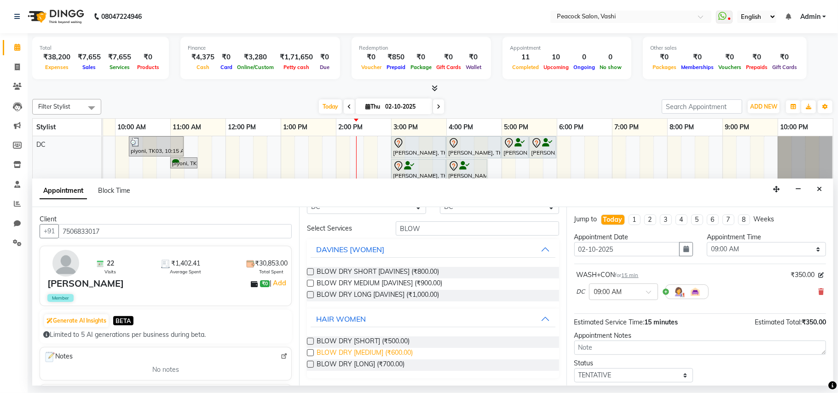
click at [371, 350] on span "BLOW DRY [MEDIUM] (₹600.00)" at bounding box center [365, 354] width 96 height 12
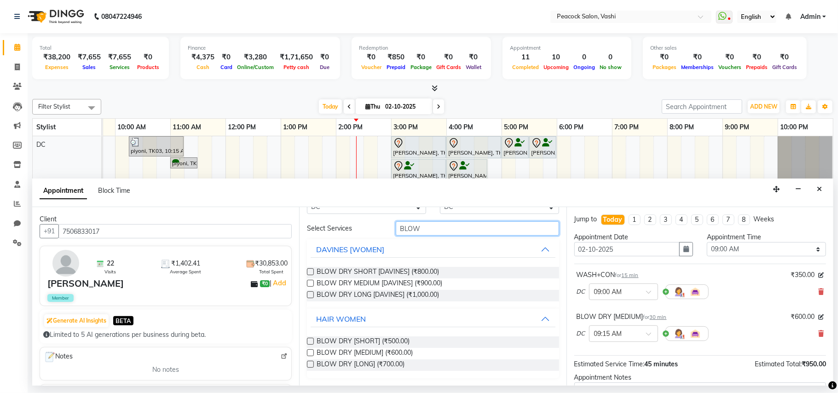
click at [432, 229] on input "BLOW" at bounding box center [477, 228] width 163 height 14
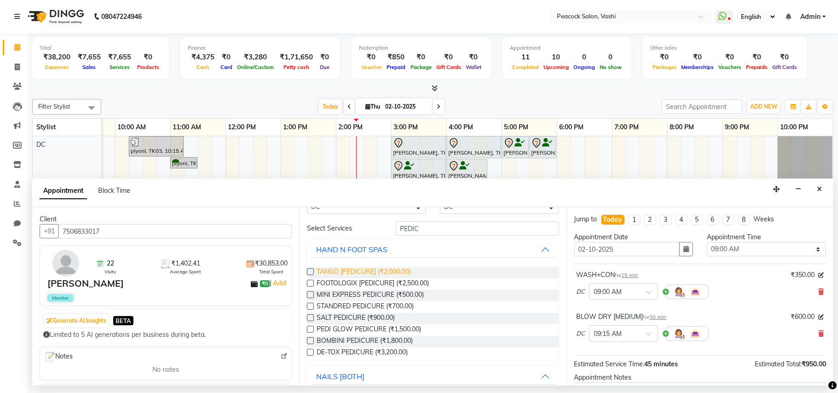
click at [390, 267] on span "TANGO [PEDICURE] (₹2,000.00)" at bounding box center [364, 273] width 94 height 12
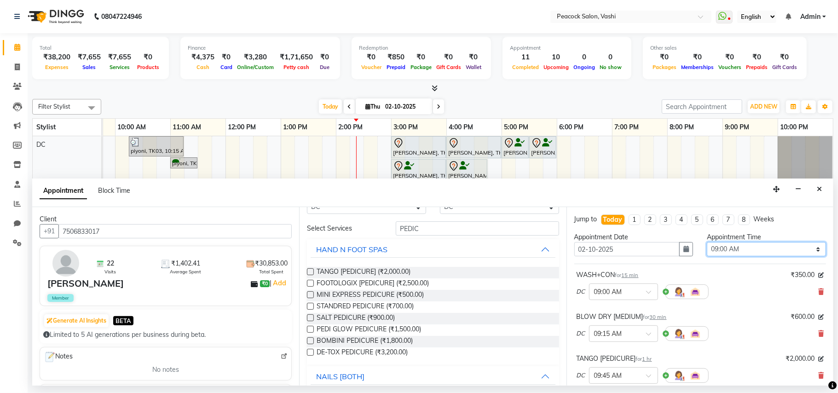
click at [735, 251] on select "Select 09:00 AM 09:15 AM 09:30 AM 09:45 AM 10:00 AM 10:15 AM 10:30 AM 10:45 AM …" at bounding box center [766, 249] width 119 height 14
click at [707, 243] on select "Select 09:00 AM 09:15 AM 09:30 AM 09:45 AM 10:00 AM 10:15 AM 10:30 AM 10:45 AM …" at bounding box center [766, 249] width 119 height 14
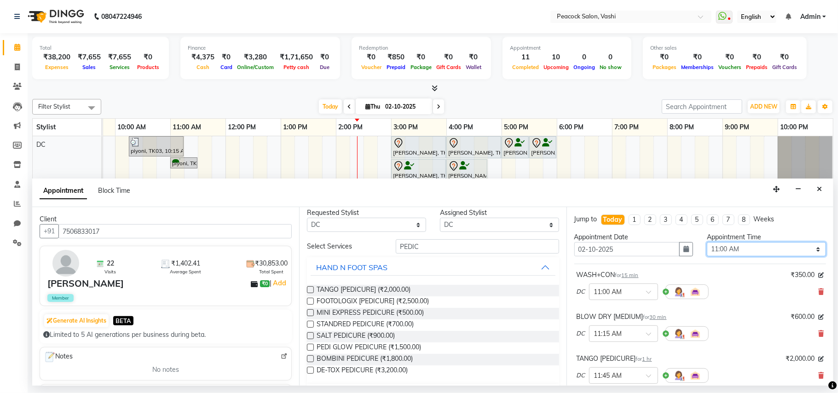
scroll to position [0, 0]
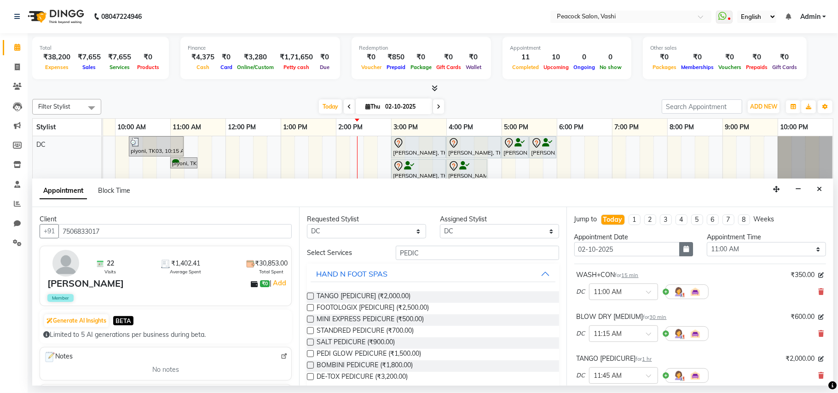
click at [687, 249] on button "button" at bounding box center [687, 249] width 14 height 14
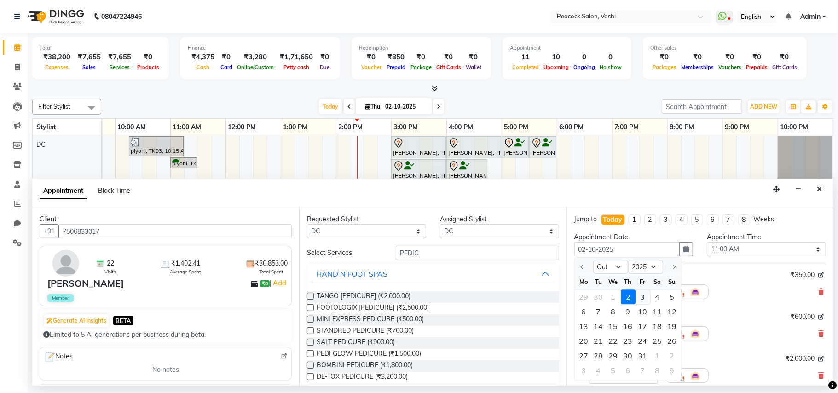
click at [645, 296] on div "3" at bounding box center [643, 297] width 15 height 15
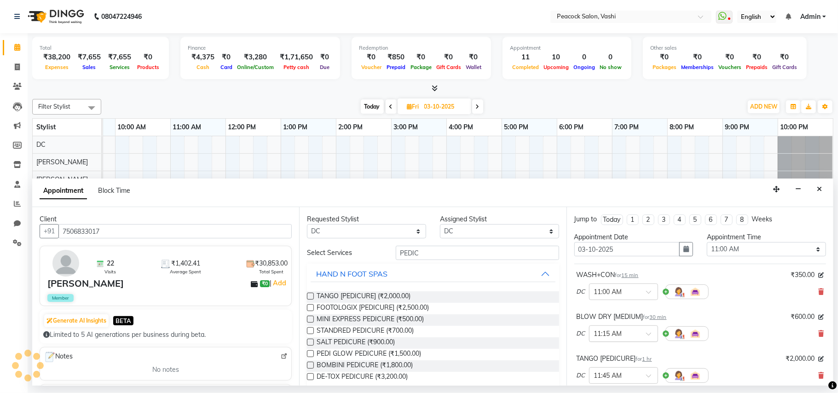
scroll to position [140, 0]
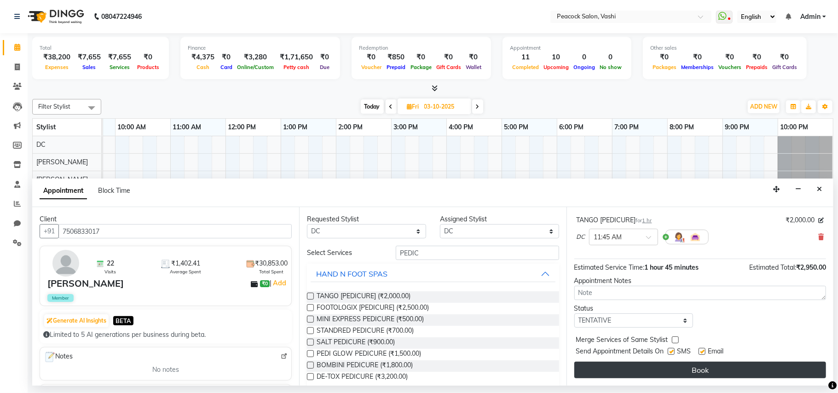
click at [686, 365] on button "Book" at bounding box center [701, 370] width 252 height 17
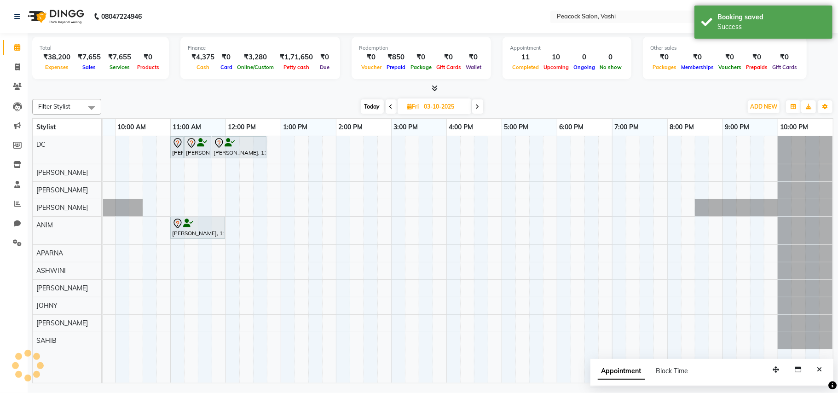
scroll to position [0, 98]
click at [377, 108] on span "Today" at bounding box center [372, 106] width 23 height 14
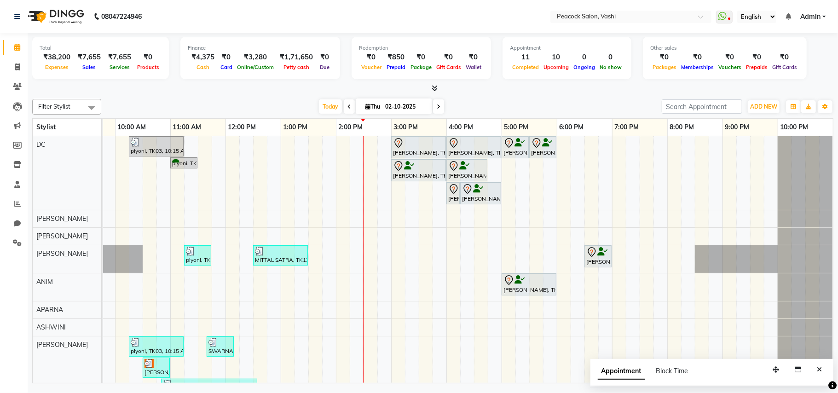
click at [563, 164] on div "piyoni, TK03, 10:15 AM-11:15 AM, HAIR SPA RELAXING ( MEDIUM ) [PERSON_NAME], TK…" at bounding box center [419, 309] width 829 height 347
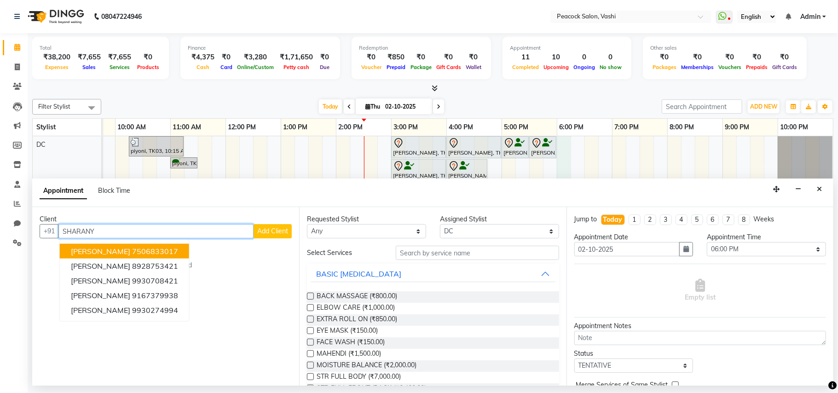
click at [110, 249] on span "[PERSON_NAME]" at bounding box center [100, 251] width 59 height 9
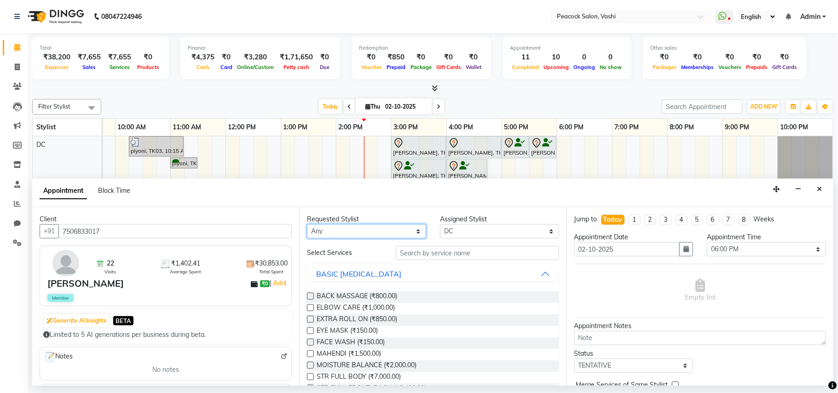
click at [337, 231] on select "Any ANIM [PERSON_NAME] APARNA [PERSON_NAME] DC [PERSON_NAME] [PERSON_NAME] SAHIB" at bounding box center [366, 231] width 119 height 14
click at [307, 225] on select "Any ANIM [PERSON_NAME] APARNA [PERSON_NAME] DC [PERSON_NAME] [PERSON_NAME] SAHIB" at bounding box center [366, 231] width 119 height 14
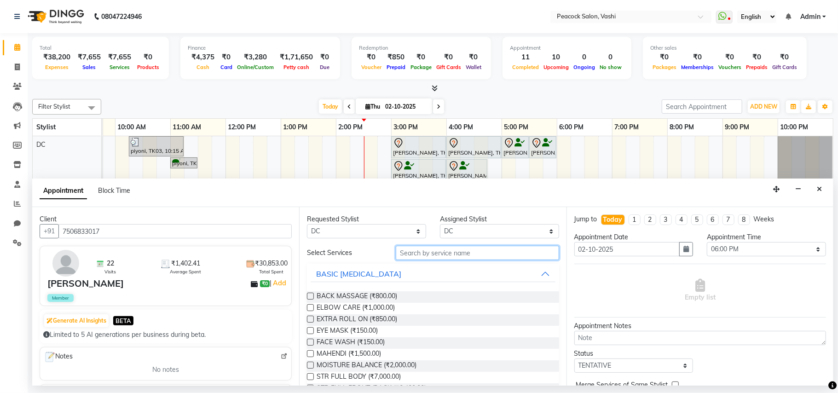
click at [433, 251] on input "text" at bounding box center [477, 253] width 163 height 14
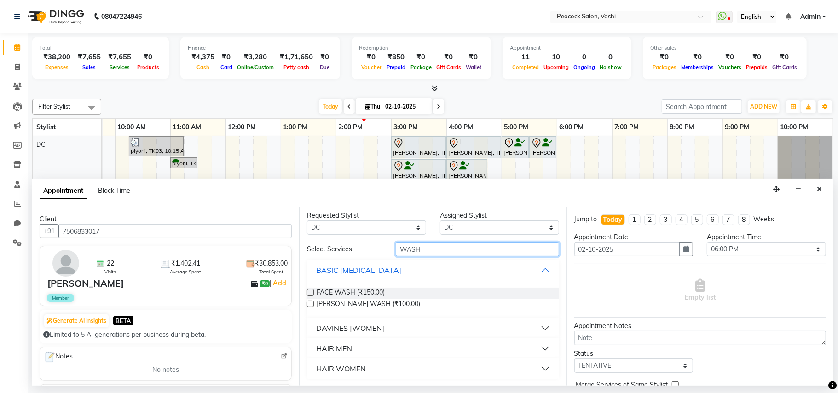
scroll to position [4, 0]
click at [342, 365] on div "HAIR WOMEN" at bounding box center [341, 368] width 50 height 11
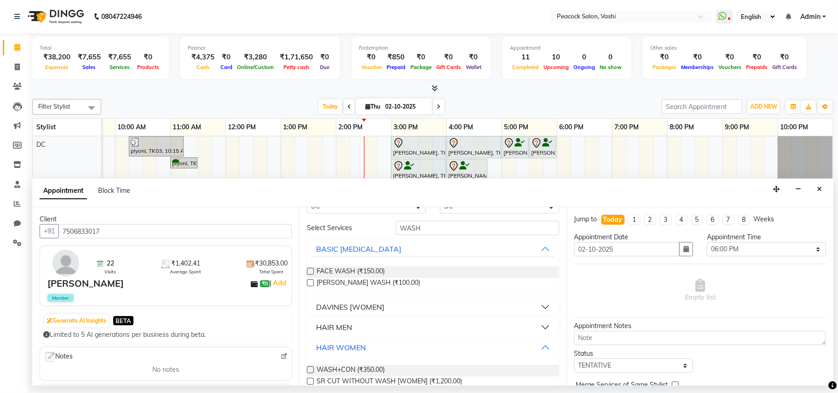
scroll to position [51, 0]
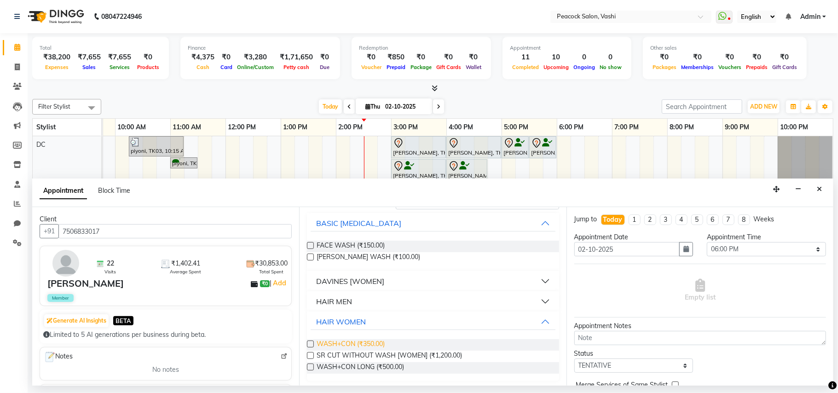
click at [351, 347] on span "WASH+CON (₹350.00)" at bounding box center [351, 345] width 68 height 12
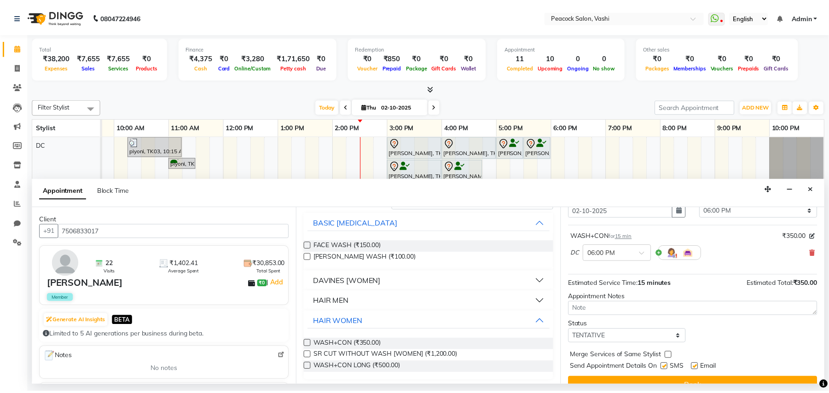
scroll to position [56, 0]
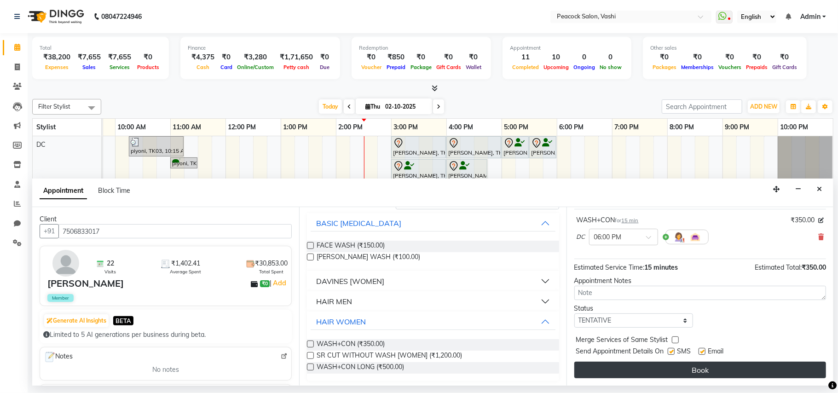
click at [696, 369] on button "Book" at bounding box center [701, 370] width 252 height 17
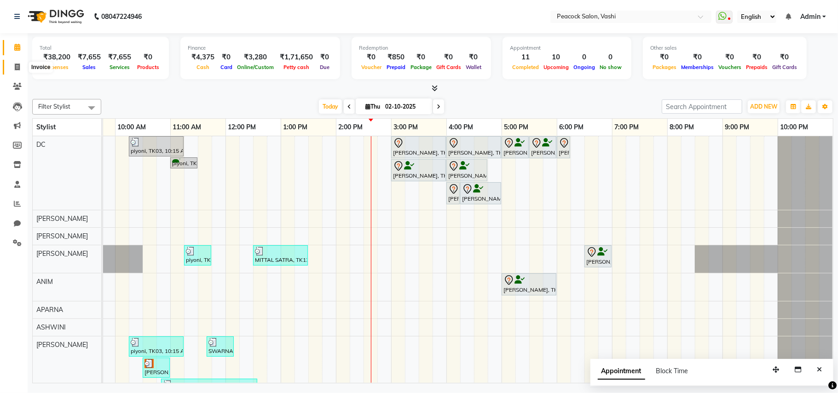
click at [21, 64] on span at bounding box center [17, 67] width 16 height 11
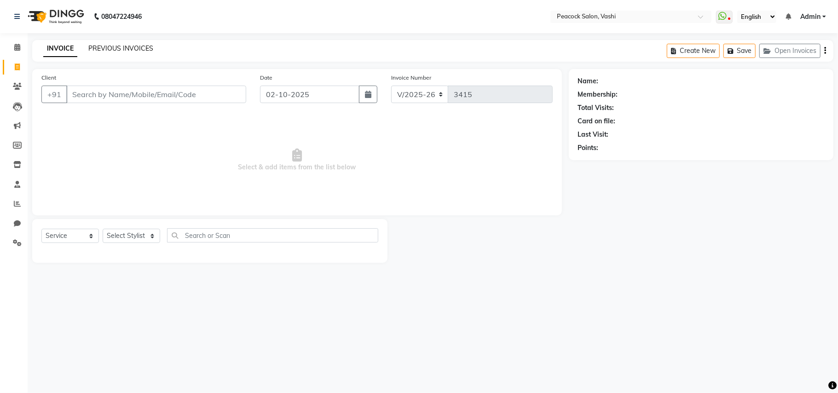
click at [113, 49] on link "PREVIOUS INVOICES" at bounding box center [120, 48] width 65 height 8
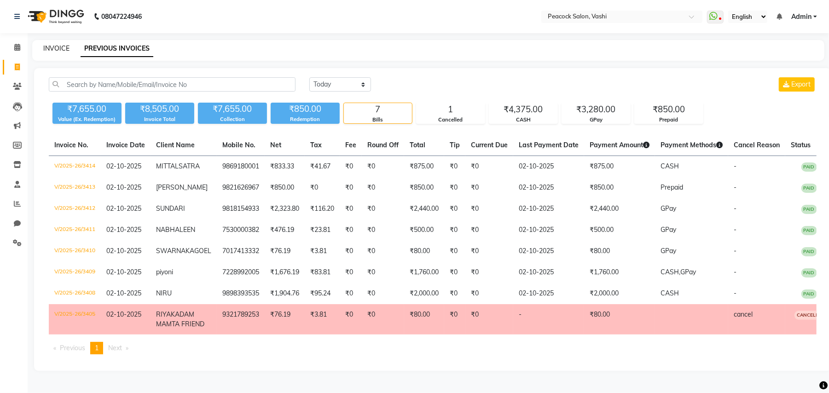
click at [50, 47] on link "INVOICE" at bounding box center [56, 48] width 26 height 8
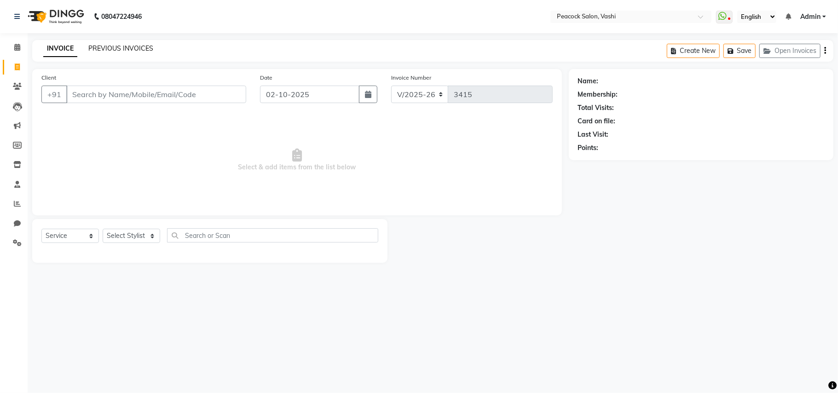
click at [104, 46] on link "PREVIOUS INVOICES" at bounding box center [120, 48] width 65 height 8
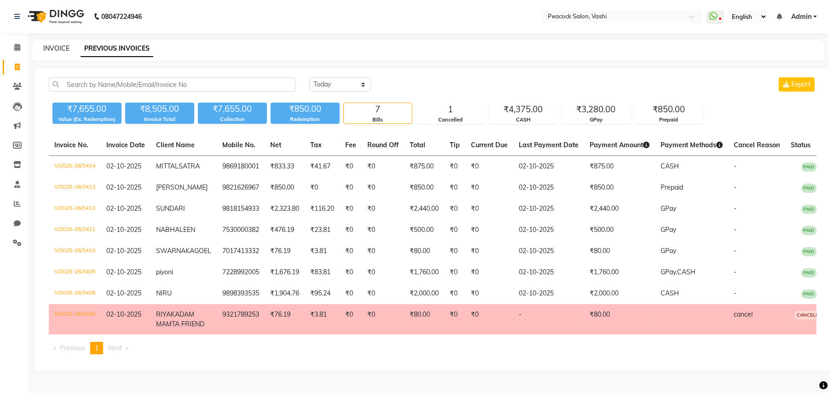
click at [53, 47] on link "INVOICE" at bounding box center [56, 48] width 26 height 8
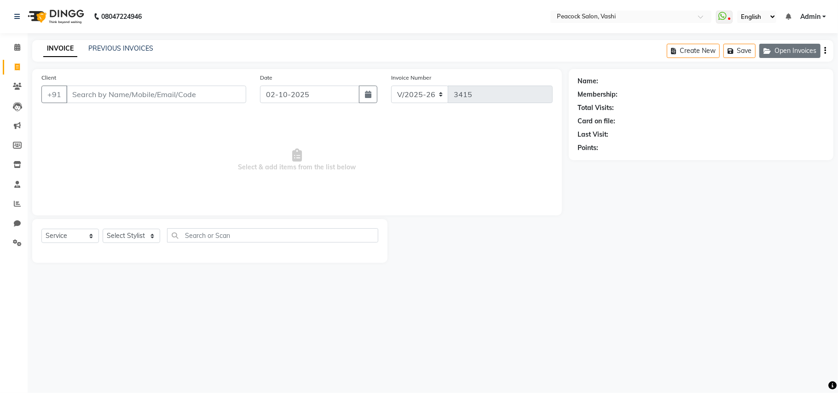
click at [802, 52] on button "Open Invoices" at bounding box center [790, 51] width 61 height 14
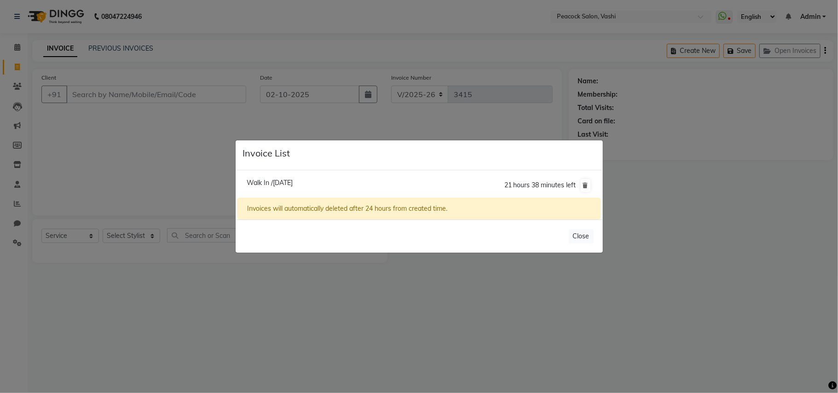
click at [293, 182] on span "Walk In /[DATE]" at bounding box center [270, 183] width 46 height 8
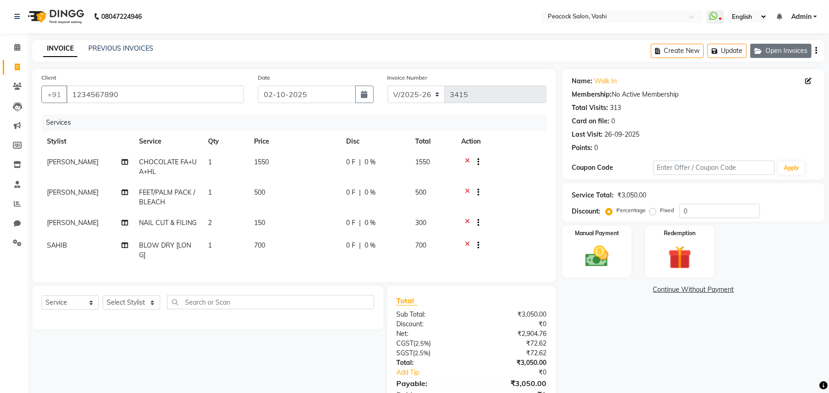
click at [774, 47] on button "Open Invoices" at bounding box center [780, 51] width 61 height 14
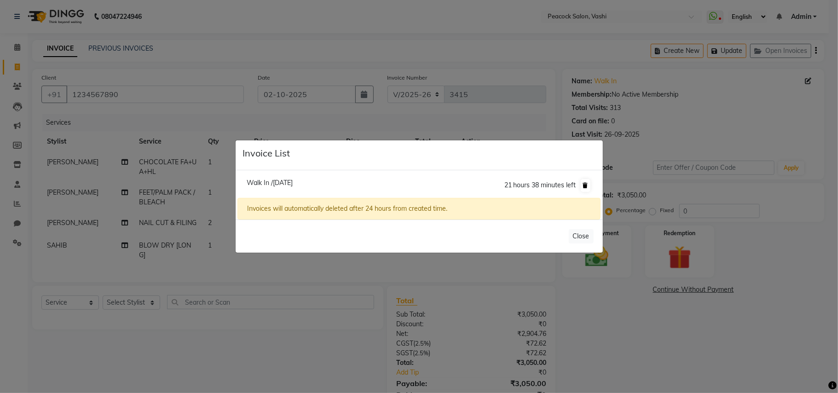
click at [587, 183] on icon at bounding box center [585, 186] width 5 height 6
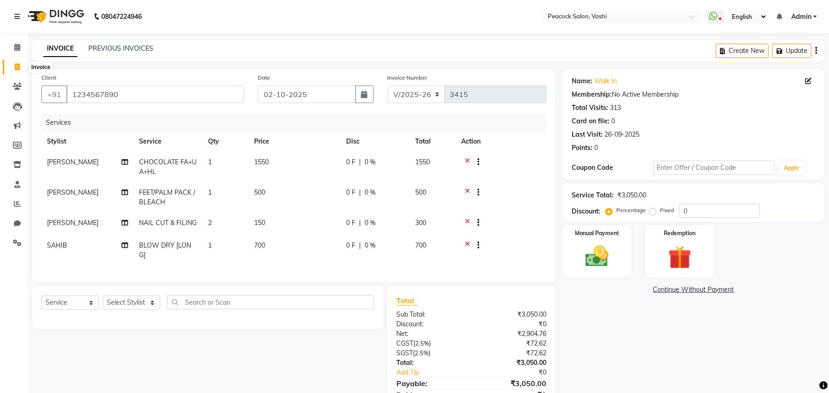
click at [13, 67] on span at bounding box center [17, 67] width 16 height 11
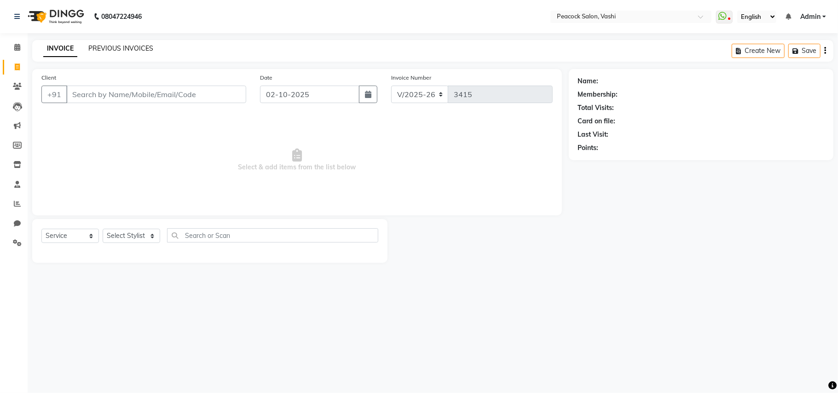
click at [133, 47] on link "PREVIOUS INVOICES" at bounding box center [120, 48] width 65 height 8
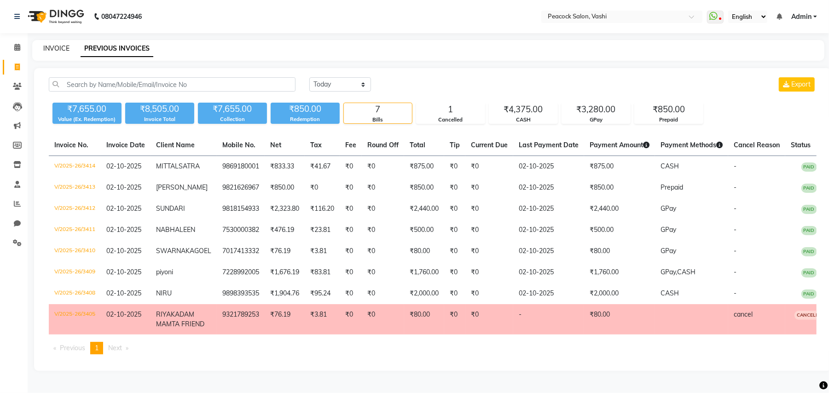
click at [52, 50] on link "INVOICE" at bounding box center [56, 48] width 26 height 8
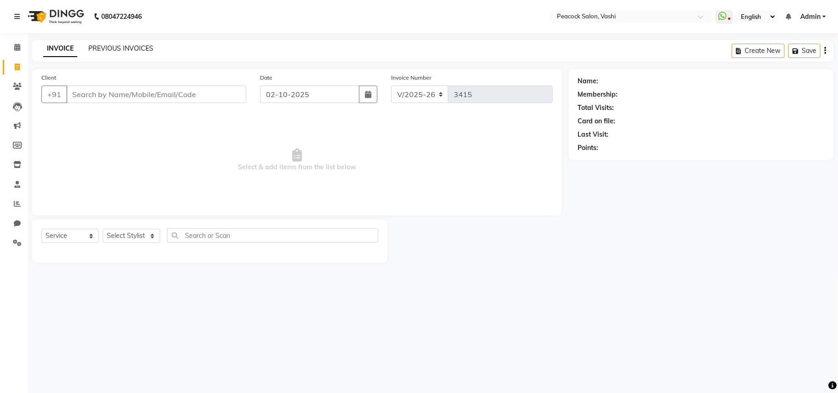
click at [115, 46] on link "PREVIOUS INVOICES" at bounding box center [120, 48] width 65 height 8
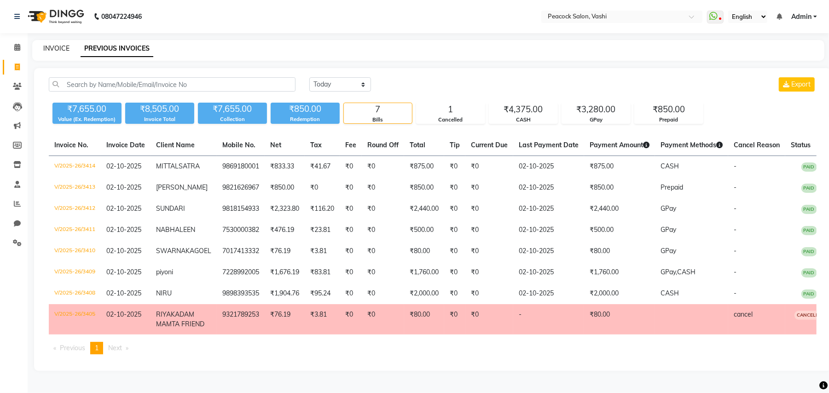
click at [58, 50] on link "INVOICE" at bounding box center [56, 48] width 26 height 8
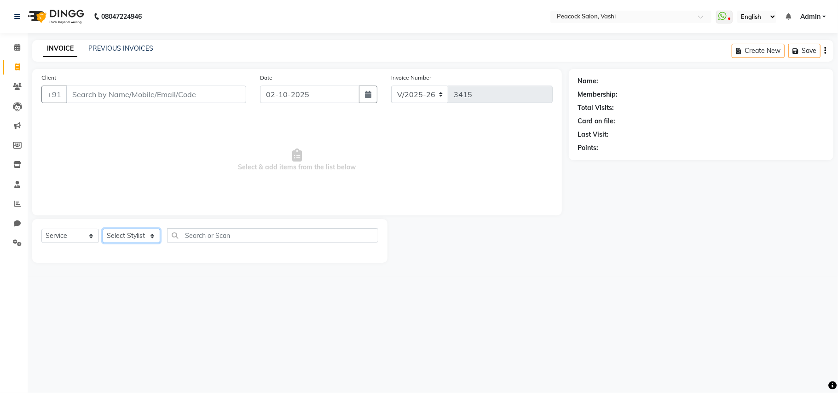
click at [143, 240] on select "Select Stylist ANIM [PERSON_NAME] APARNA [PERSON_NAME] DC Dingg Support [PERSON…" at bounding box center [132, 236] width 58 height 14
click at [103, 229] on select "Select Stylist ANIM [PERSON_NAME] APARNA [PERSON_NAME] DC Dingg Support [PERSON…" at bounding box center [132, 236] width 58 height 14
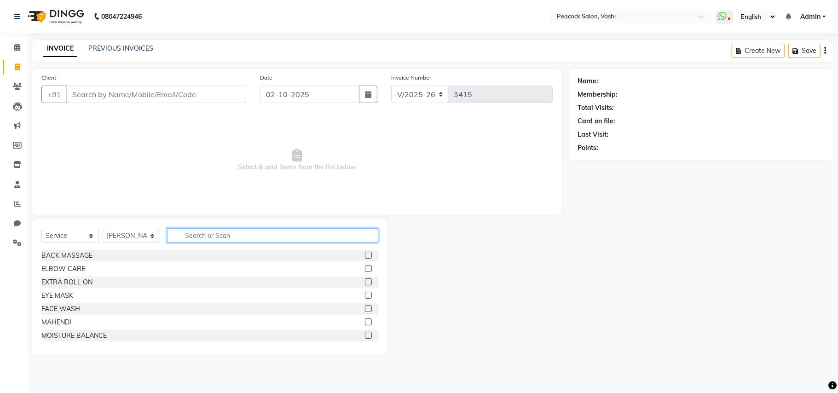
click at [196, 233] on input "text" at bounding box center [272, 235] width 211 height 14
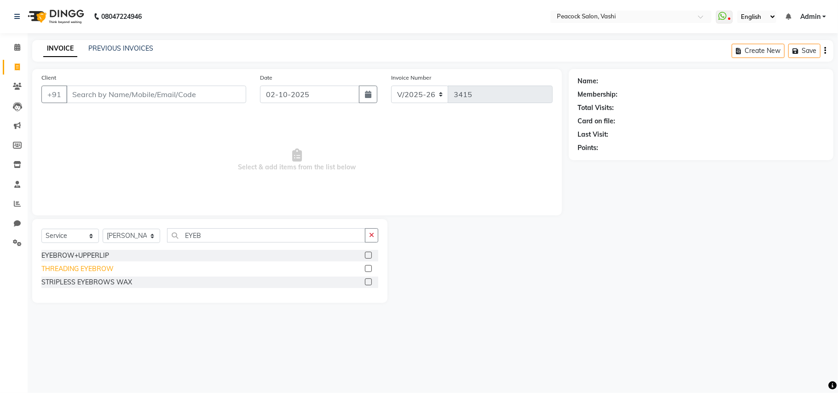
click at [105, 271] on div "THREADING EYEBROW" at bounding box center [77, 269] width 72 height 10
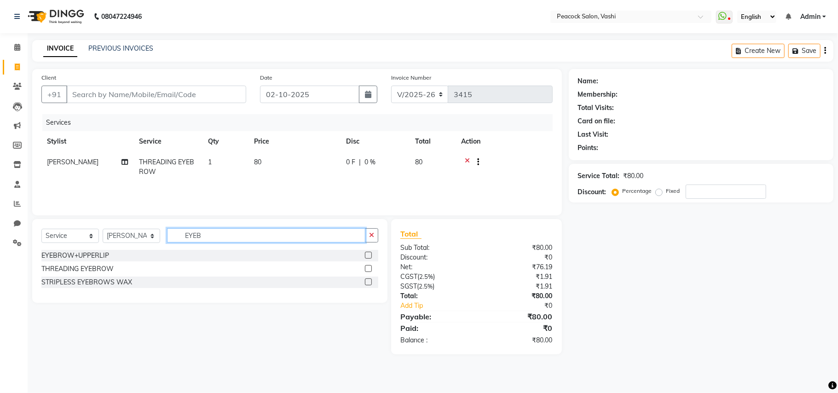
click at [220, 236] on input "EYEB" at bounding box center [266, 235] width 198 height 14
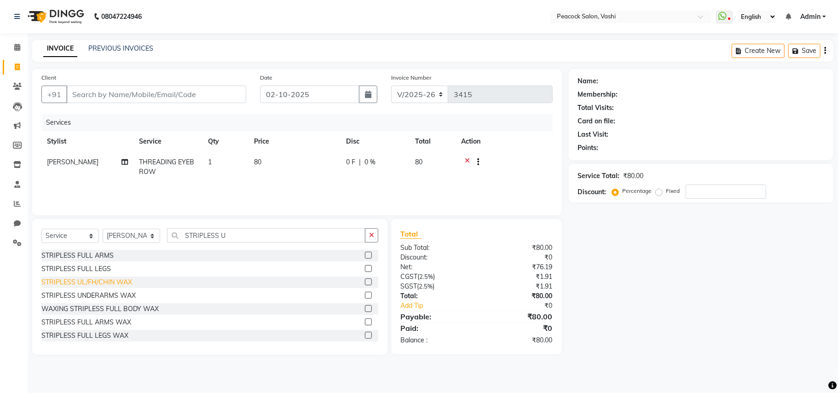
drag, startPoint x: 122, startPoint y: 277, endPoint x: 115, endPoint y: 217, distance: 60.3
click at [121, 278] on div "STRIPLESS UL/FH/CHIN WAX" at bounding box center [86, 283] width 91 height 10
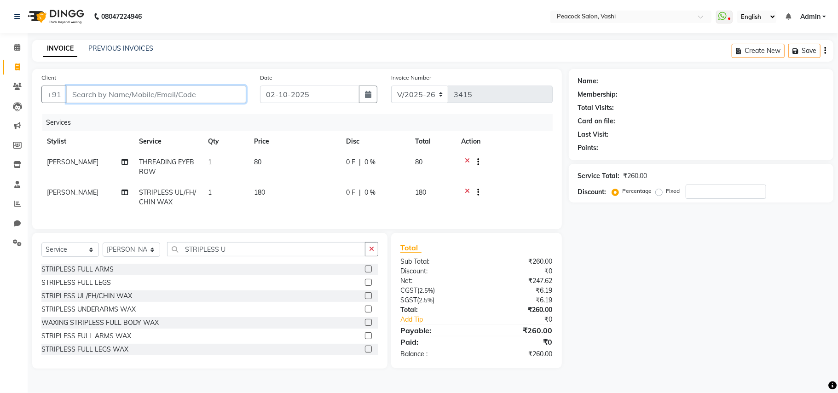
click at [123, 91] on input "Client" at bounding box center [156, 94] width 180 height 17
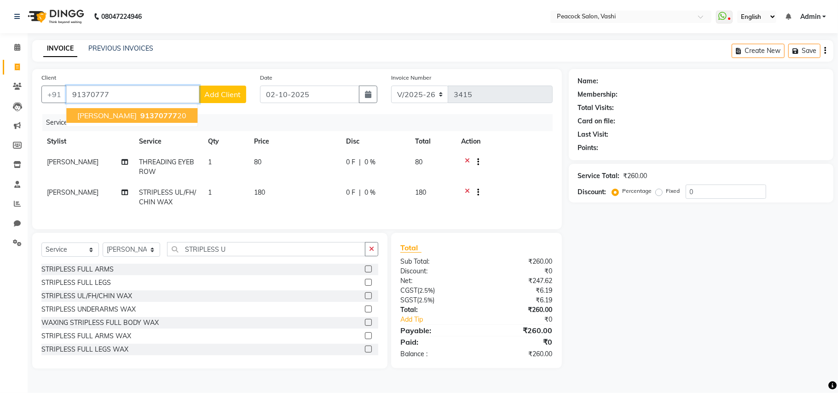
click at [131, 115] on span "[PERSON_NAME]" at bounding box center [106, 115] width 59 height 9
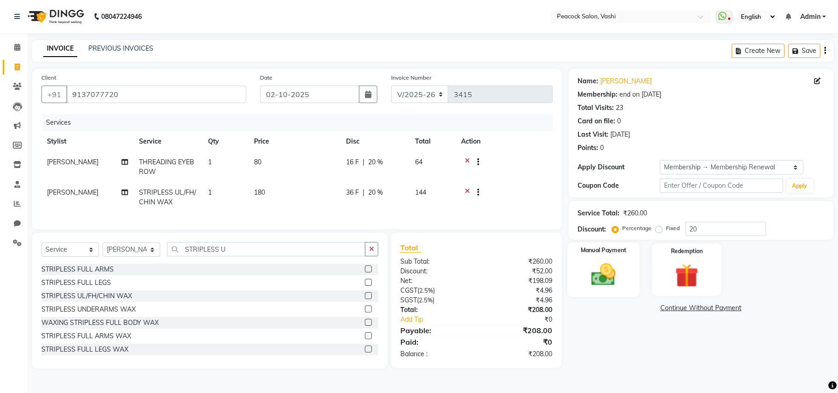
click at [580, 272] on div "Manual Payment" at bounding box center [604, 270] width 72 height 54
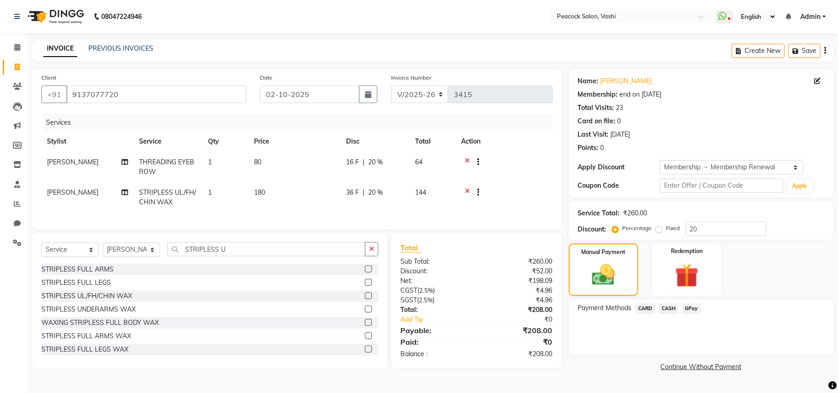
click at [669, 304] on span "CASH" at bounding box center [669, 308] width 20 height 11
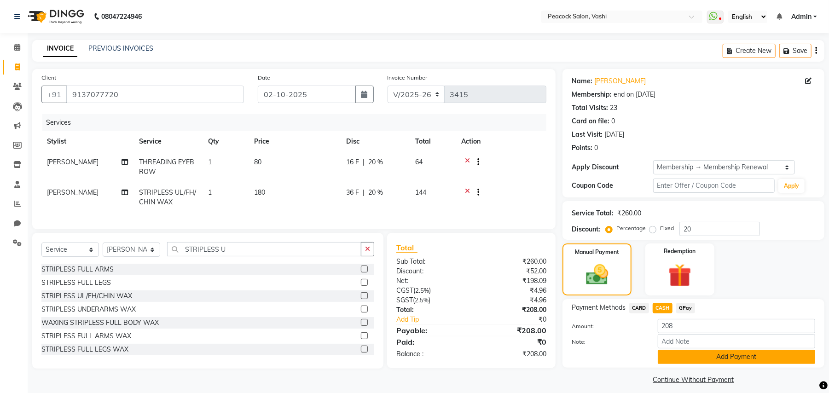
click at [683, 356] on button "Add Payment" at bounding box center [736, 357] width 157 height 14
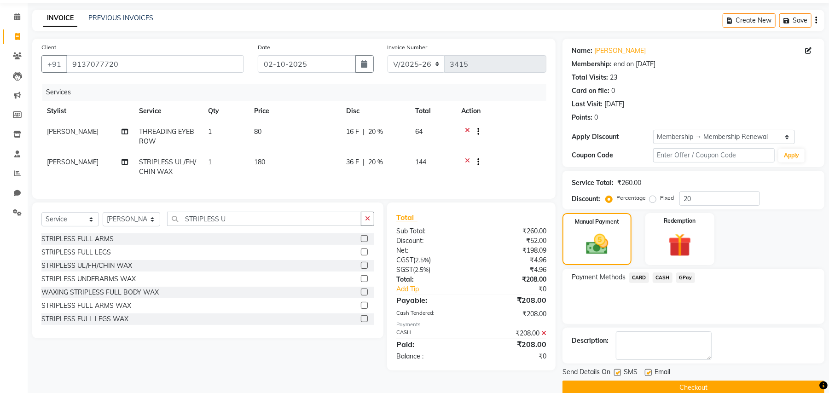
scroll to position [47, 0]
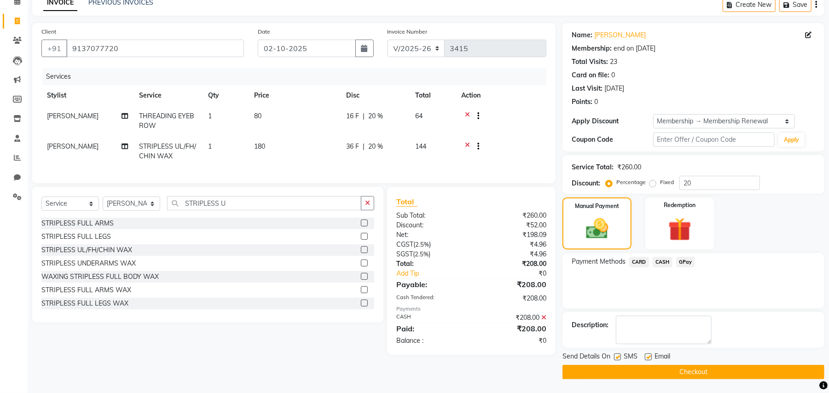
click at [660, 262] on span "CASH" at bounding box center [663, 262] width 20 height 11
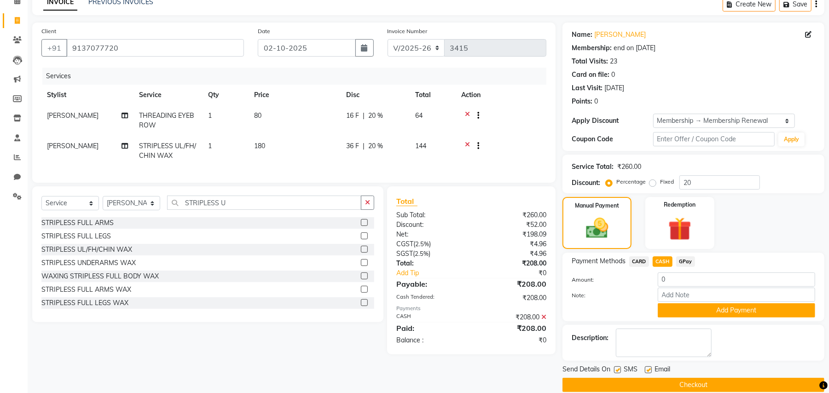
click at [544, 320] on icon at bounding box center [543, 317] width 5 height 6
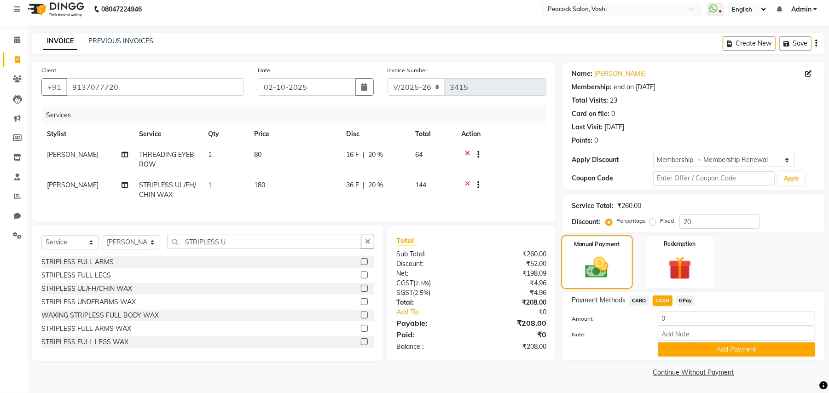
click at [603, 273] on img at bounding box center [597, 267] width 38 height 27
click at [678, 317] on input "0" at bounding box center [736, 319] width 157 height 14
click at [686, 350] on button "Add Payment" at bounding box center [736, 350] width 157 height 14
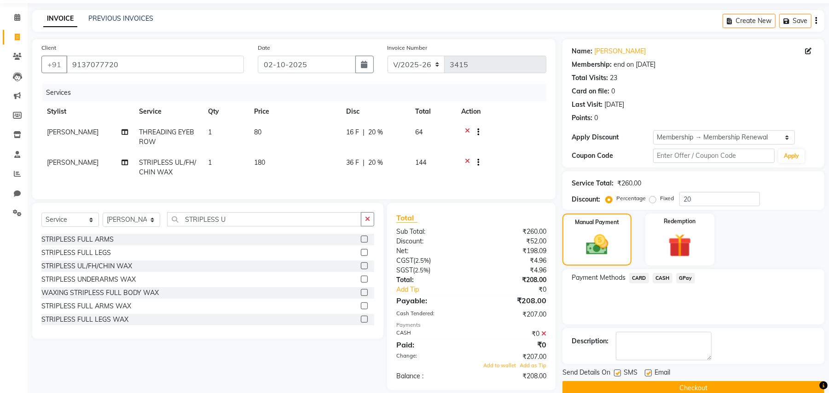
scroll to position [50, 0]
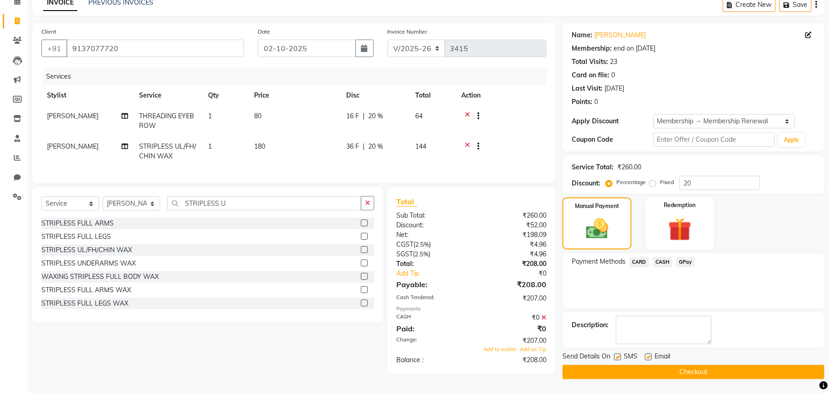
click at [545, 321] on icon at bounding box center [543, 317] width 5 height 6
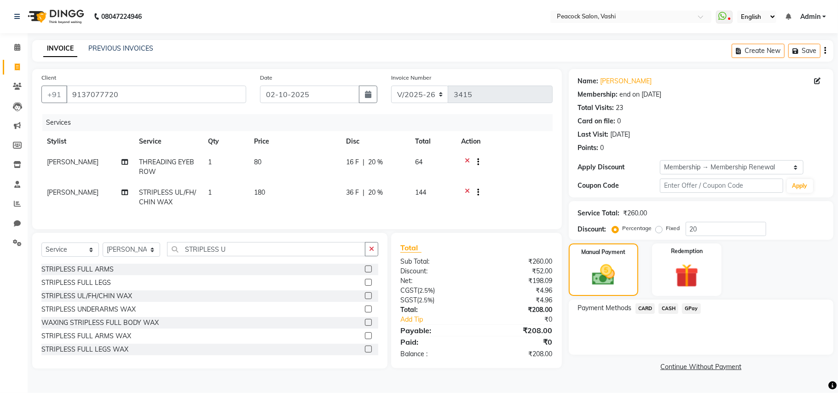
click at [669, 308] on span "CASH" at bounding box center [669, 308] width 20 height 11
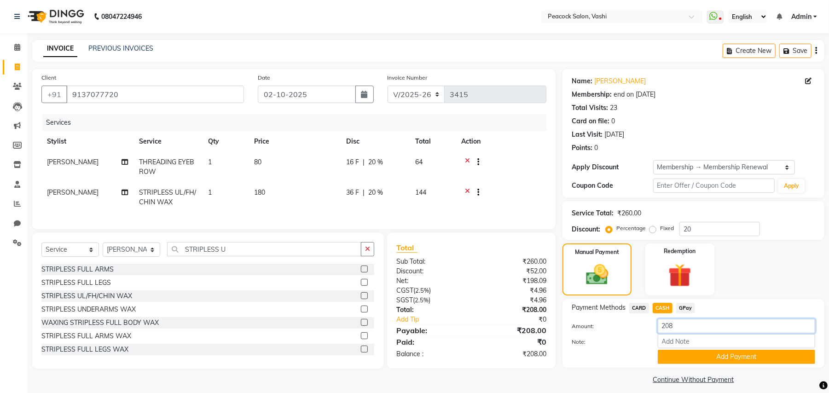
click at [678, 323] on input "208" at bounding box center [736, 326] width 157 height 14
click at [681, 355] on button "Add Payment" at bounding box center [736, 357] width 157 height 14
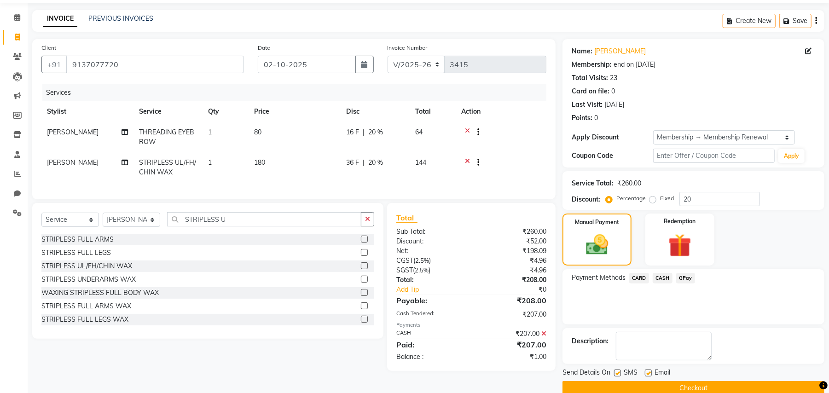
scroll to position [47, 0]
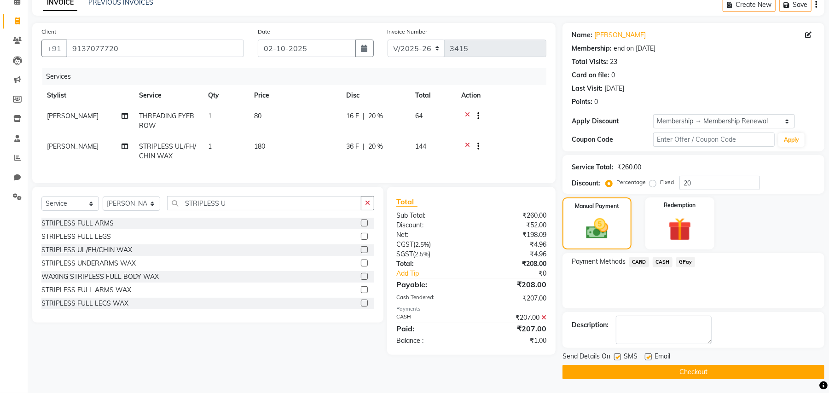
click at [544, 321] on icon at bounding box center [543, 317] width 5 height 6
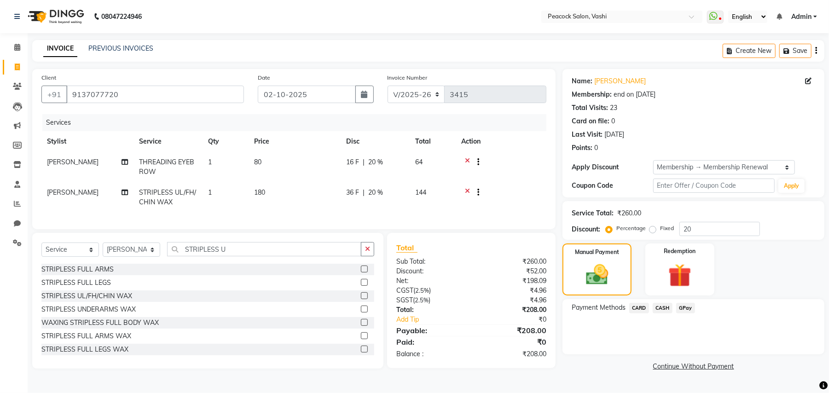
scroll to position [0, 0]
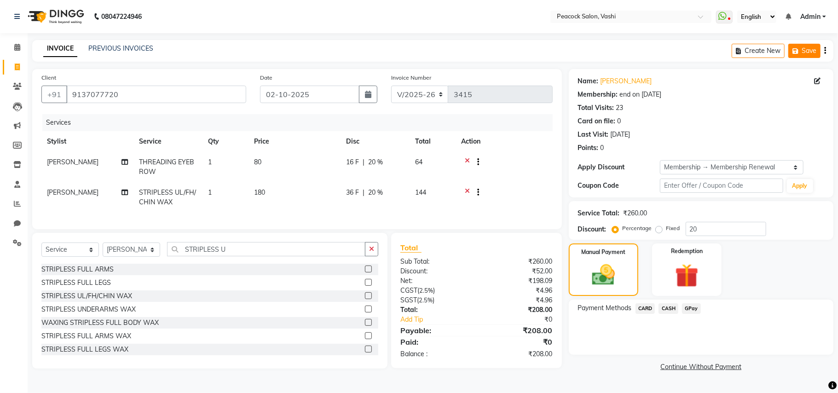
click at [802, 56] on button "Save" at bounding box center [805, 51] width 32 height 14
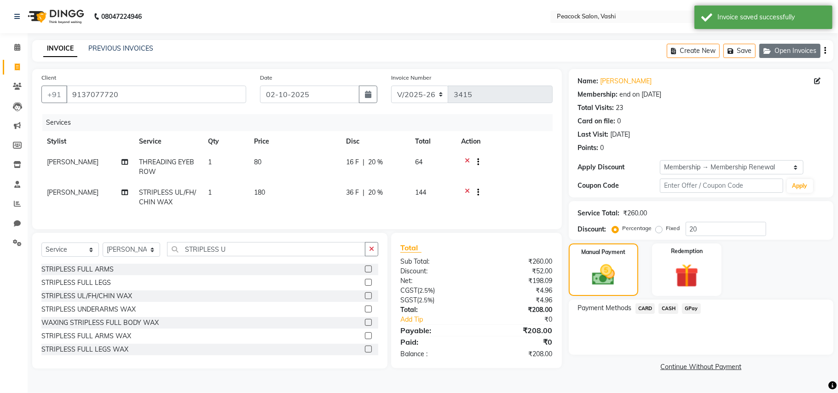
click at [785, 52] on button "Open Invoices" at bounding box center [790, 51] width 61 height 14
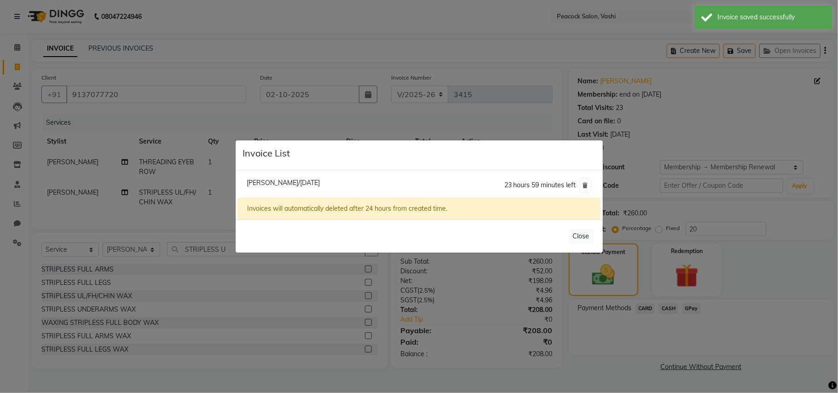
click at [305, 183] on span "[PERSON_NAME]/[DATE]" at bounding box center [283, 183] width 73 height 8
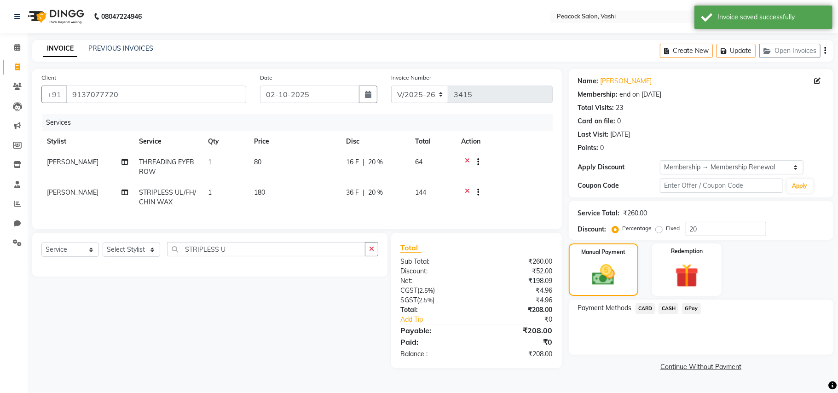
click at [673, 308] on span "CASH" at bounding box center [669, 308] width 20 height 11
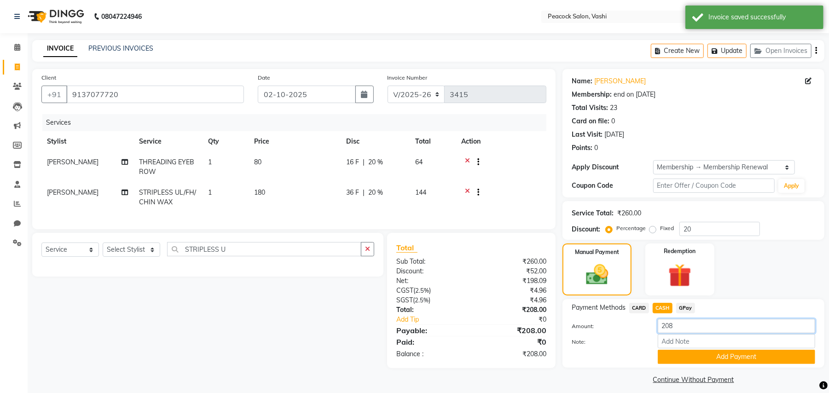
click at [680, 322] on input "208" at bounding box center [736, 326] width 157 height 14
click at [682, 354] on button "Add Payment" at bounding box center [736, 357] width 157 height 14
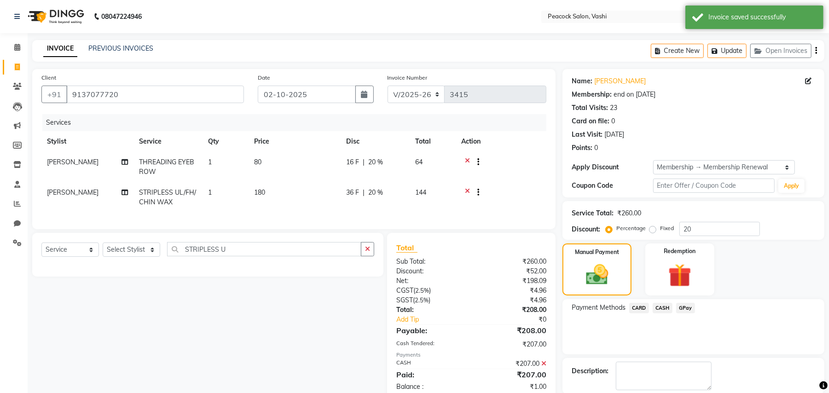
scroll to position [47, 0]
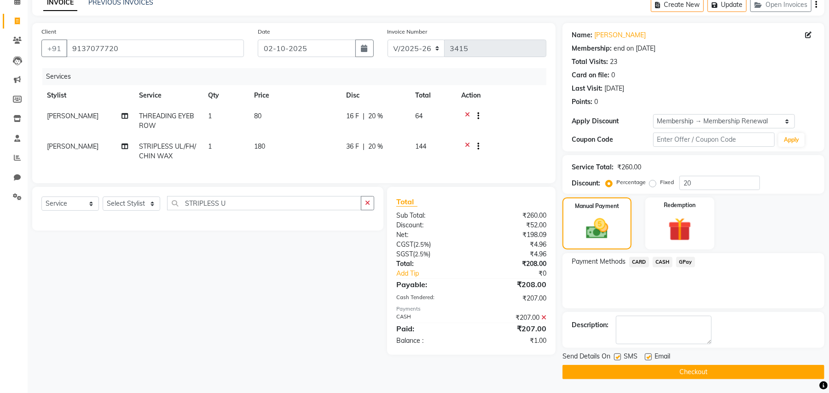
click at [603, 372] on button "Checkout" at bounding box center [694, 372] width 262 height 14
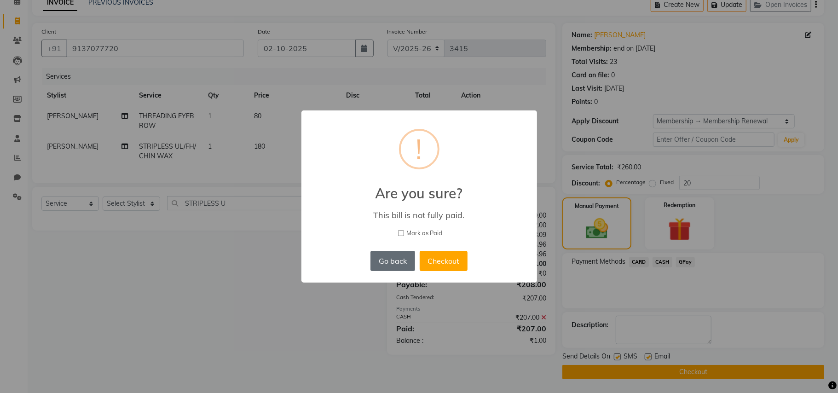
click at [380, 256] on button "Go back" at bounding box center [393, 261] width 44 height 20
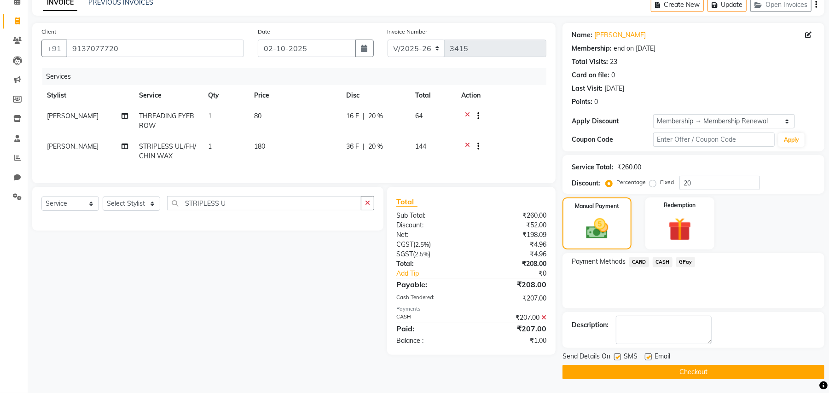
click at [673, 369] on button "Checkout" at bounding box center [694, 372] width 262 height 14
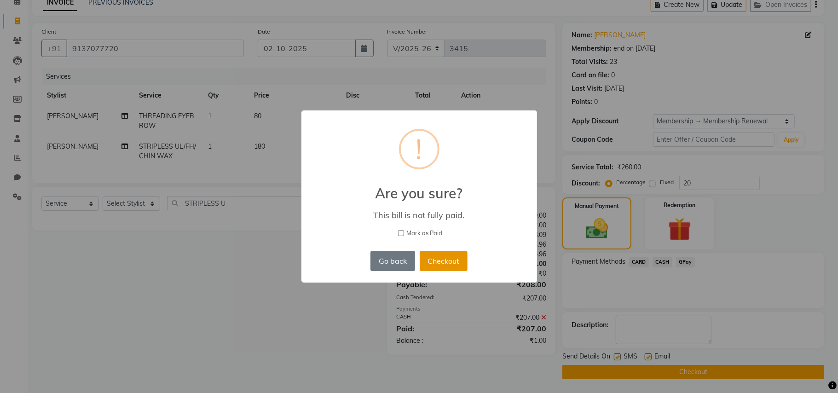
click at [433, 266] on button "Checkout" at bounding box center [444, 261] width 48 height 20
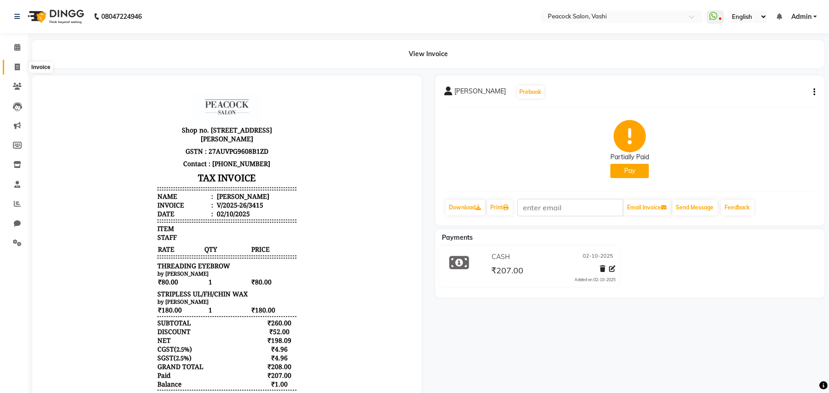
click at [17, 67] on icon at bounding box center [17, 67] width 5 height 7
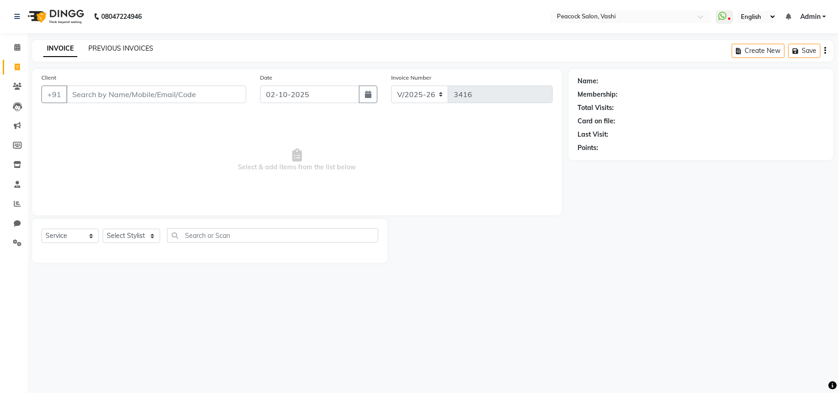
click at [116, 47] on link "PREVIOUS INVOICES" at bounding box center [120, 48] width 65 height 8
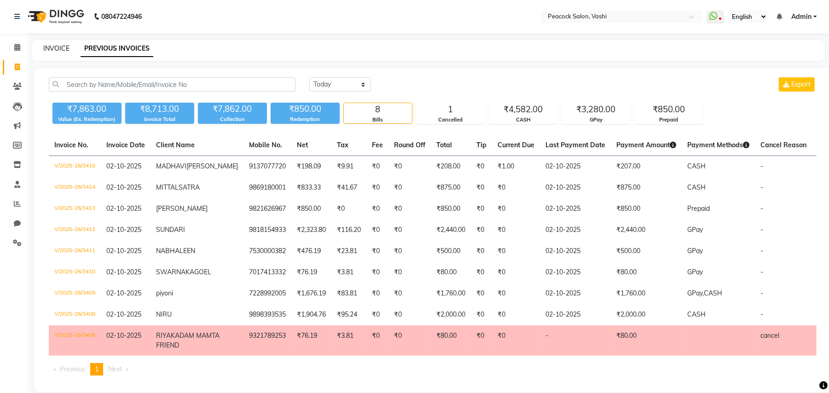
click at [50, 50] on link "INVOICE" at bounding box center [56, 48] width 26 height 8
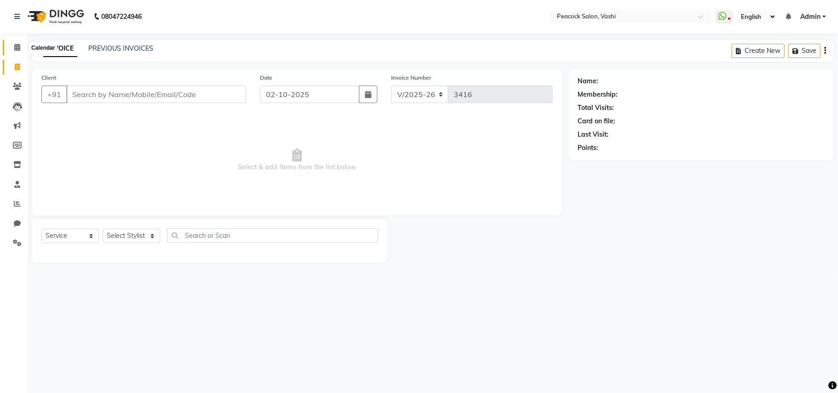
click at [17, 45] on icon at bounding box center [17, 47] width 6 height 7
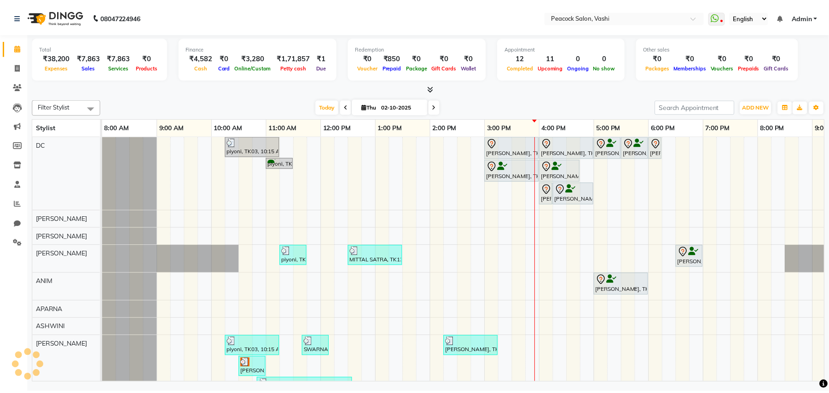
scroll to position [0, 99]
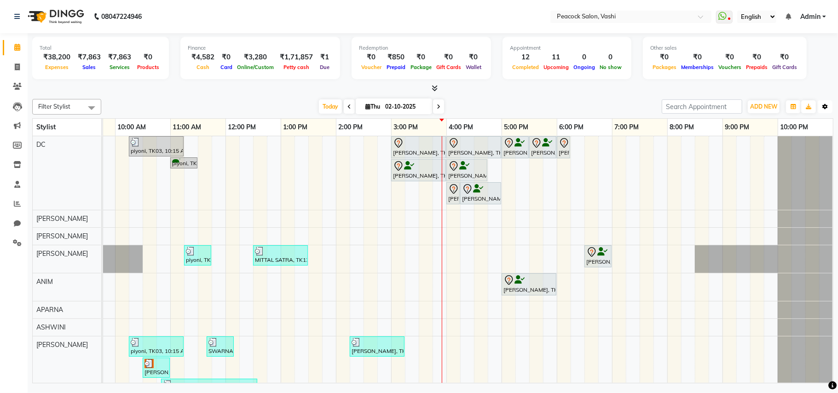
click at [819, 104] on button "Toggle Dropdown" at bounding box center [825, 106] width 15 height 13
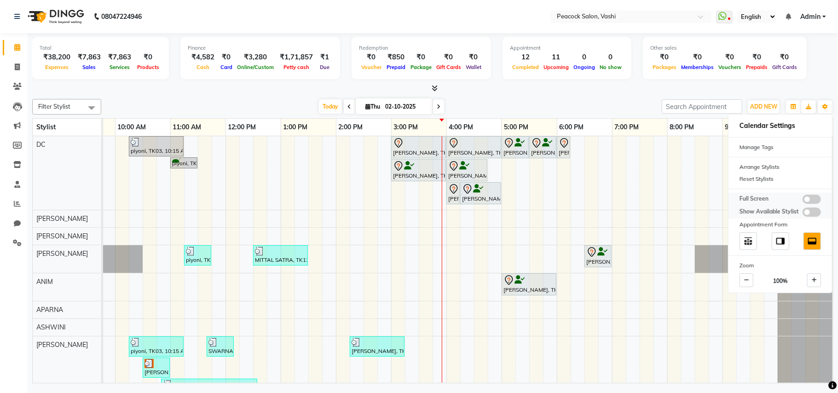
click at [815, 198] on span at bounding box center [812, 199] width 18 height 9
click at [803, 201] on input "checkbox" at bounding box center [803, 201] width 0 height 0
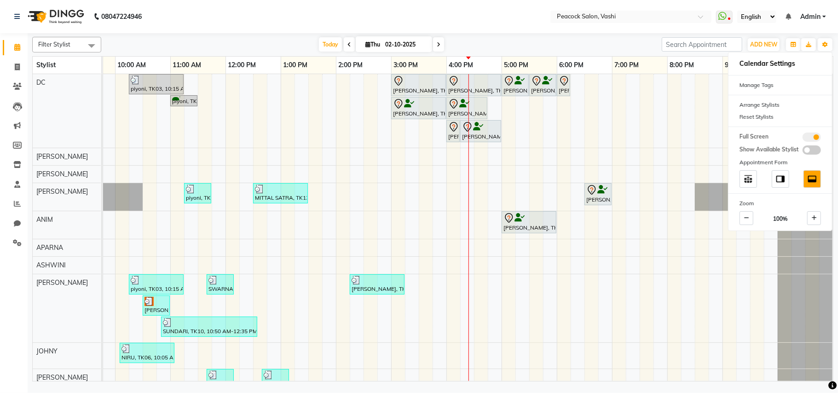
click at [511, 46] on div "Today Thu 02-10-2025" at bounding box center [382, 45] width 552 height 14
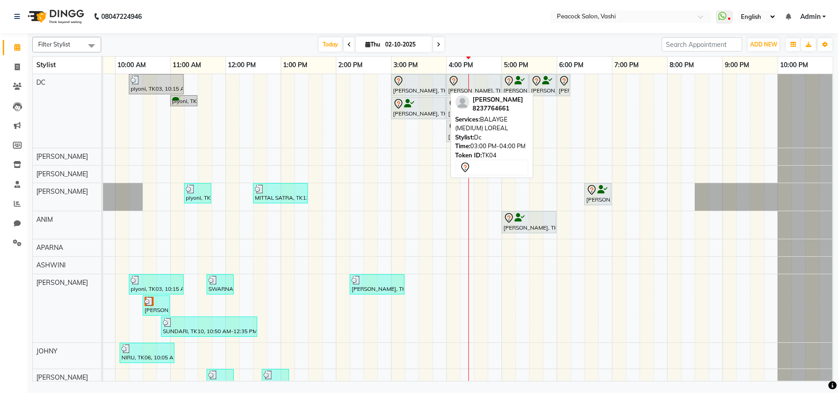
click at [402, 83] on icon at bounding box center [398, 81] width 11 height 11
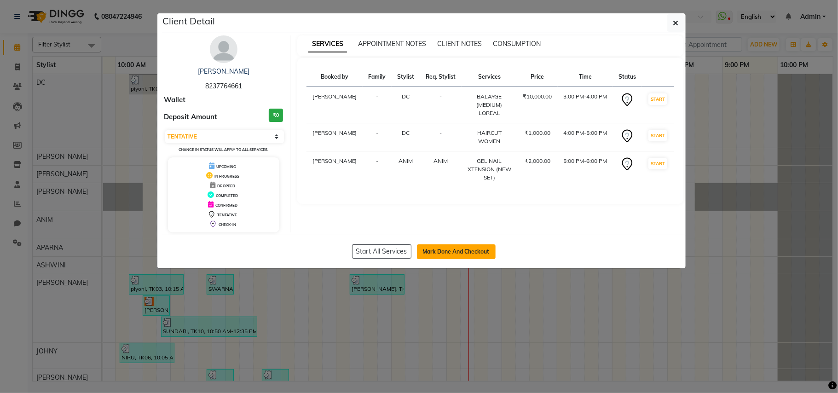
click at [425, 253] on button "Mark Done And Checkout" at bounding box center [456, 251] width 79 height 15
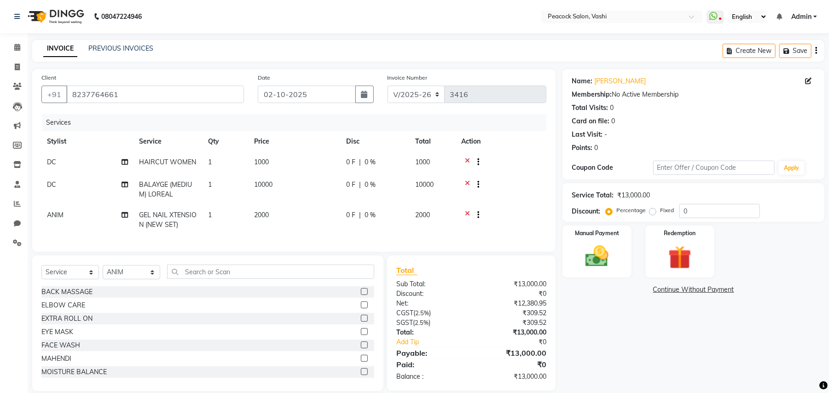
click at [58, 166] on td "DC" at bounding box center [87, 163] width 92 height 23
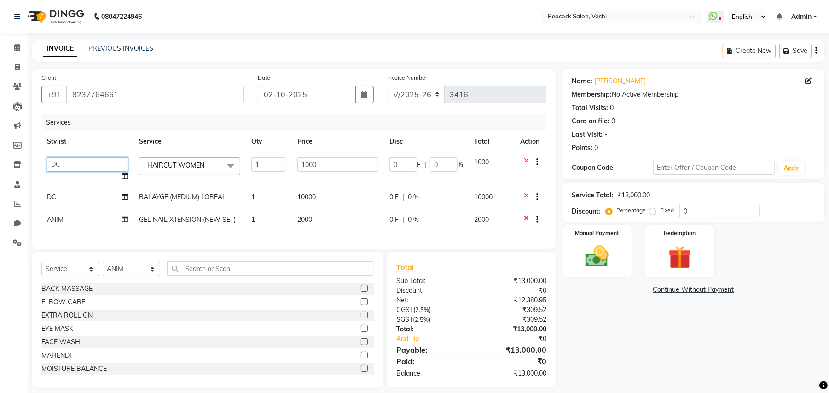
click at [58, 166] on select "ANIM [PERSON_NAME] APARNA [PERSON_NAME] DC Dingg Support [PERSON_NAME] [PERSON_…" at bounding box center [87, 164] width 81 height 14
click at [203, 174] on span "HAIRCUT WOMEN x" at bounding box center [189, 166] width 101 height 18
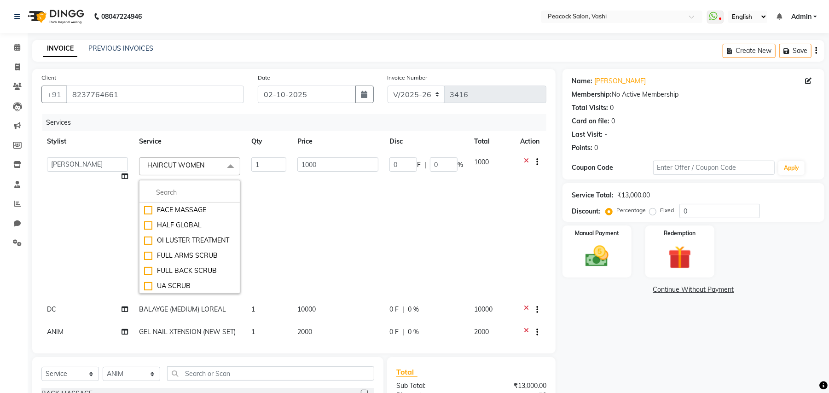
click at [205, 172] on span "HAIRCUT WOMEN x" at bounding box center [179, 167] width 68 height 12
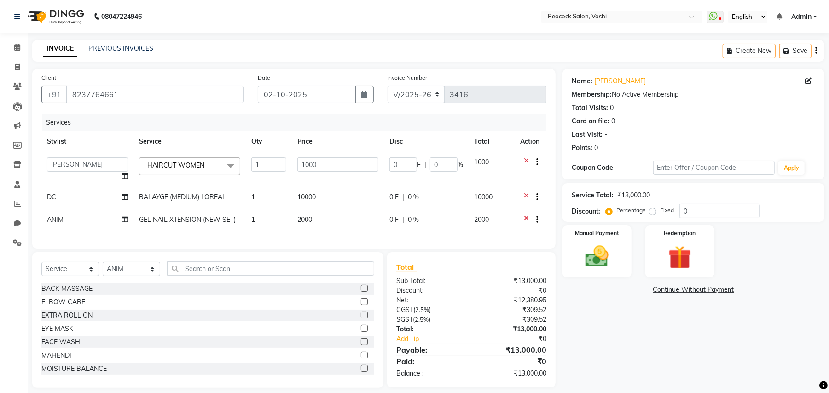
click at [188, 172] on span "HAIRCUT WOMEN x" at bounding box center [179, 167] width 68 height 12
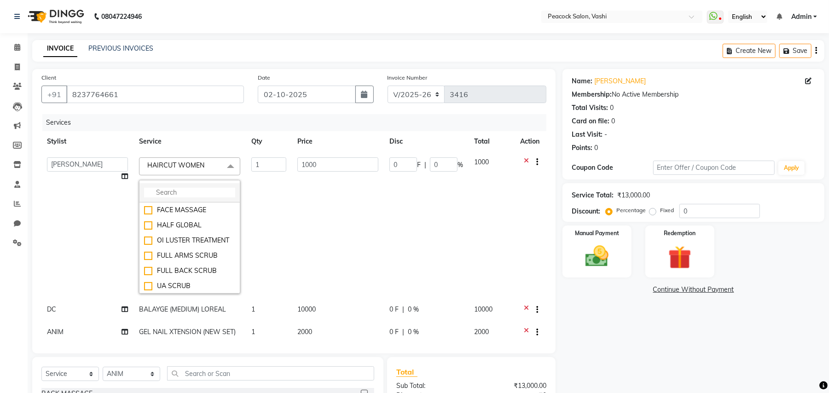
click at [166, 191] on input "multiselect-search" at bounding box center [189, 193] width 91 height 10
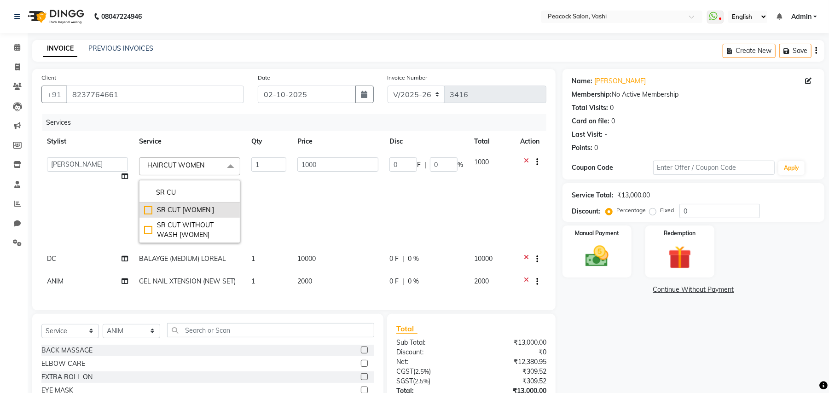
click at [170, 213] on div "SR CUT [WOMEN ]" at bounding box center [189, 210] width 91 height 10
click at [606, 328] on div "Name: [PERSON_NAME] Membership: No Active Membership Total Visits: 0 Card on fi…" at bounding box center [697, 259] width 269 height 381
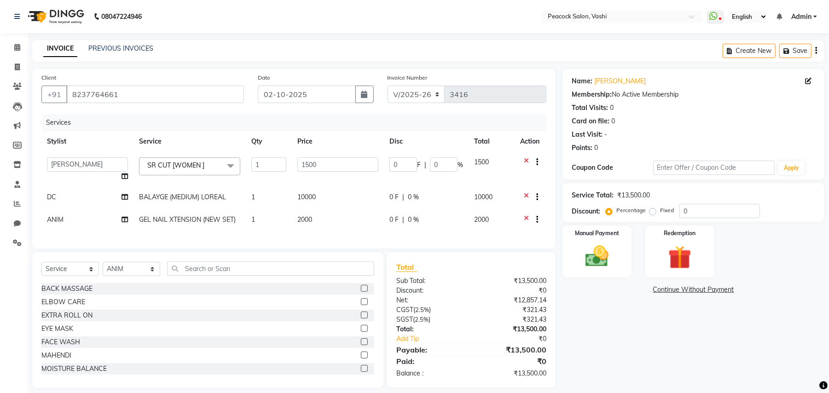
click at [524, 193] on icon at bounding box center [526, 198] width 5 height 12
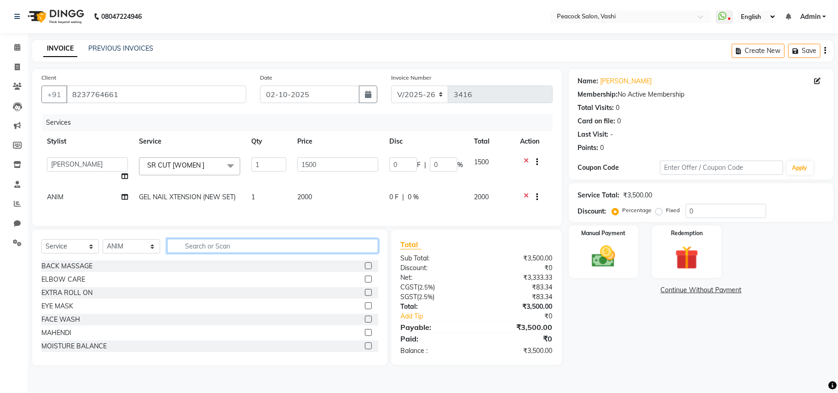
click at [212, 253] on input "text" at bounding box center [272, 246] width 211 height 14
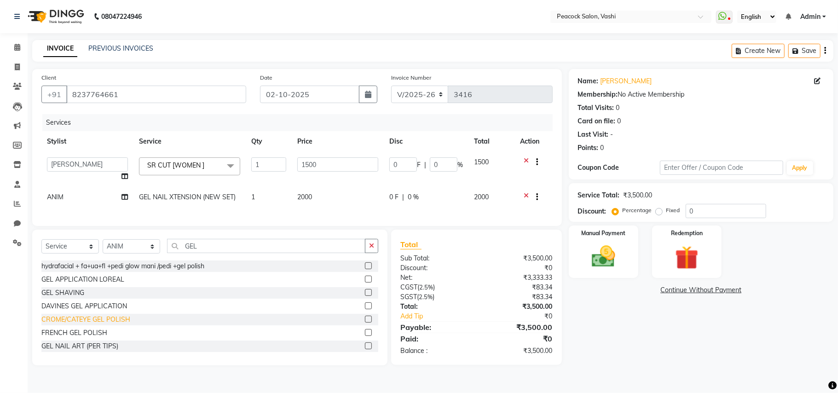
click at [120, 325] on div "CROME/CATEYE GEL POLISH" at bounding box center [85, 320] width 89 height 10
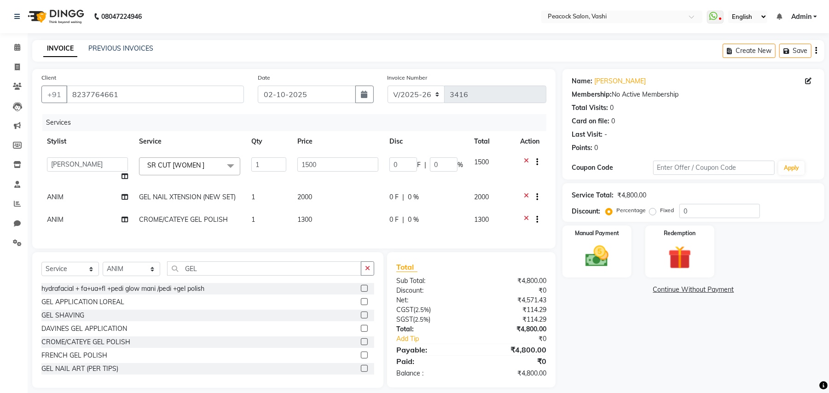
click at [525, 218] on icon at bounding box center [526, 221] width 5 height 12
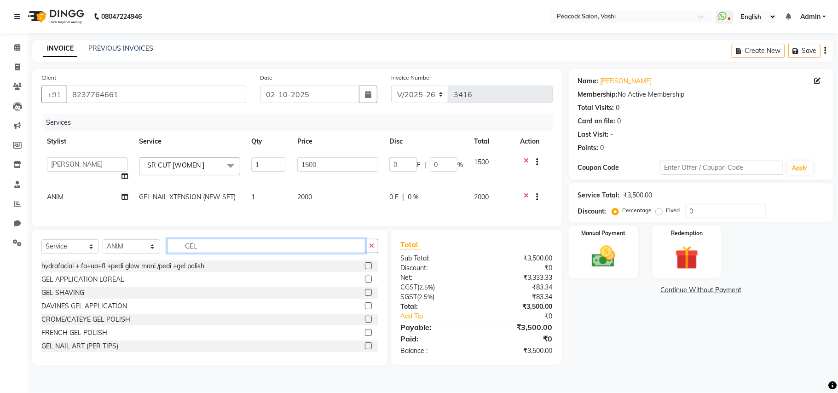
click at [203, 253] on input "GEL" at bounding box center [266, 246] width 198 height 14
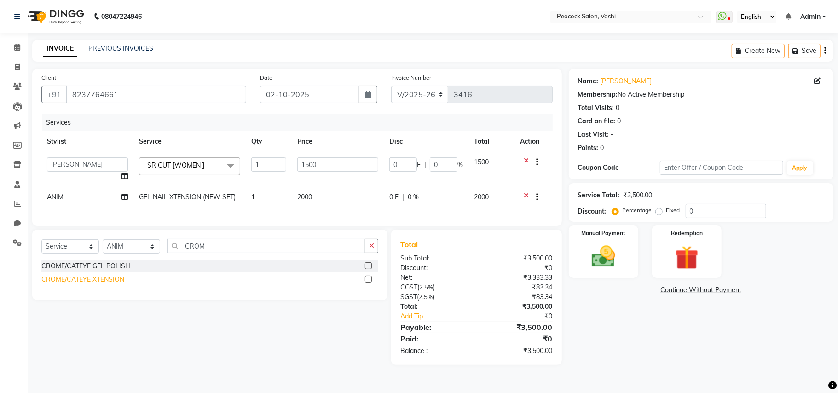
click at [119, 285] on div "CROME/CATEYE XTENSION" at bounding box center [82, 280] width 83 height 10
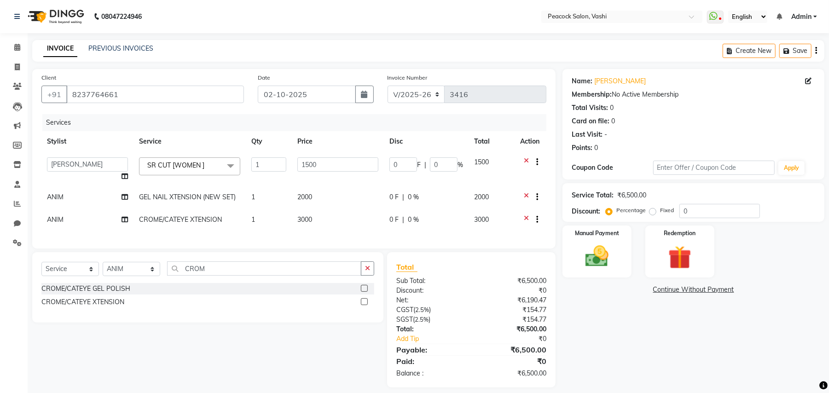
click at [525, 192] on icon at bounding box center [526, 198] width 5 height 12
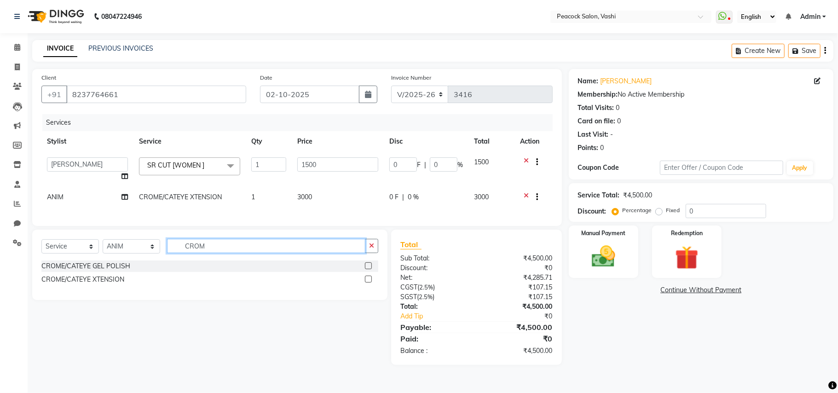
click at [216, 252] on input "CROM" at bounding box center [266, 246] width 198 height 14
drag, startPoint x: 140, startPoint y: 256, endPoint x: 140, endPoint y: 250, distance: 6.5
click at [140, 254] on select "Select Stylist ANIM [PERSON_NAME] APARNA [PERSON_NAME] DC Dingg Support [PERSON…" at bounding box center [132, 246] width 58 height 14
click at [103, 249] on select "Select Stylist ANIM [PERSON_NAME] APARNA [PERSON_NAME] DC Dingg Support [PERSON…" at bounding box center [132, 246] width 58 height 14
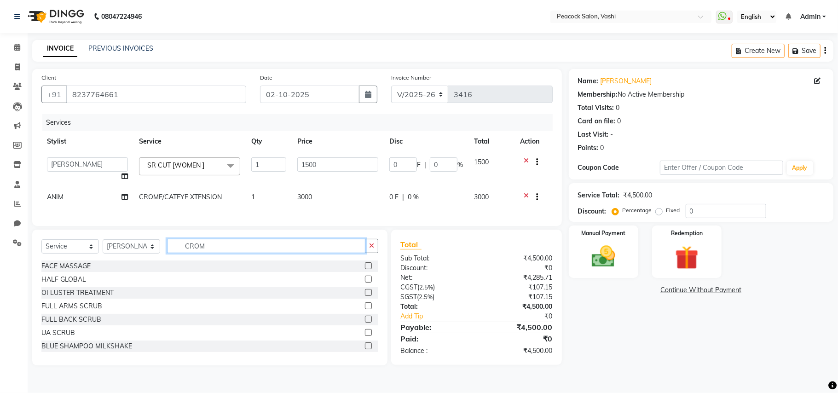
click at [212, 251] on input "CROM" at bounding box center [266, 246] width 198 height 14
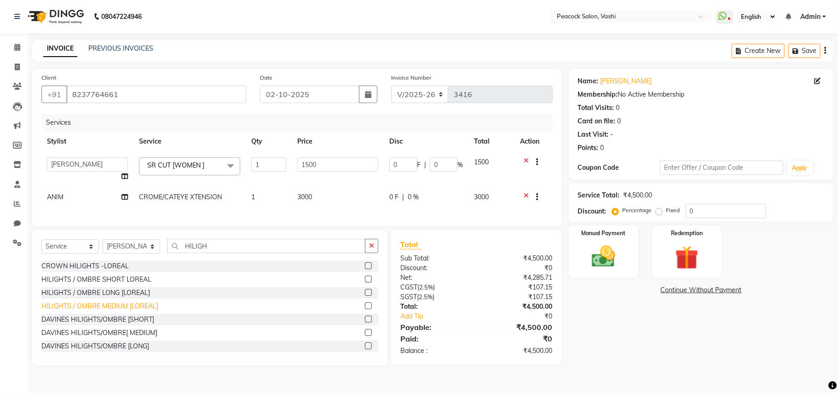
click at [124, 311] on div "HILIGHTS / OMBRE MEDIUM [LOREAL]" at bounding box center [99, 307] width 117 height 10
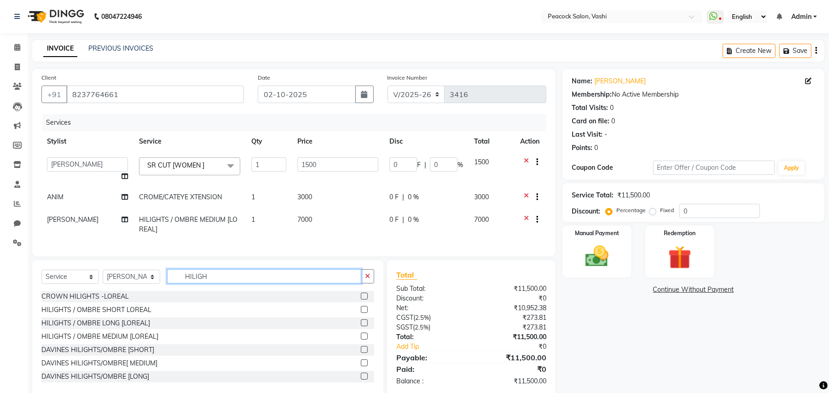
click at [215, 281] on input "HILIGH" at bounding box center [264, 276] width 194 height 14
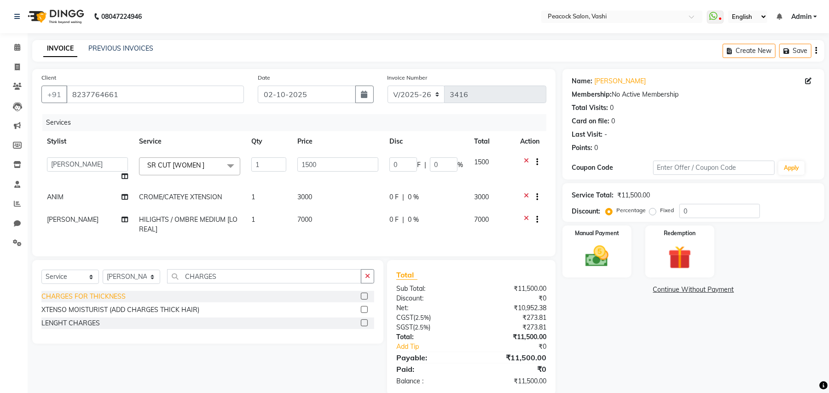
click at [115, 302] on div "CHARGES FOR THICKNESS" at bounding box center [83, 297] width 84 height 10
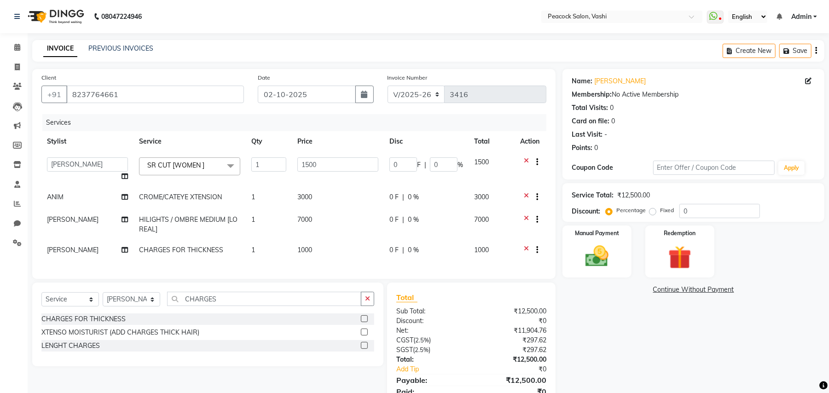
click at [310, 218] on span "7000" at bounding box center [304, 219] width 15 height 8
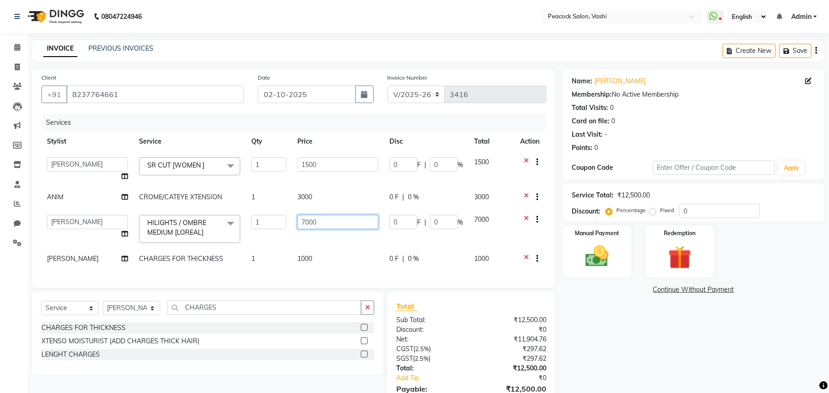
click at [325, 218] on input "7000" at bounding box center [337, 222] width 81 height 14
click at [331, 238] on td "5000" at bounding box center [338, 228] width 92 height 39
click at [787, 48] on icon "button" at bounding box center [788, 51] width 9 height 6
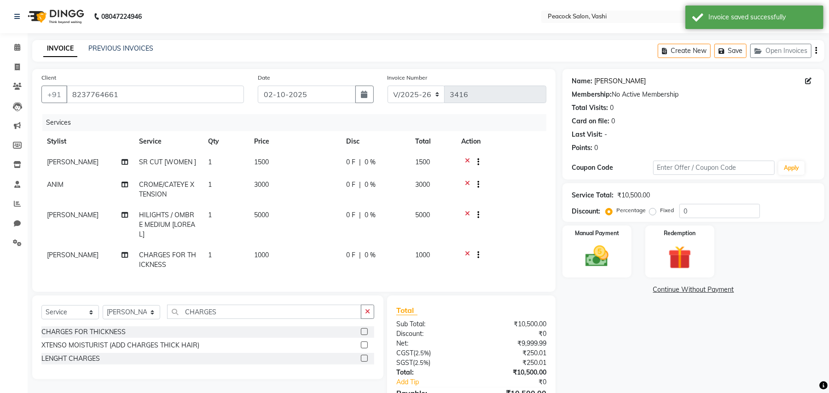
click at [614, 79] on link "[PERSON_NAME]" at bounding box center [620, 81] width 52 height 10
